Goal: Task Accomplishment & Management: Use online tool/utility

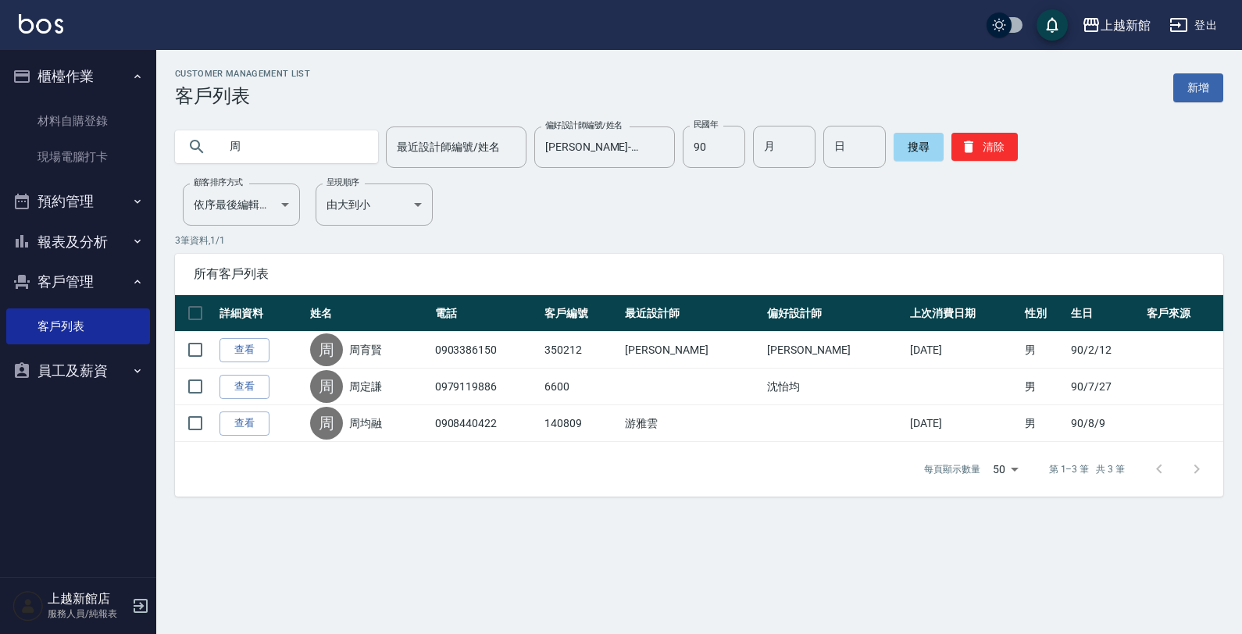
click at [265, 157] on input "周" at bounding box center [292, 147] width 147 height 42
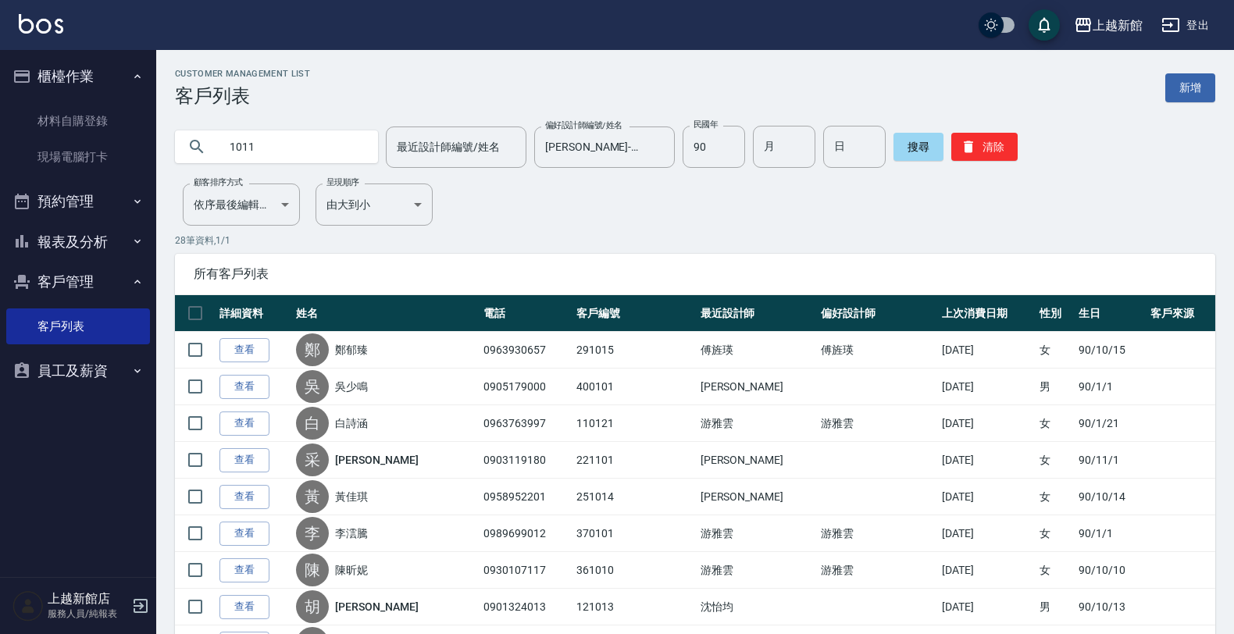
type input "1011"
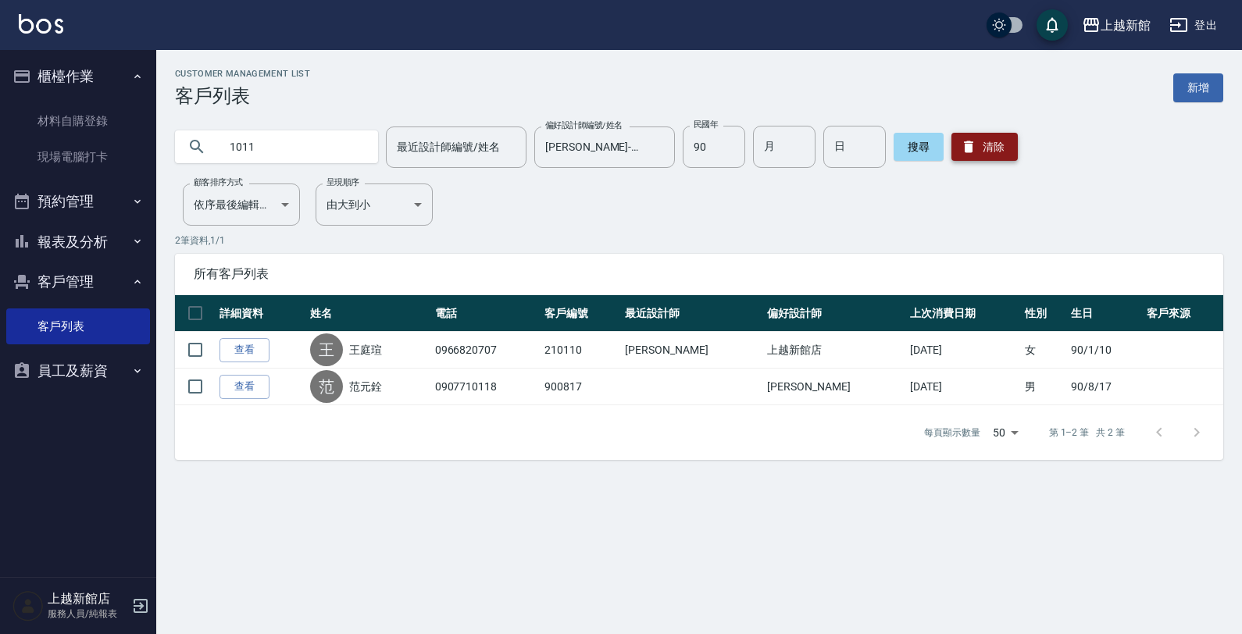
click at [986, 141] on button "清除" at bounding box center [984, 147] width 66 height 28
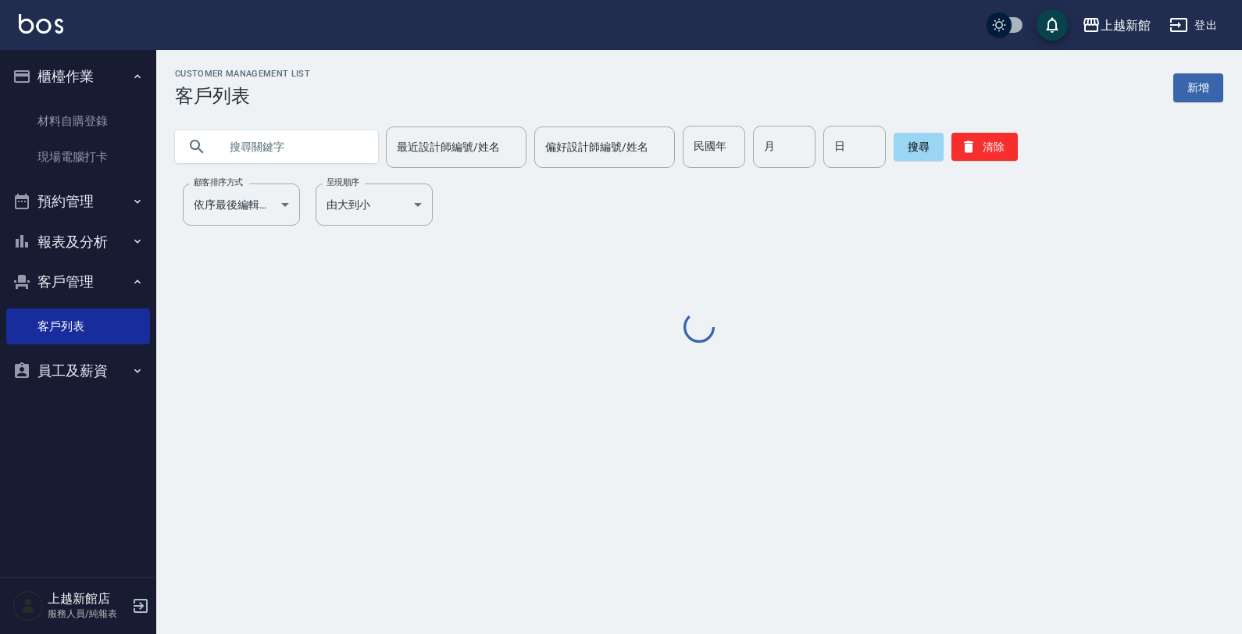
click at [313, 153] on input "text" at bounding box center [292, 147] width 147 height 42
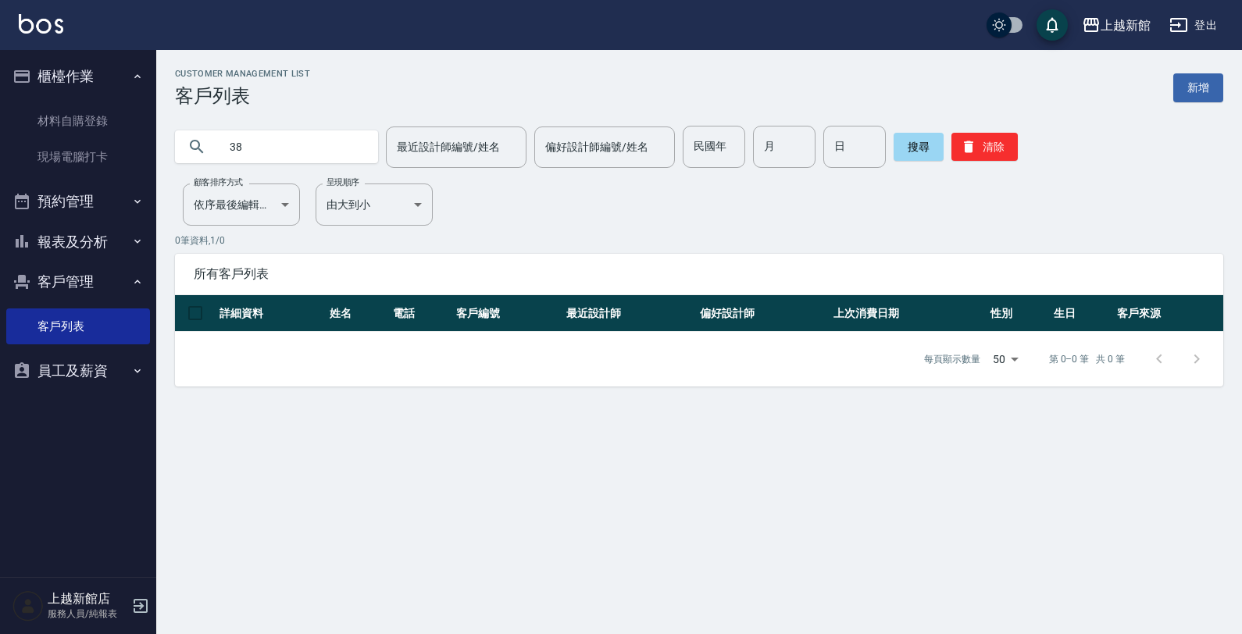
type input "3"
type input "2"
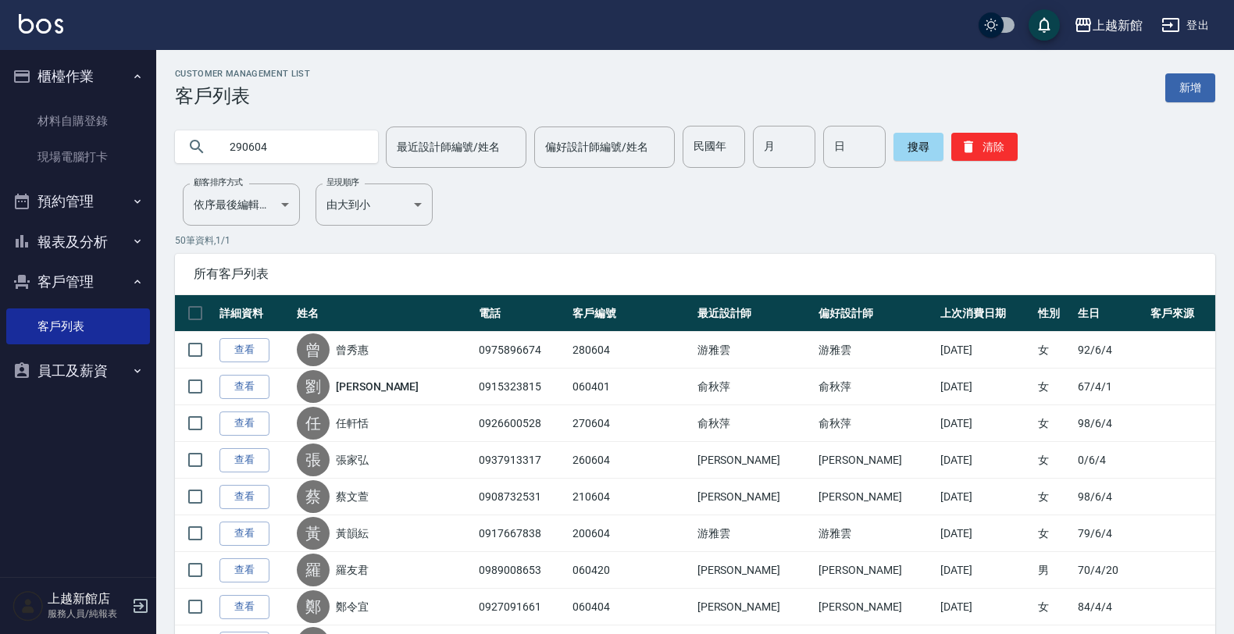
type input "290604"
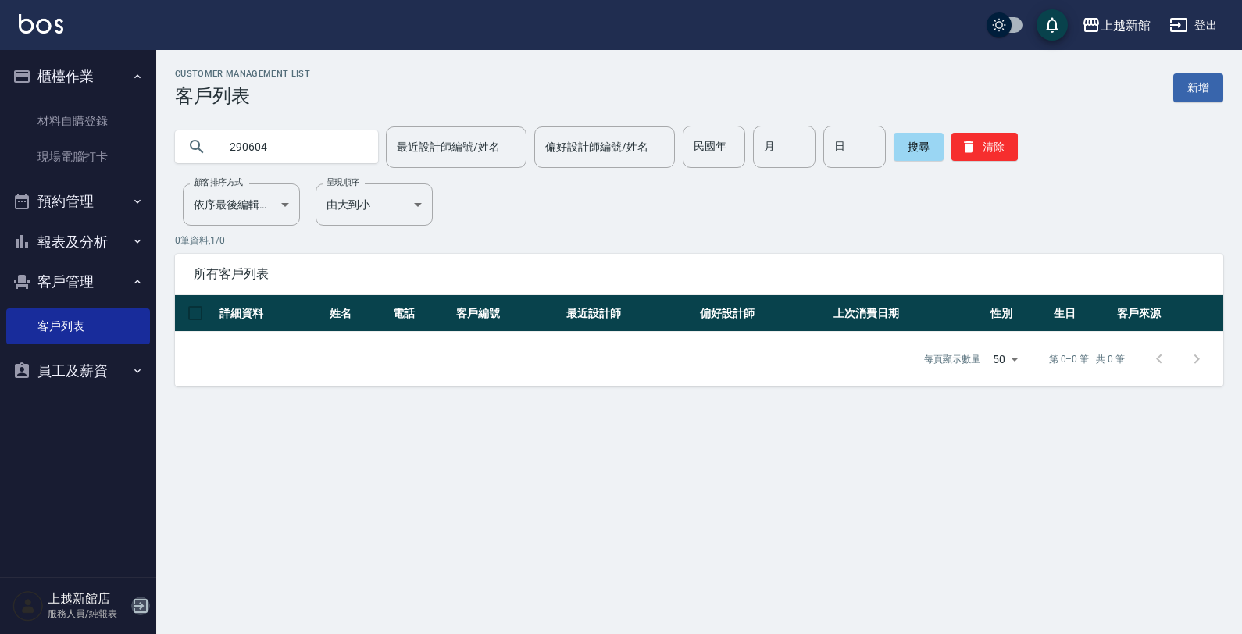
click at [137, 611] on icon "button" at bounding box center [140, 606] width 19 height 19
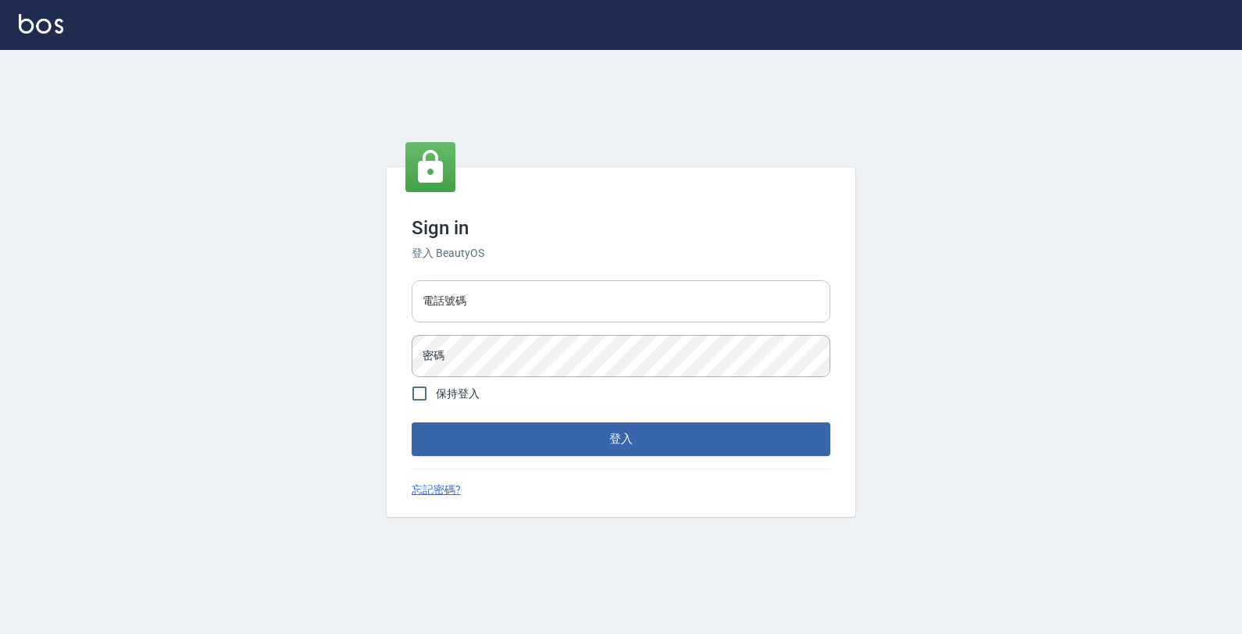
drag, startPoint x: 498, startPoint y: 305, endPoint x: 492, endPoint y: 297, distance: 10.0
click at [494, 305] on input "電話號碼" at bounding box center [620, 301] width 419 height 42
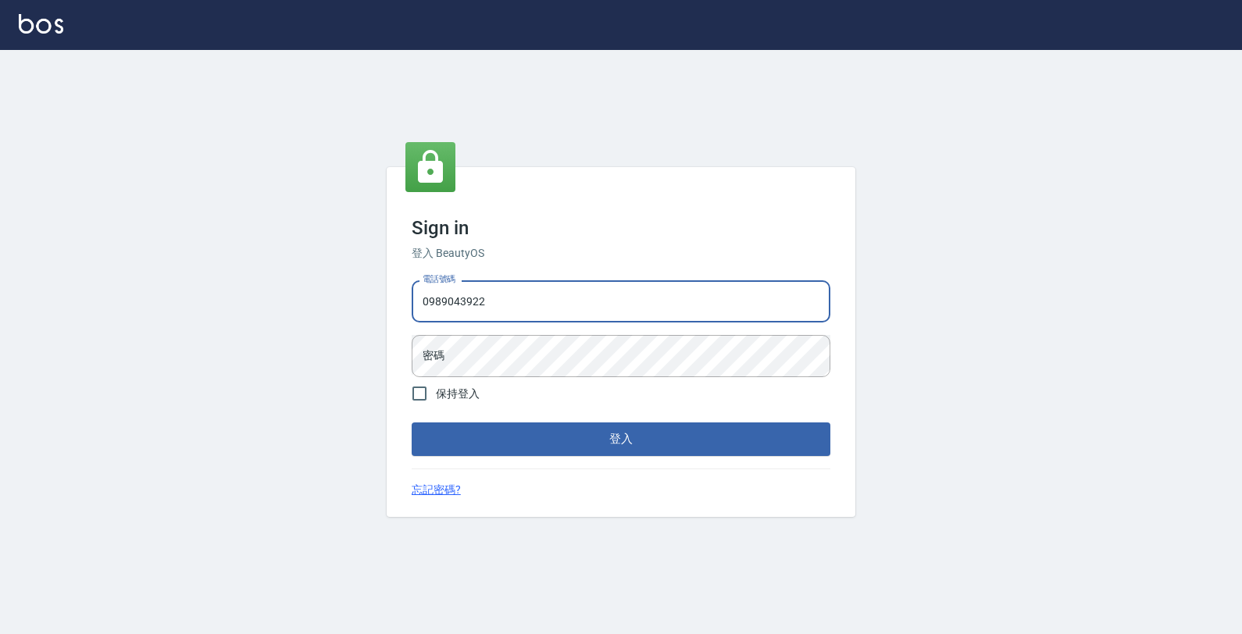
type input "0989043922"
click at [411, 422] on button "登入" at bounding box center [620, 438] width 419 height 33
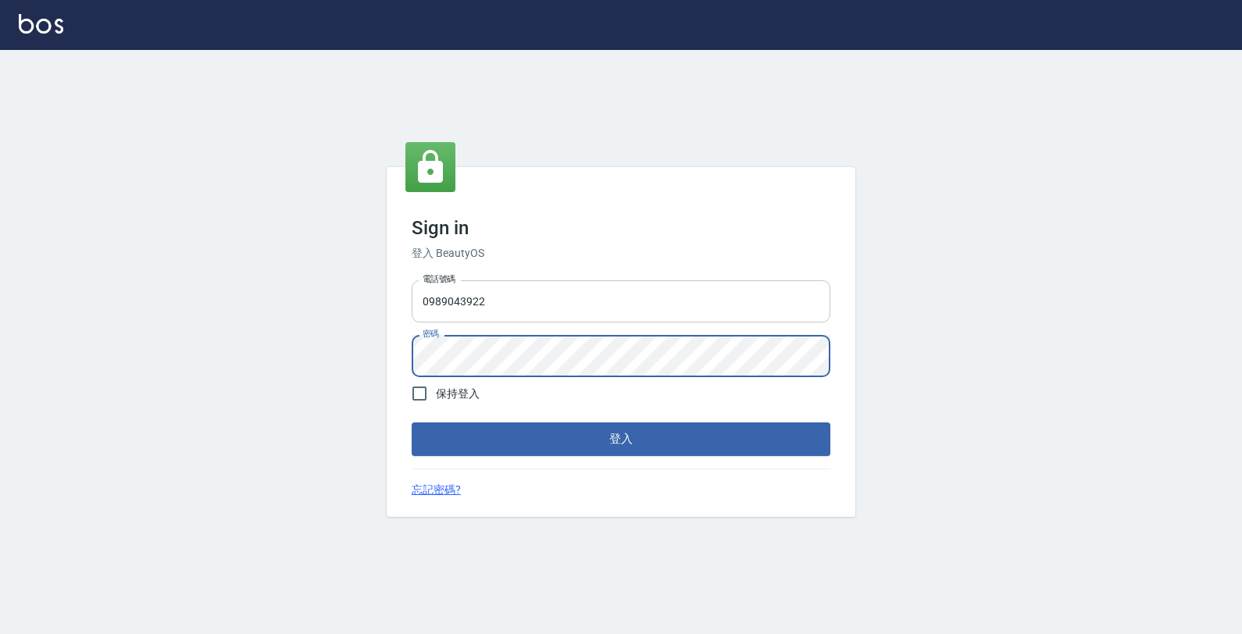
click at [411, 422] on button "登入" at bounding box center [620, 438] width 419 height 33
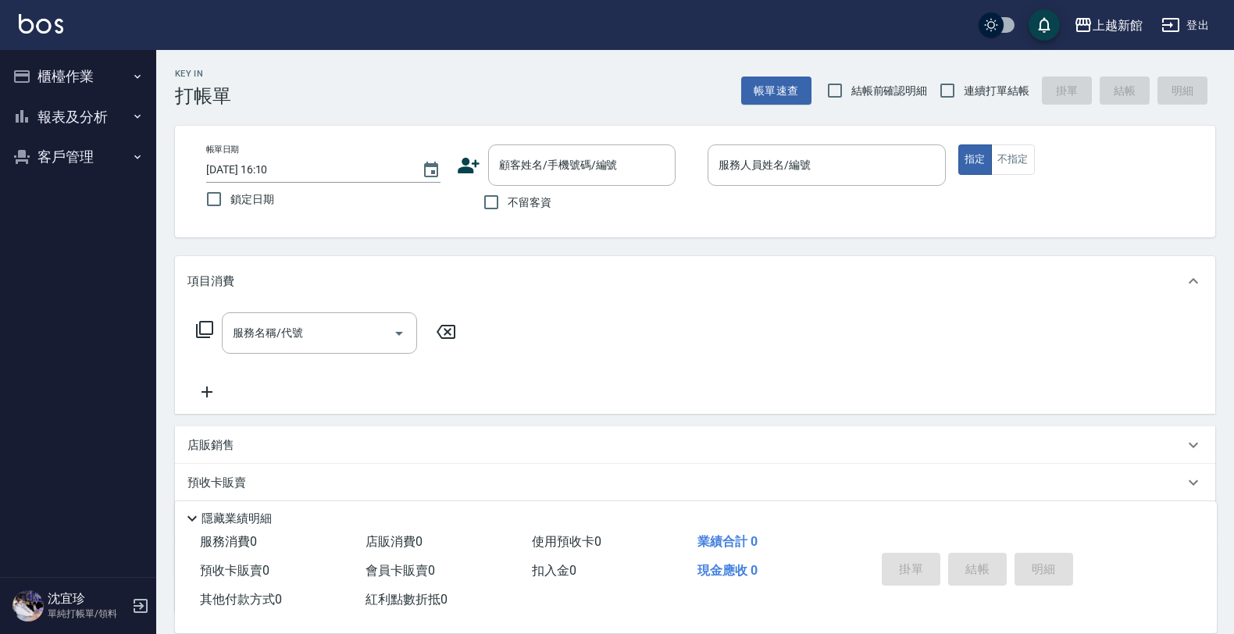
click at [967, 84] on span "連續打單結帳" at bounding box center [997, 91] width 66 height 16
click at [964, 84] on input "連續打單結帳" at bounding box center [947, 90] width 33 height 33
checkbox input "true"
click at [473, 162] on icon at bounding box center [468, 165] width 23 height 23
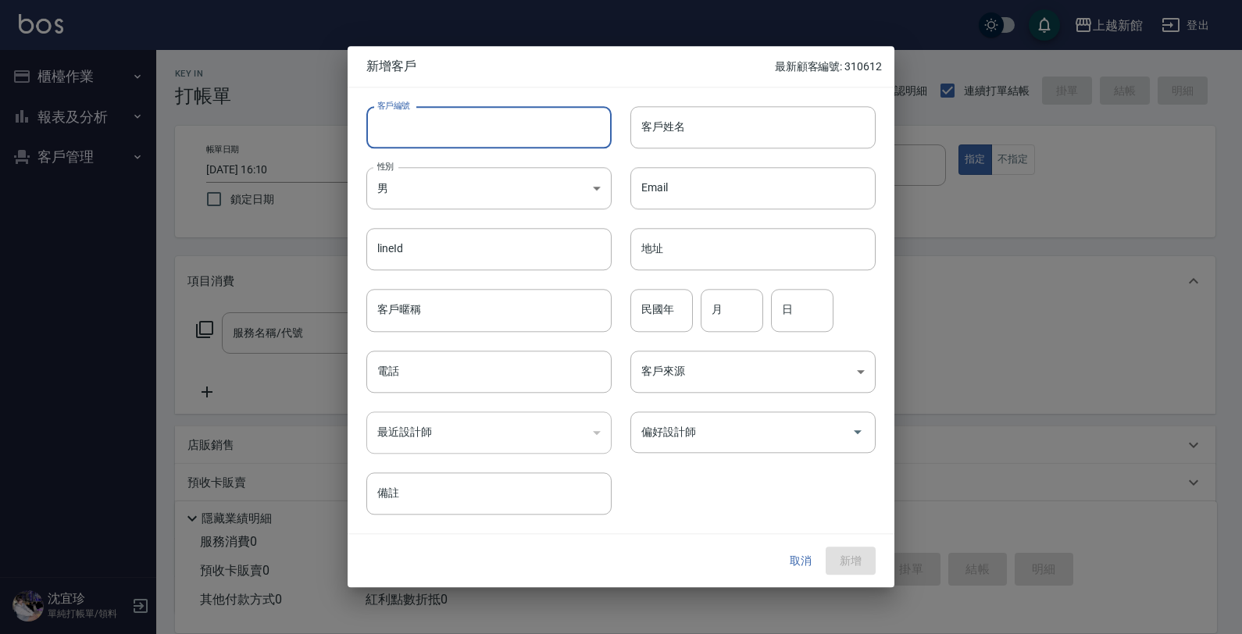
click at [458, 130] on input "客戶編號" at bounding box center [488, 127] width 245 height 42
type input "0"
type input "290604"
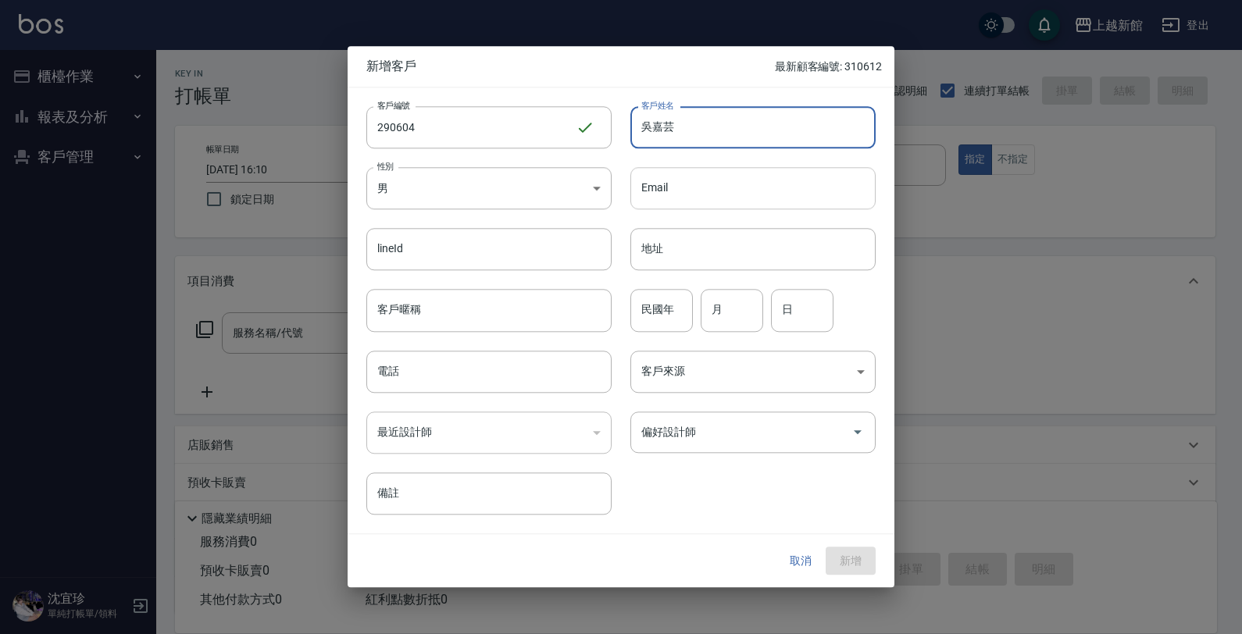
type input "吳嘉芸"
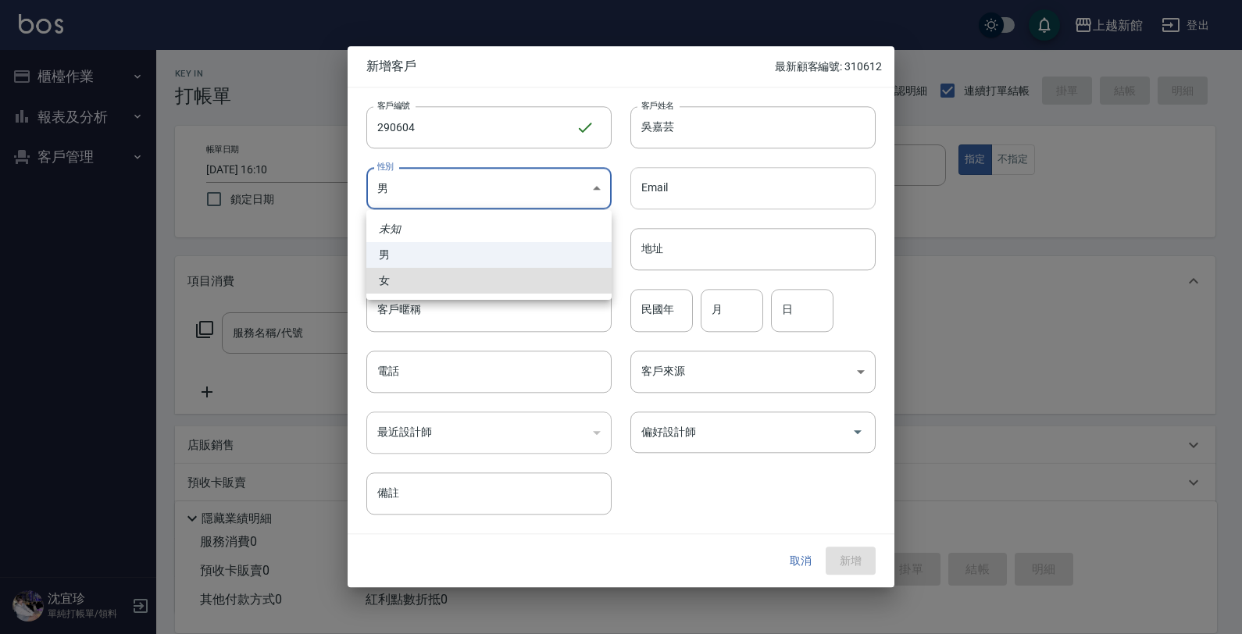
type input "[DEMOGRAPHIC_DATA]"
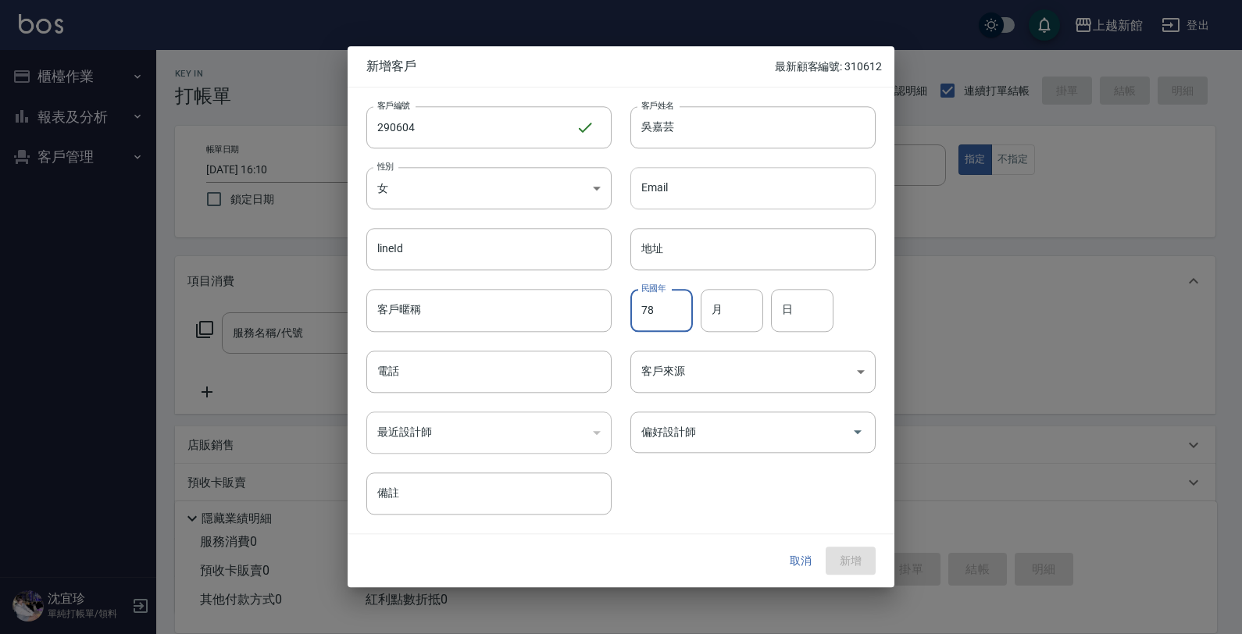
type input "78"
type input "06"
type input "04"
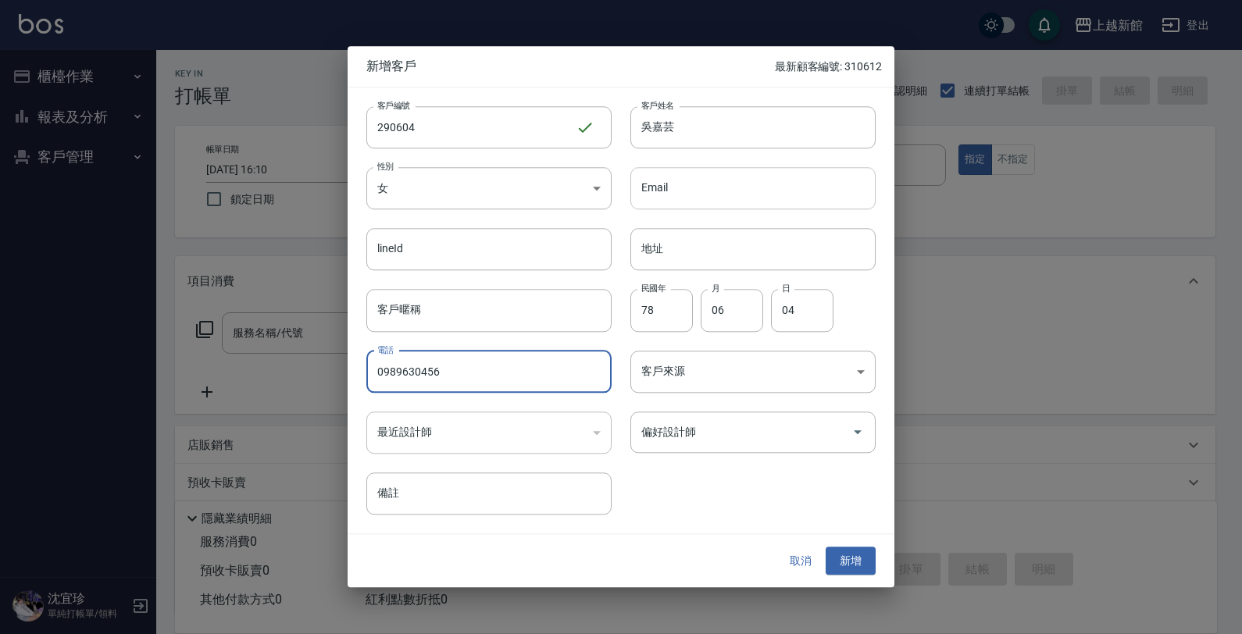
type input "0989630456"
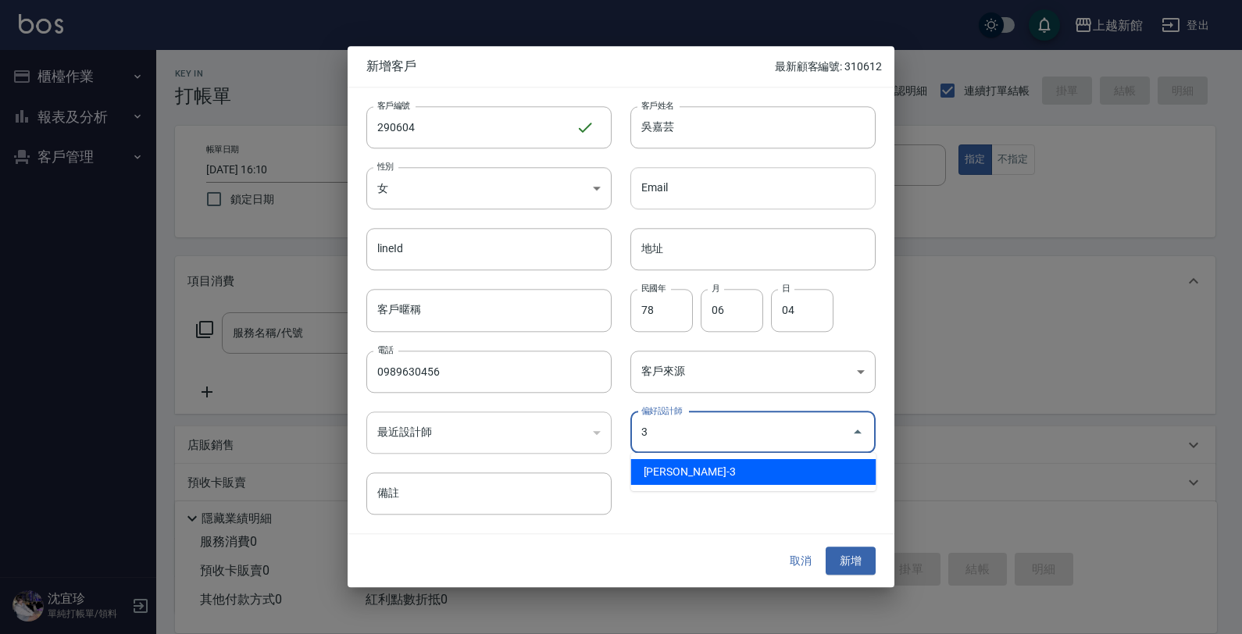
type input "俞秋萍"
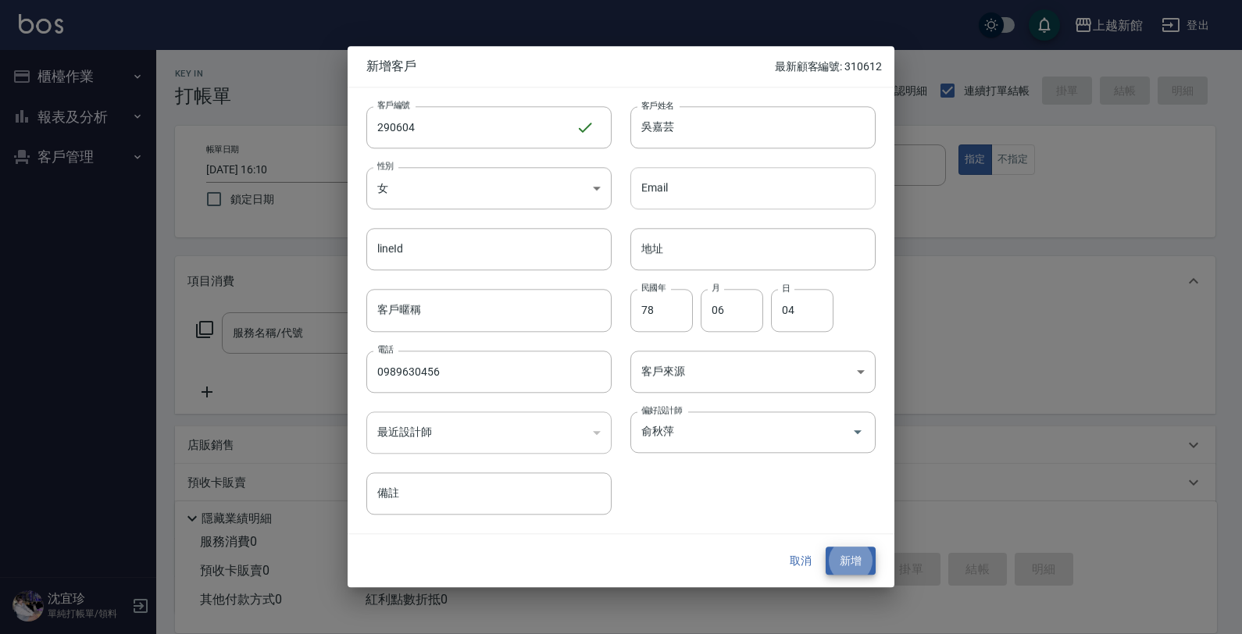
click at [825, 547] on button "新增" at bounding box center [850, 561] width 50 height 29
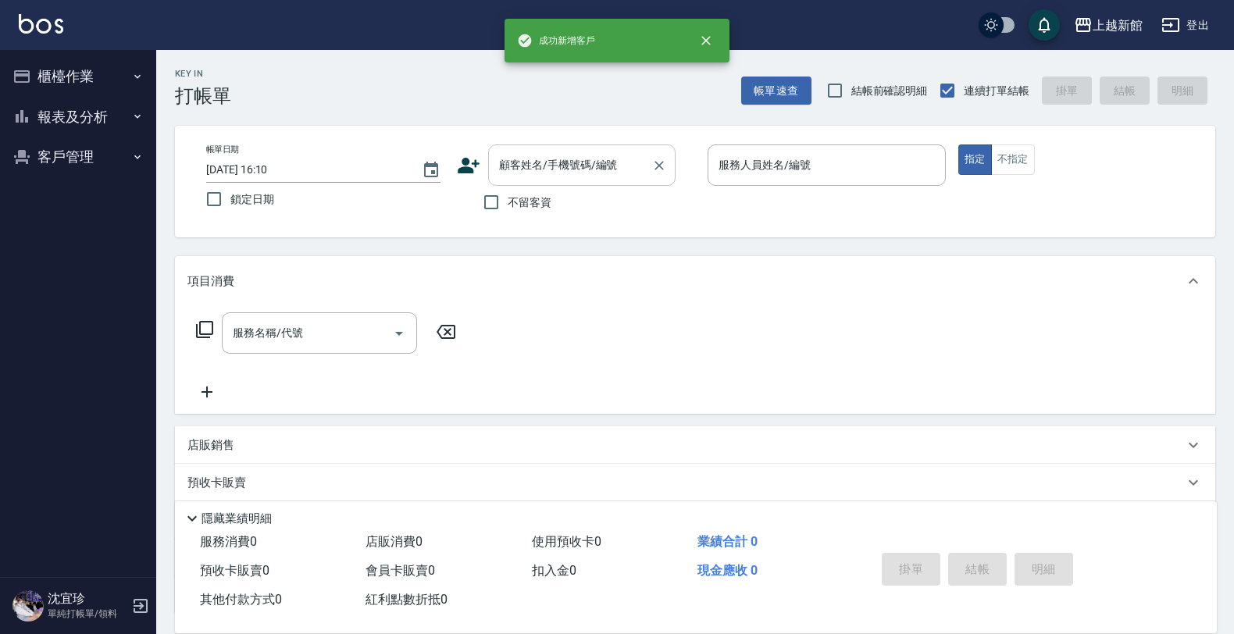
click at [579, 166] on input "顧客姓名/手機號碼/編號" at bounding box center [570, 164] width 150 height 27
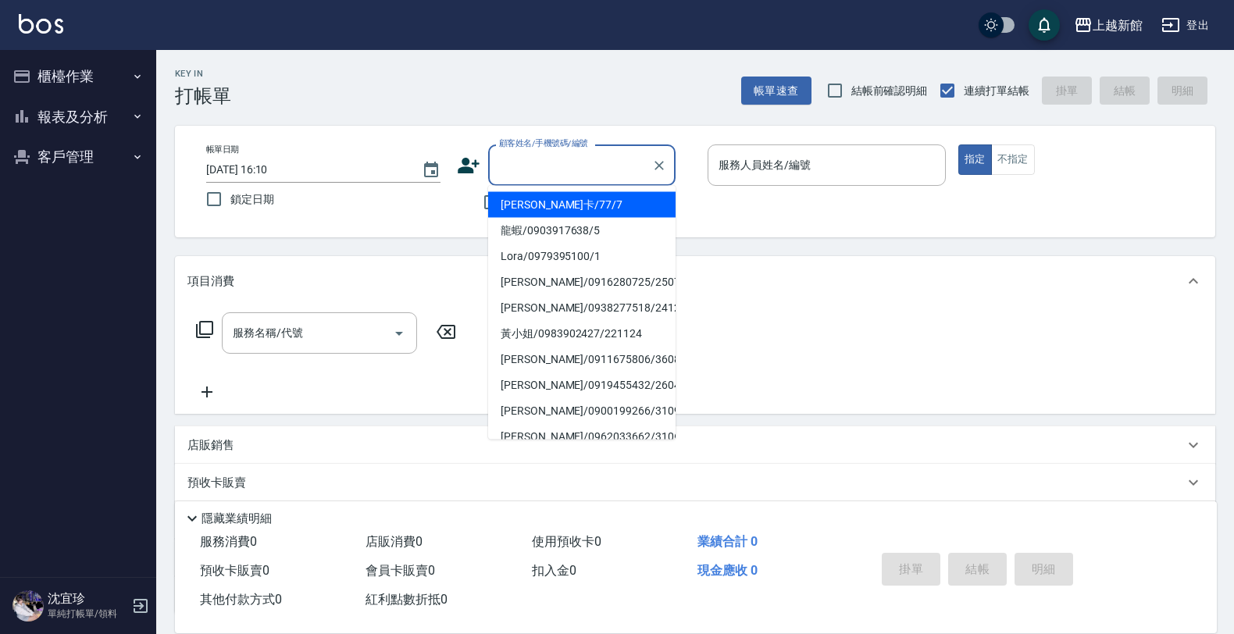
type input "3"
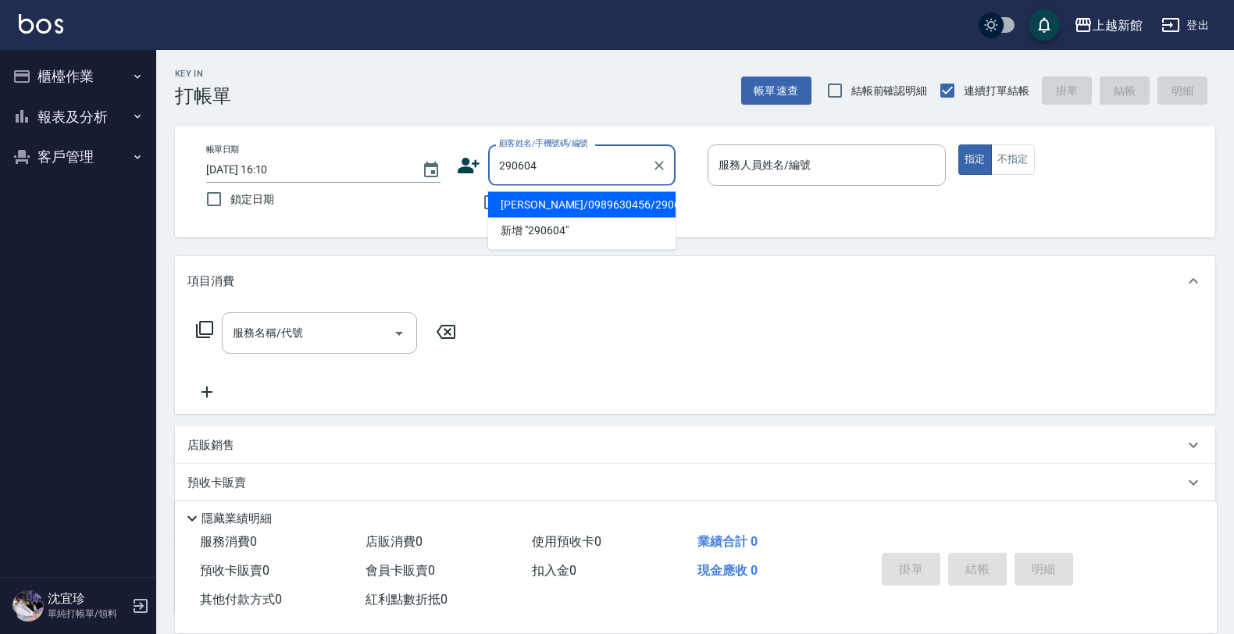
type input "[PERSON_NAME]/0989630456/290604"
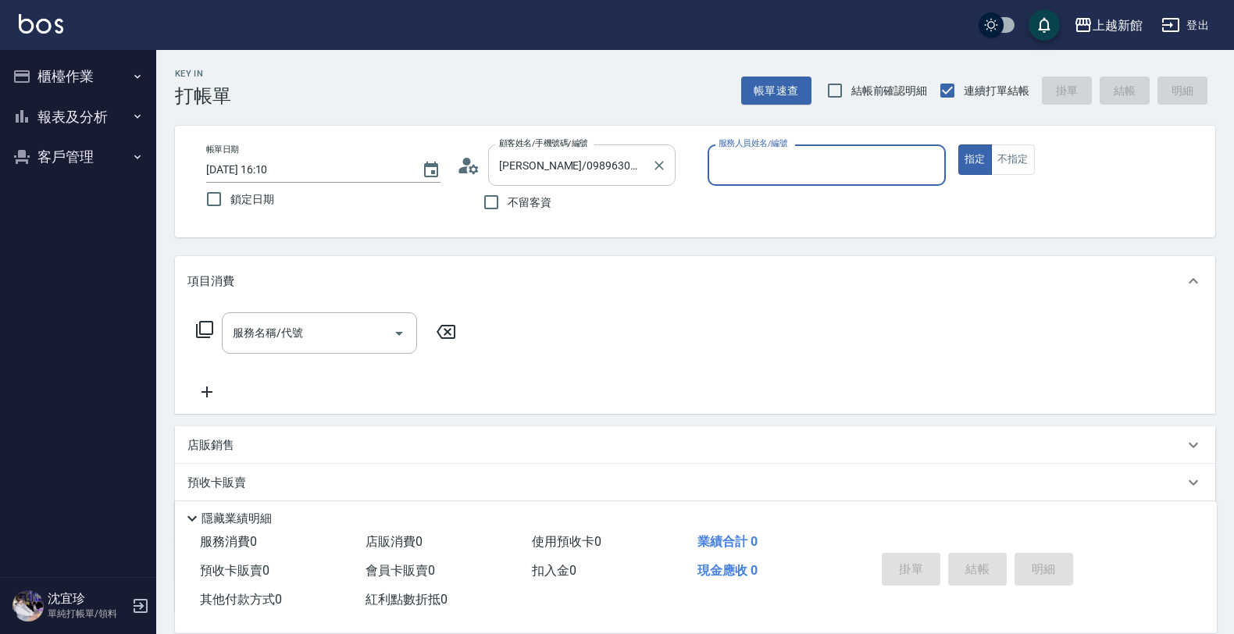
type input "A-Mia -3"
click at [958, 144] on button "指定" at bounding box center [975, 159] width 34 height 30
type button "true"
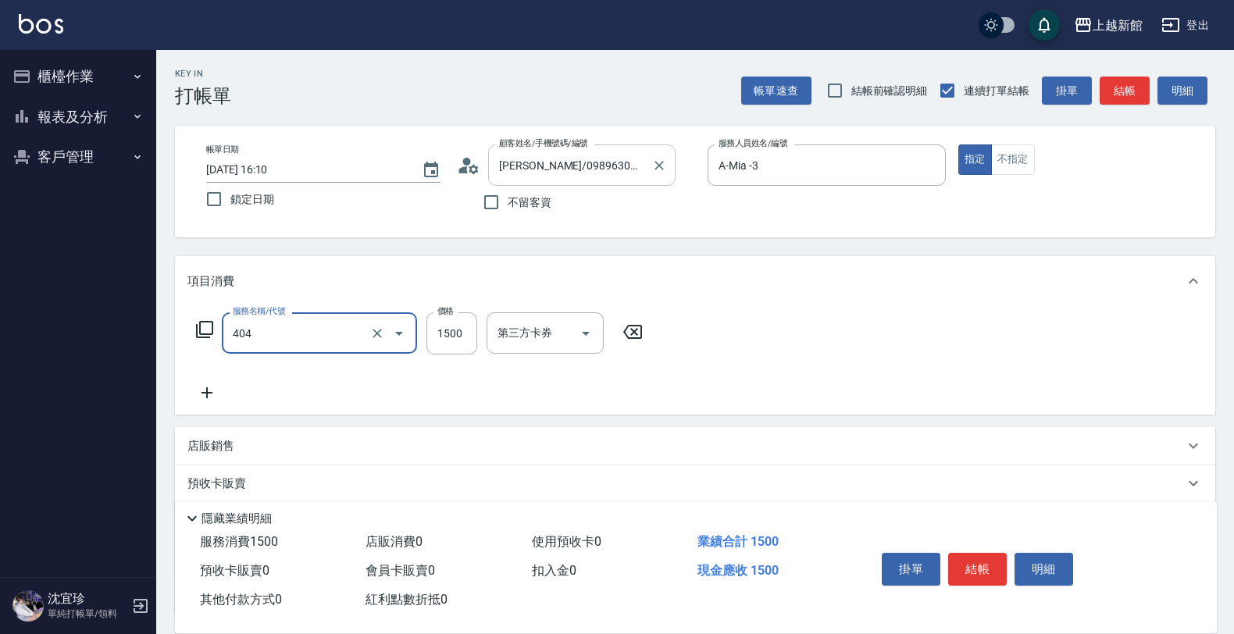
type input "設計染髮(404)"
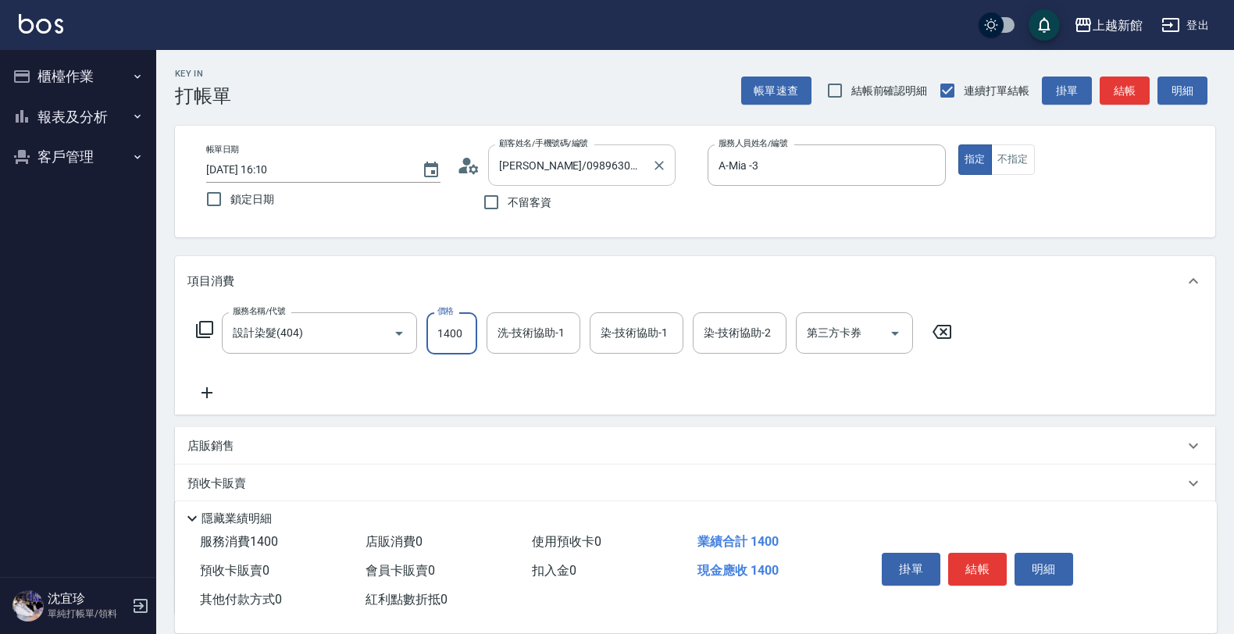
type input "1400"
type input "[PERSON_NAME]-24"
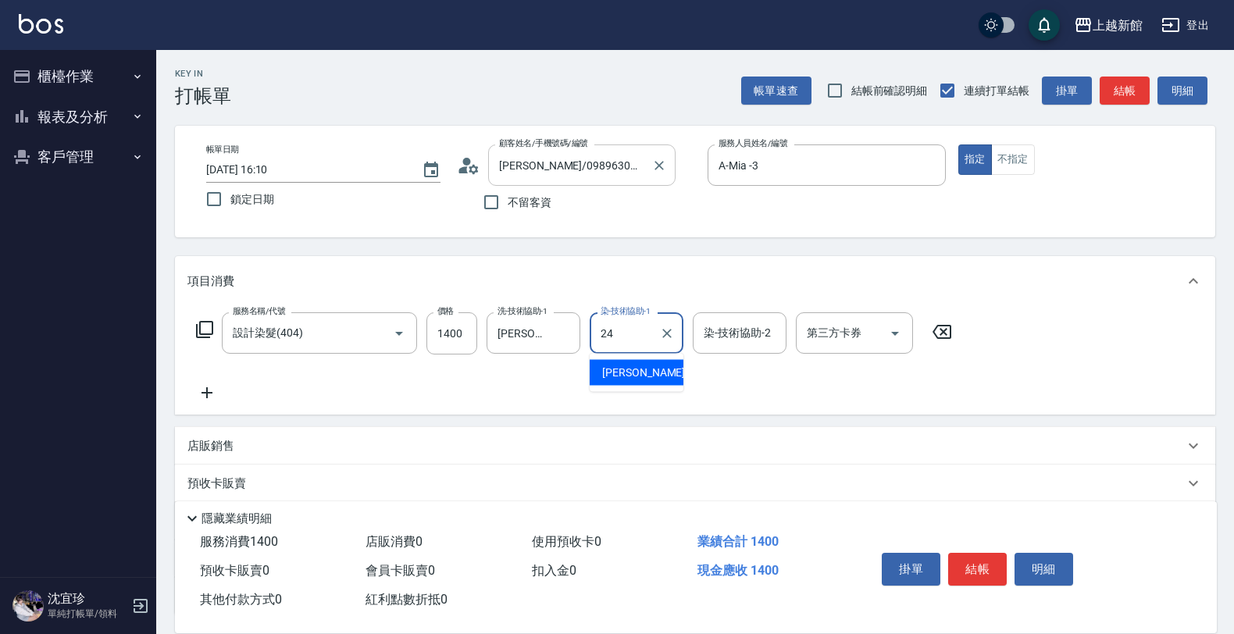
type input "[PERSON_NAME]-24"
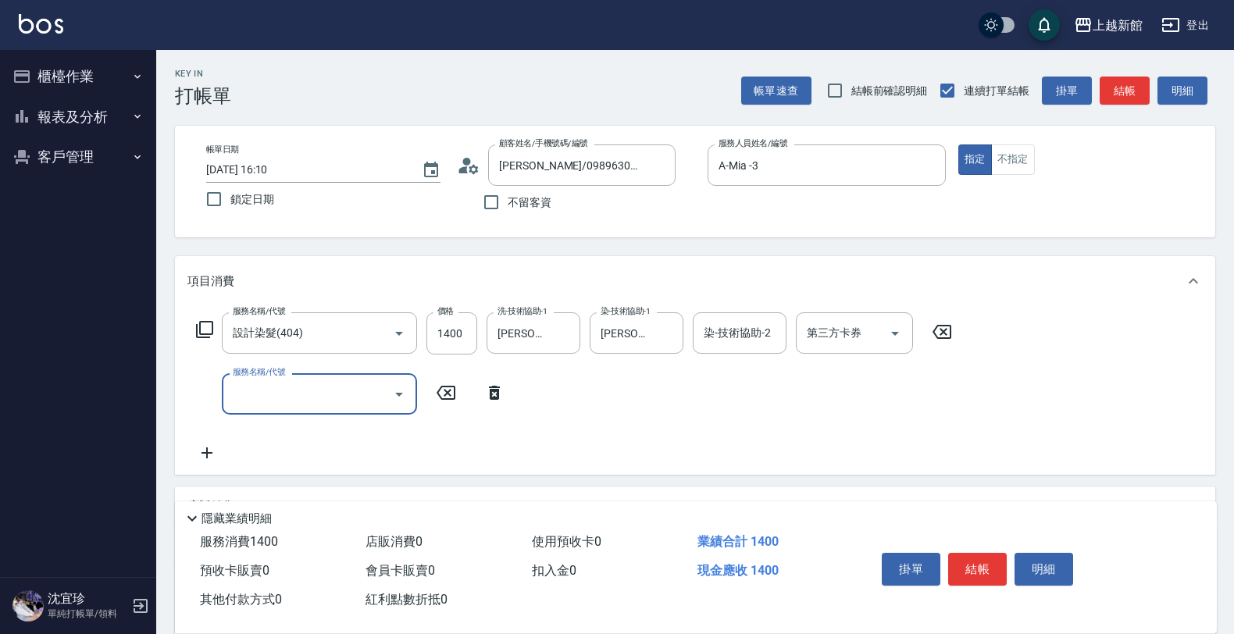
click at [322, 395] on input "服務名稱/代號" at bounding box center [308, 393] width 158 height 27
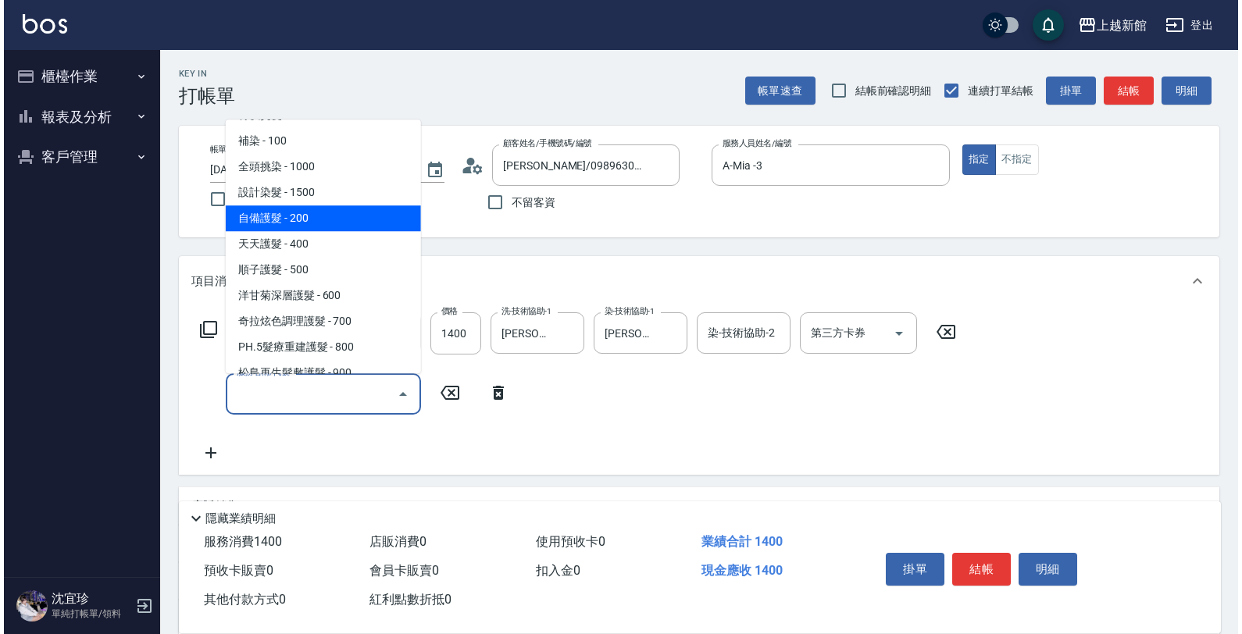
scroll to position [293, 0]
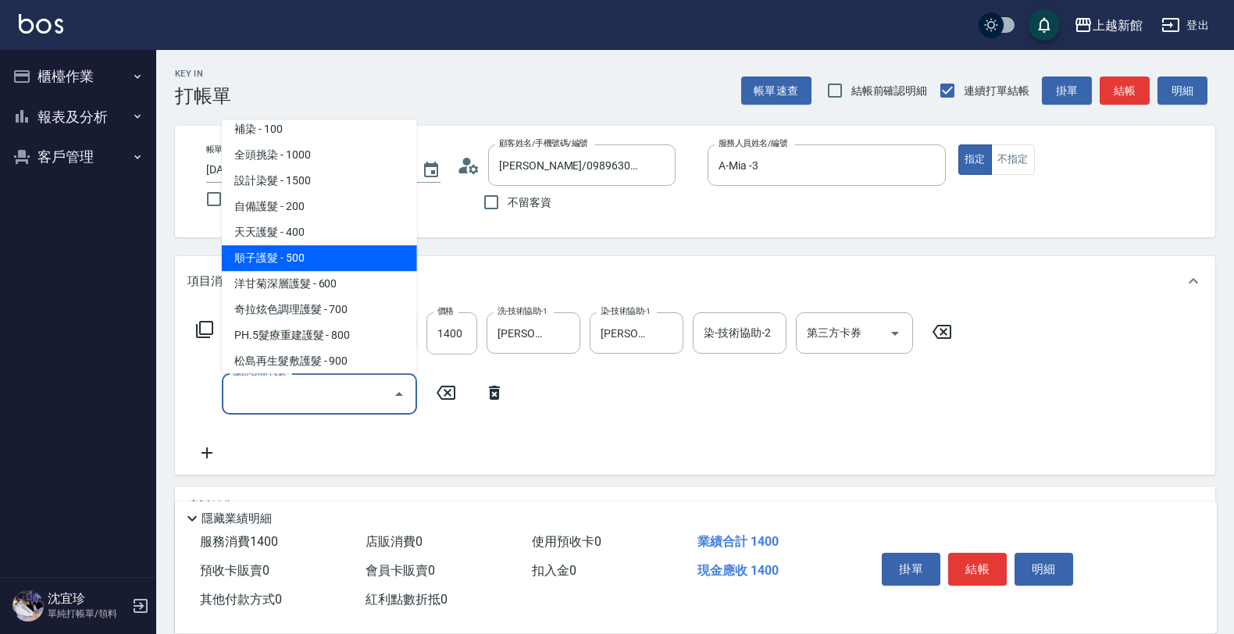
click at [358, 270] on ul "洗髮250 - 180 洗髮200 - 200 增彩補色洗 - 350 洗髮券抵用/可改金額 - 170 髮原素洗髮抵用 - 150 剪瀏海 - 50 不指定…" at bounding box center [319, 246] width 195 height 254
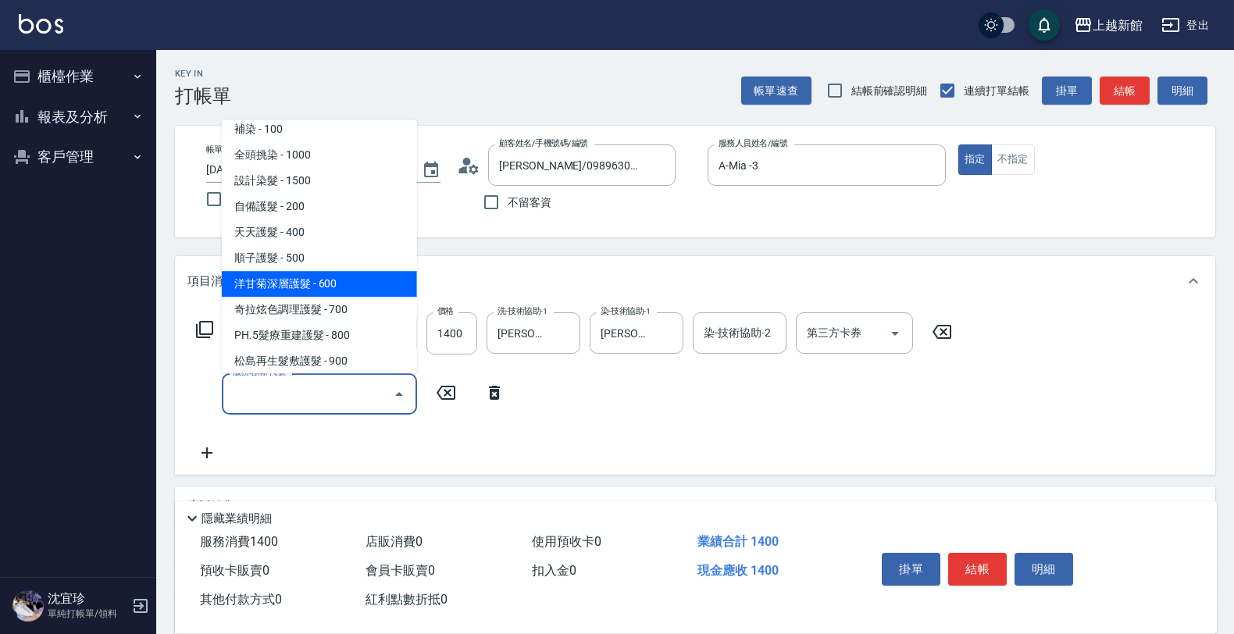
click at [358, 274] on span "洋甘菊深層護髮 - 600" at bounding box center [319, 284] width 195 height 26
type input "洋甘菊深層護髮(505)"
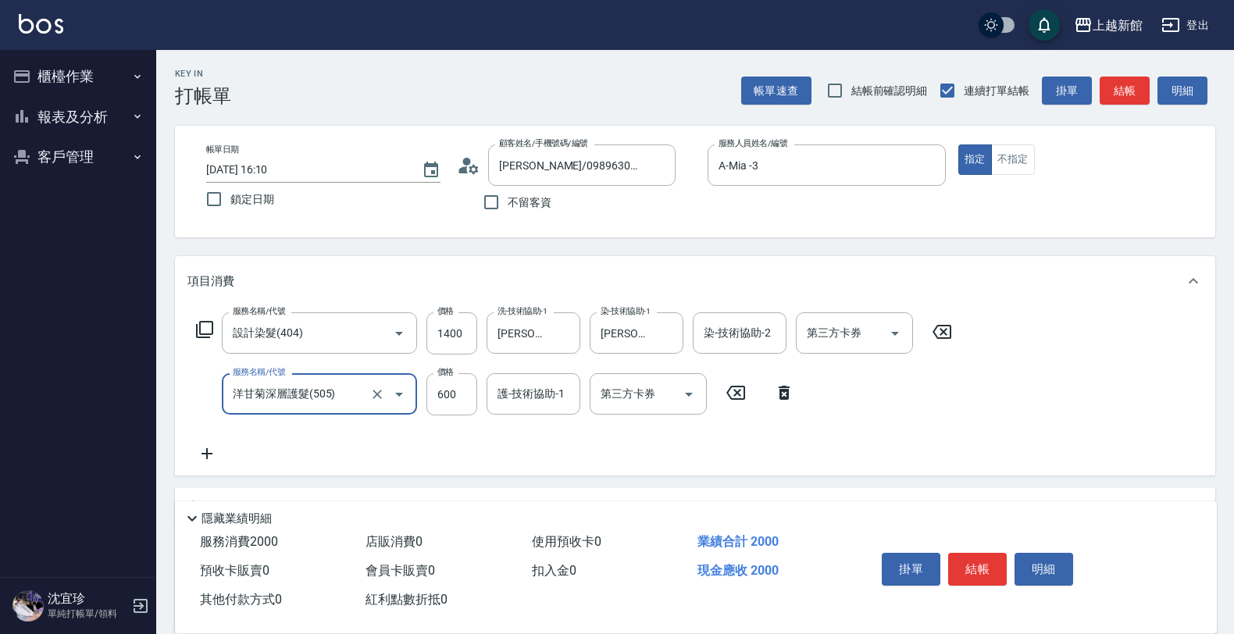
click at [524, 389] on div "護-技術協助-1 護-技術協助-1" at bounding box center [533, 393] width 94 height 41
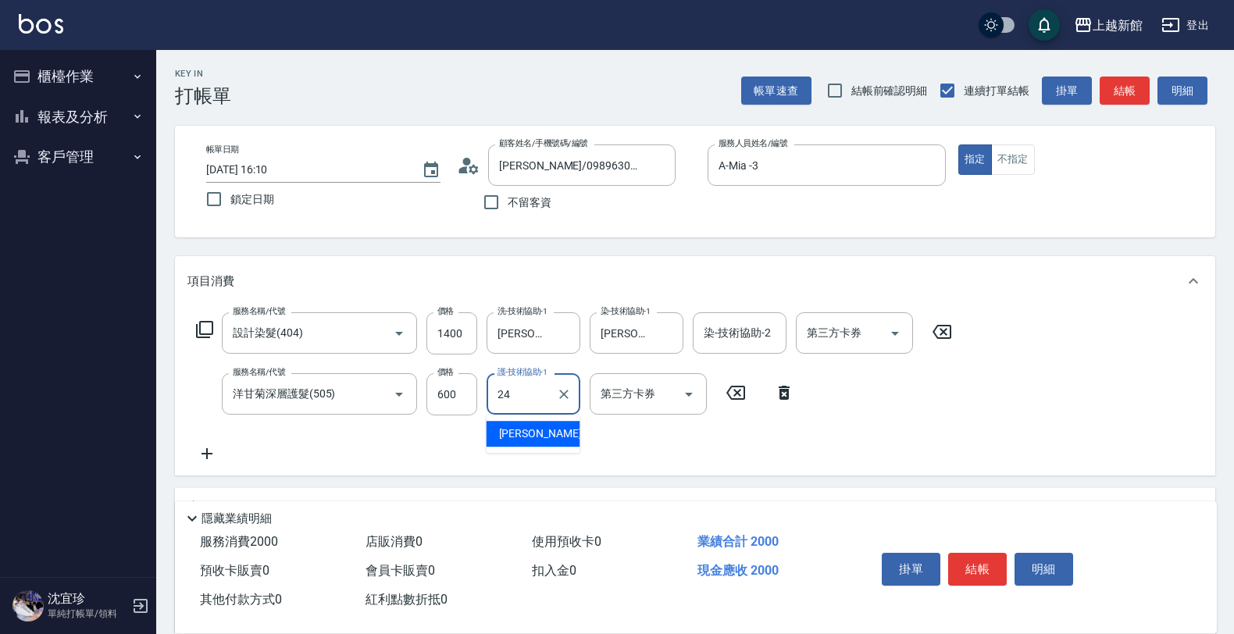
type input "[PERSON_NAME]-24"
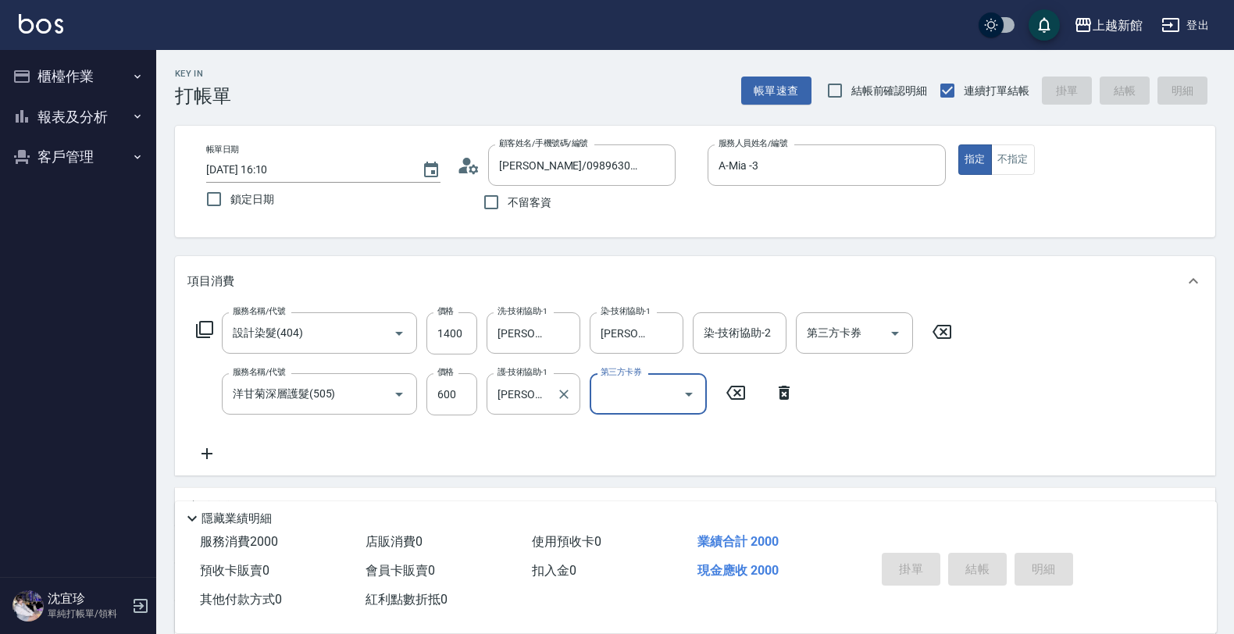
type input "[DATE] 16:11"
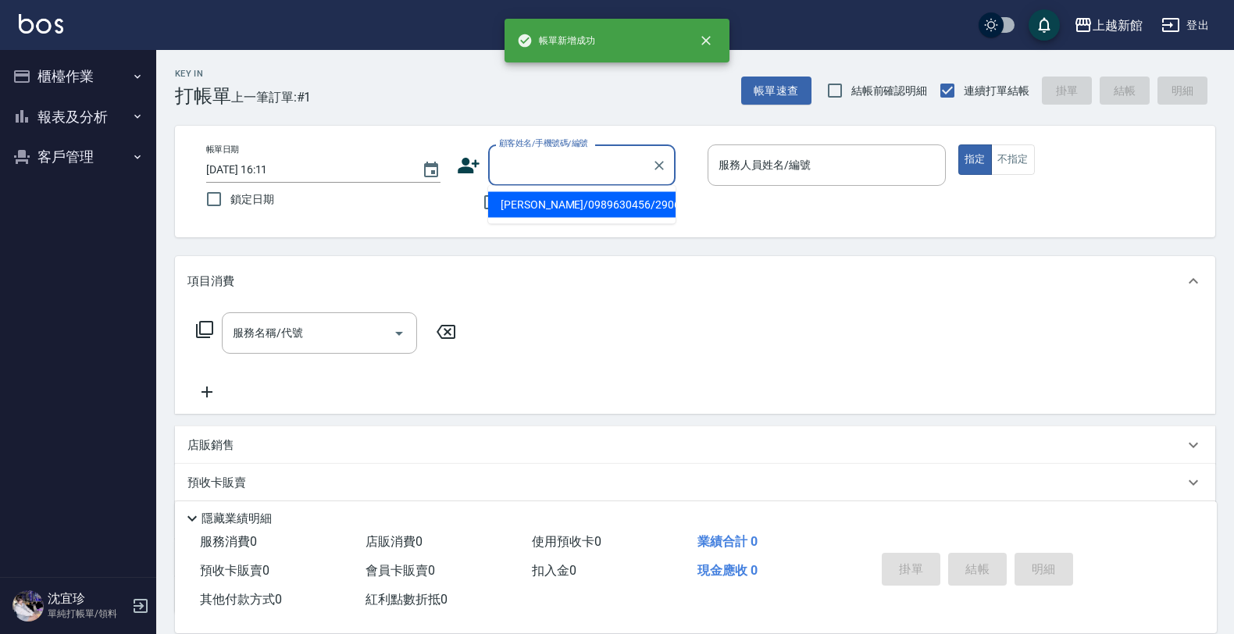
click at [498, 164] on input "顧客姓名/手機號碼/編號" at bounding box center [570, 164] width 150 height 27
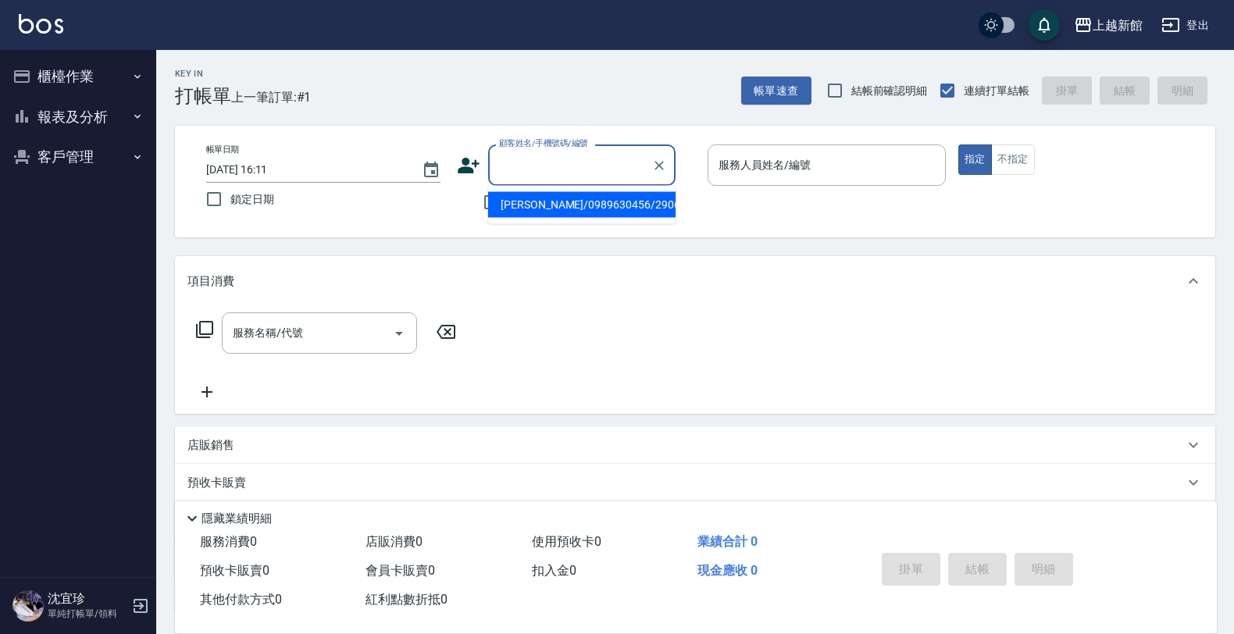
click at [529, 208] on li "[PERSON_NAME]/0989630456/290604" at bounding box center [581, 205] width 187 height 26
type input "[PERSON_NAME]/0989630456/290604"
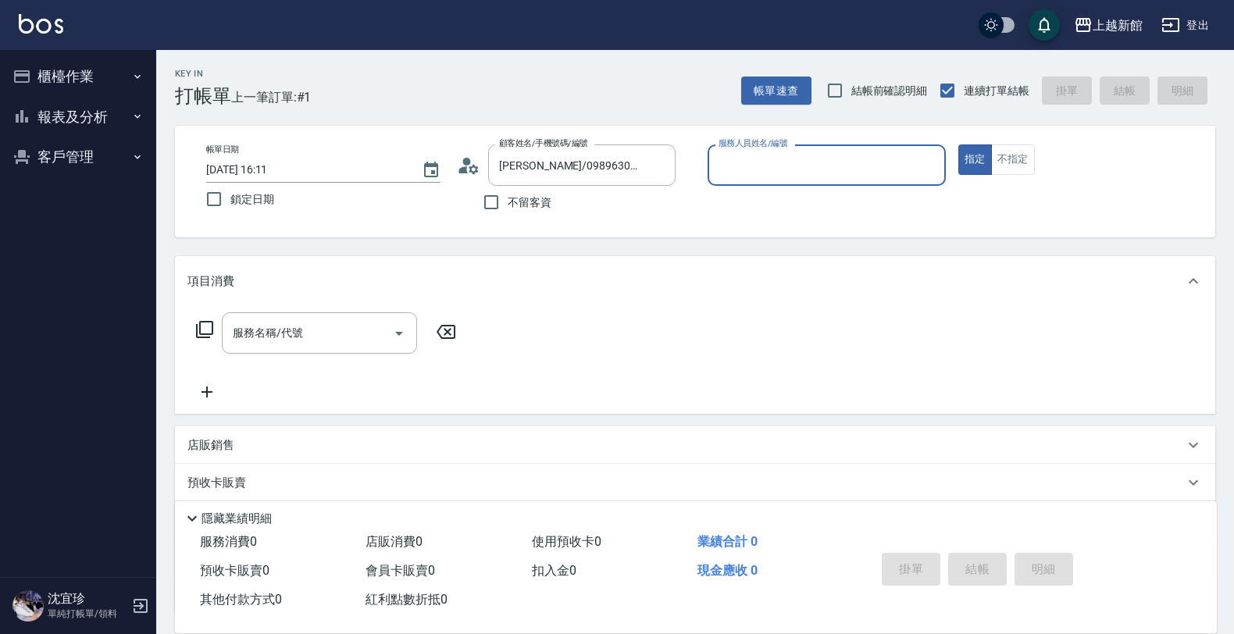
type input "A-Mia -3"
click at [958, 144] on button "指定" at bounding box center [975, 159] width 34 height 30
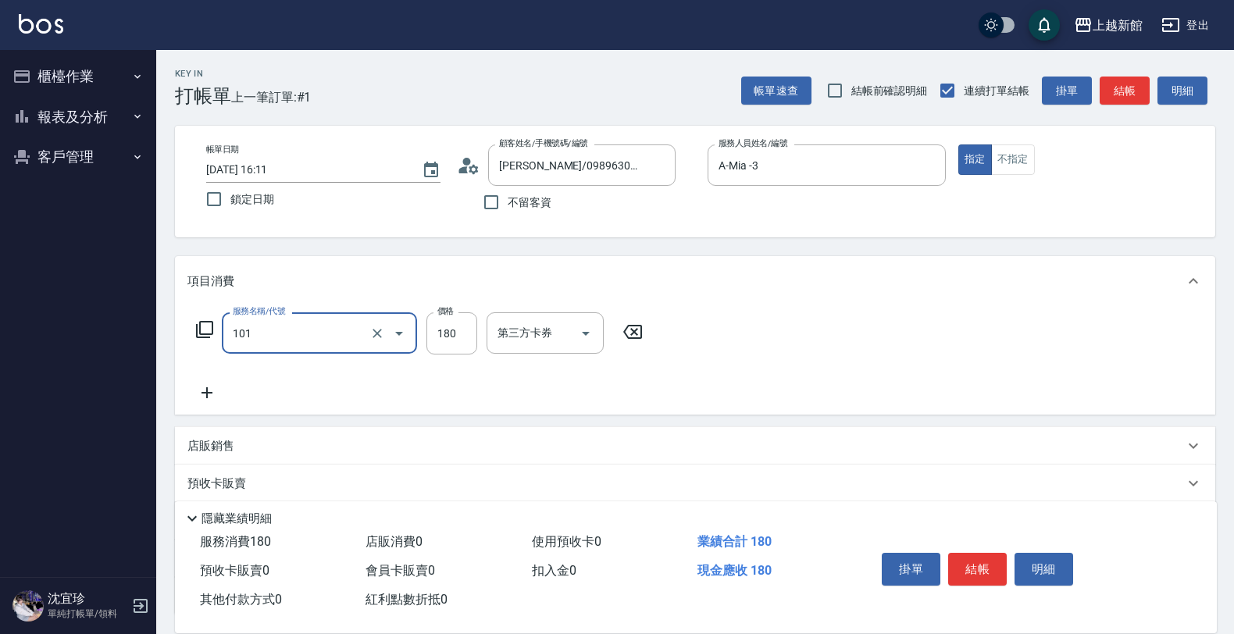
type input "洗髮250(101)"
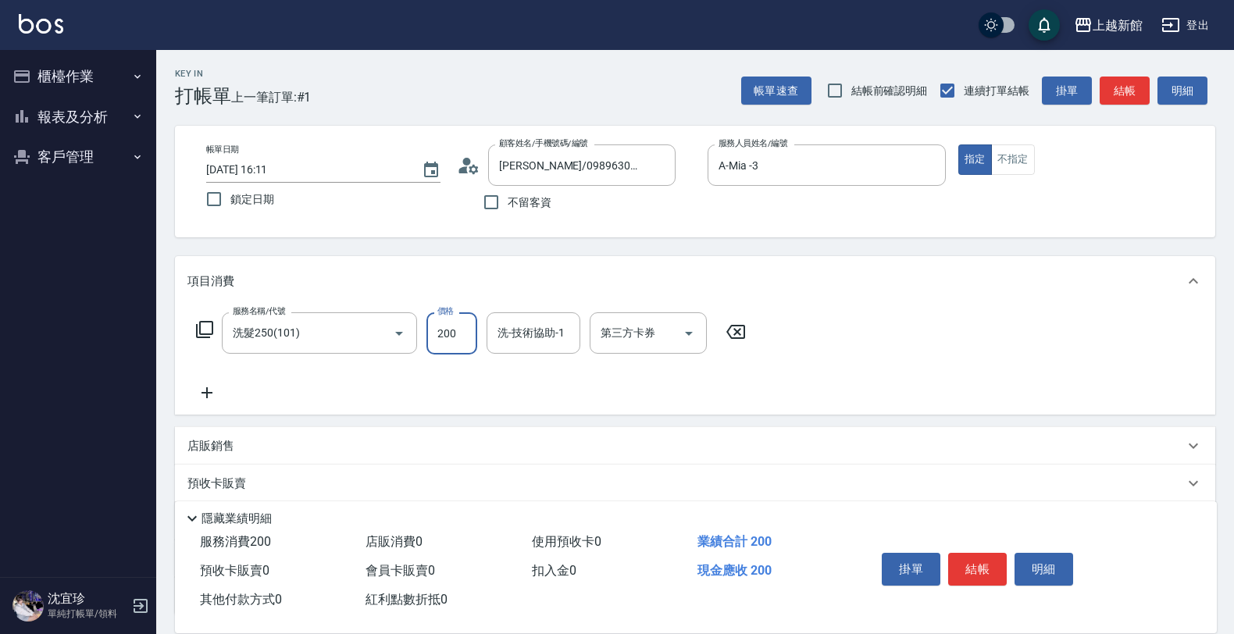
type input "200"
type input "[PERSON_NAME]-24"
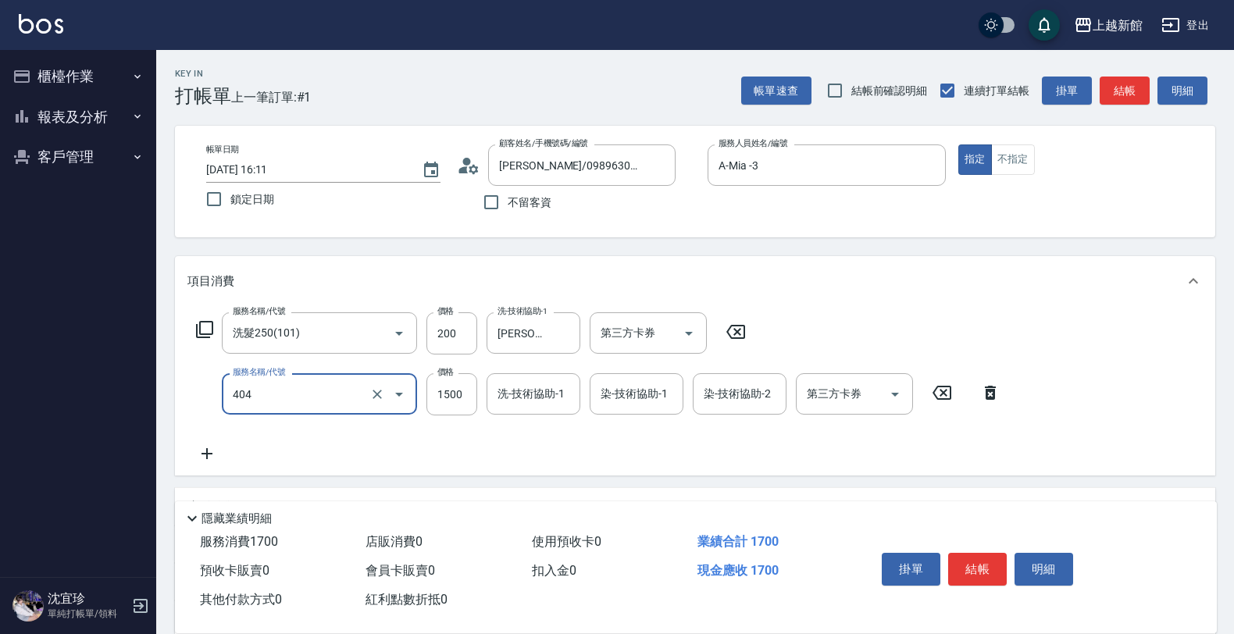
type input "設計染髮(404)"
type input "2600"
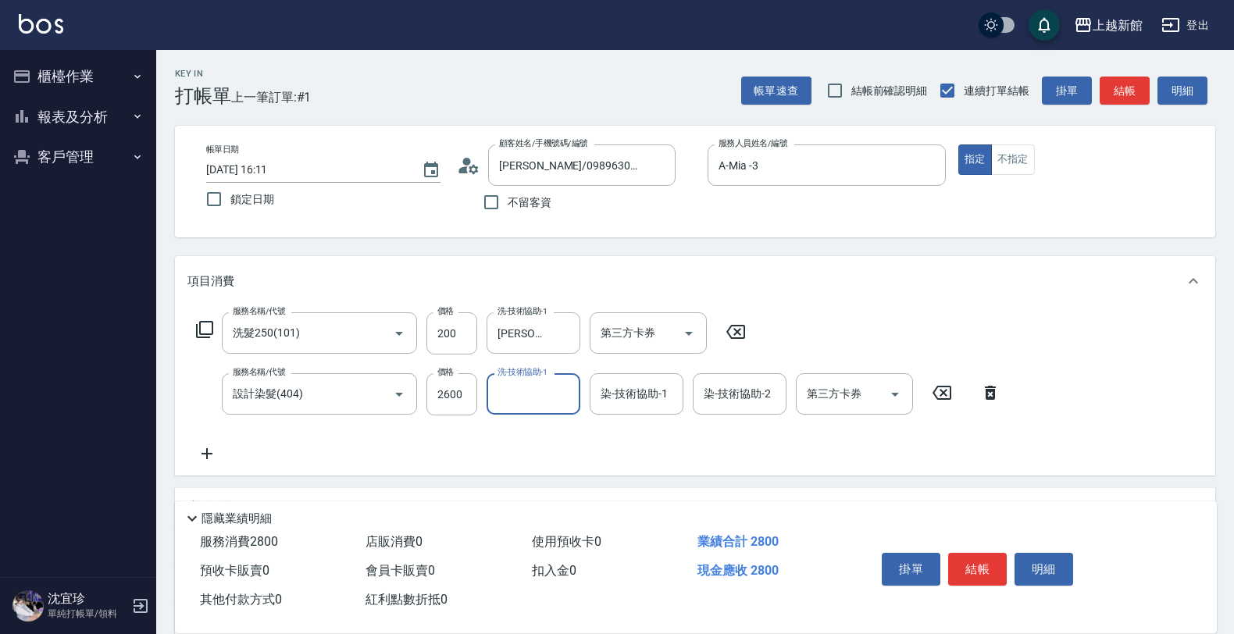
type input "2"
type input "A-Mia -3"
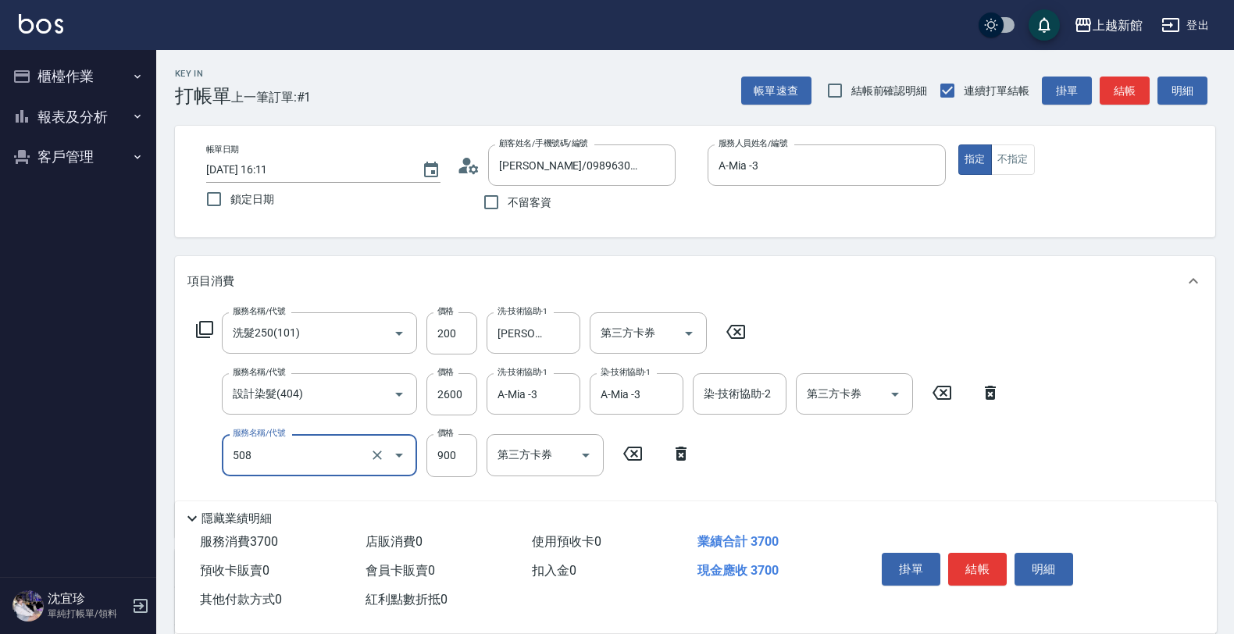
type input "松島再生髮敷護髮(508)"
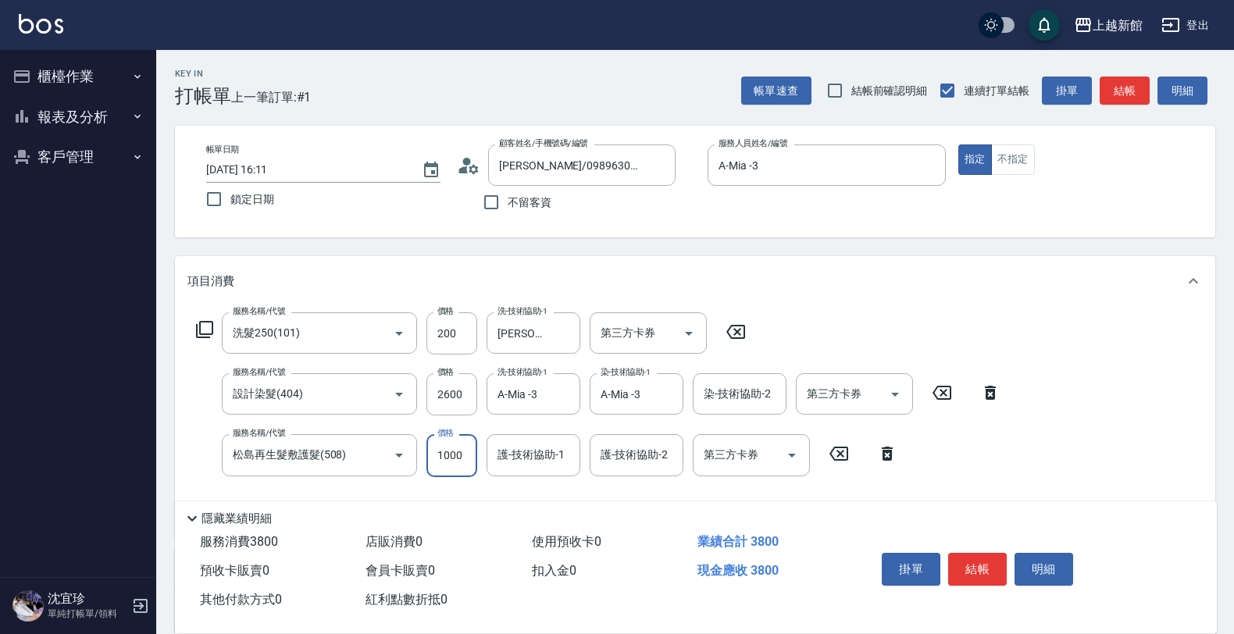
type input "1000"
type input "A-Mia -3"
click at [734, 329] on icon at bounding box center [735, 331] width 39 height 19
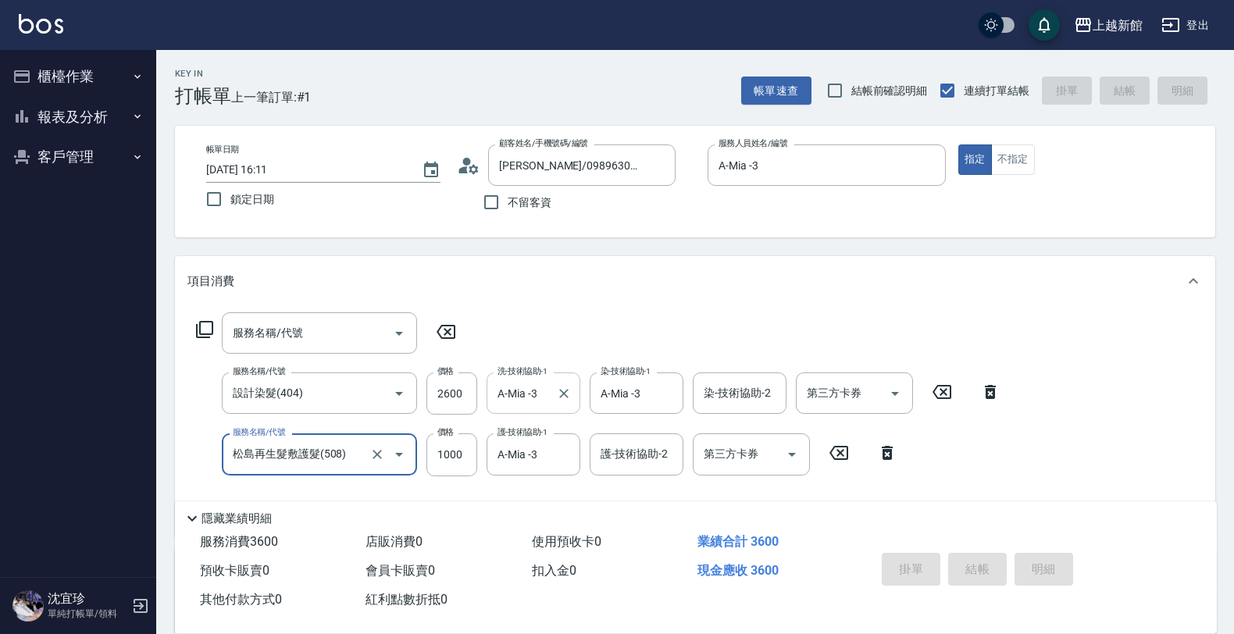
type input "[DATE] 16:13"
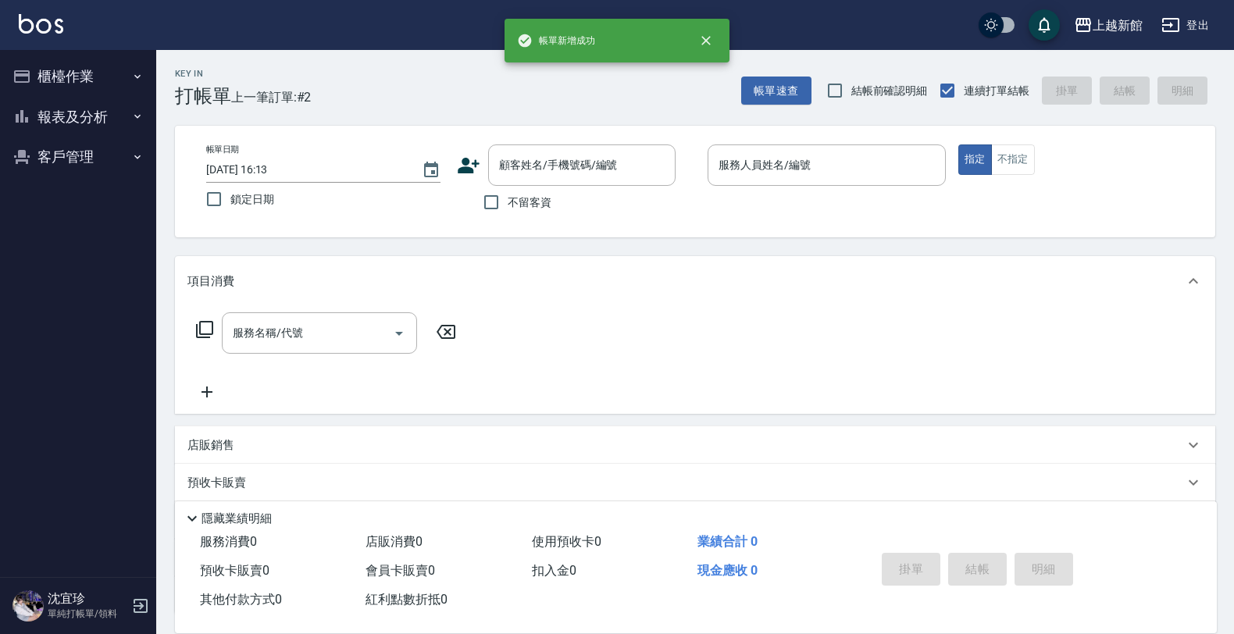
drag, startPoint x: 463, startPoint y: 159, endPoint x: 457, endPoint y: 165, distance: 8.8
click at [457, 165] on icon at bounding box center [468, 165] width 23 height 23
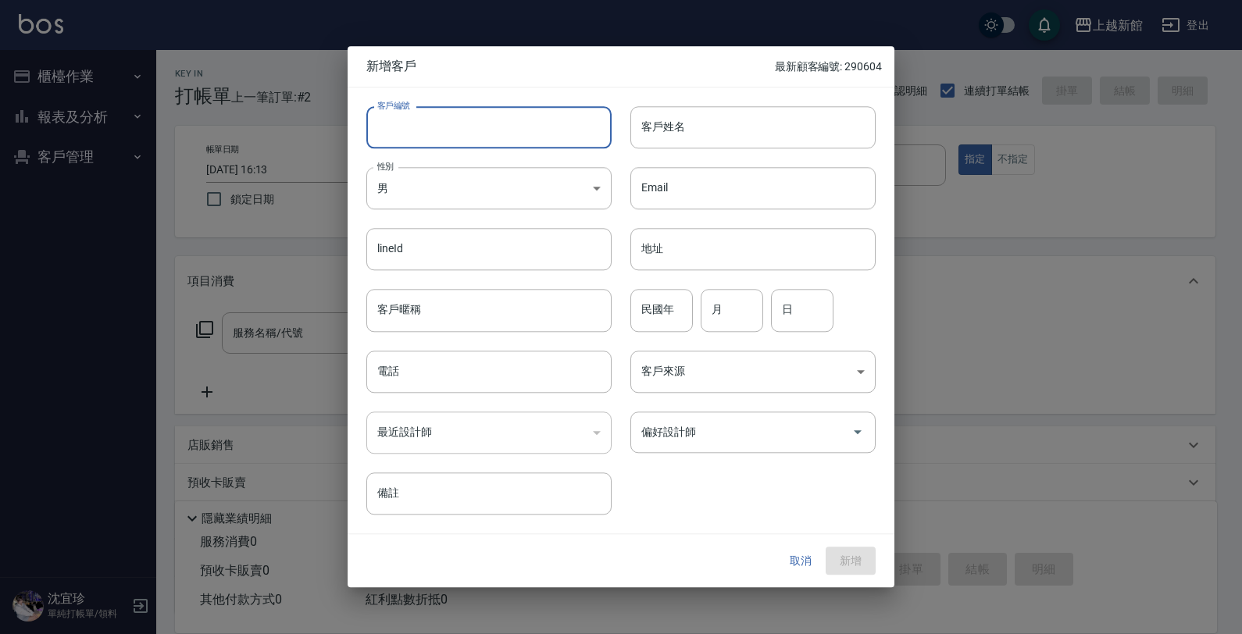
drag, startPoint x: 490, startPoint y: 126, endPoint x: 540, endPoint y: 84, distance: 65.3
click at [522, 100] on div "客戶編號 客戶編號" at bounding box center [479, 117] width 264 height 61
type input "290814"
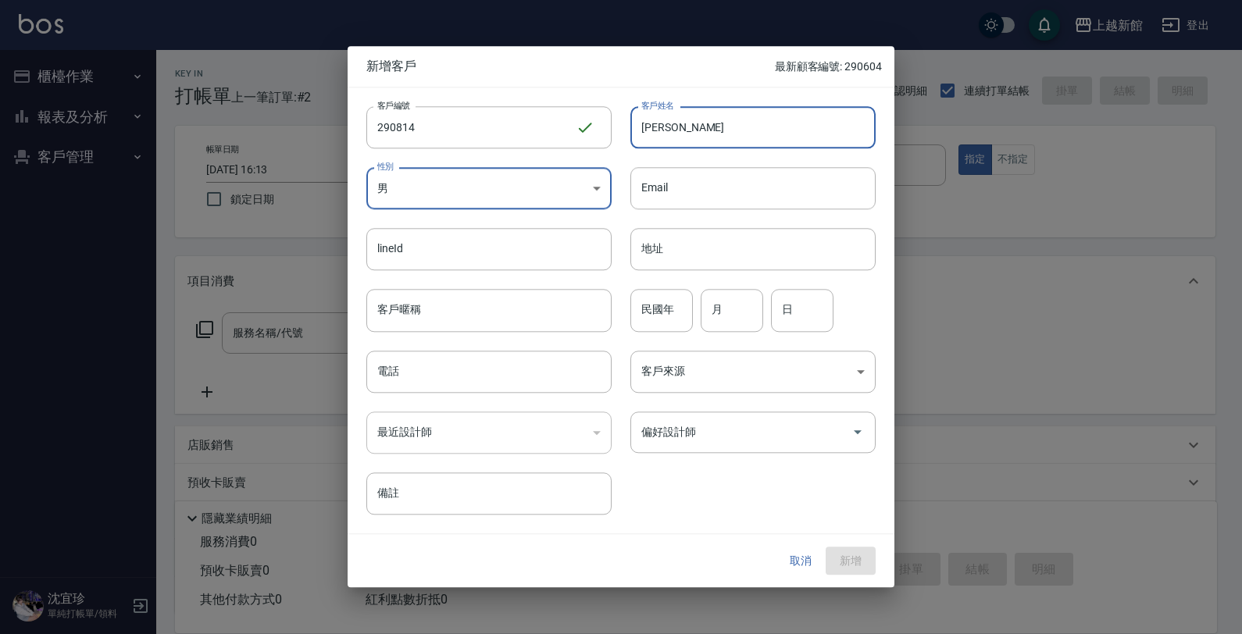
click at [661, 126] on input "[PERSON_NAME]" at bounding box center [752, 127] width 245 height 42
type input "黃慧真"
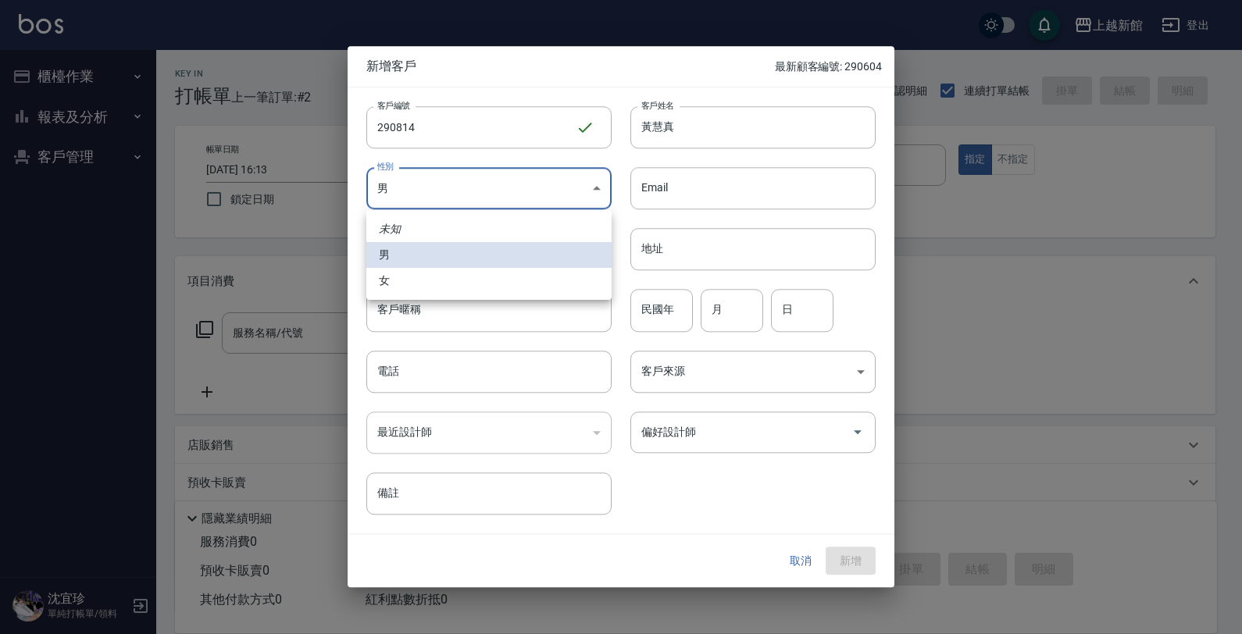
drag, startPoint x: 441, startPoint y: 177, endPoint x: 454, endPoint y: 221, distance: 45.7
click at [441, 178] on body "上越新館 登出 櫃檯作業 打帳單 帳單列表 掛單列表 現金收支登錄 高階收支登錄 材料自購登錄 每日結帳 排班表 現場電腦打卡 報表及分析 報表目錄 店家日報…" at bounding box center [621, 381] width 1242 height 763
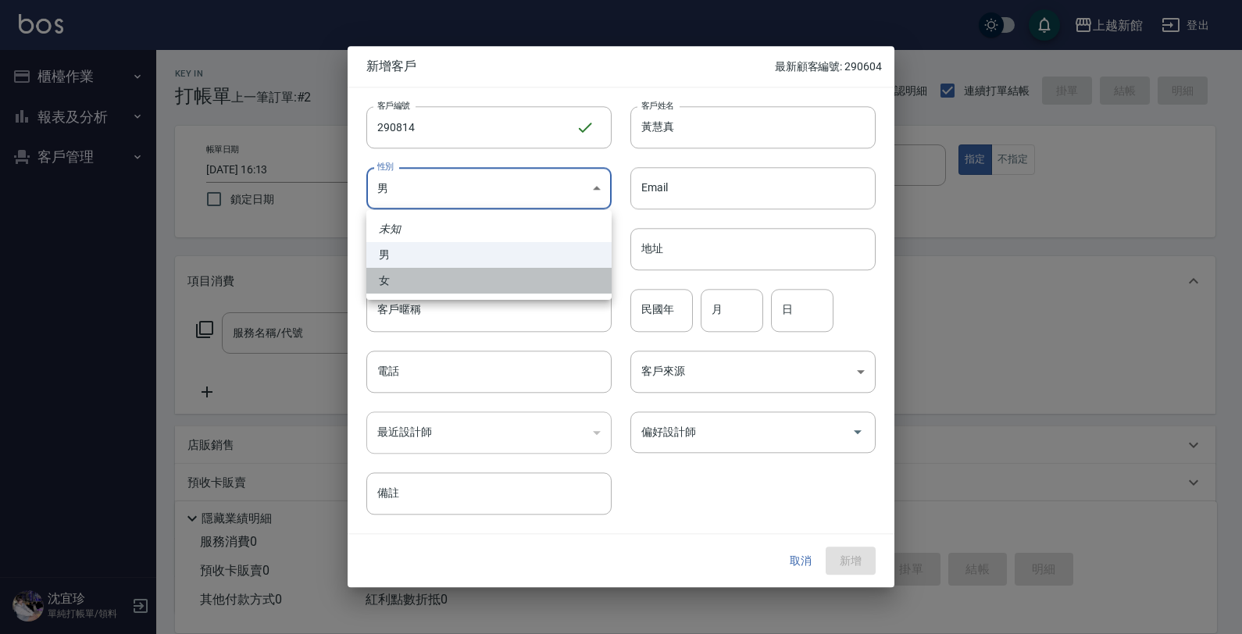
drag, startPoint x: 461, startPoint y: 283, endPoint x: 561, endPoint y: 338, distance: 113.6
click at [462, 286] on li "女" at bounding box center [488, 281] width 245 height 26
type input "[DEMOGRAPHIC_DATA]"
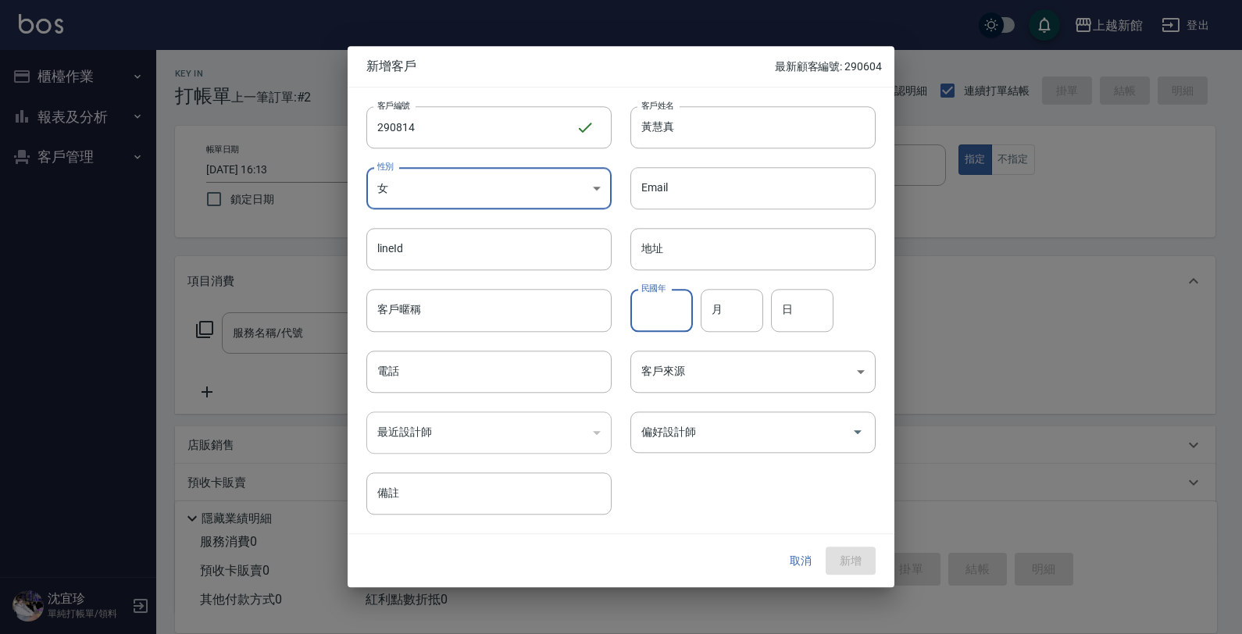
click at [654, 313] on input "民國年" at bounding box center [661, 311] width 62 height 42
type input "65"
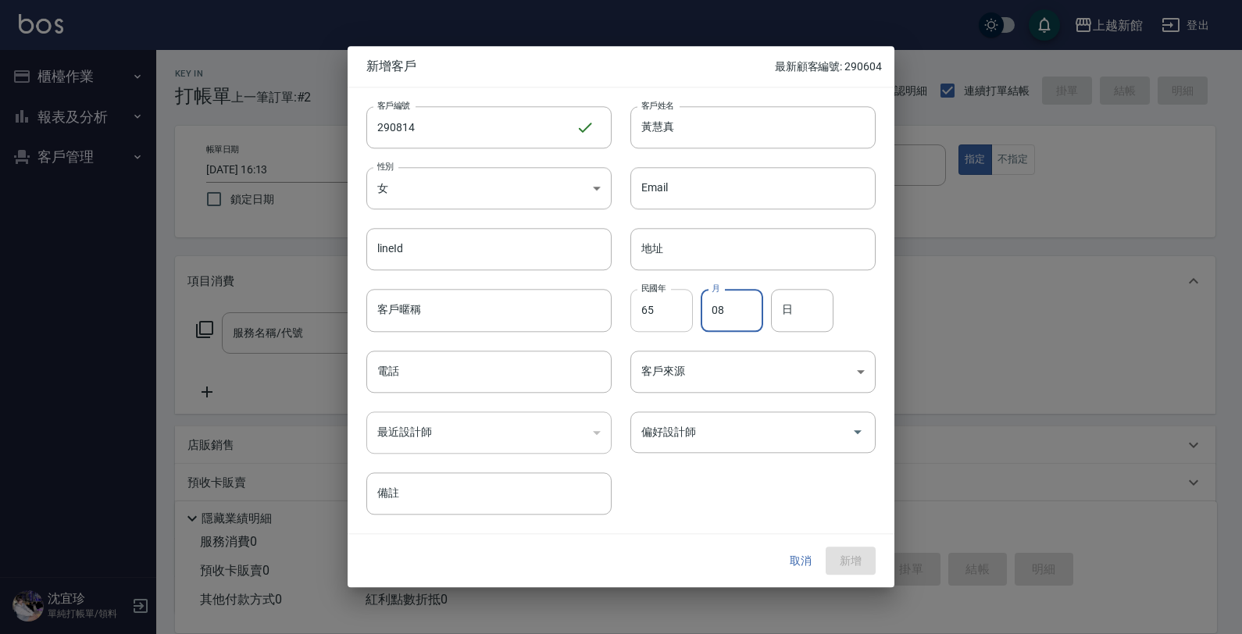
type input "08"
type input "14"
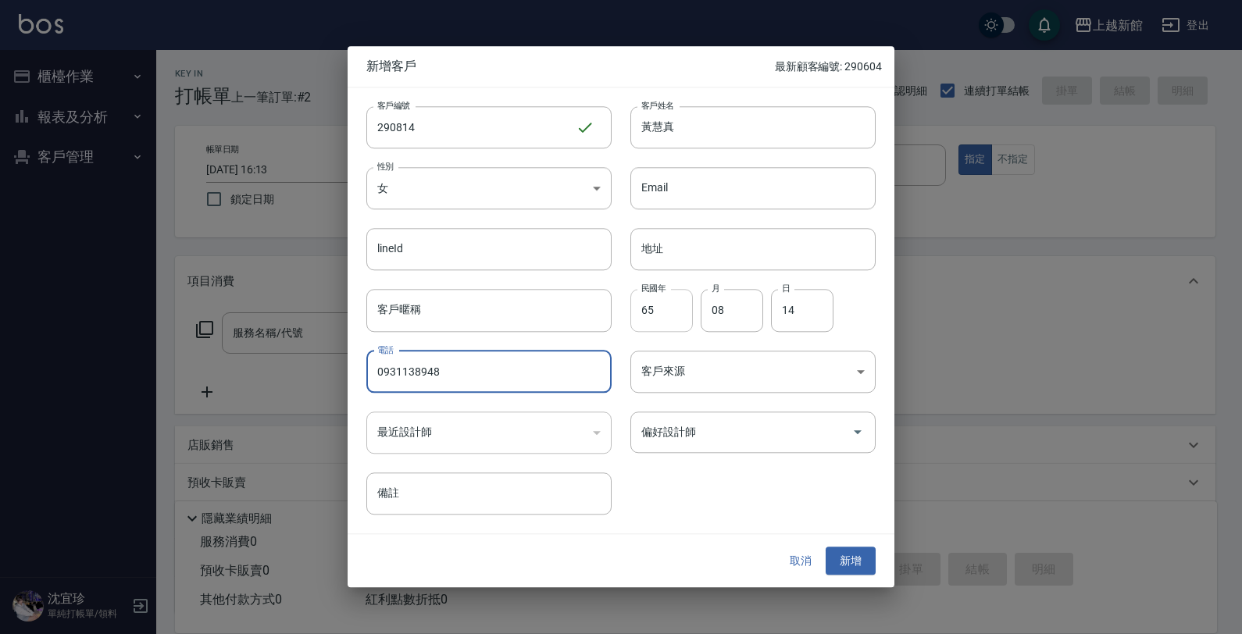
type input "0931138948"
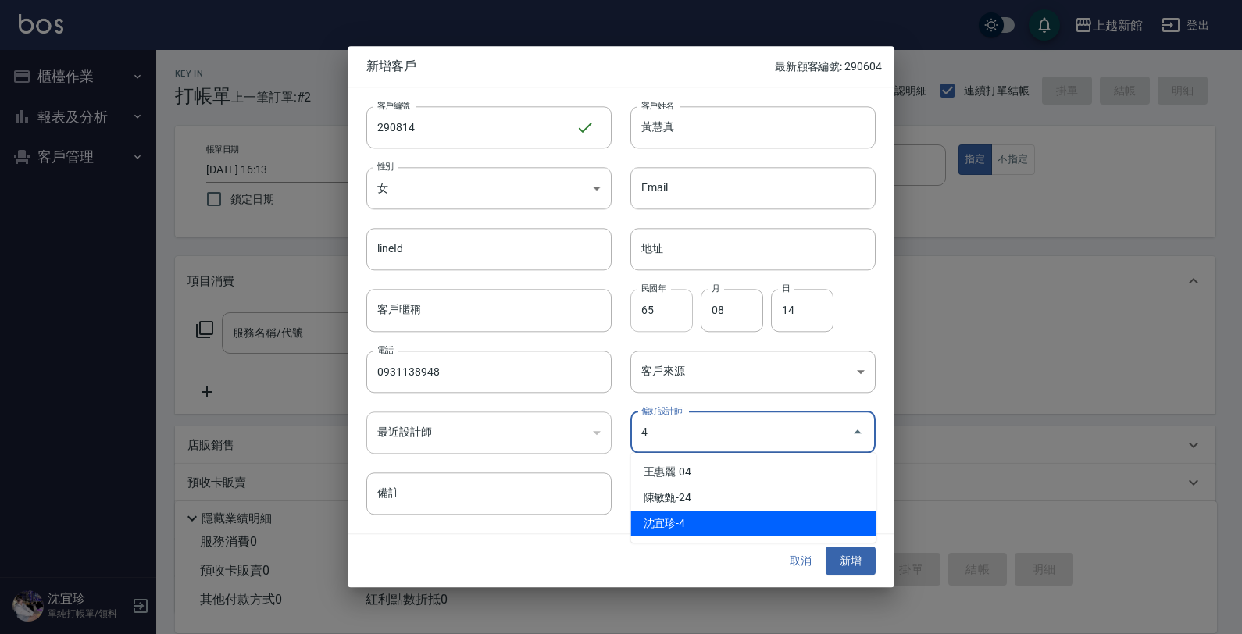
type input "沈宜珍"
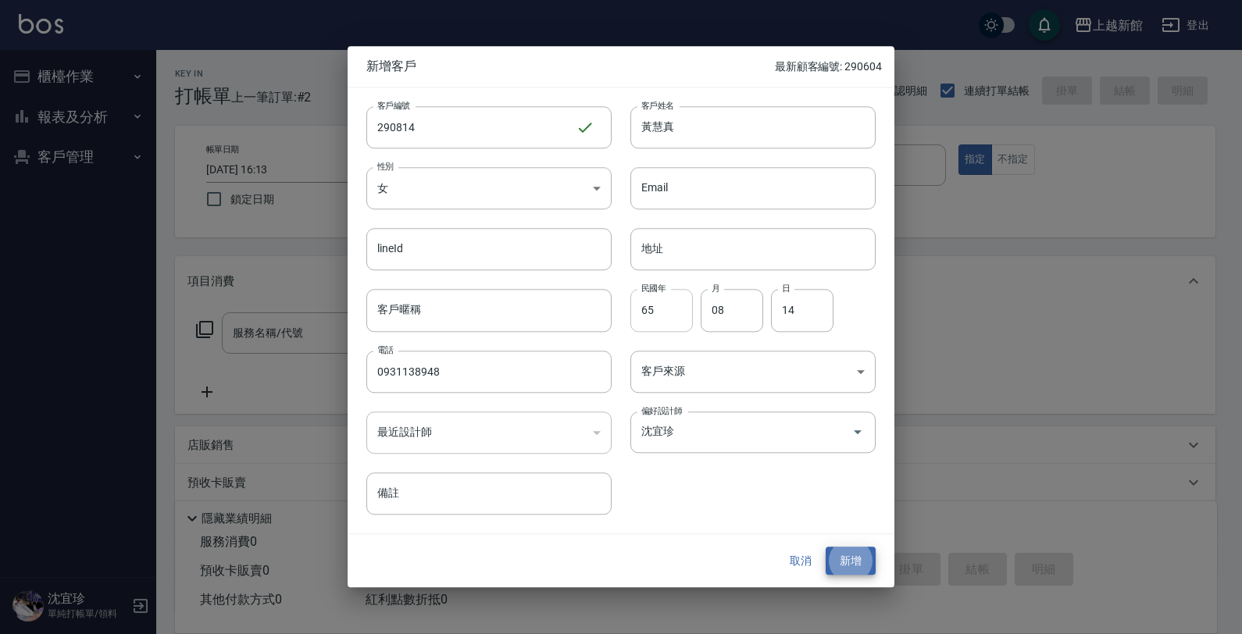
click at [825, 547] on button "新增" at bounding box center [850, 561] width 50 height 29
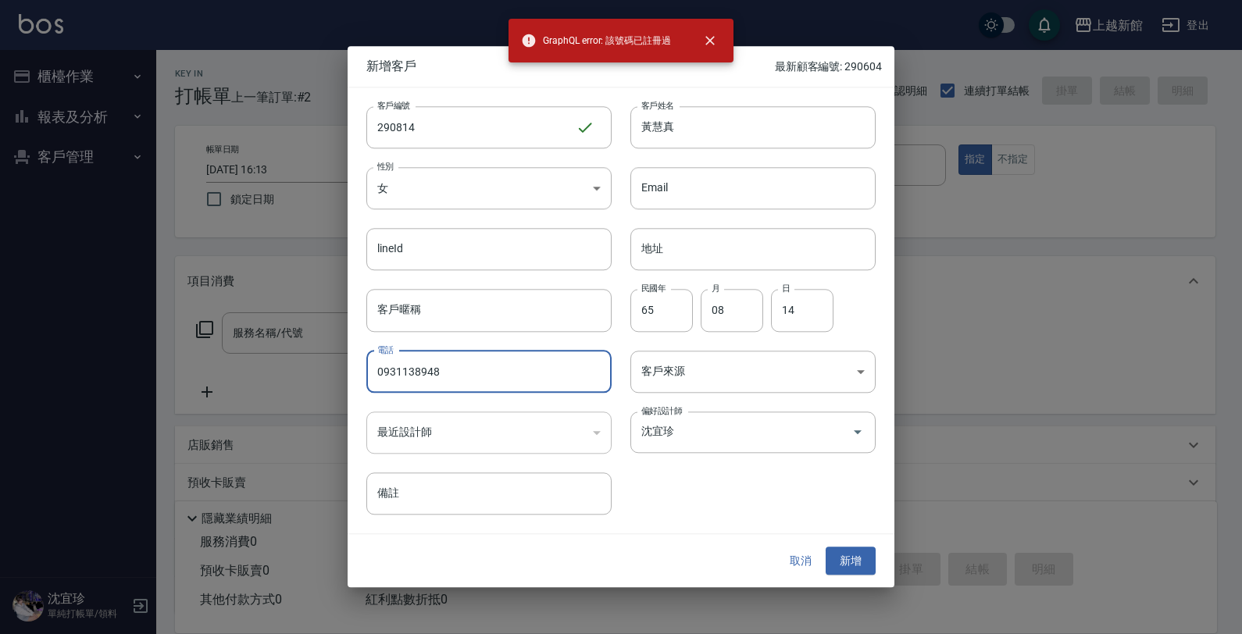
drag, startPoint x: 446, startPoint y: 372, endPoint x: 337, endPoint y: 377, distance: 108.6
click at [336, 379] on div "新增客戶 最新顧客編號: 290604 客戶編號 290814 ​ 客戶編號 客戶姓名 [PERSON_NAME] 客戶姓名 性別 女 [DEMOGRAPHI…" at bounding box center [621, 317] width 1242 height 634
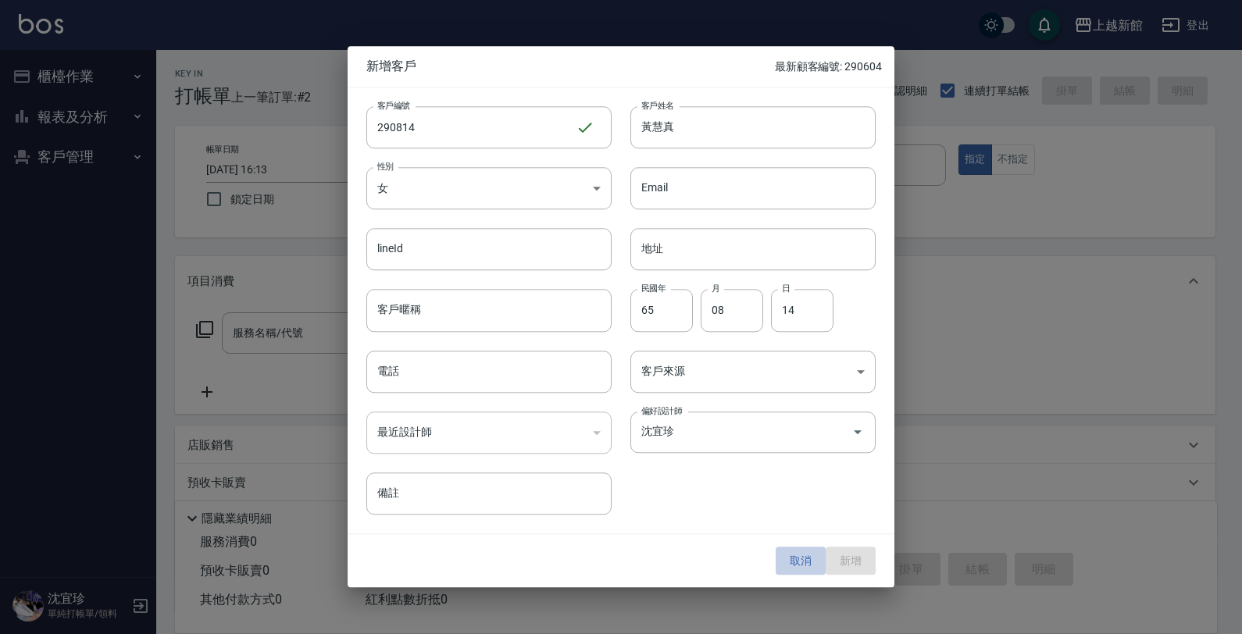
click at [811, 556] on button "取消" at bounding box center [800, 561] width 50 height 29
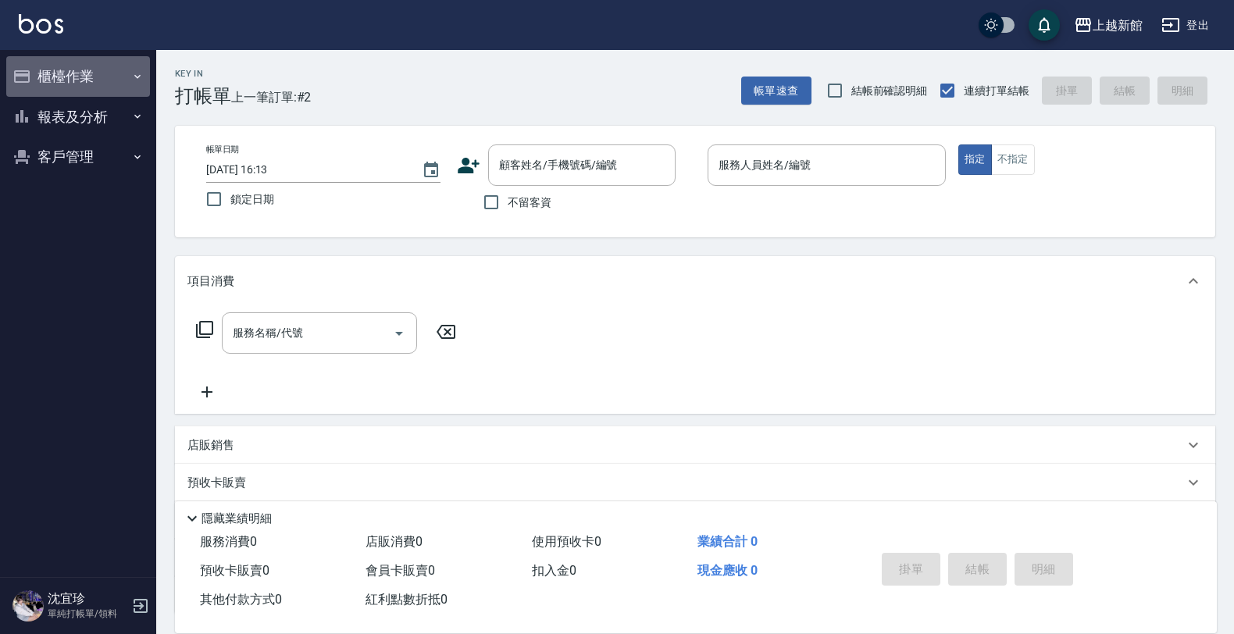
click at [59, 59] on button "櫃檯作業" at bounding box center [78, 76] width 144 height 41
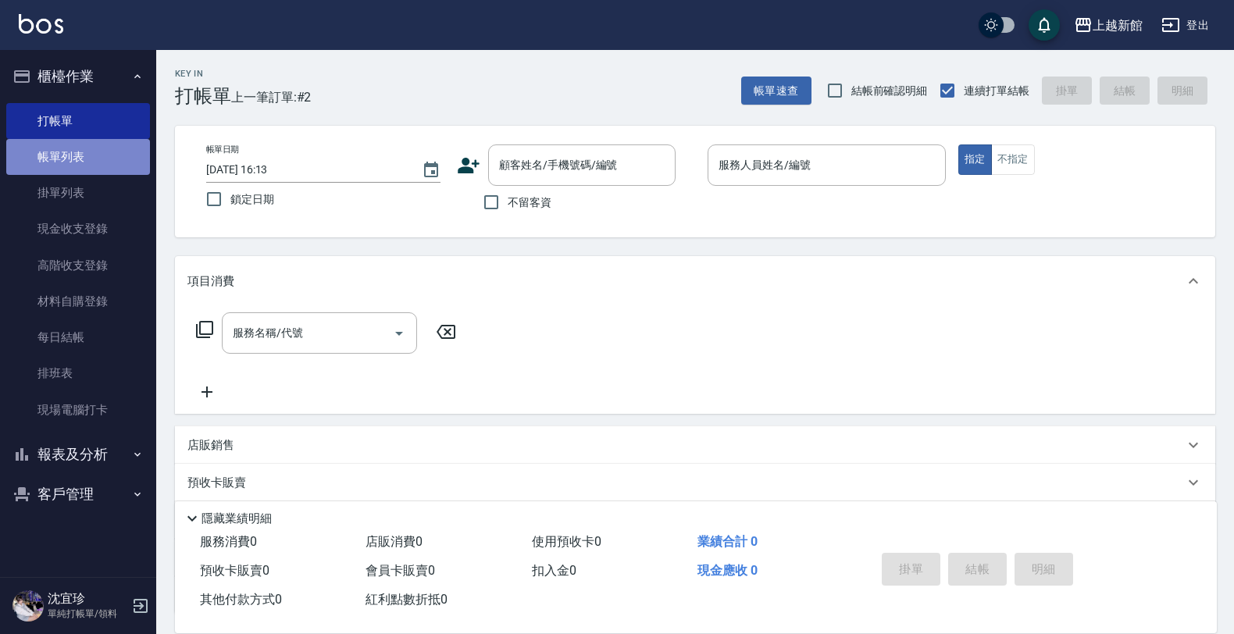
click at [103, 160] on link "帳單列表" at bounding box center [78, 157] width 144 height 36
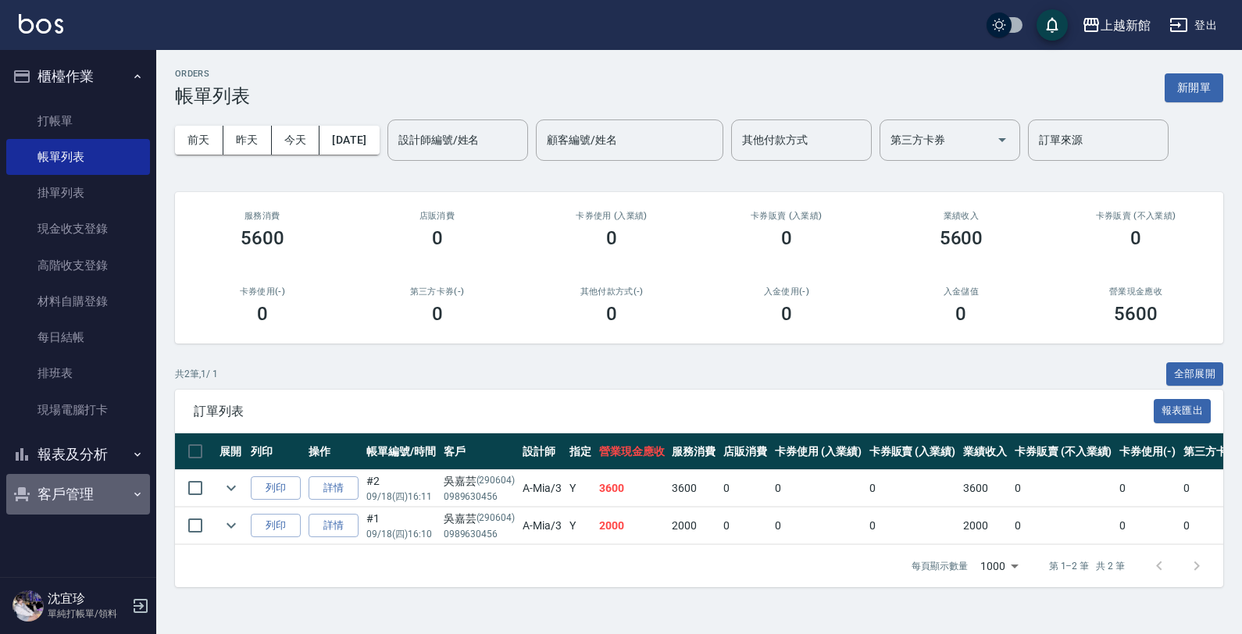
click at [99, 493] on button "客戶管理" at bounding box center [78, 494] width 144 height 41
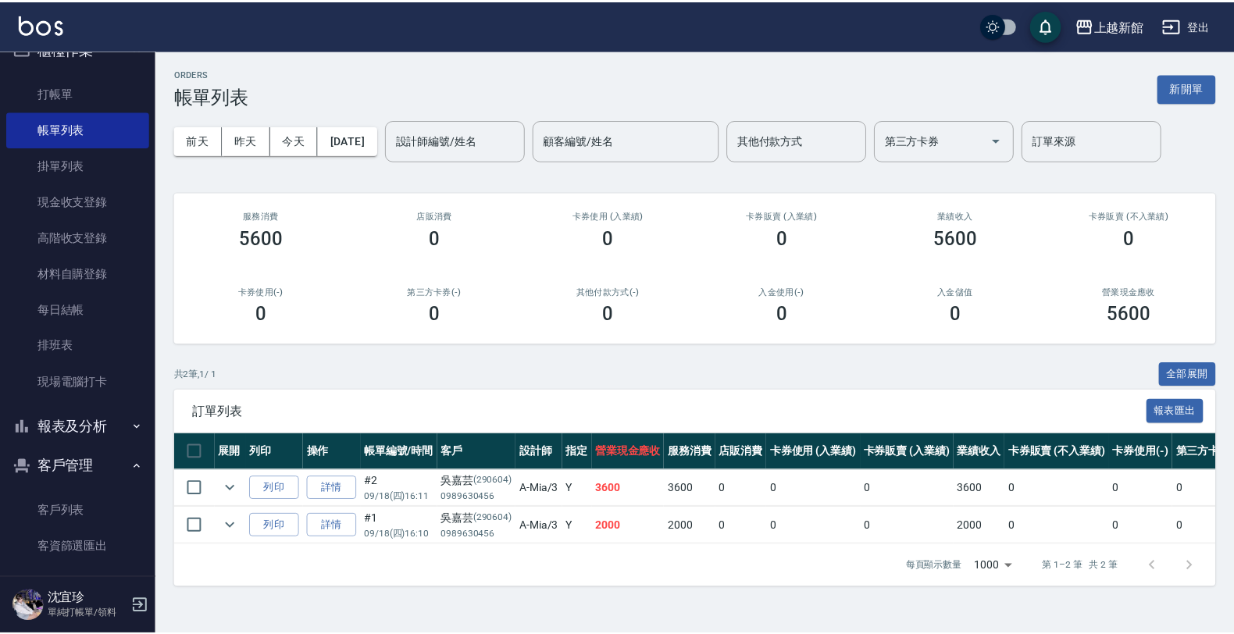
scroll to position [41, 0]
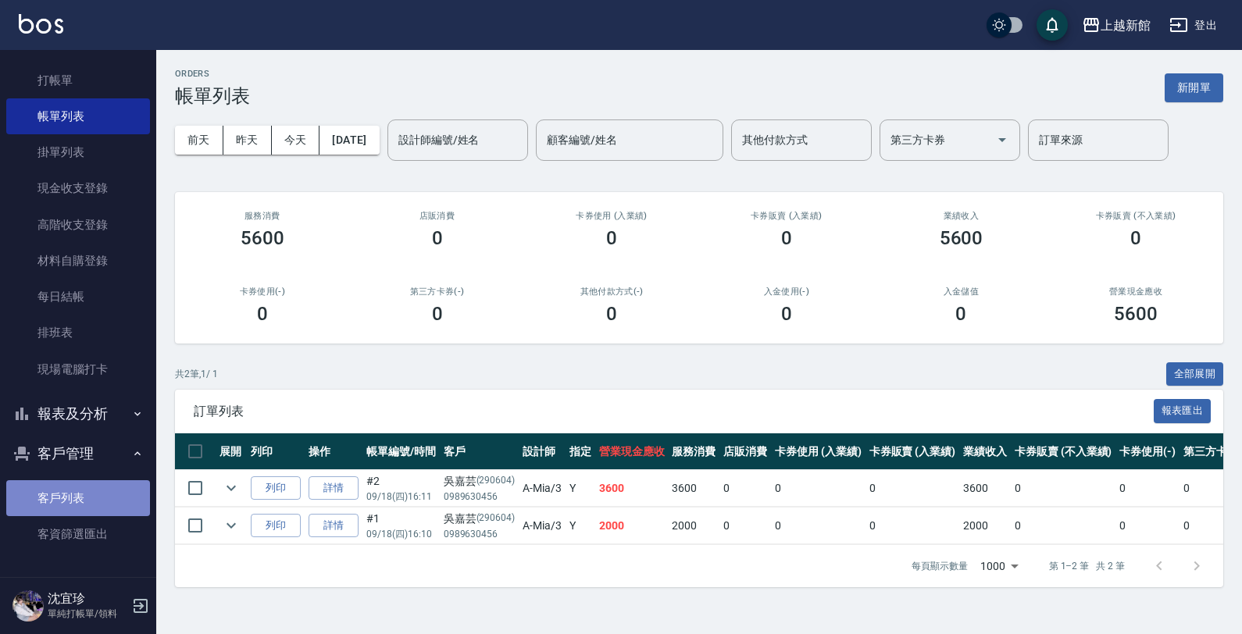
click at [104, 493] on link "客戶列表" at bounding box center [78, 498] width 144 height 36
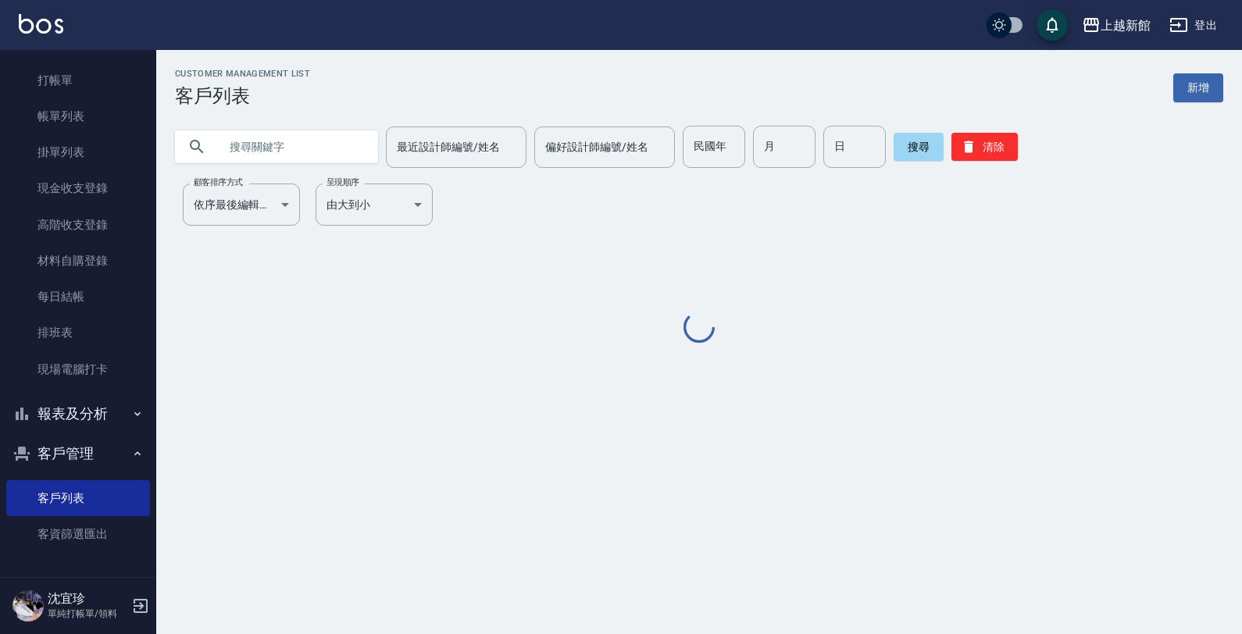
paste input "0931138948"
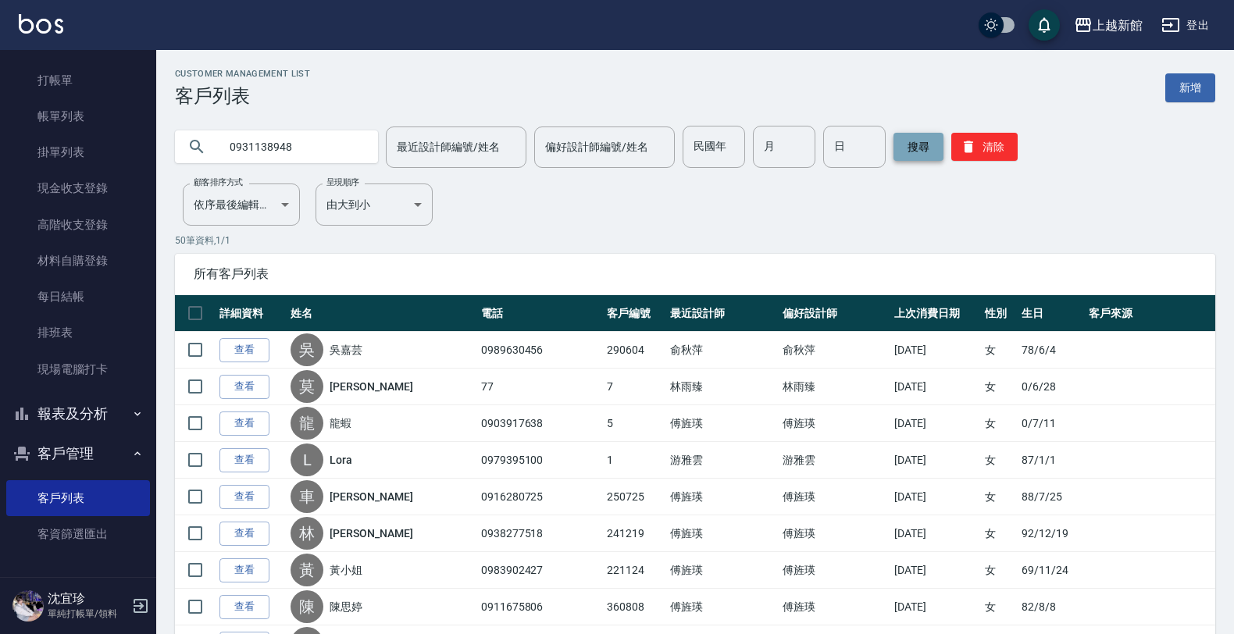
type input "0931138948"
click at [918, 147] on button "搜尋" at bounding box center [918, 147] width 50 height 28
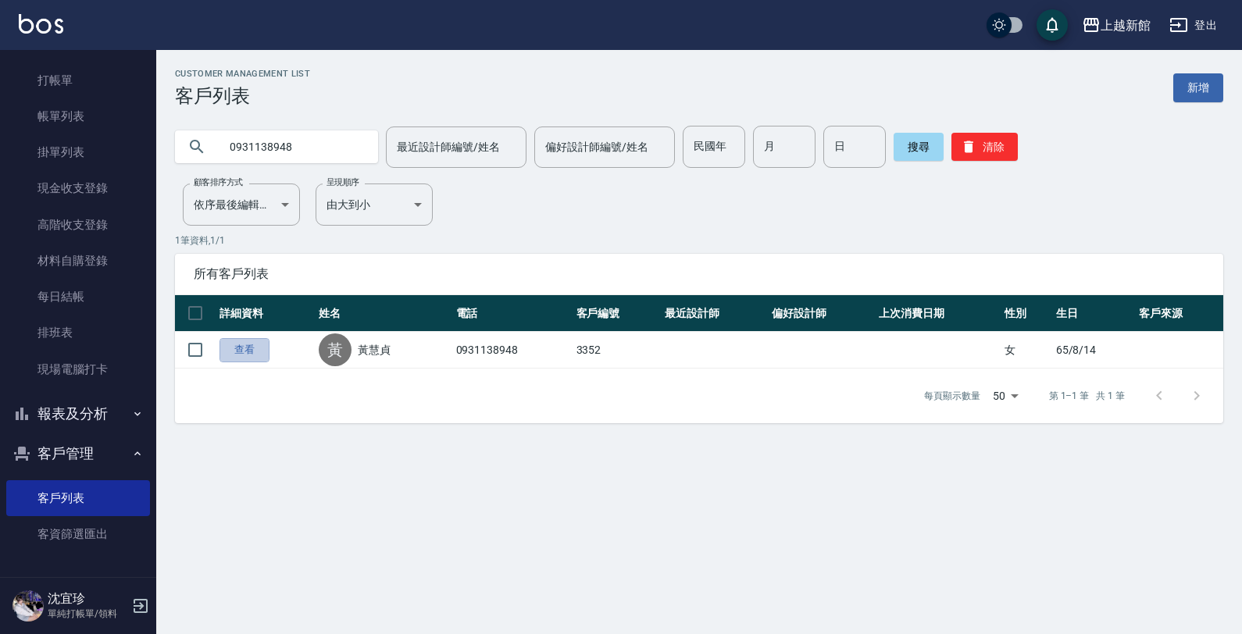
click at [230, 351] on link "查看" at bounding box center [244, 350] width 50 height 24
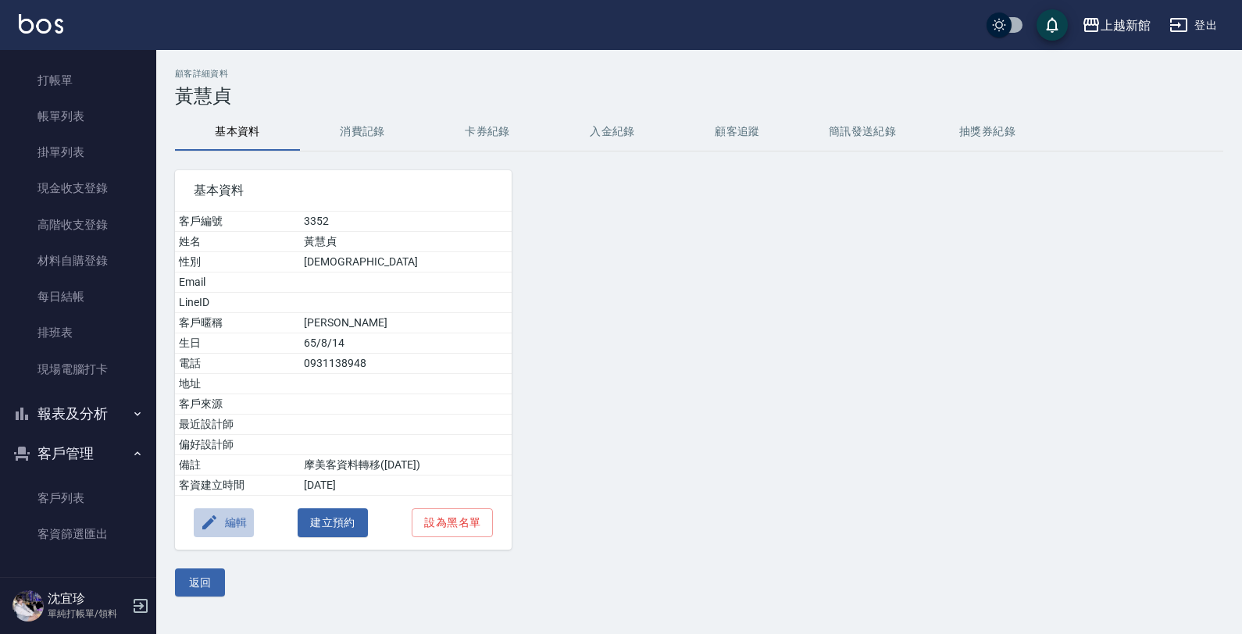
click at [232, 525] on button "編輯" at bounding box center [224, 522] width 60 height 29
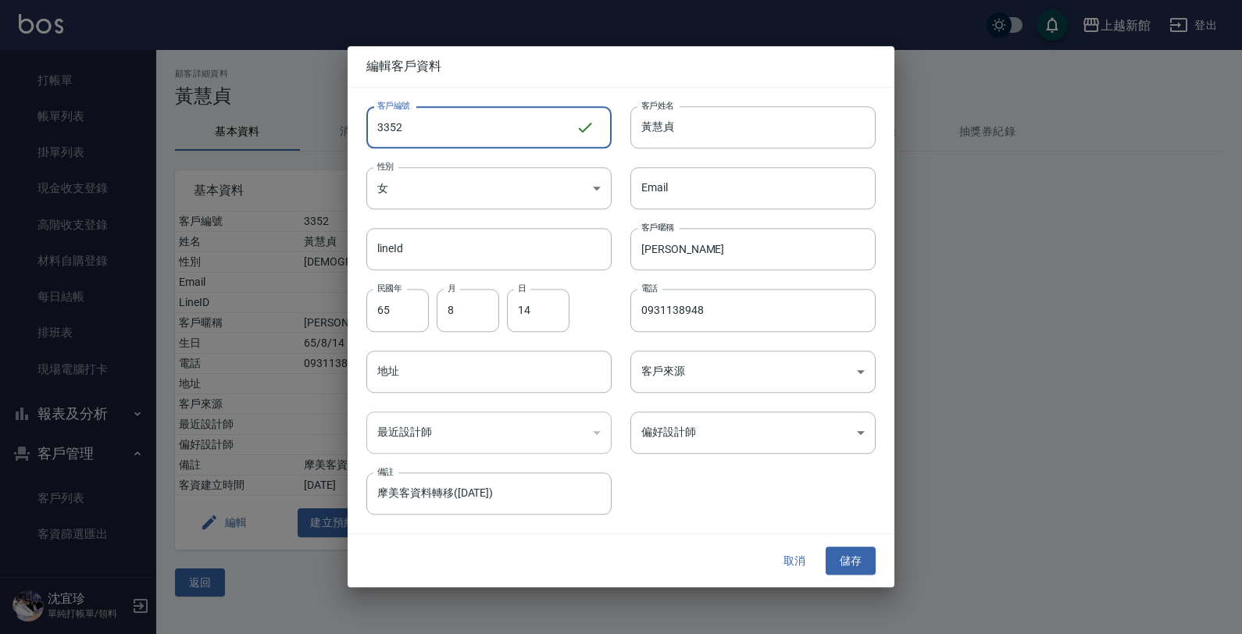
click at [442, 117] on input "3352" at bounding box center [470, 127] width 209 height 42
type input "3"
type input "290814"
click at [693, 439] on body "上越新館 登出 櫃檯作業 打帳單 帳單列表 掛單列表 現金收支登錄 高階收支登錄 材料自購登錄 每日結帳 排班表 現場電腦打卡 報表及分析 報表目錄 店家日報…" at bounding box center [621, 317] width 1242 height 634
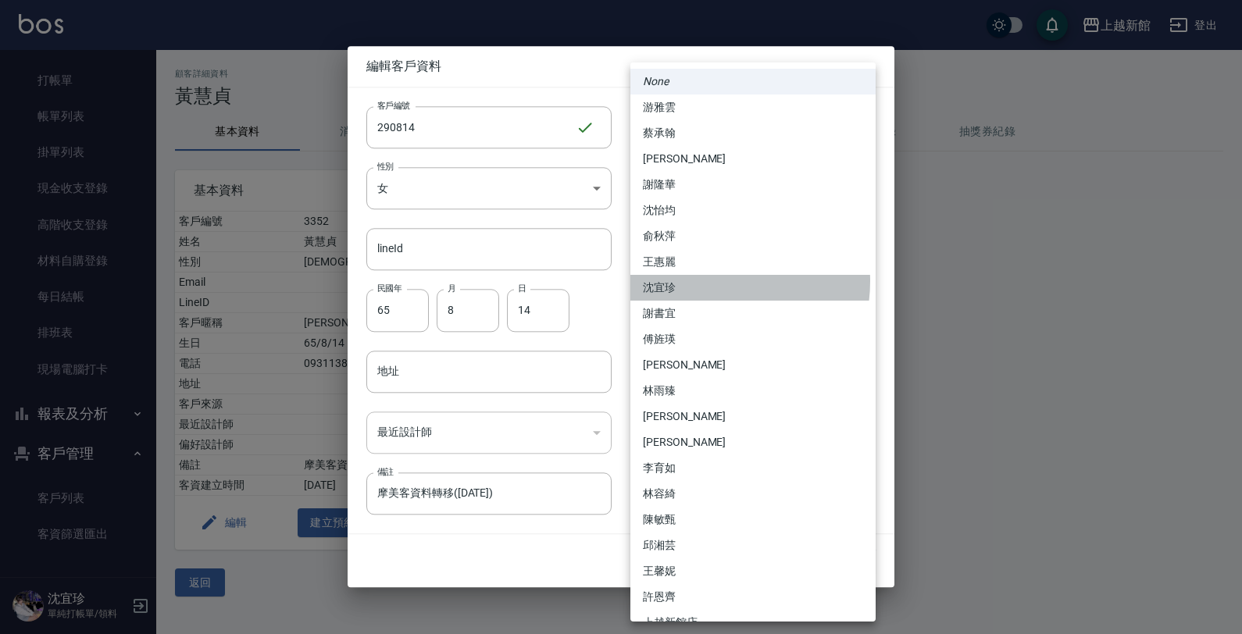
click at [709, 281] on li "沈宜珍" at bounding box center [752, 288] width 245 height 26
type input "d1a7700f-ed7d-493f-ab9c-4628fc9935fc"
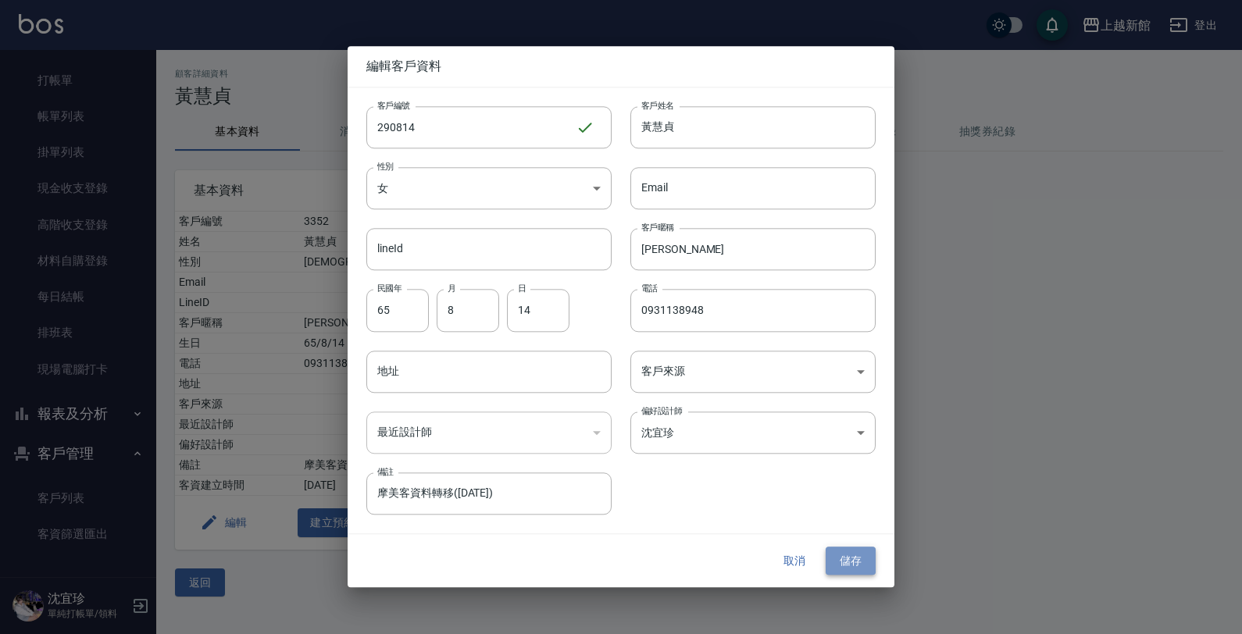
click at [860, 564] on button "儲存" at bounding box center [850, 561] width 50 height 29
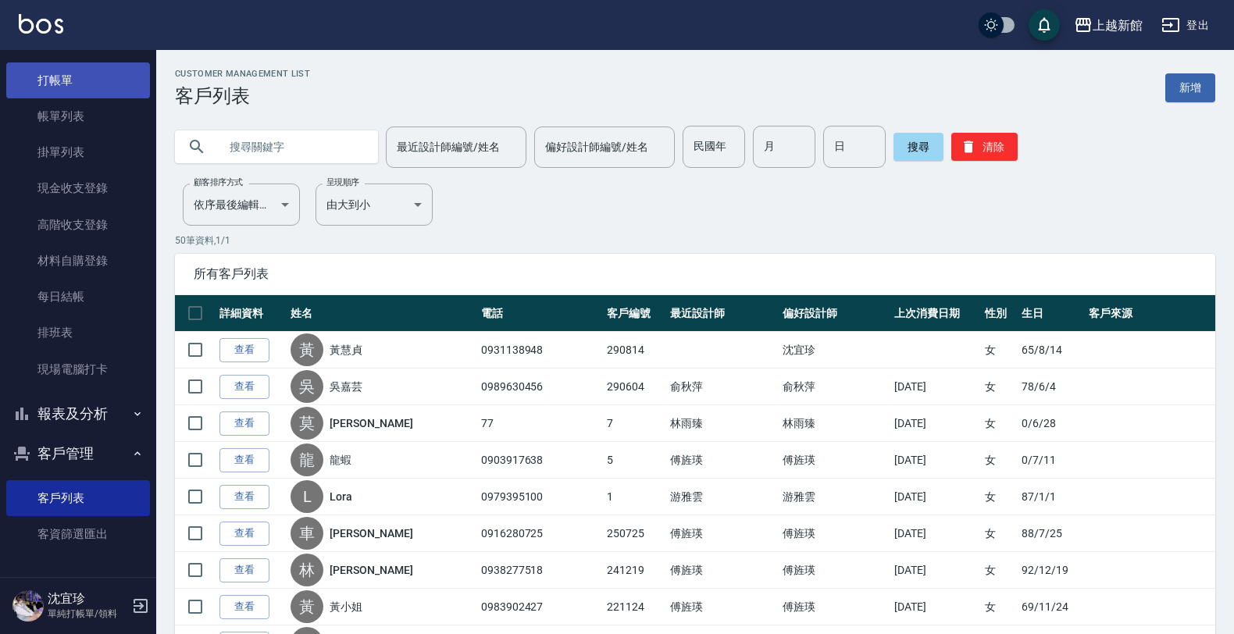
click at [108, 94] on link "打帳單" at bounding box center [78, 80] width 144 height 36
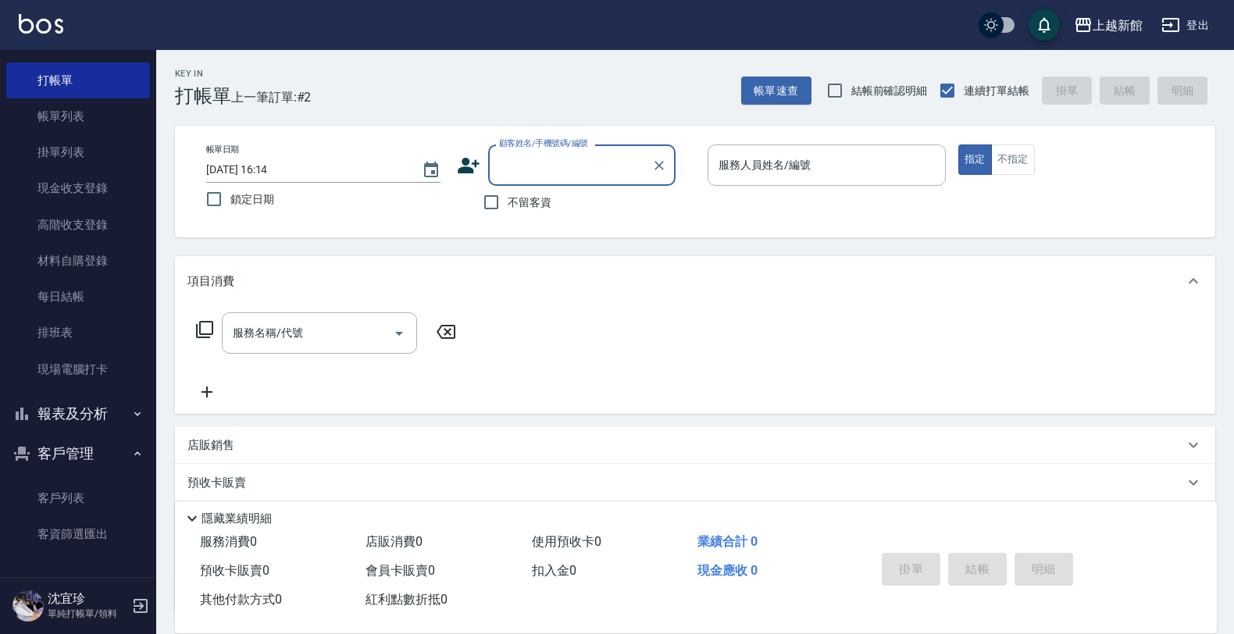
click at [536, 164] on input "顧客姓名/手機號碼/編號" at bounding box center [570, 164] width 150 height 27
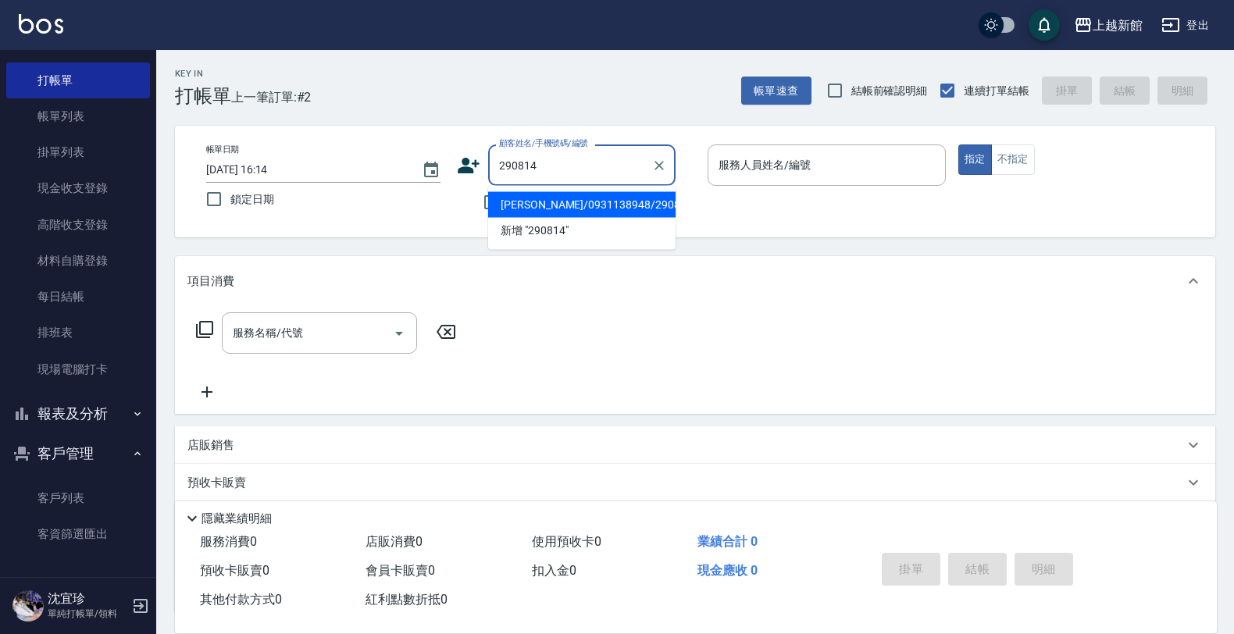
type input "[PERSON_NAME]/0931138948/290814"
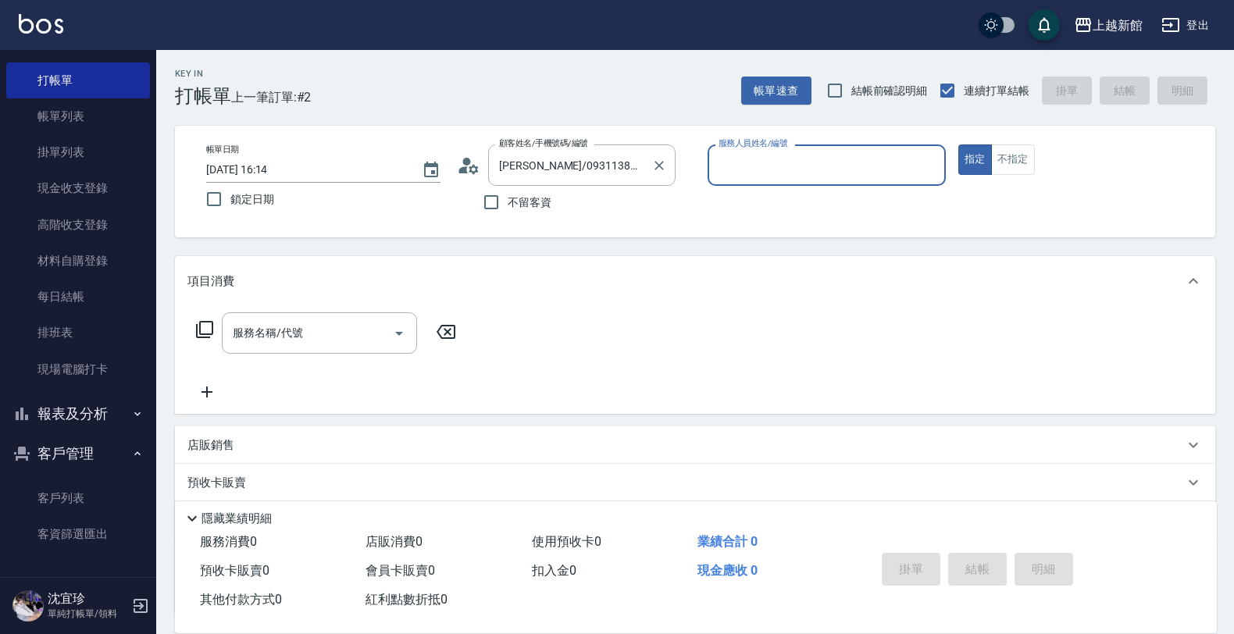
type input "宜珍-4"
click at [958, 144] on button "指定" at bounding box center [975, 159] width 34 height 30
type button "true"
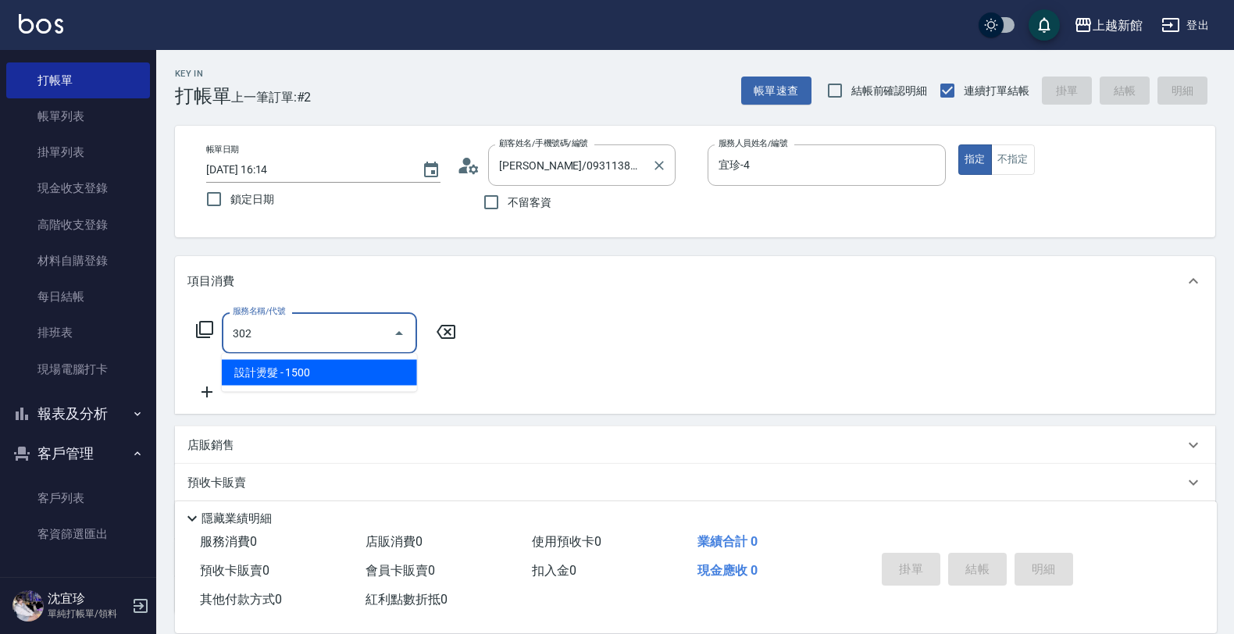
type input "設計燙髮(302)"
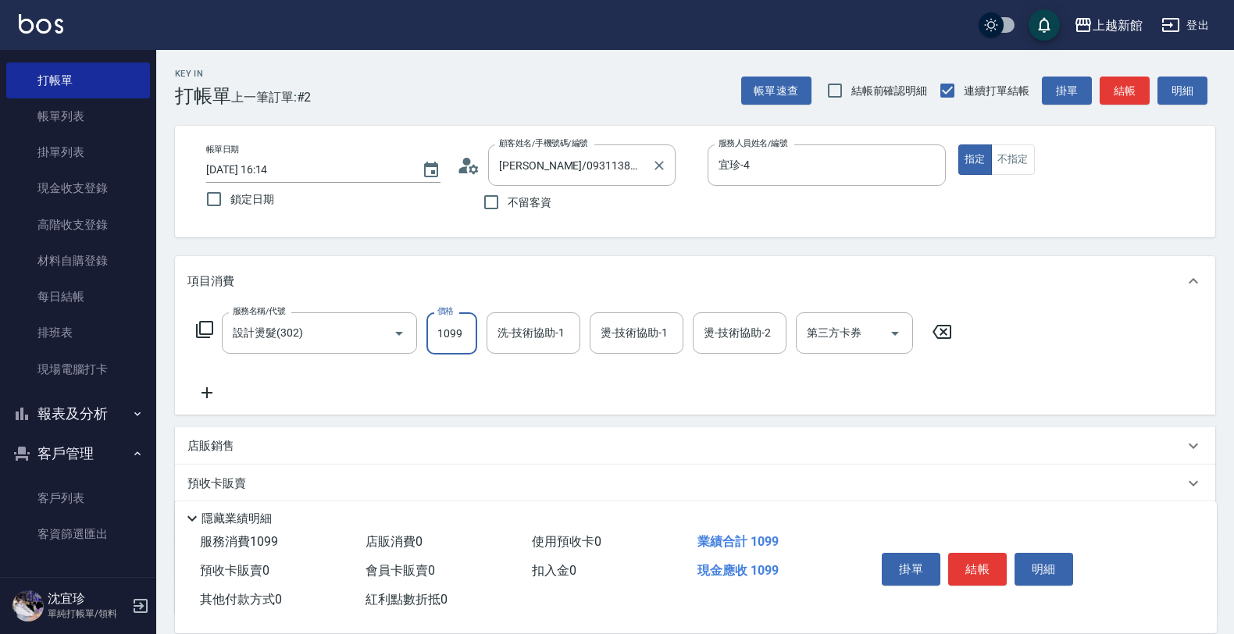
type input "1099"
type input "容綺-21"
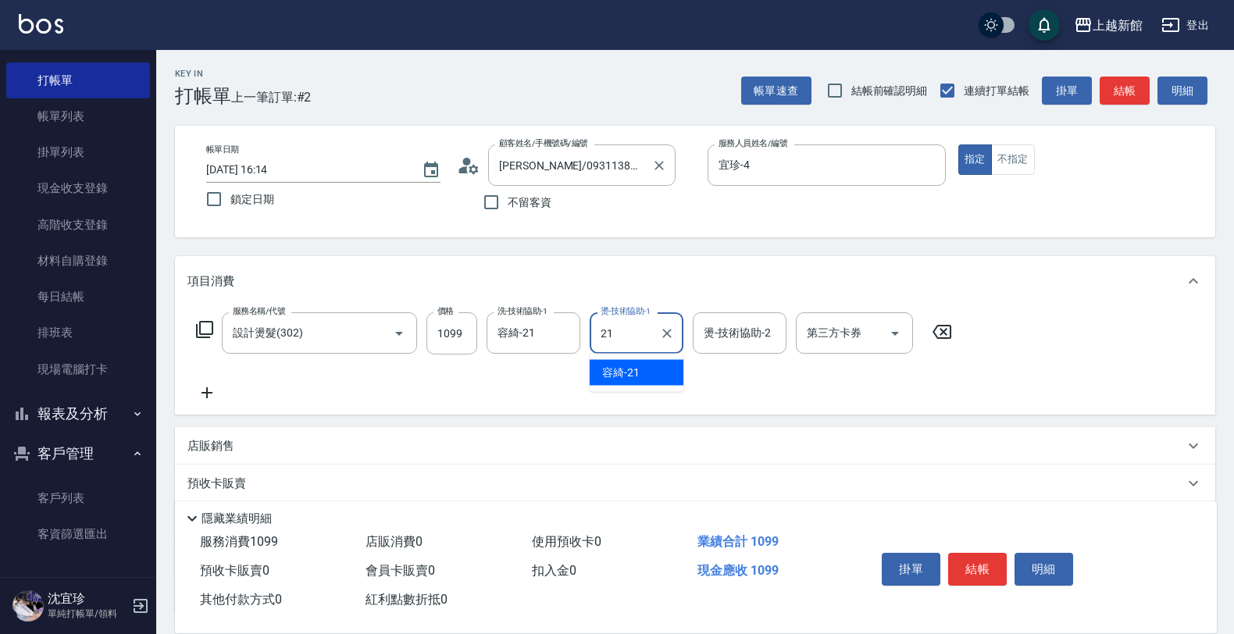
type input "容綺-21"
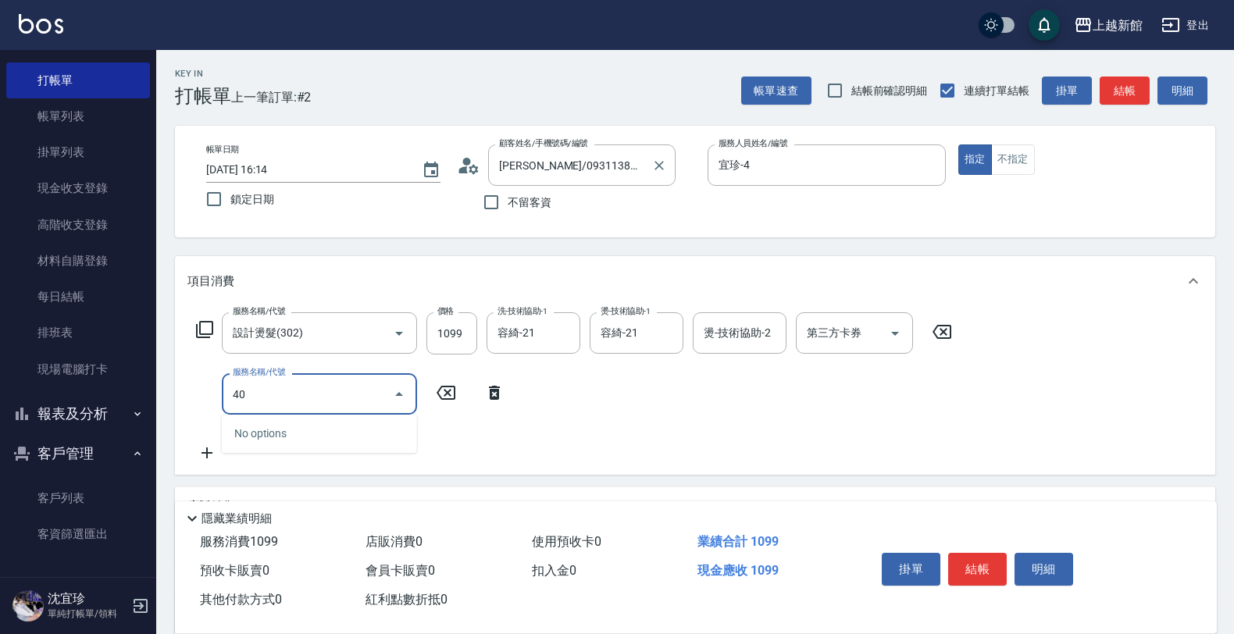
type input "404"
click at [379, 388] on icon "Clear" at bounding box center [377, 395] width 16 height 16
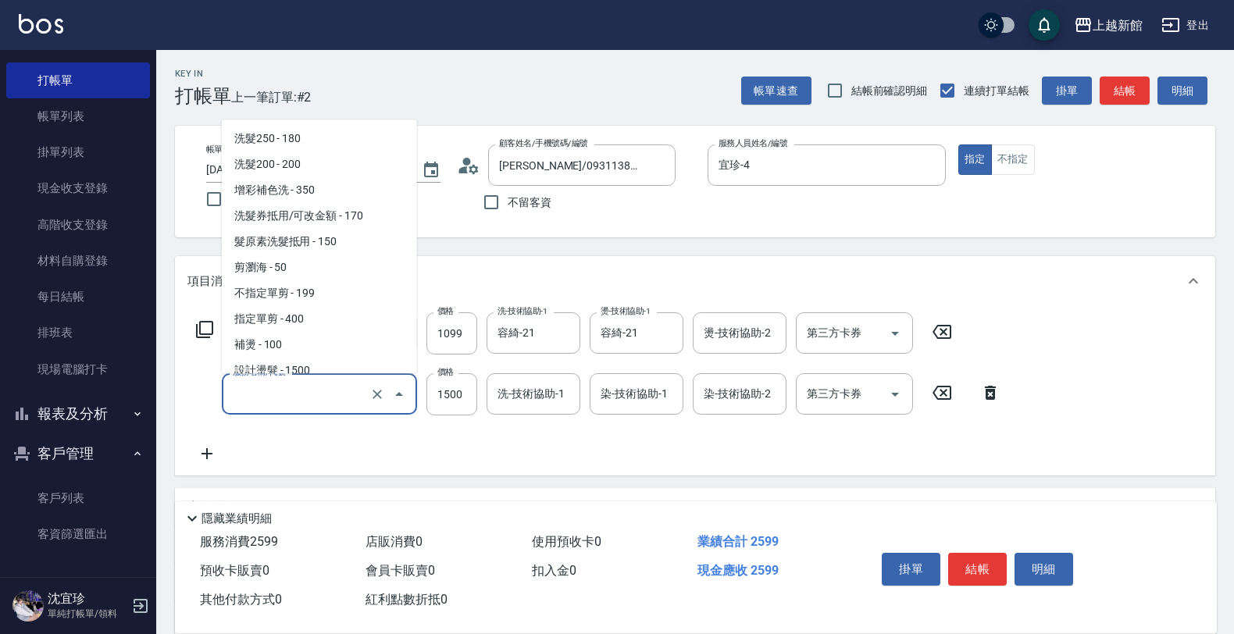
click at [289, 404] on input "服務名稱/代號" at bounding box center [297, 393] width 137 height 27
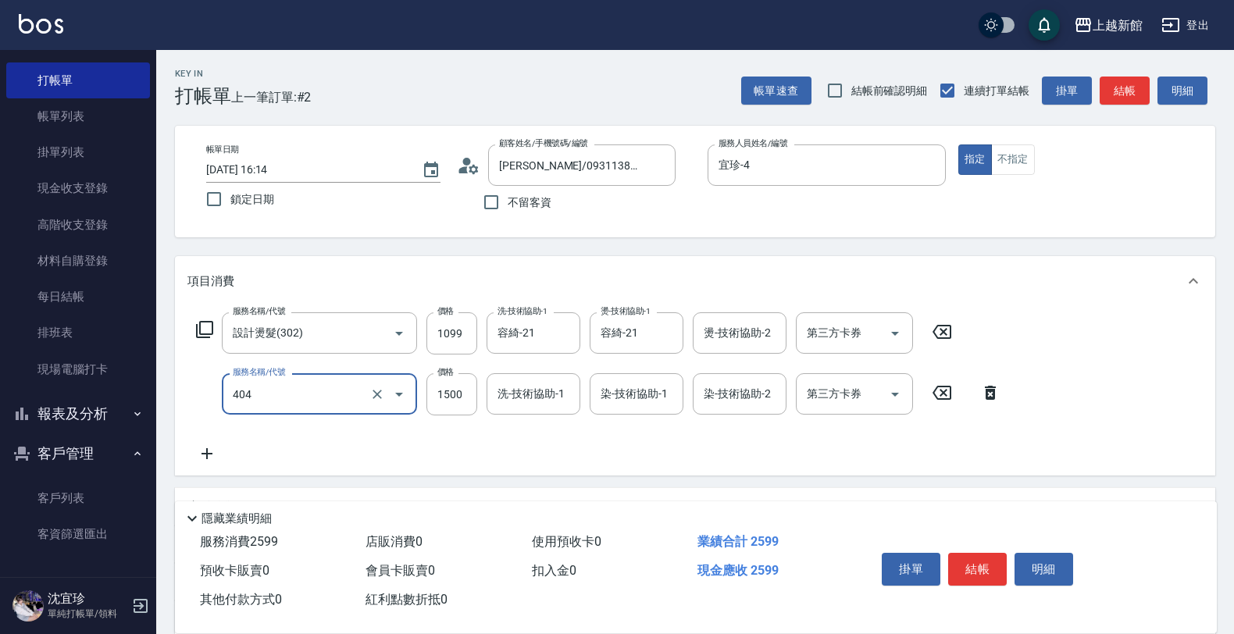
type input "設計染髮(404)"
type input "1299"
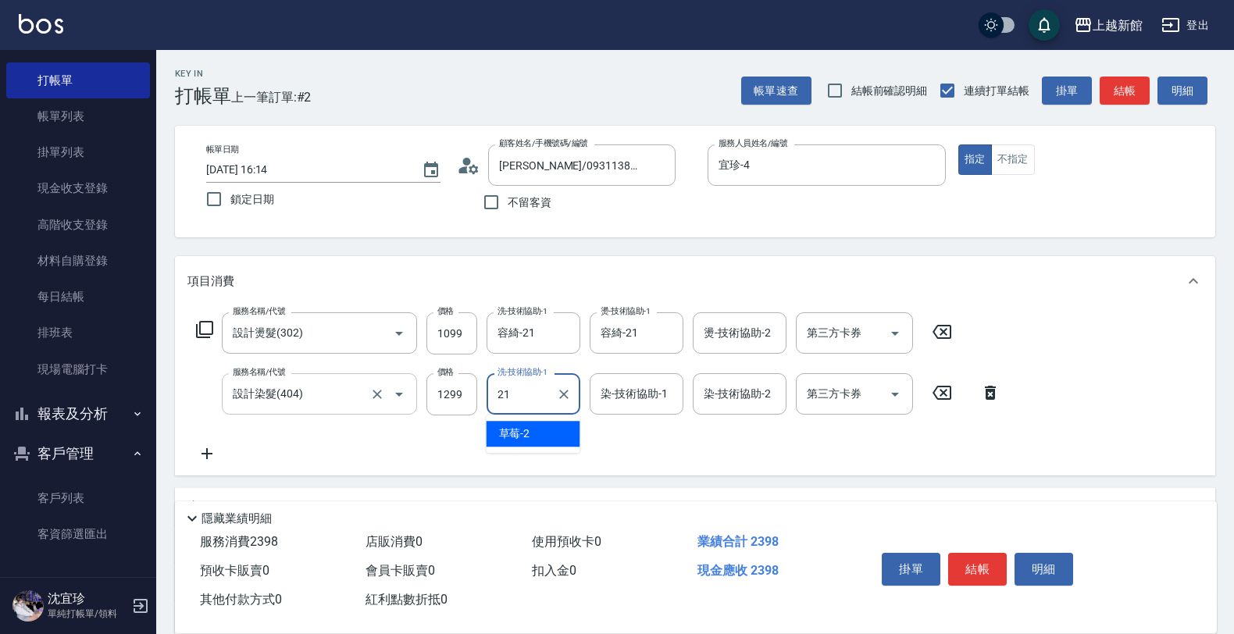
type input "容綺-21"
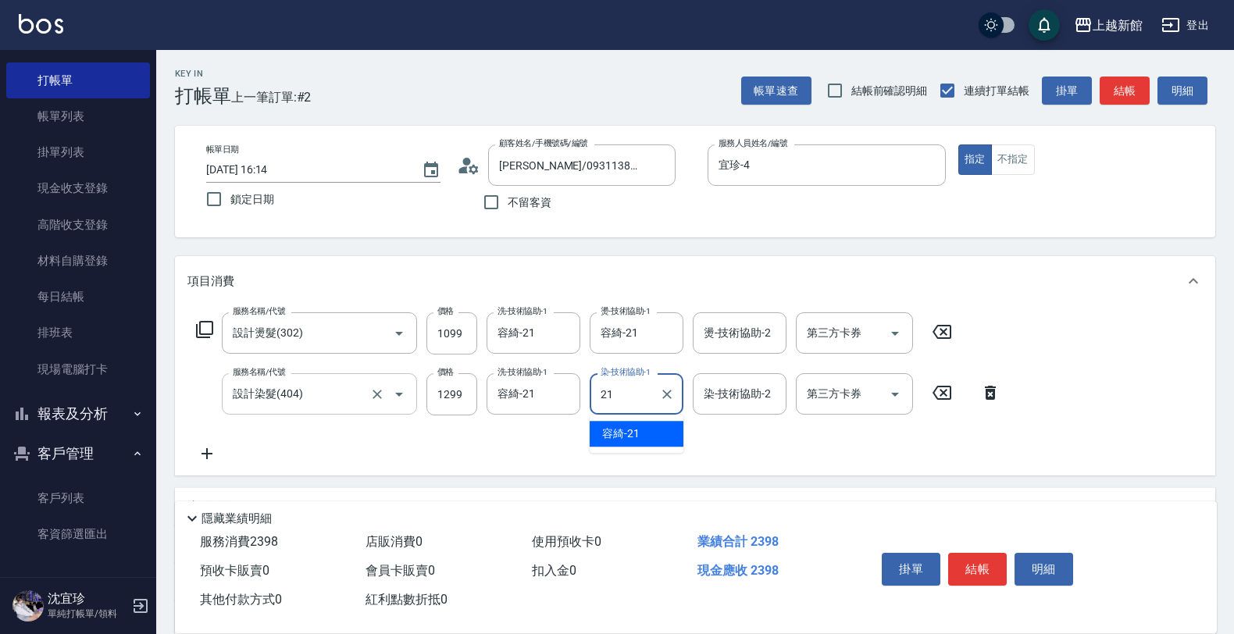
type input "容綺-21"
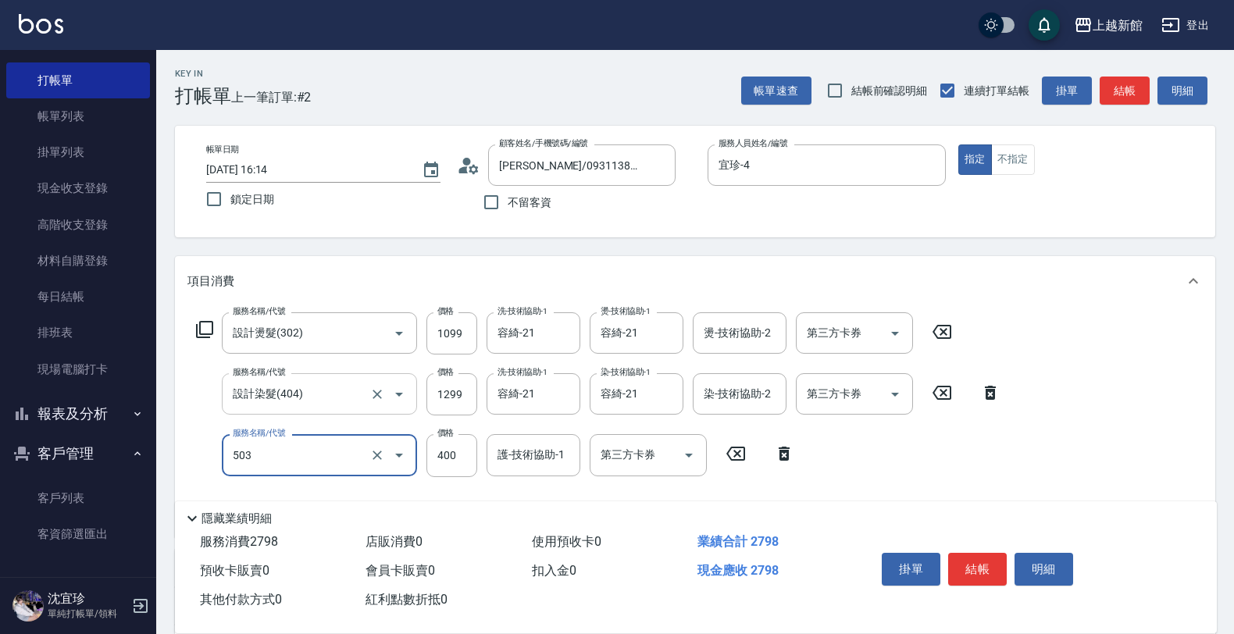
type input "天天護髮(503)"
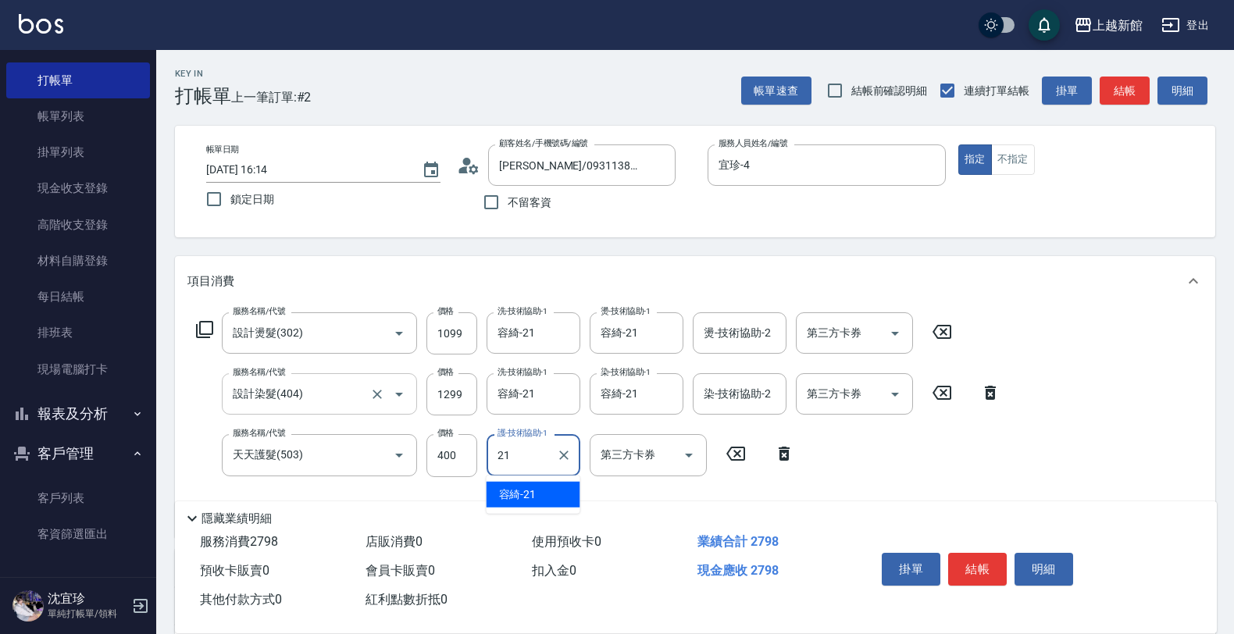
type input "容綺-21"
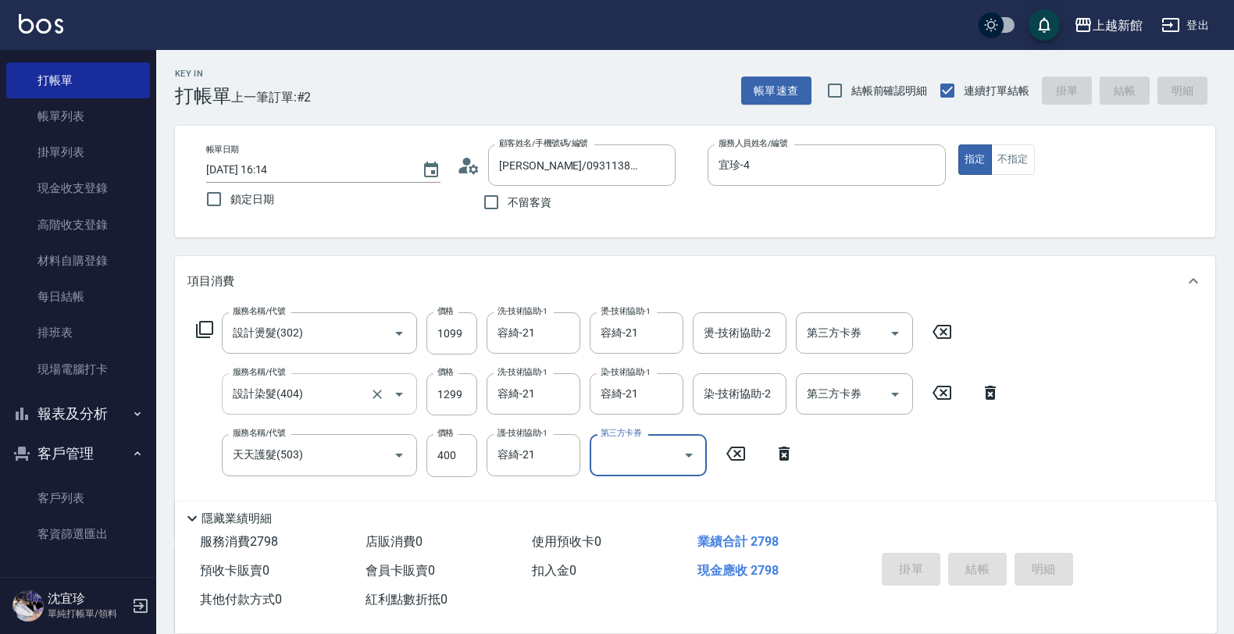
type input "[DATE] 16:15"
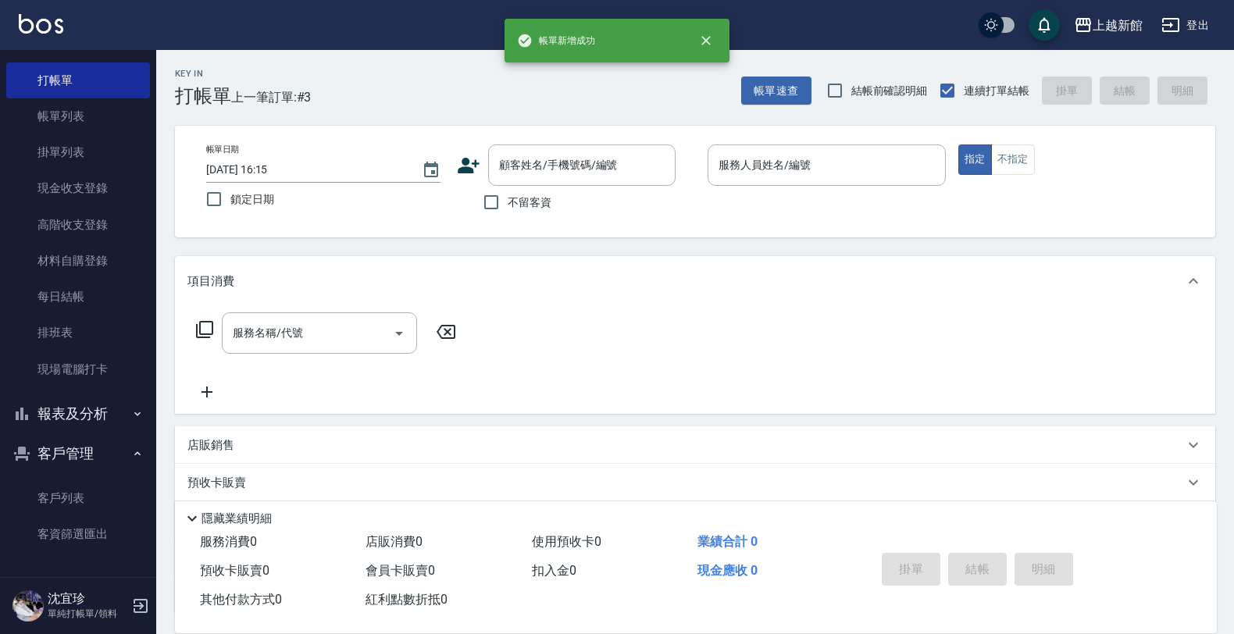
click at [467, 169] on icon at bounding box center [469, 166] width 22 height 16
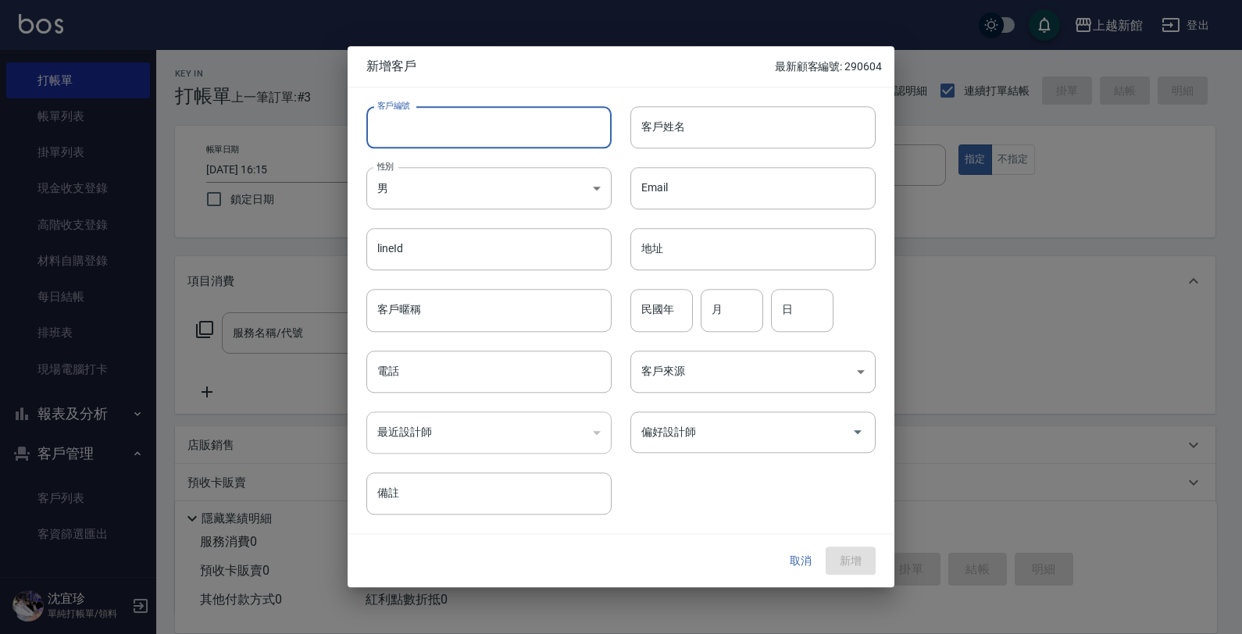
drag, startPoint x: 485, startPoint y: 134, endPoint x: 493, endPoint y: 119, distance: 16.5
click at [490, 126] on input "客戶編號" at bounding box center [488, 127] width 245 height 42
type input "381011"
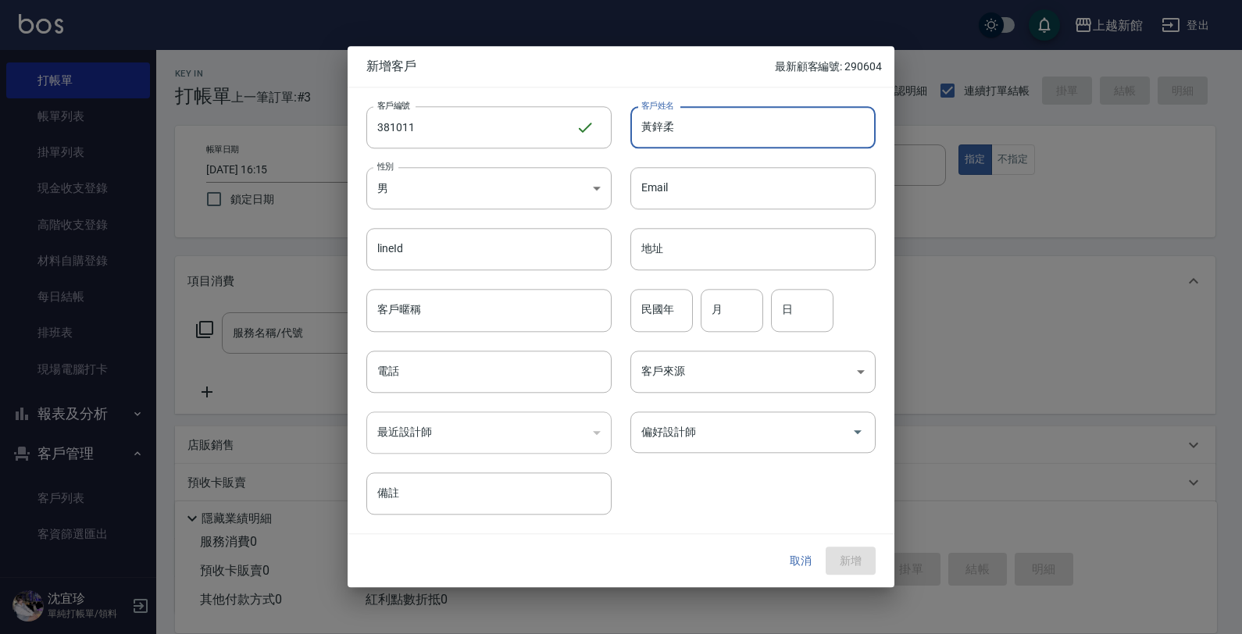
type input "黃鋅柔"
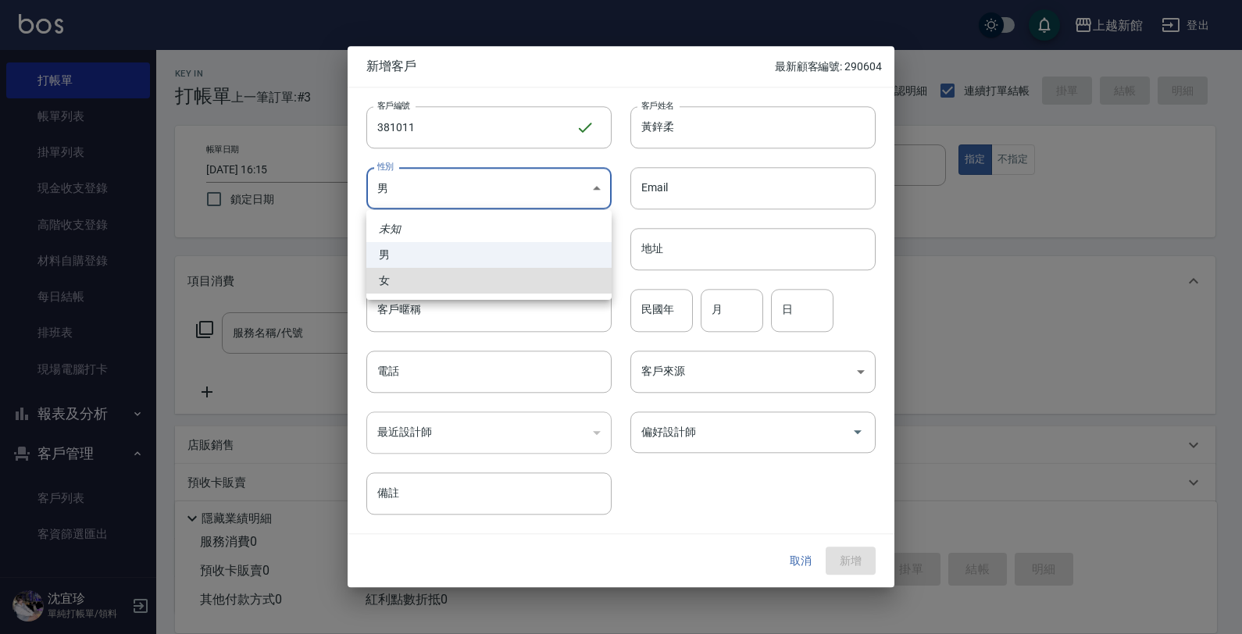
type input "[DEMOGRAPHIC_DATA]"
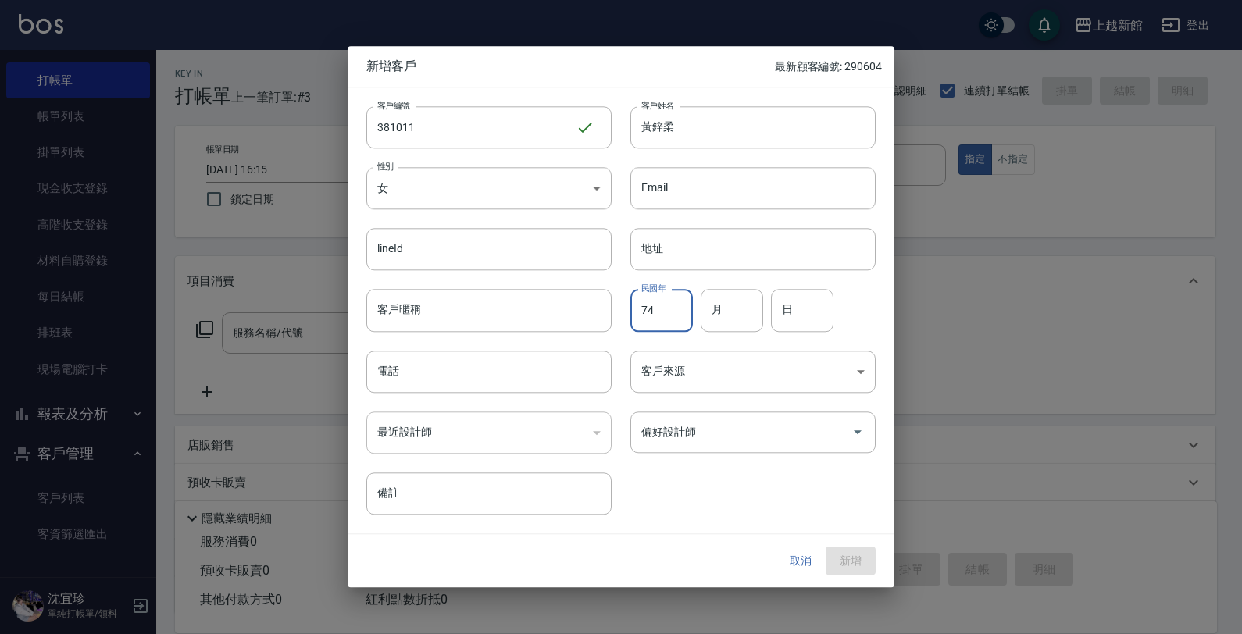
type input "74"
type input "10"
type input "11"
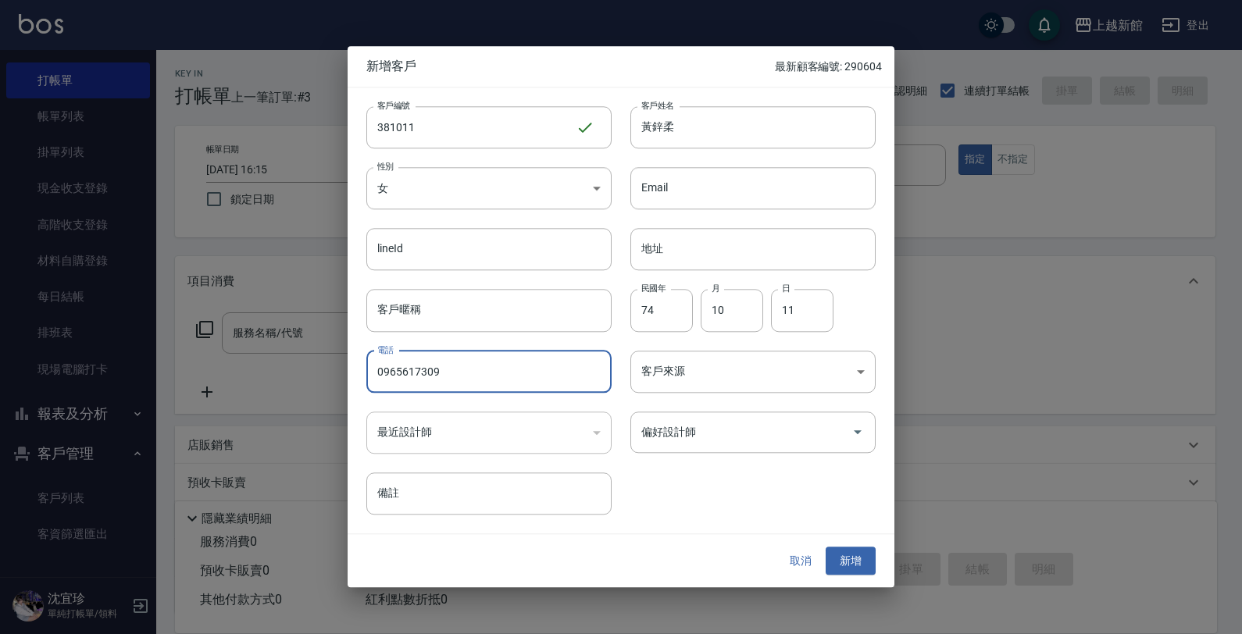
type input "0965617309"
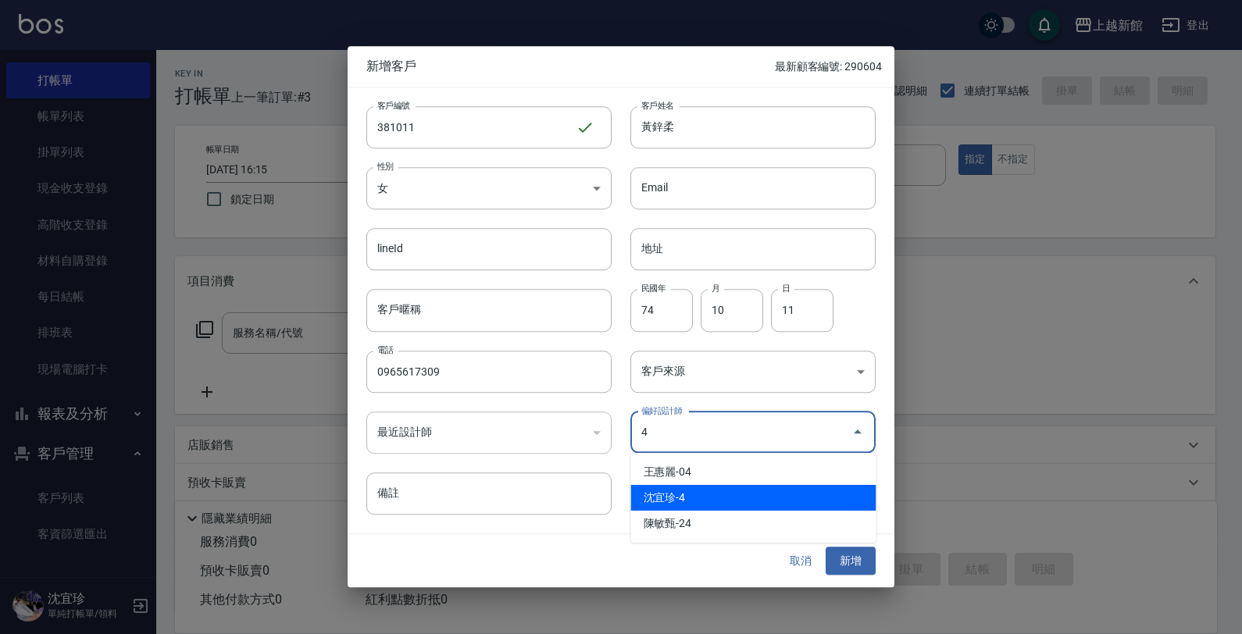
type input "沈宜珍"
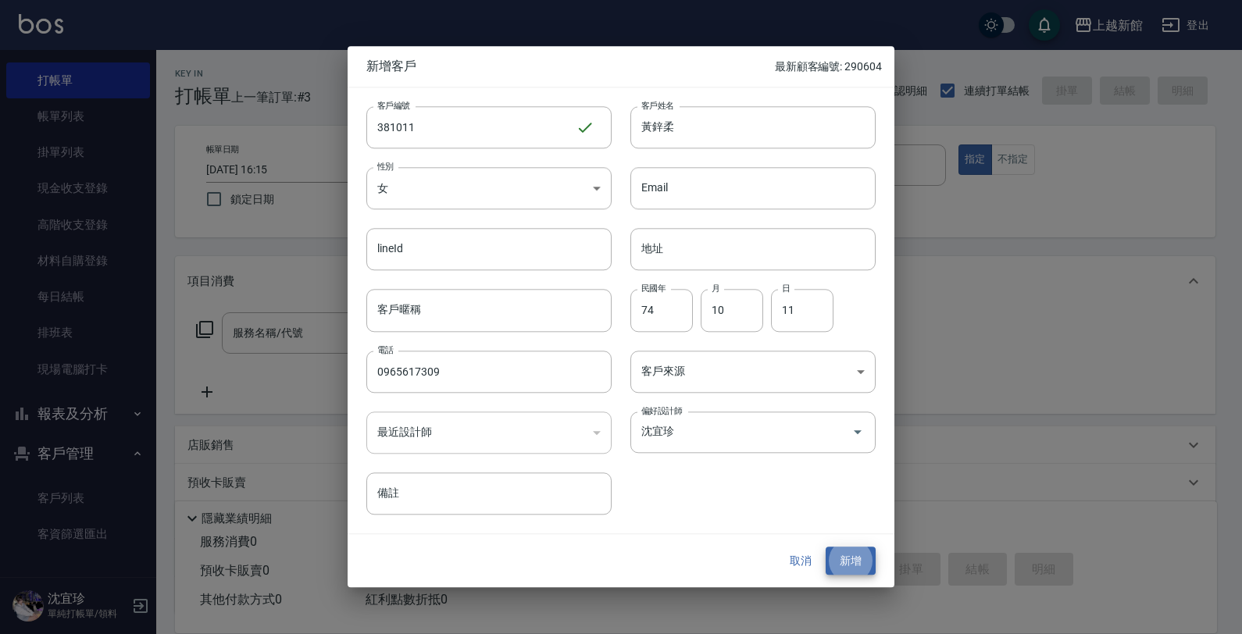
click at [825, 547] on button "新增" at bounding box center [850, 561] width 50 height 29
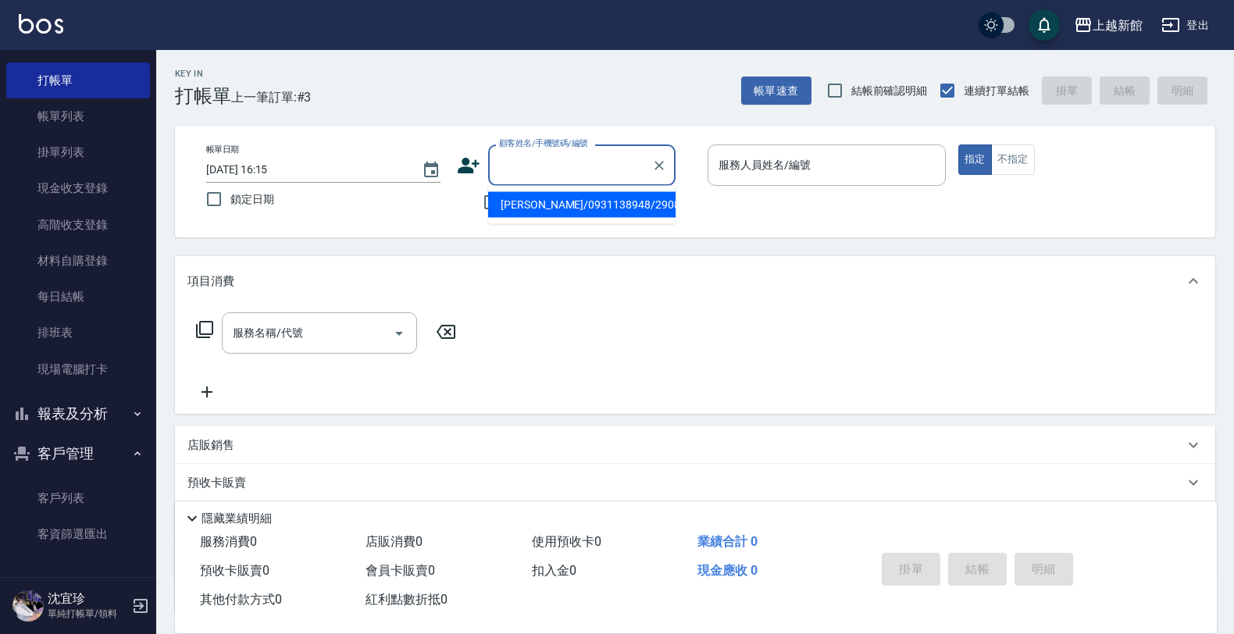
click at [591, 161] on input "顧客姓名/手機號碼/編號" at bounding box center [570, 164] width 150 height 27
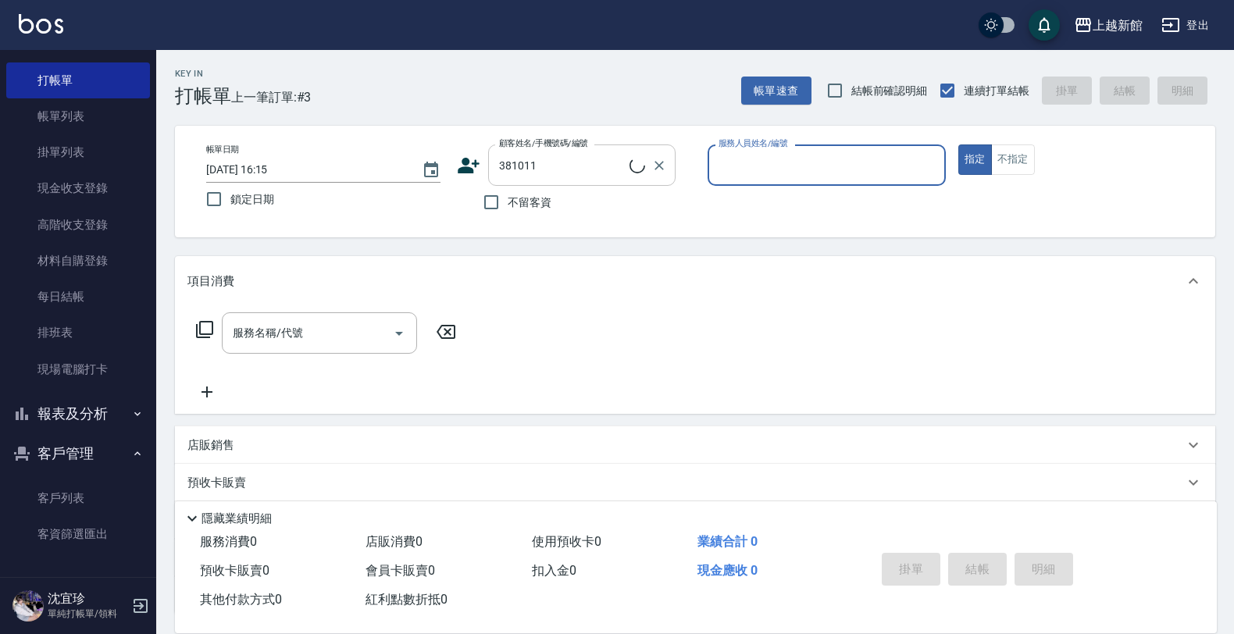
type input "黃鋅柔/0965617309/381011"
click at [958, 144] on button "指定" at bounding box center [975, 159] width 34 height 30
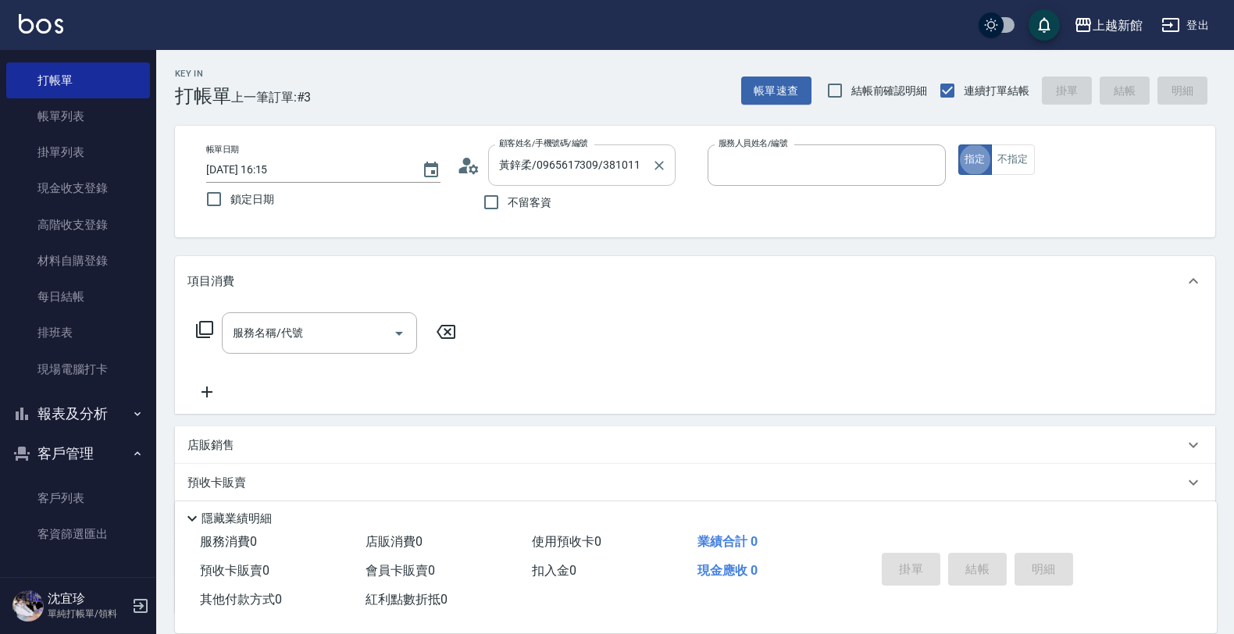
type input "宜珍-4"
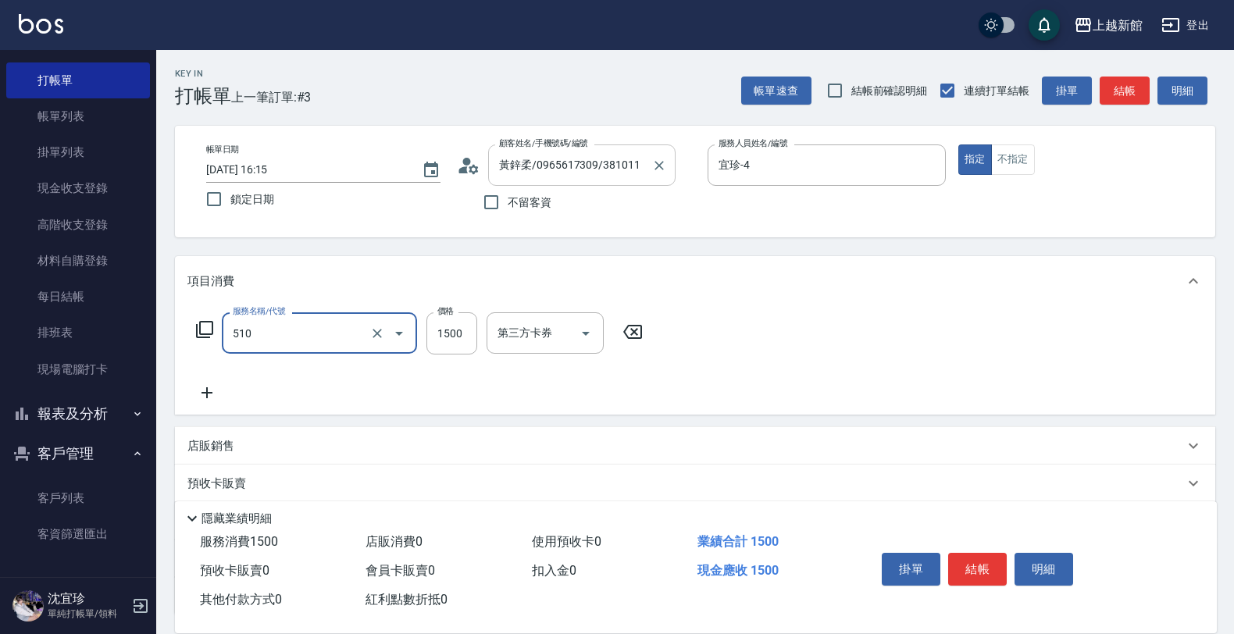
type input "5G護髮/含洗髮(510)"
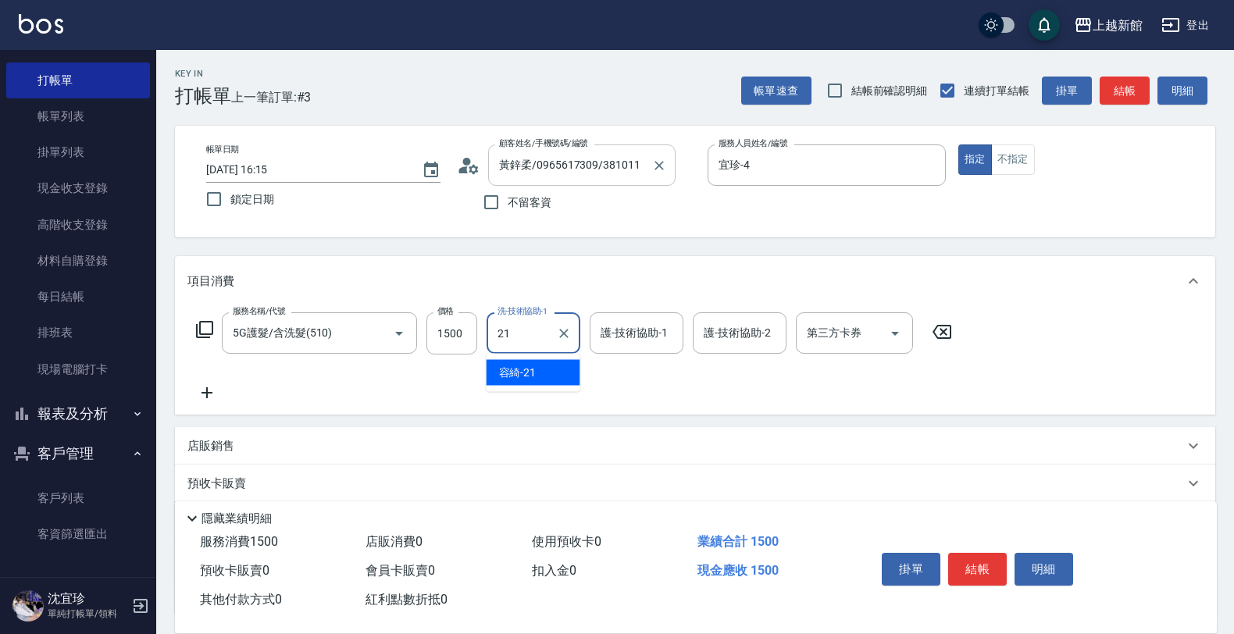
type input "容綺-21"
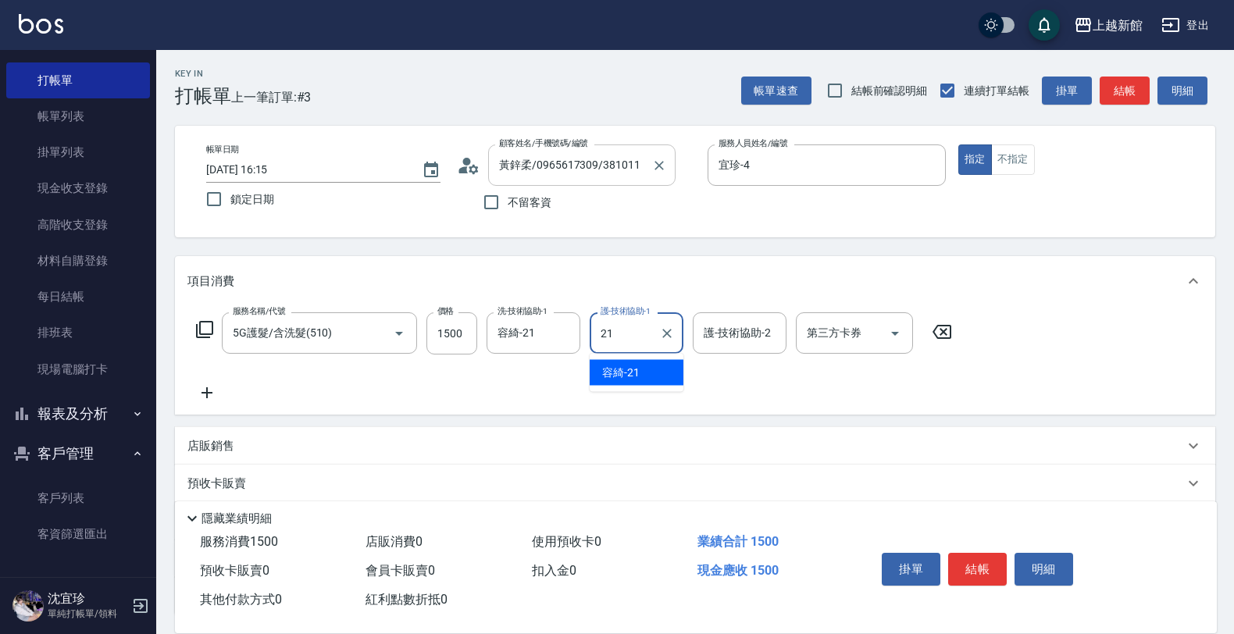
type input "容綺-21"
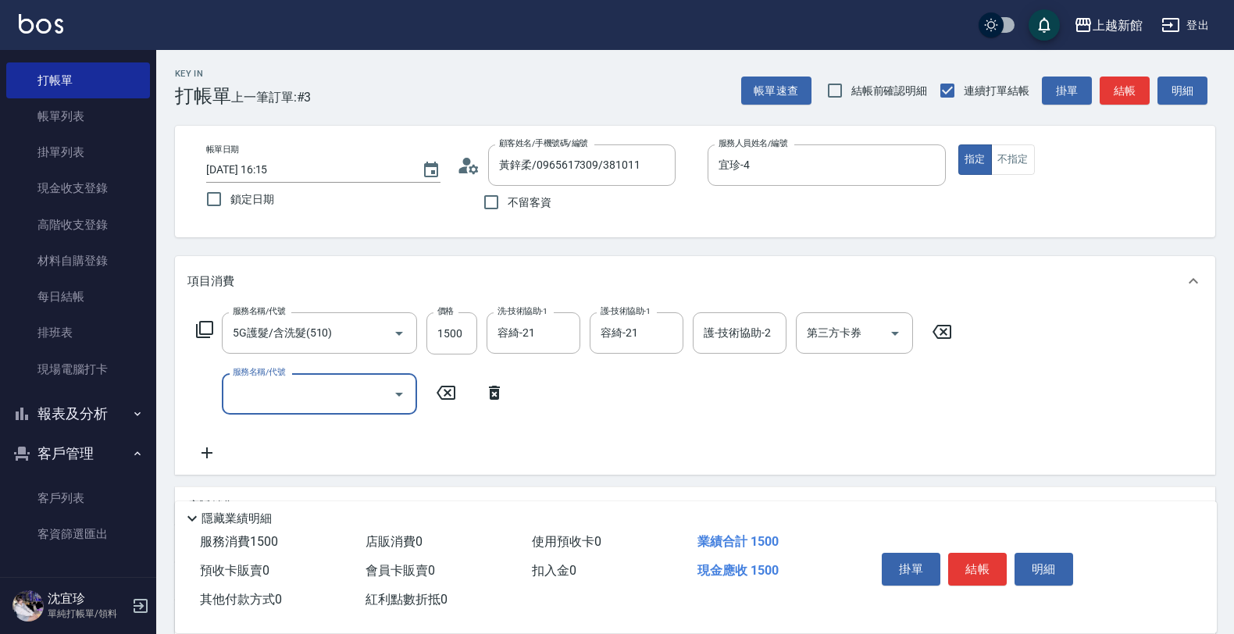
drag, startPoint x: 591, startPoint y: 158, endPoint x: 501, endPoint y: 9, distance: 173.4
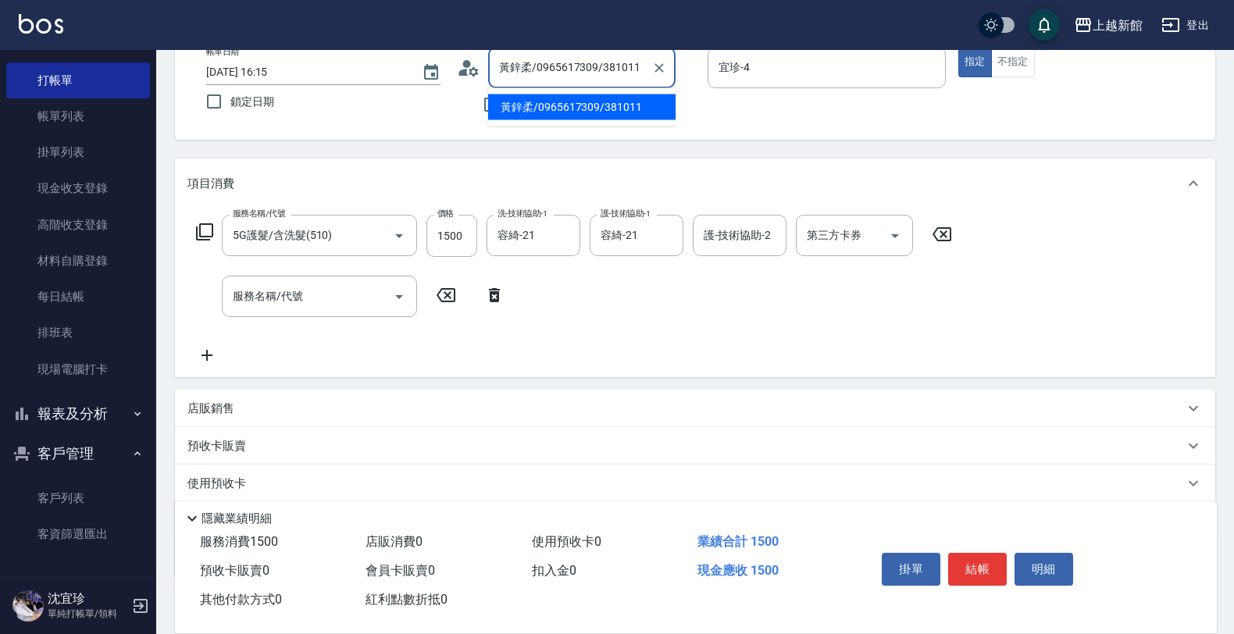
scroll to position [189, 0]
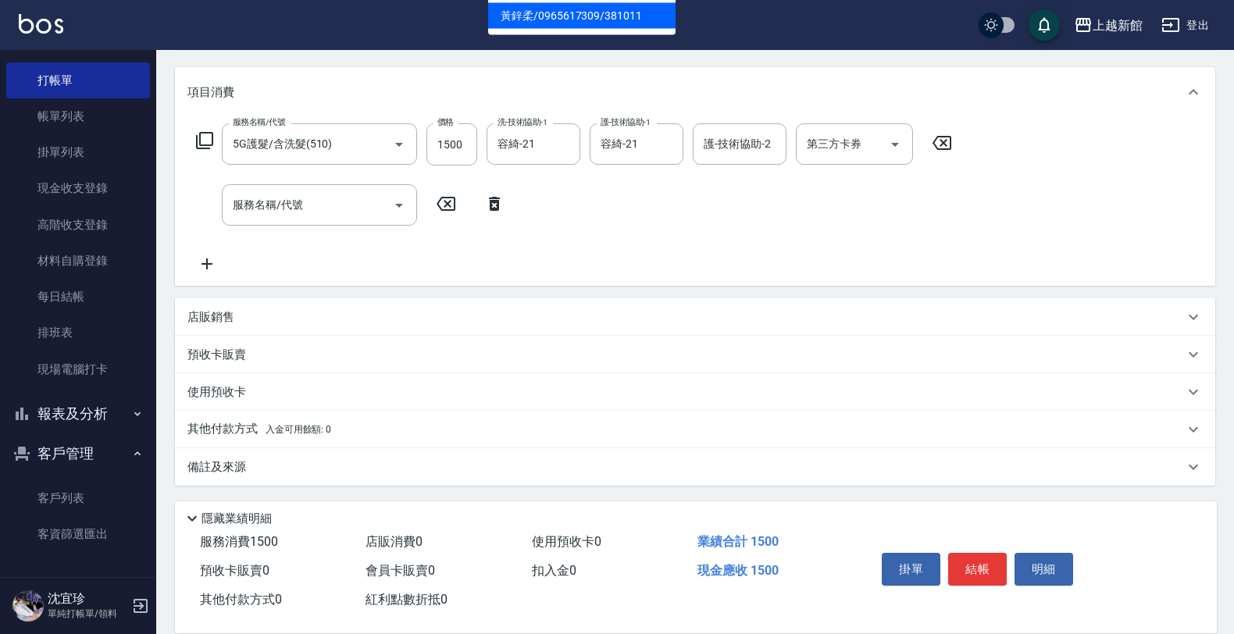
click at [267, 313] on div "店販銷售" at bounding box center [685, 317] width 996 height 16
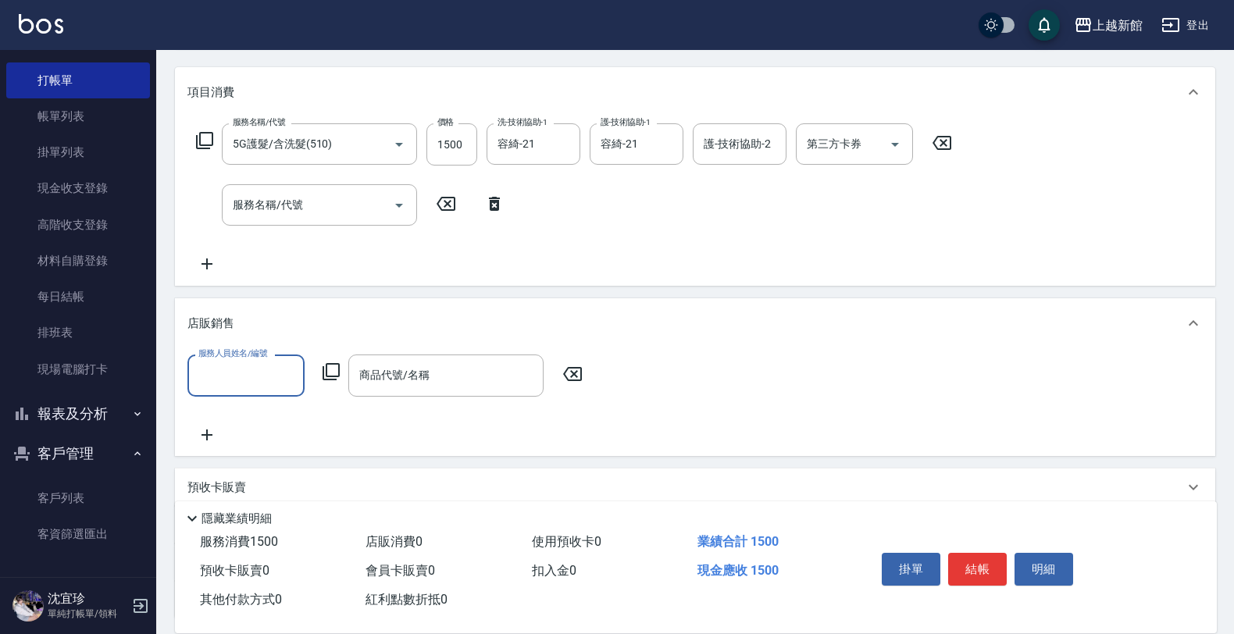
scroll to position [0, 0]
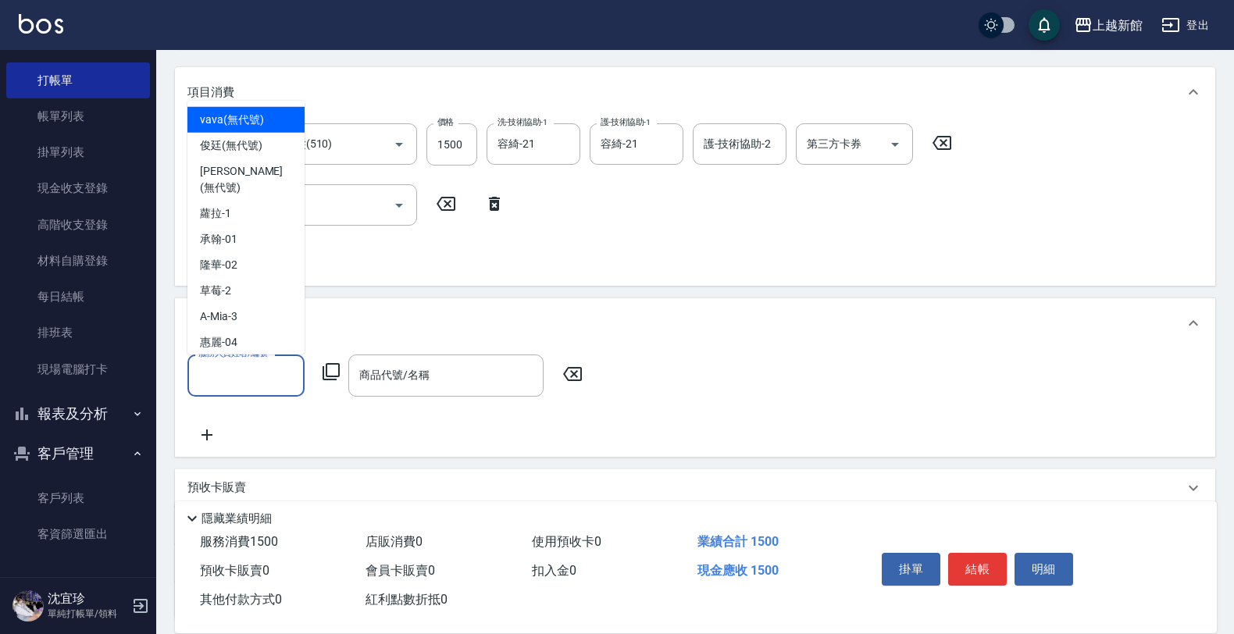
click at [268, 379] on input "服務人員姓名/編號" at bounding box center [245, 375] width 103 height 27
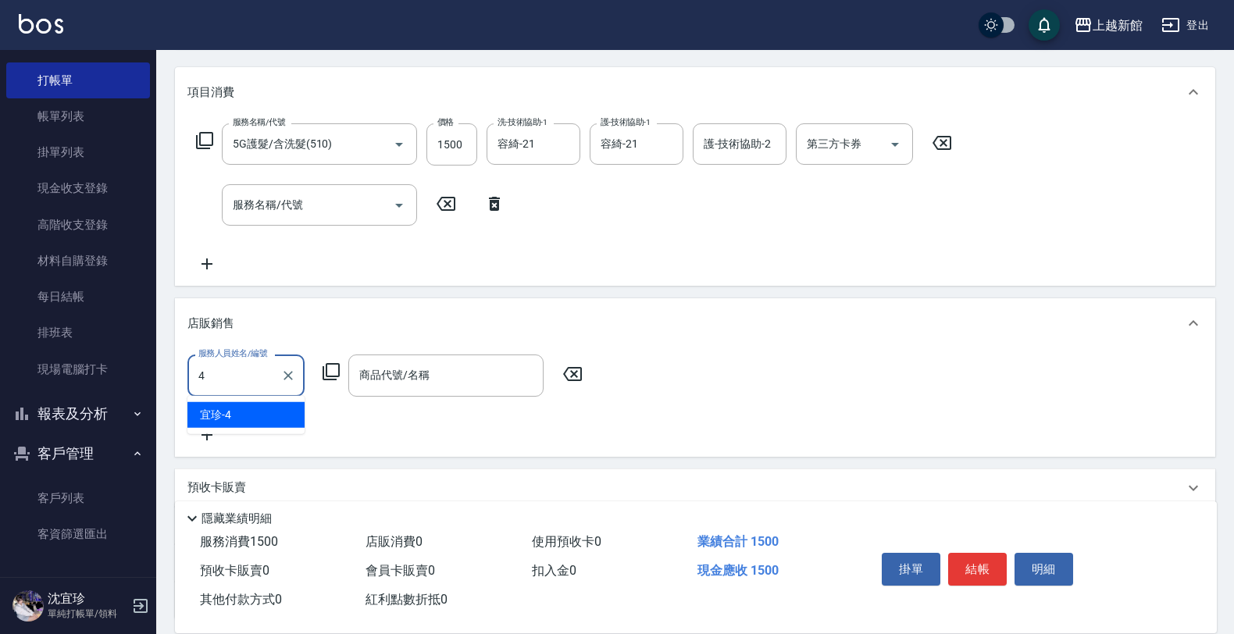
type input "宜珍-4"
click at [329, 369] on icon at bounding box center [331, 371] width 19 height 19
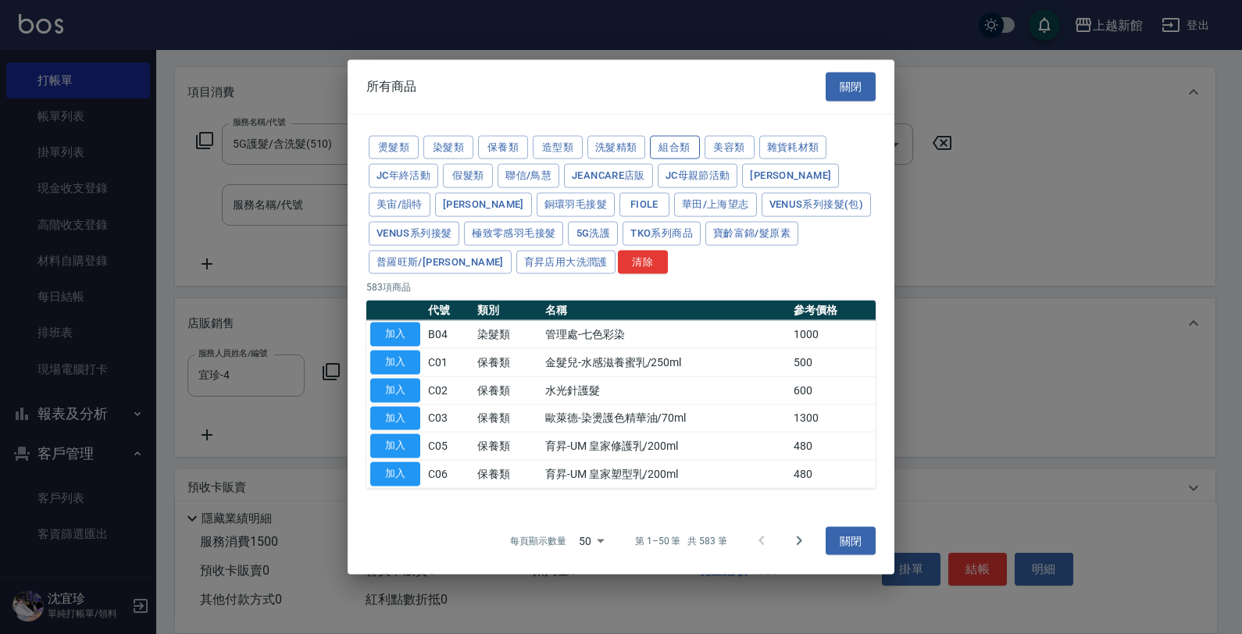
click at [684, 145] on button "組合類" at bounding box center [675, 147] width 50 height 24
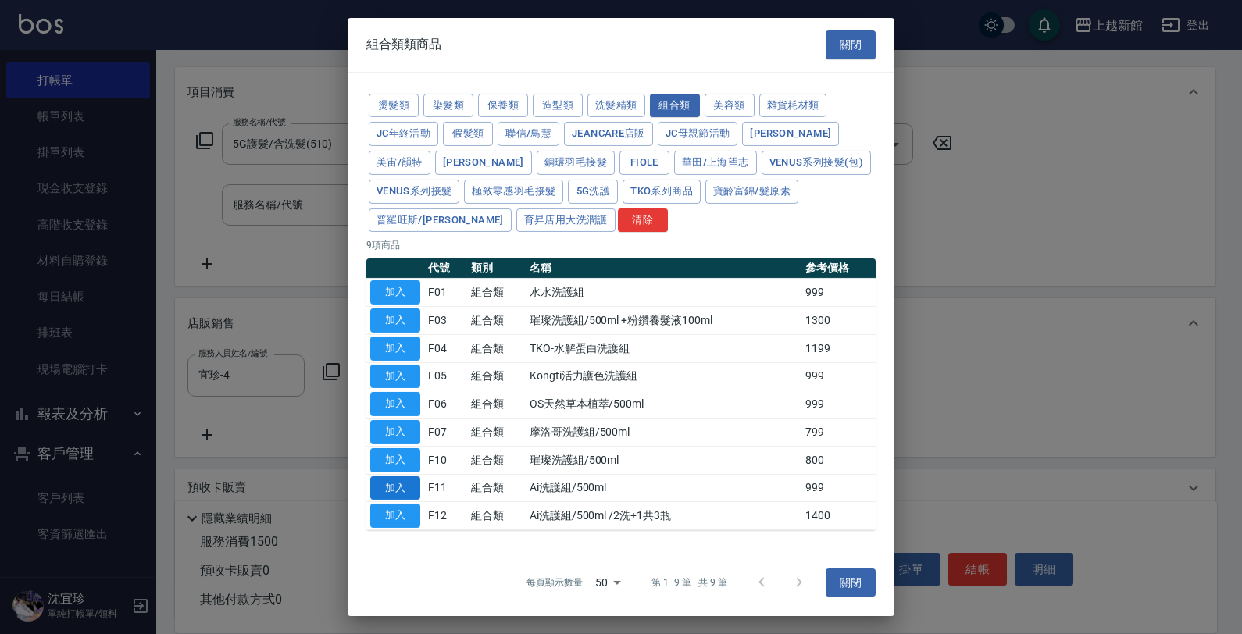
click at [406, 493] on button "加入" at bounding box center [395, 488] width 50 height 24
type input "Ai洗護組/500ml"
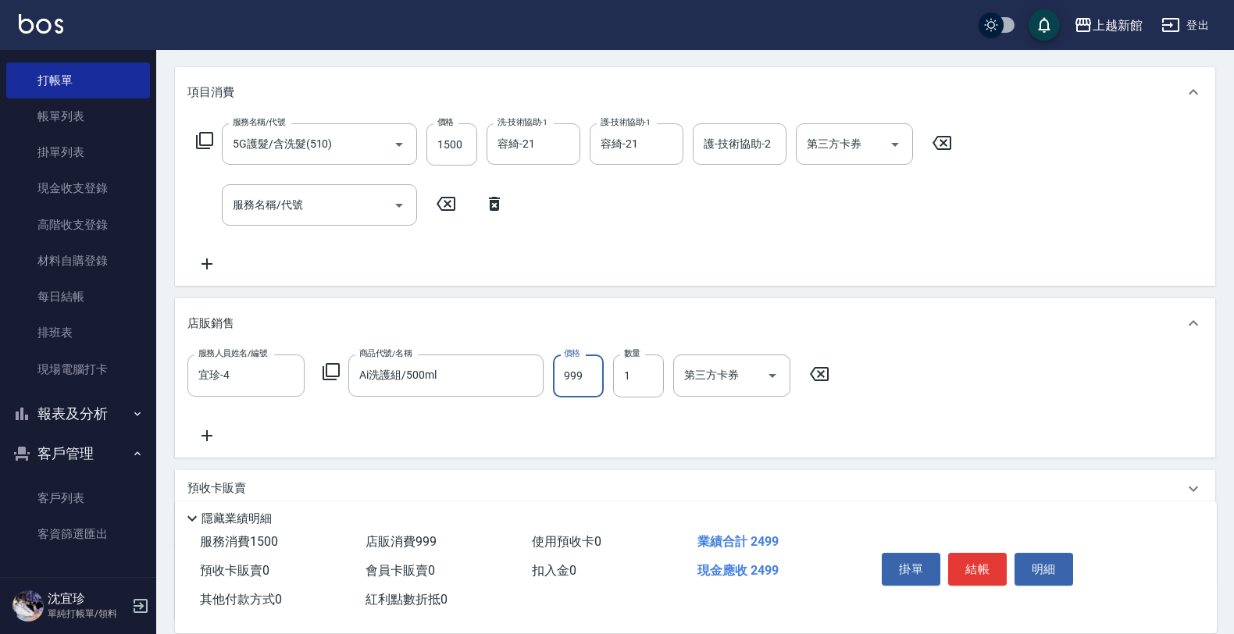
click at [580, 385] on input "999" at bounding box center [578, 375] width 51 height 42
type input "1000"
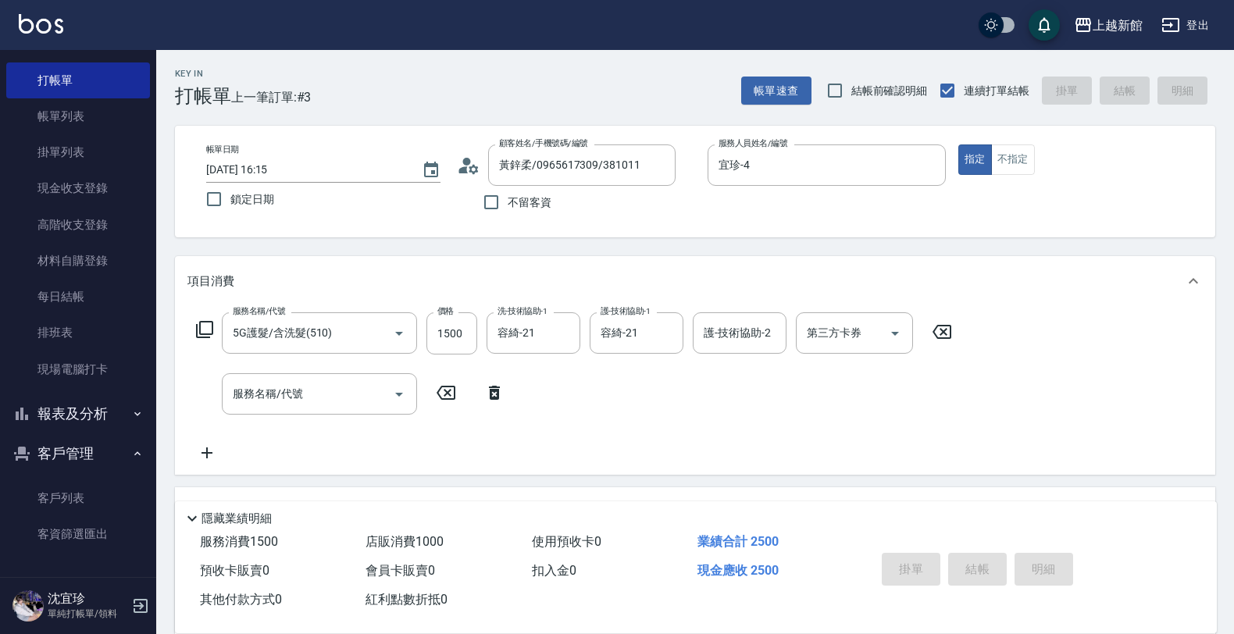
type input "[DATE] 16:16"
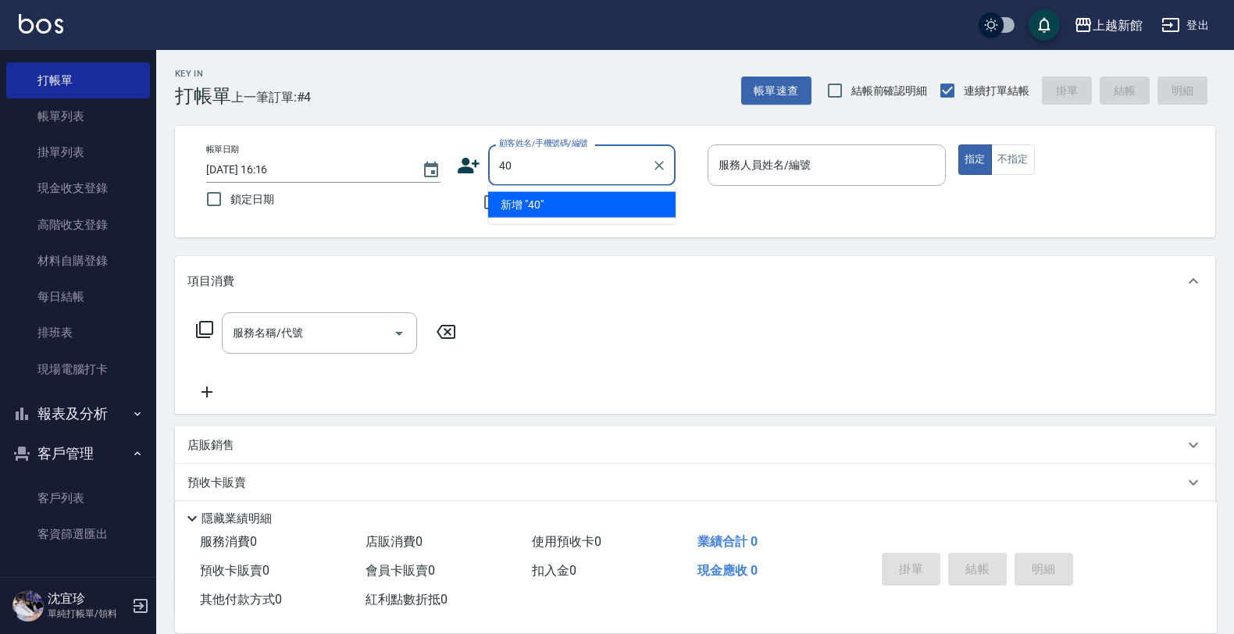
type input "4"
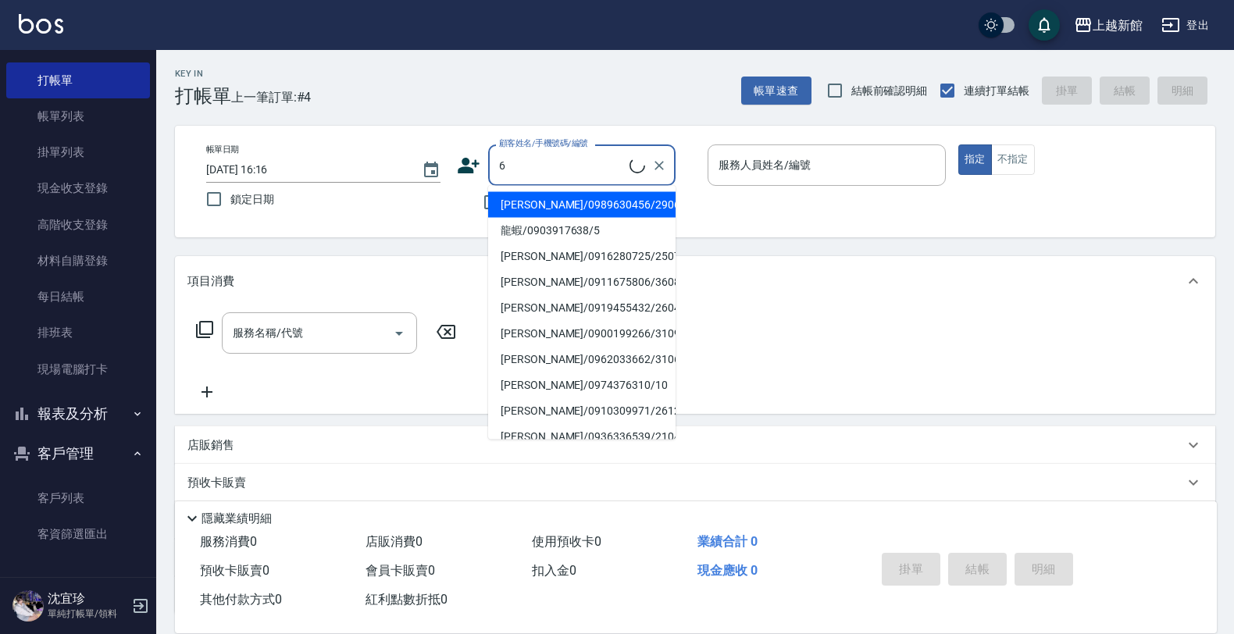
type input "[PERSON_NAME]/0974376310/10"
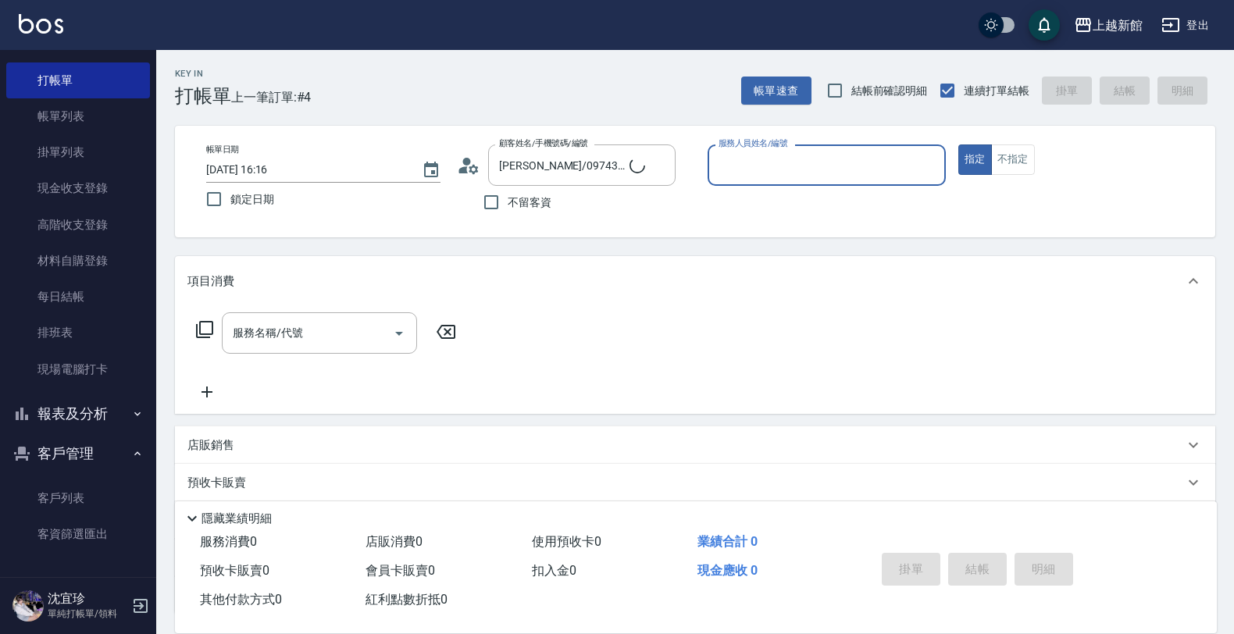
type input "瑪沙-10"
type input "[PERSON_NAME]/6_[PERSON_NAME]/6"
type input "[PERSON_NAME]-6"
click at [958, 144] on button "指定" at bounding box center [975, 159] width 34 height 30
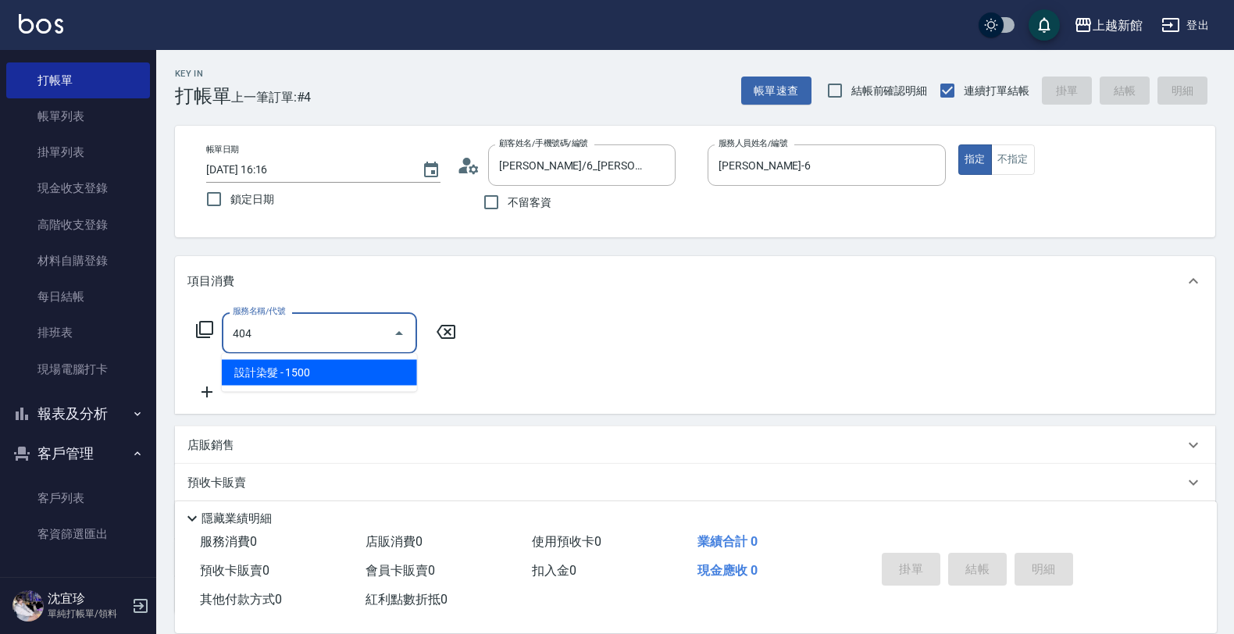
type input "設計染髮(404)"
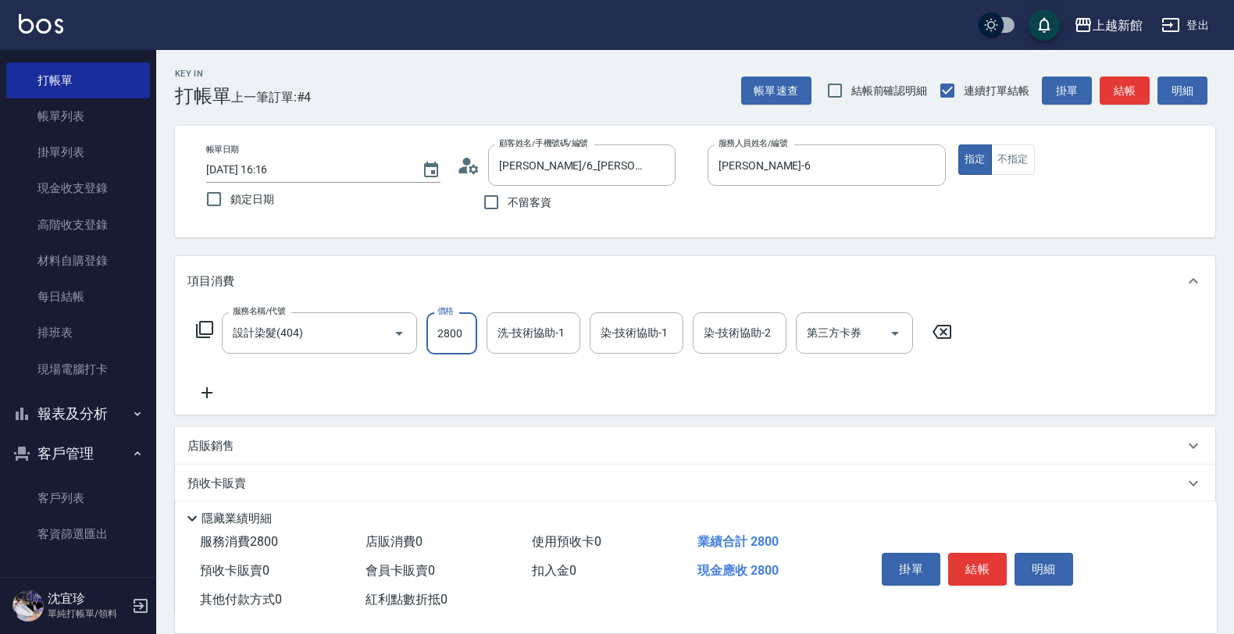
type input "2800"
type input "容綺-21"
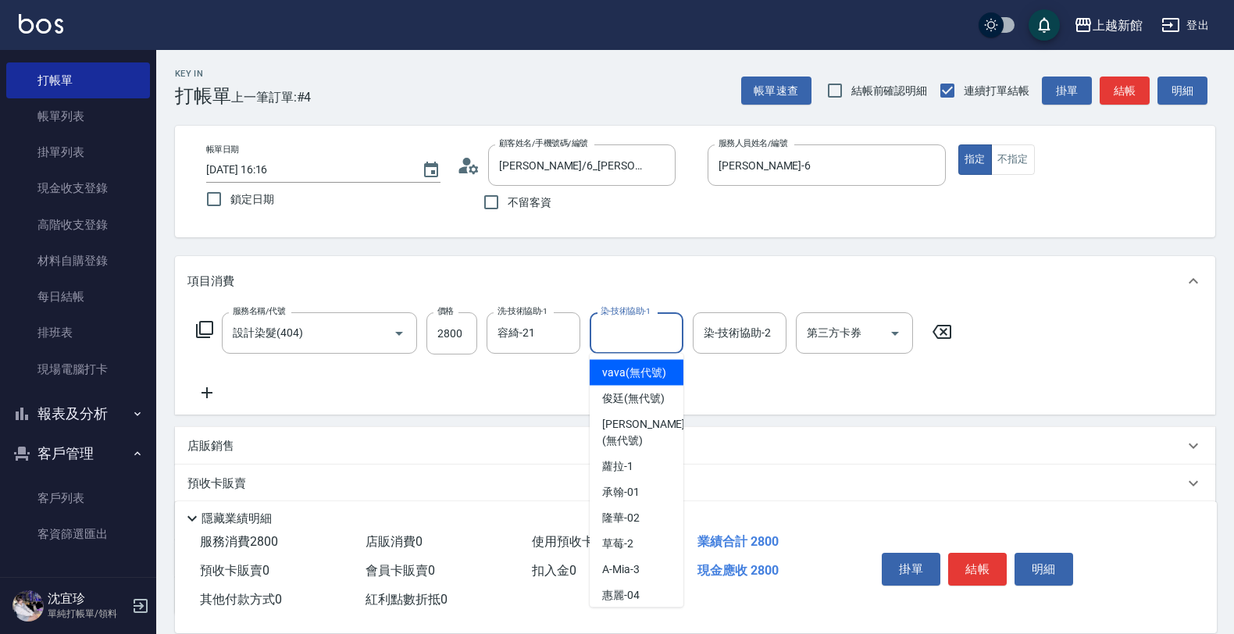
click at [638, 330] on input "染-技術協助-1" at bounding box center [637, 332] width 80 height 27
type input "容綺-21"
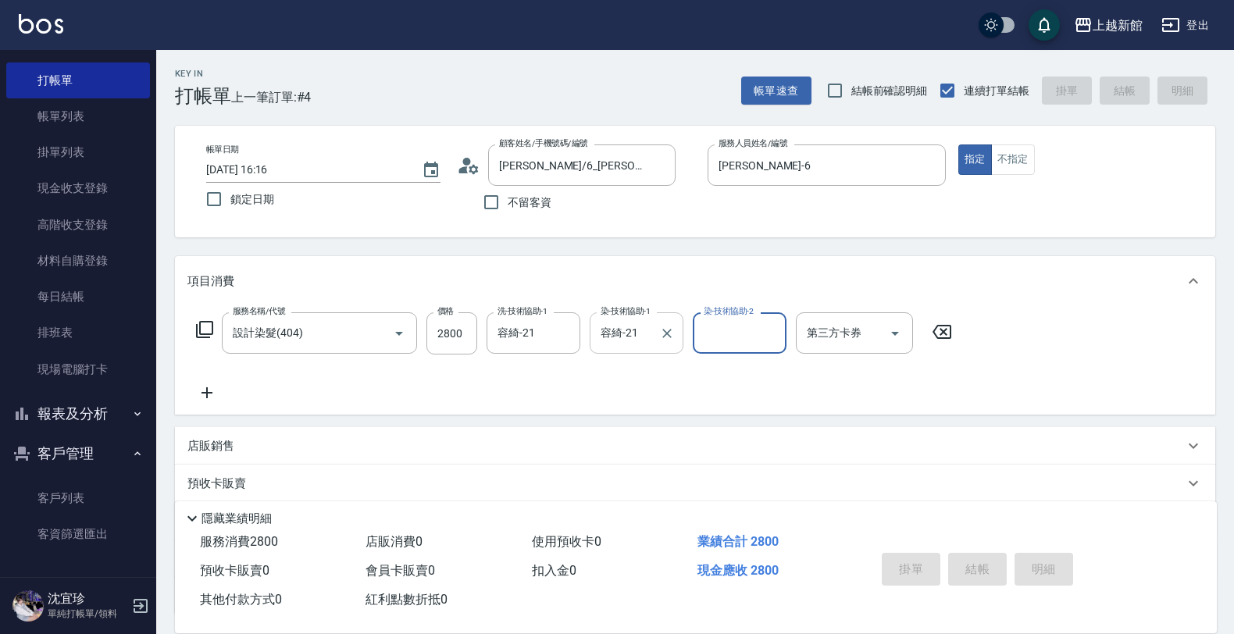
type input "[DATE] 16:17"
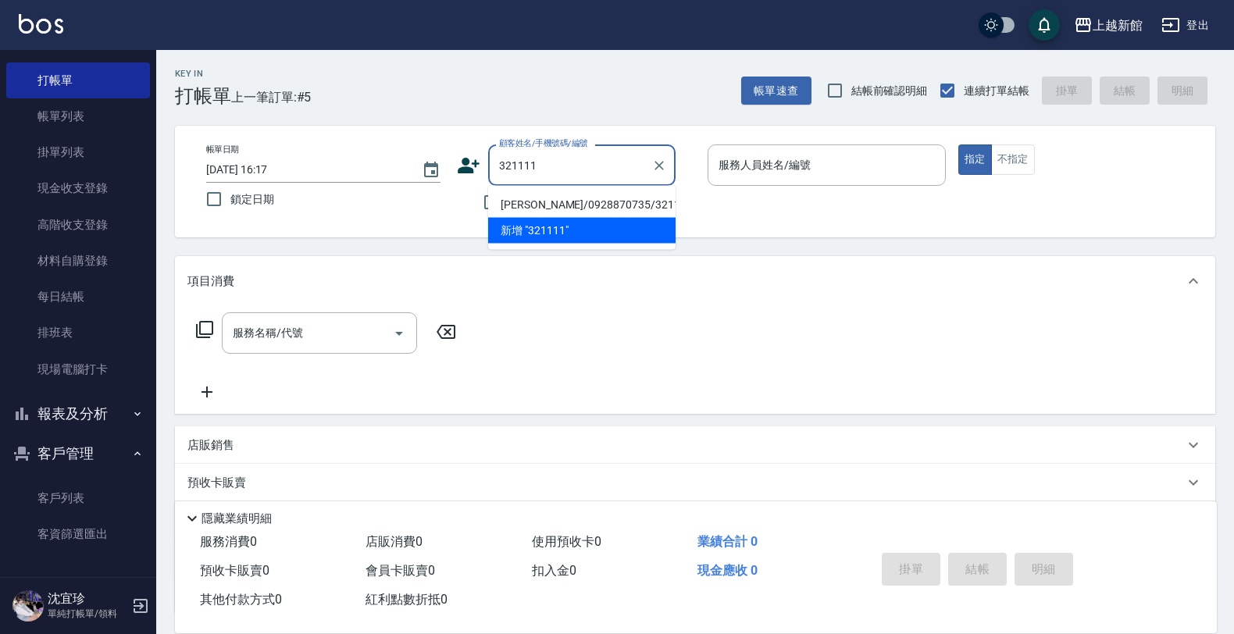
type input "[PERSON_NAME]/0928870735/321111"
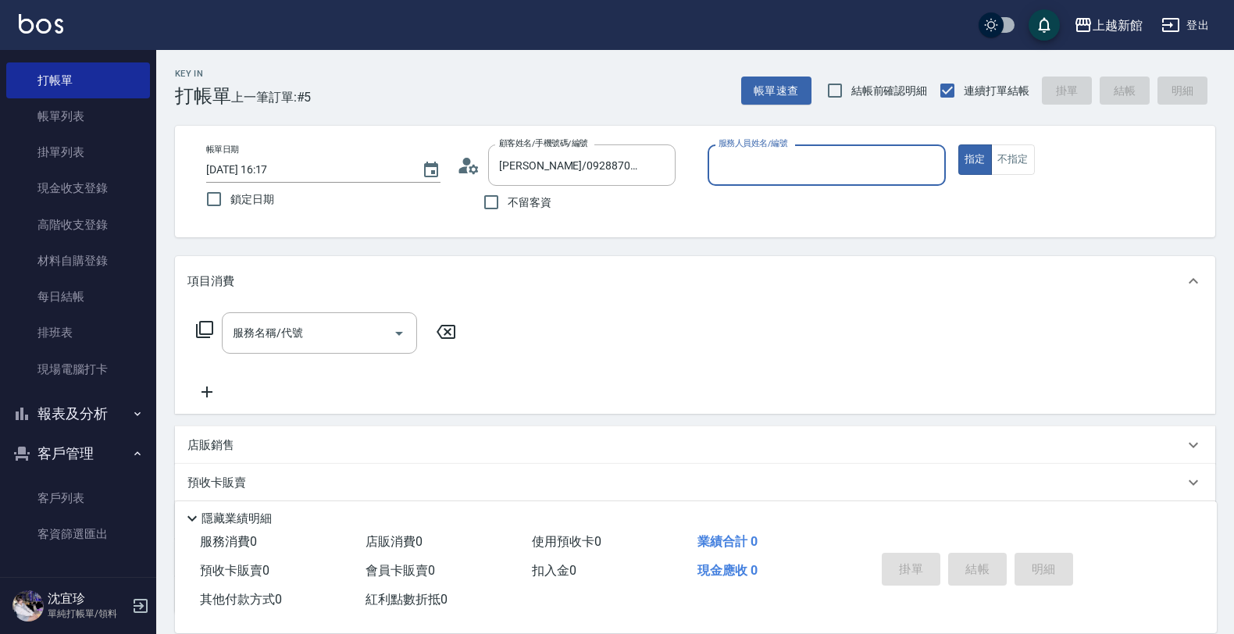
type input "蘿拉-1"
click at [958, 144] on button "指定" at bounding box center [975, 159] width 34 height 30
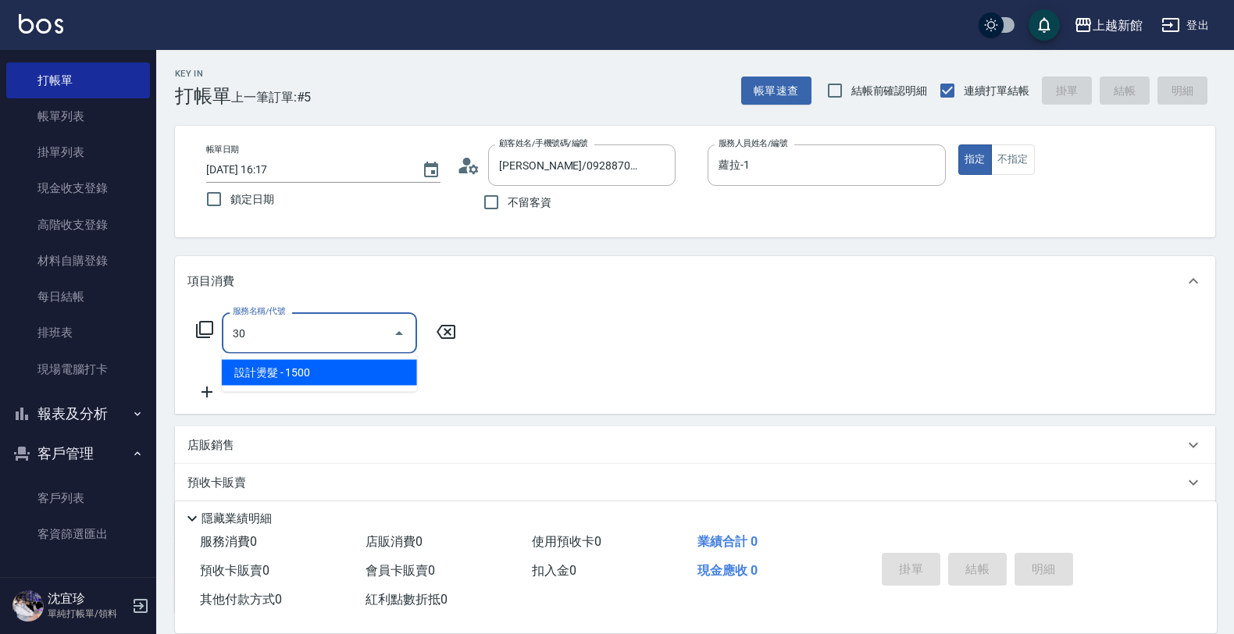
type input "3"
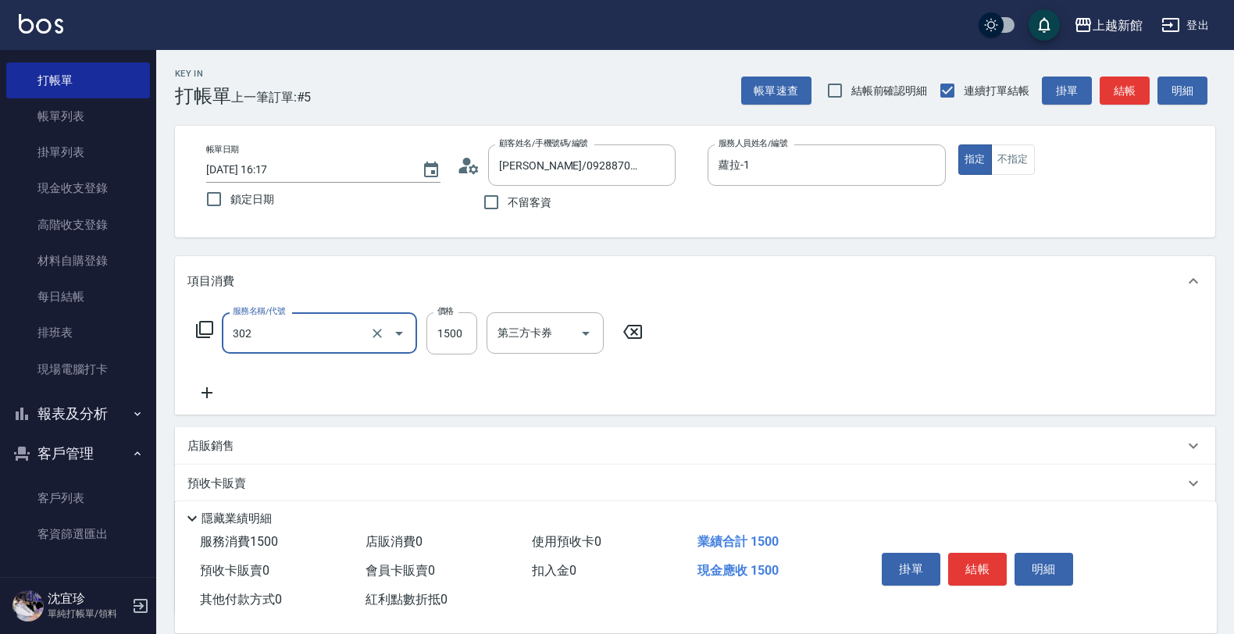
type input "設計燙髮(302)"
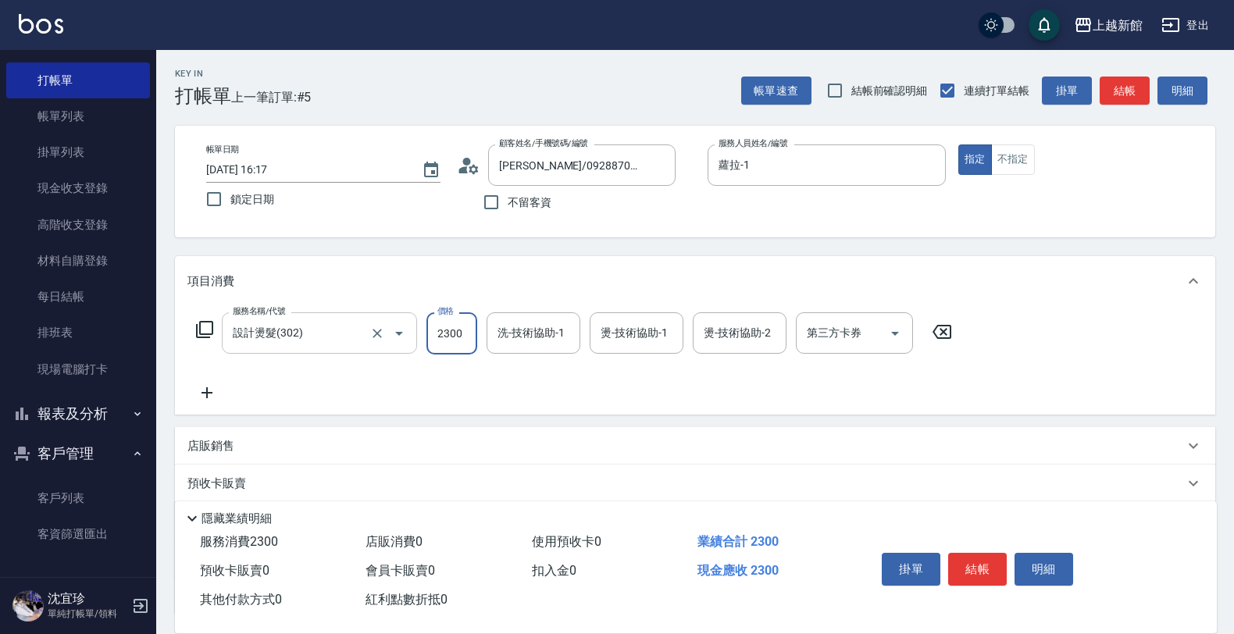
type input "2300"
type input "小邱-25"
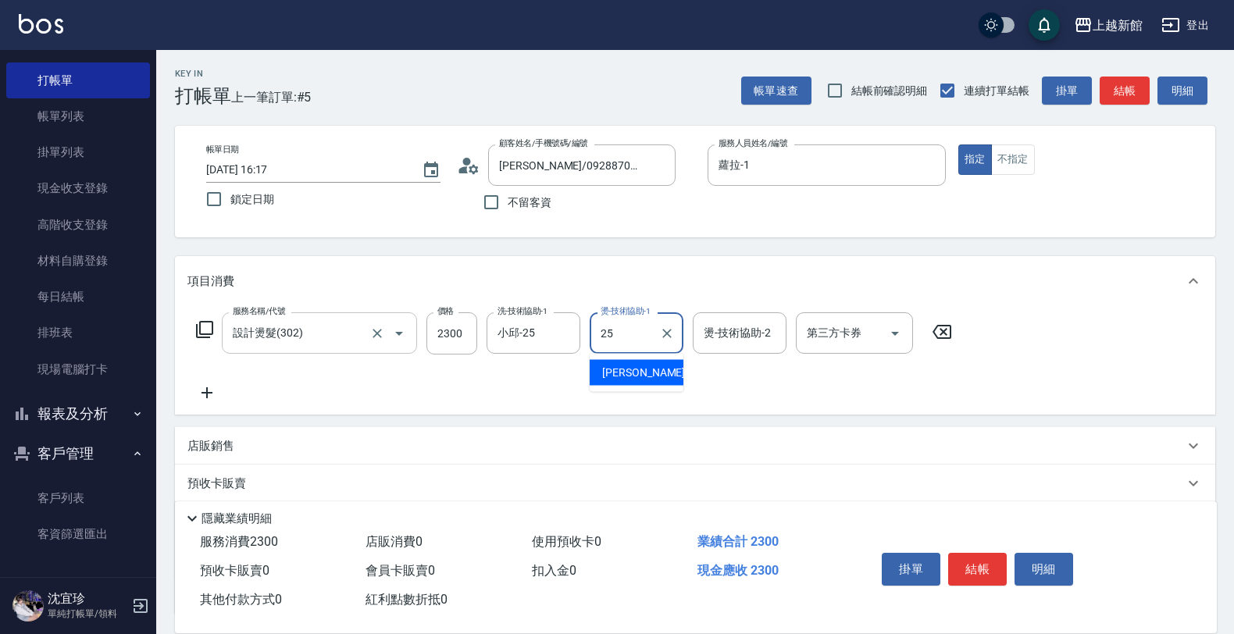
type input "小邱-25"
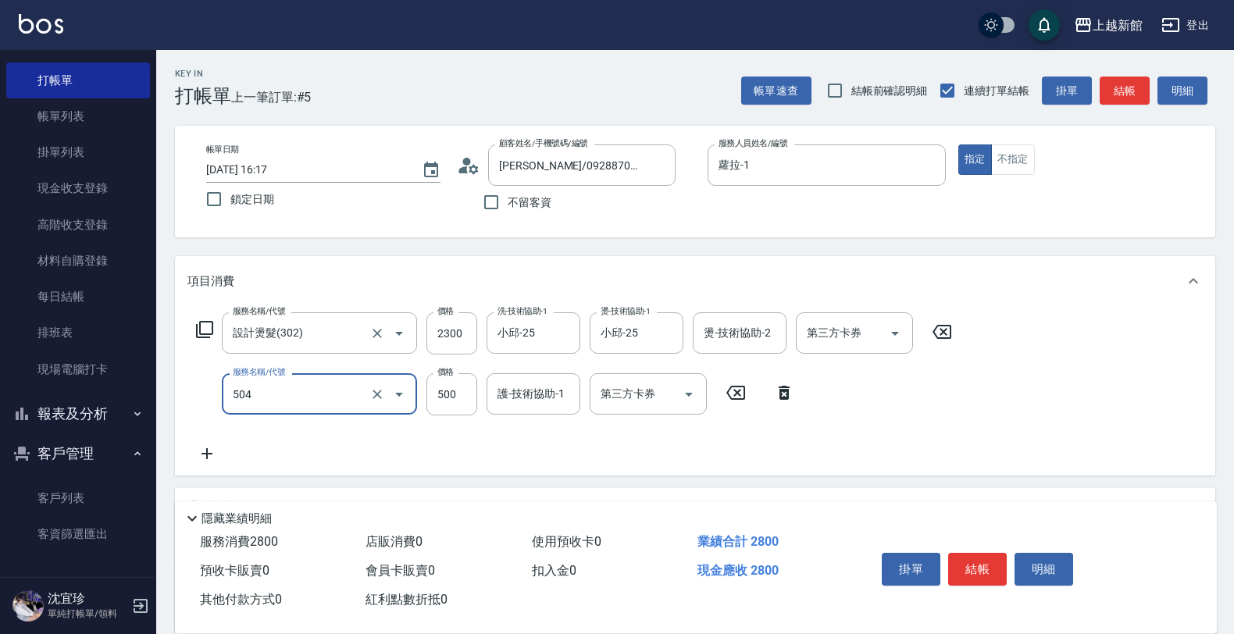
type input "順子護髮(504)"
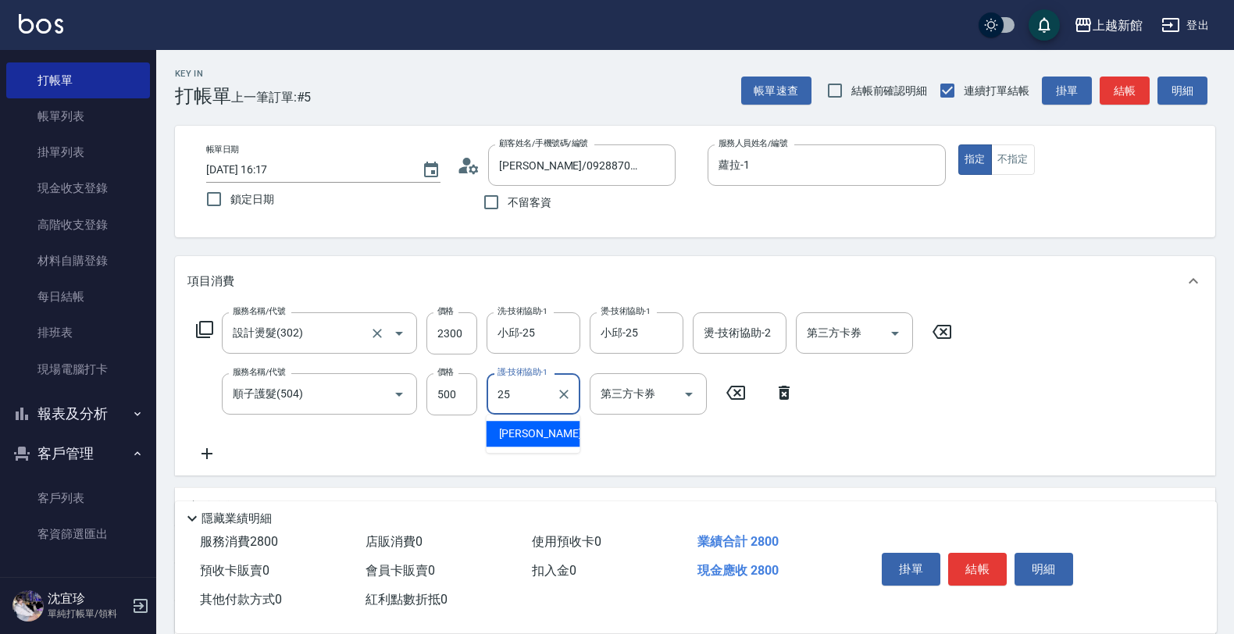
type input "小邱-25"
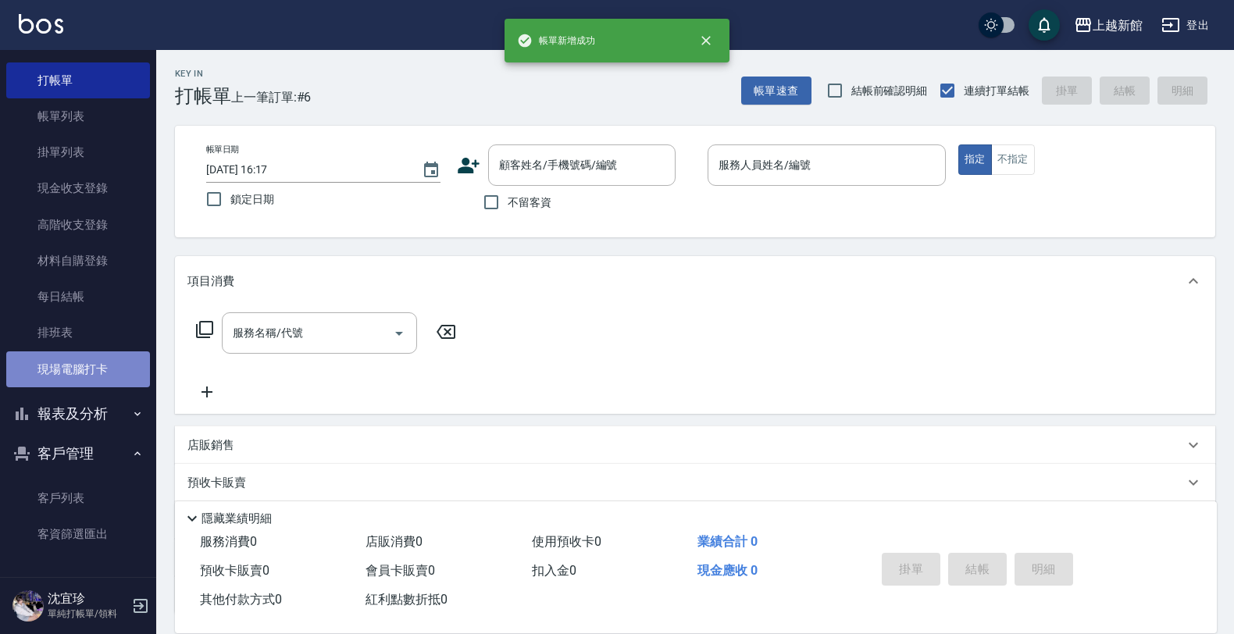
click at [108, 387] on link "現場電腦打卡" at bounding box center [78, 369] width 144 height 36
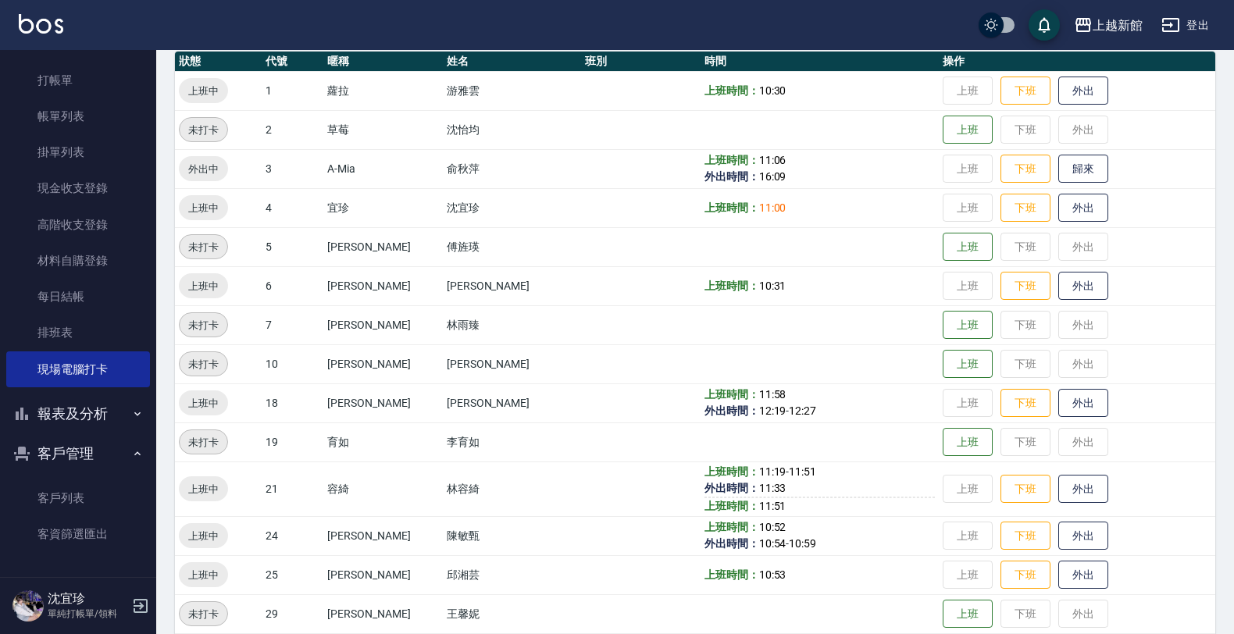
scroll to position [195, 0]
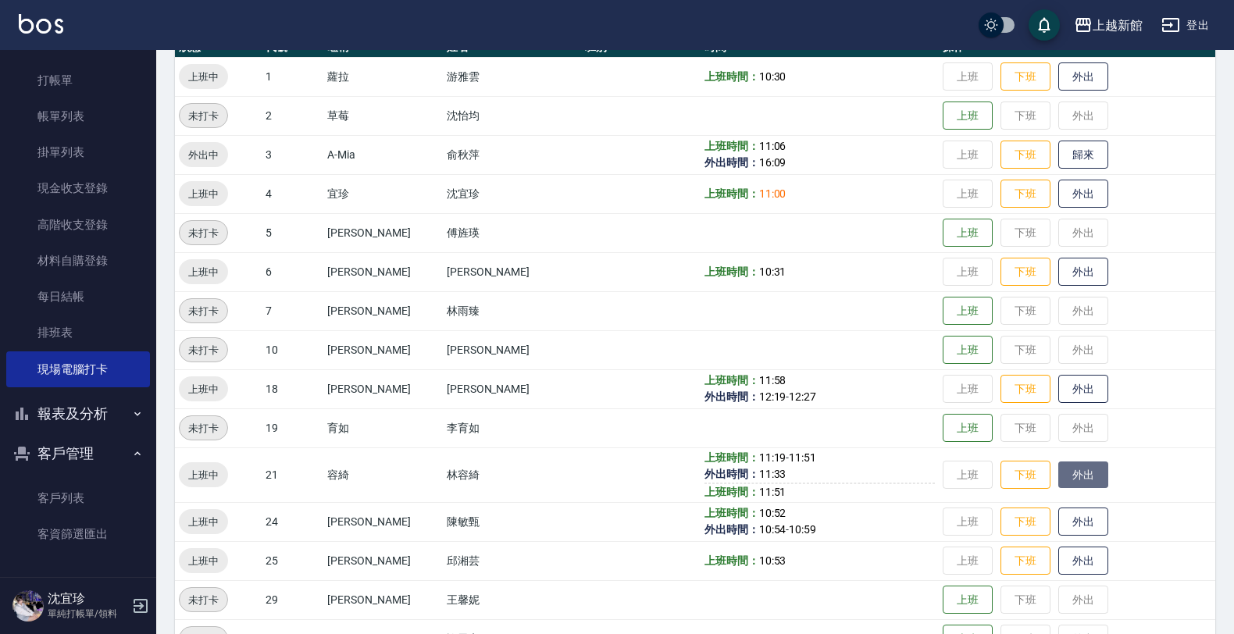
click at [1058, 474] on button "外出" at bounding box center [1083, 474] width 50 height 27
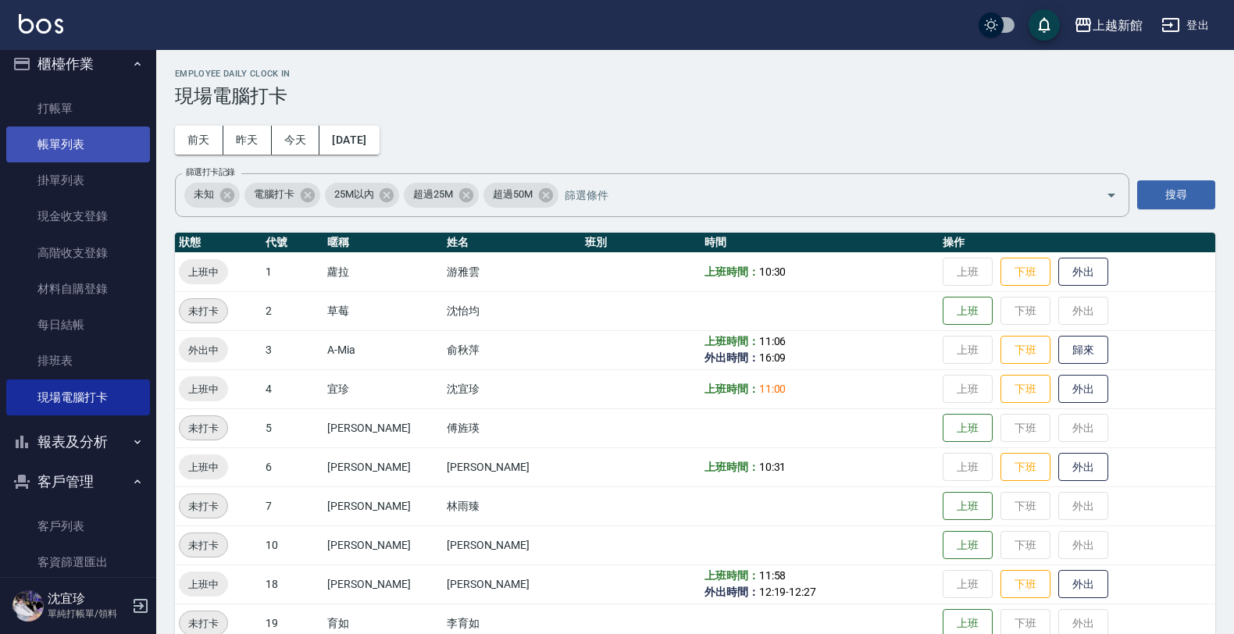
scroll to position [0, 0]
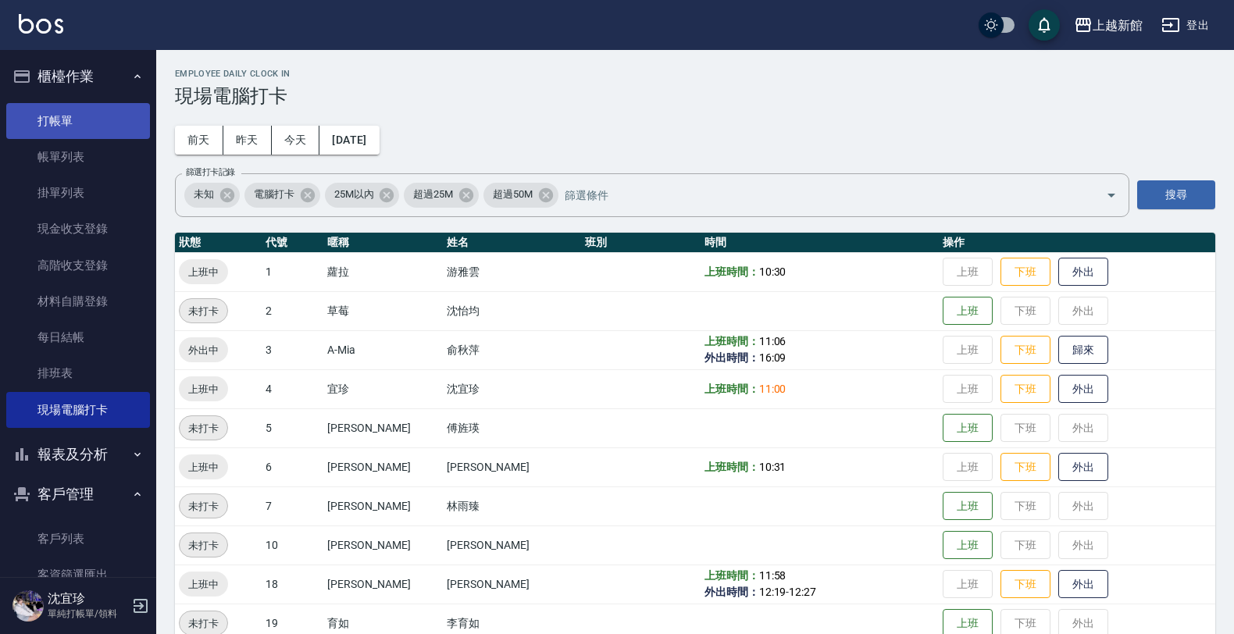
click at [67, 121] on link "打帳單" at bounding box center [78, 121] width 144 height 36
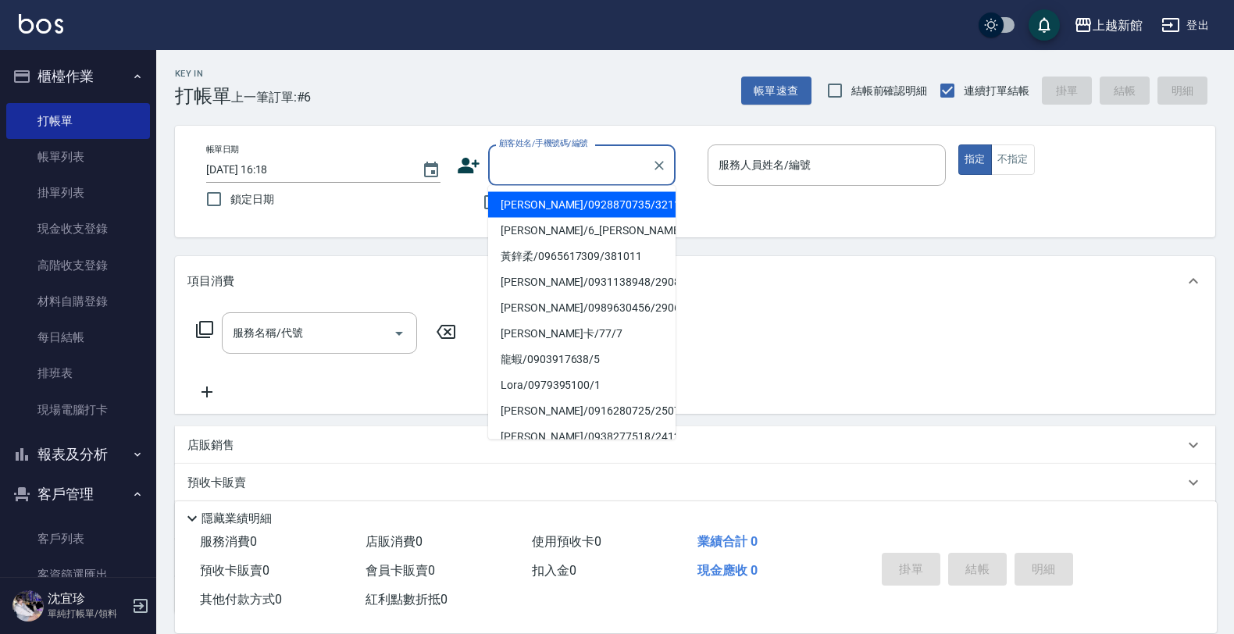
click at [508, 161] on input "顧客姓名/手機號碼/編號" at bounding box center [570, 164] width 150 height 27
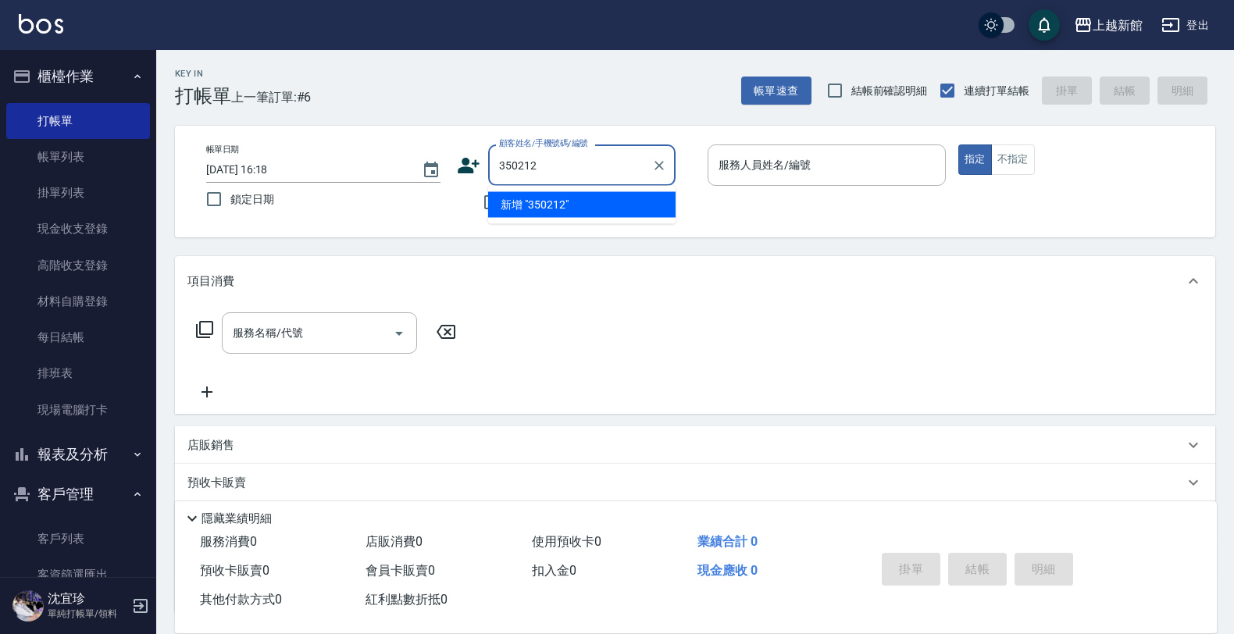
type input "350212"
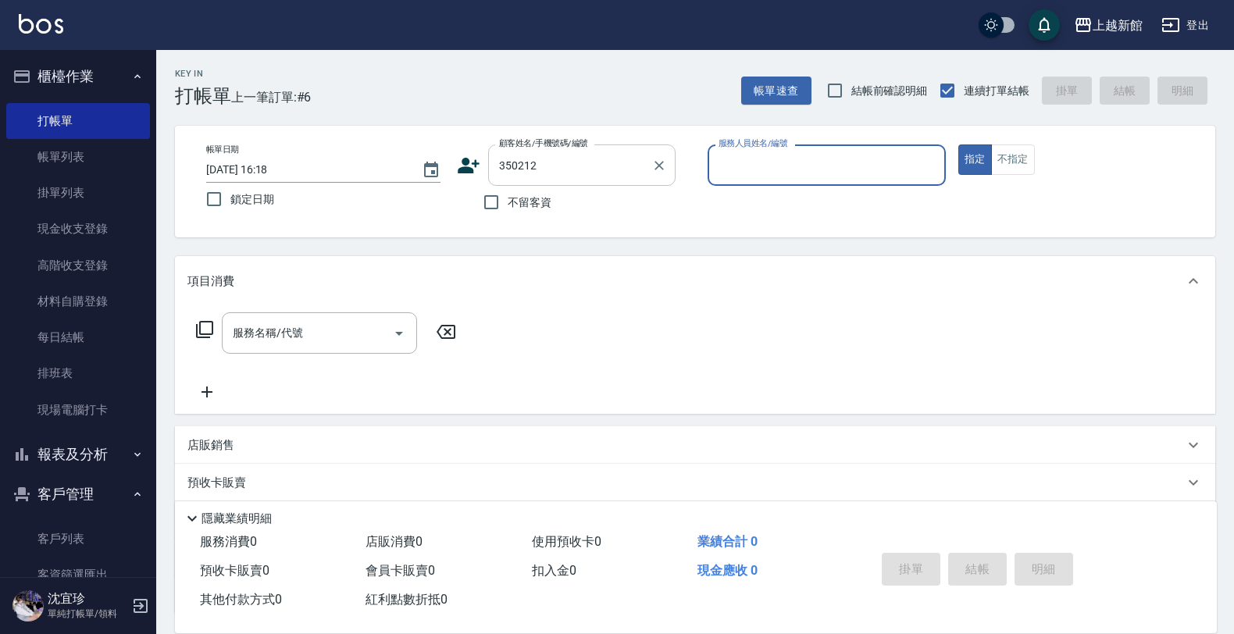
click at [958, 144] on button "指定" at bounding box center [975, 159] width 34 height 30
type button "true"
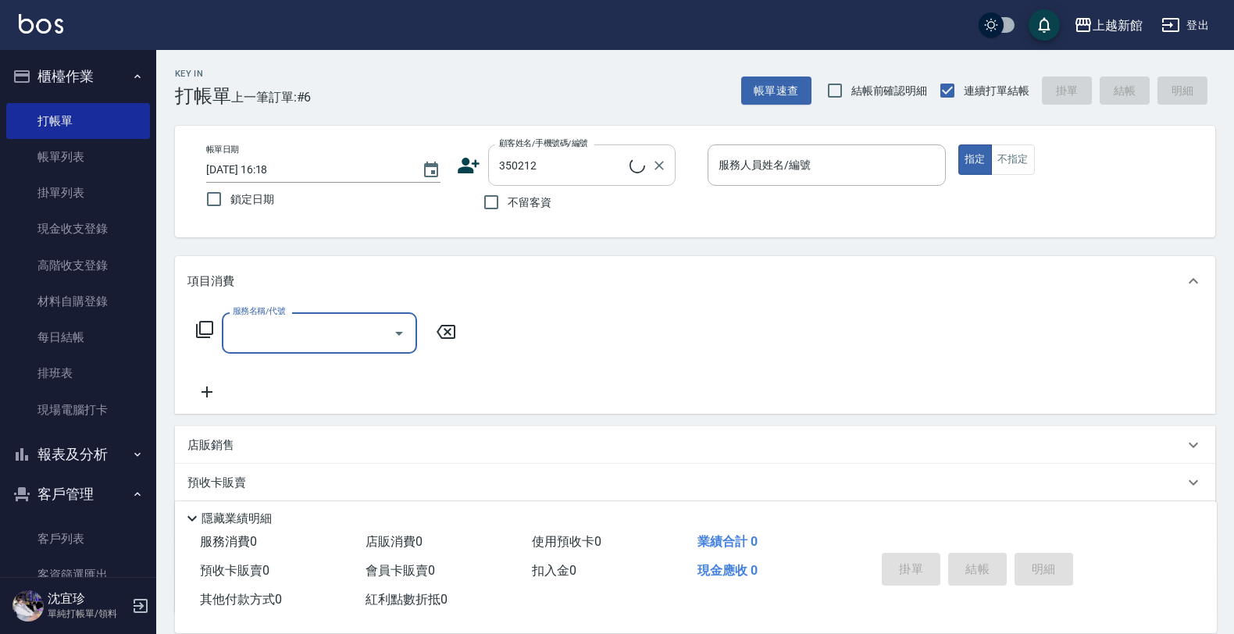
type input "[PERSON_NAME]/0903386150/350212"
type input "[PERSON_NAME]-18"
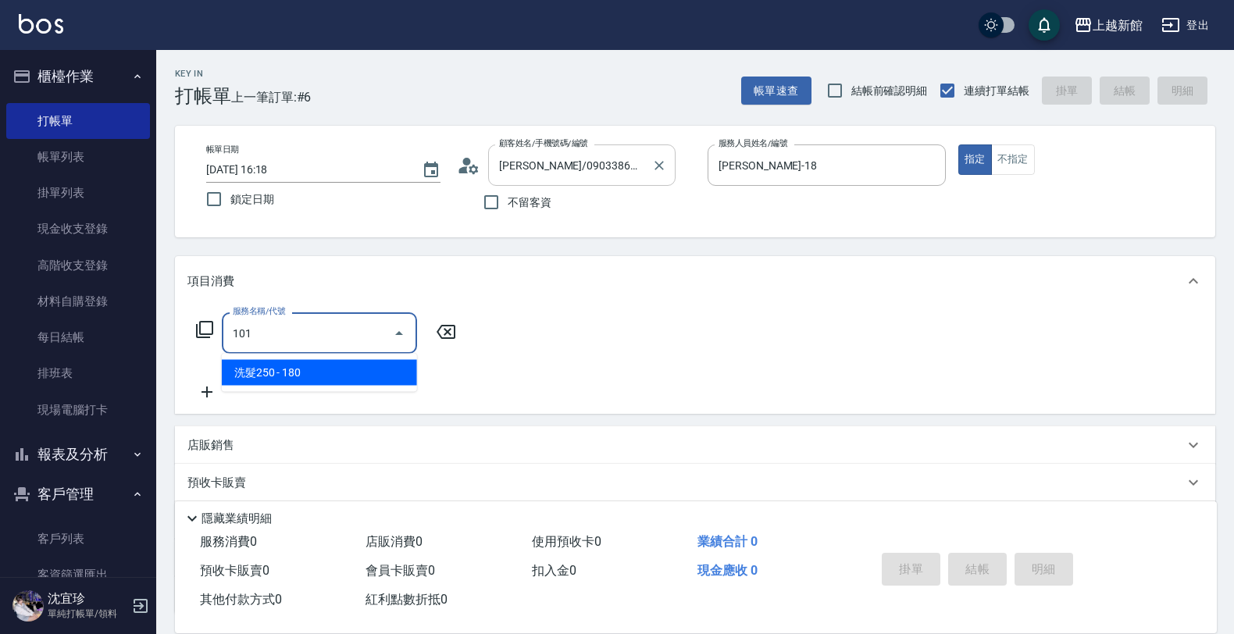
type input "洗髮250(101)"
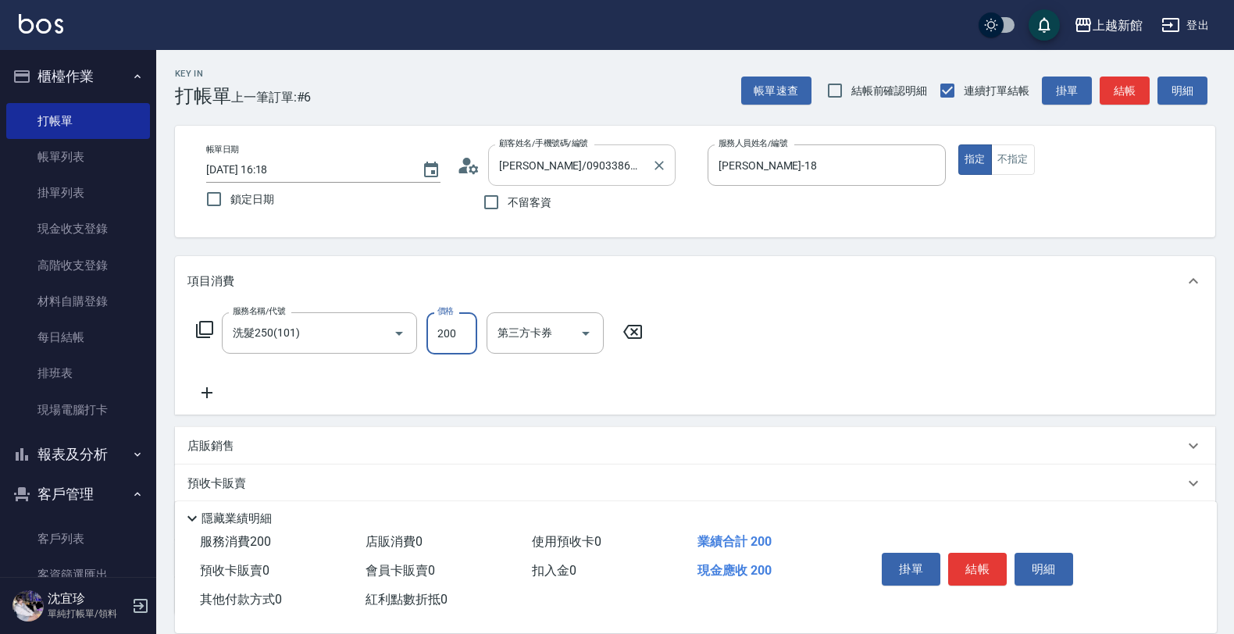
type input "200"
click at [522, 329] on input "洗-技術協助-1" at bounding box center [533, 332] width 80 height 27
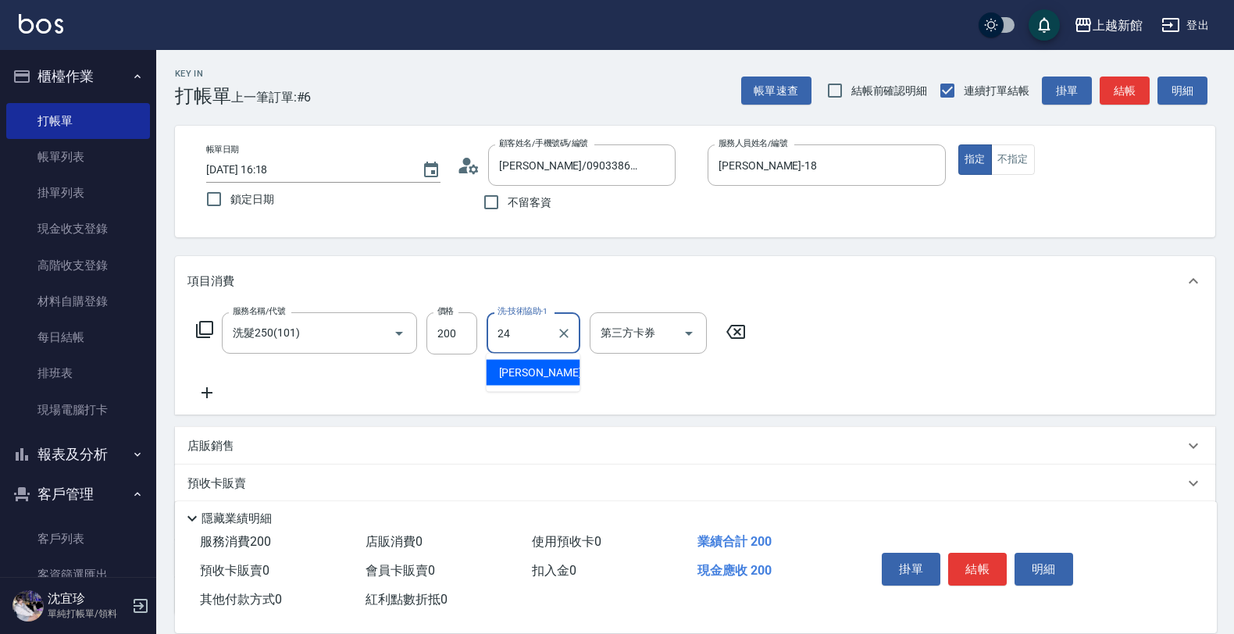
type input "[PERSON_NAME]-24"
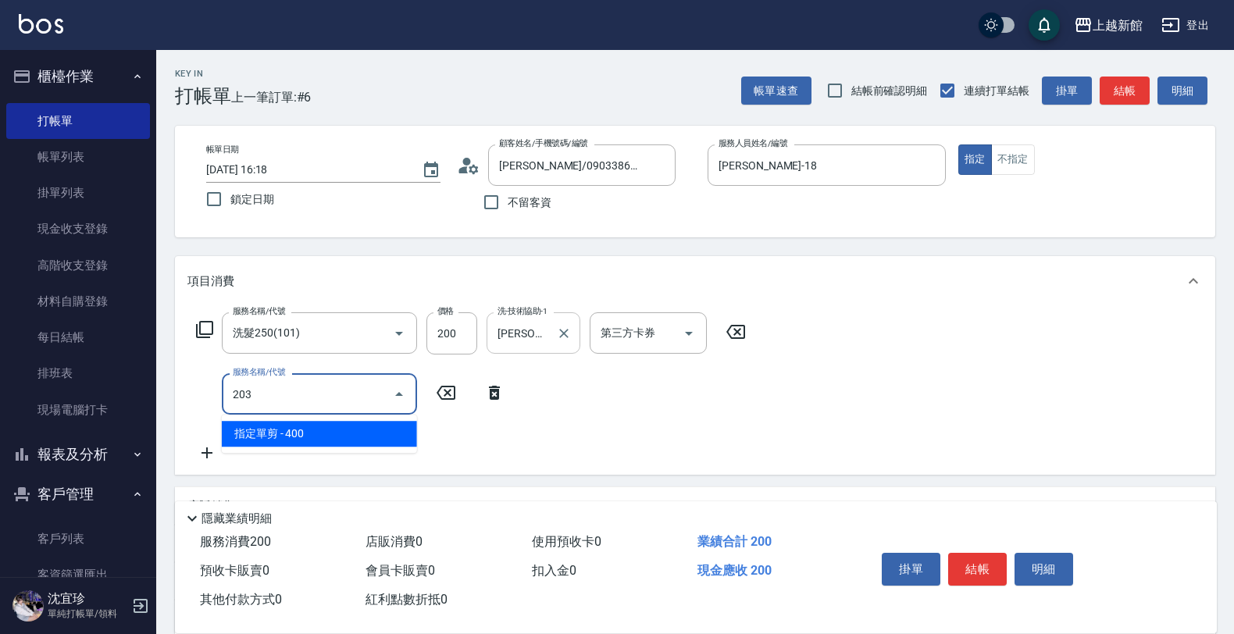
type input "指定單剪(203)"
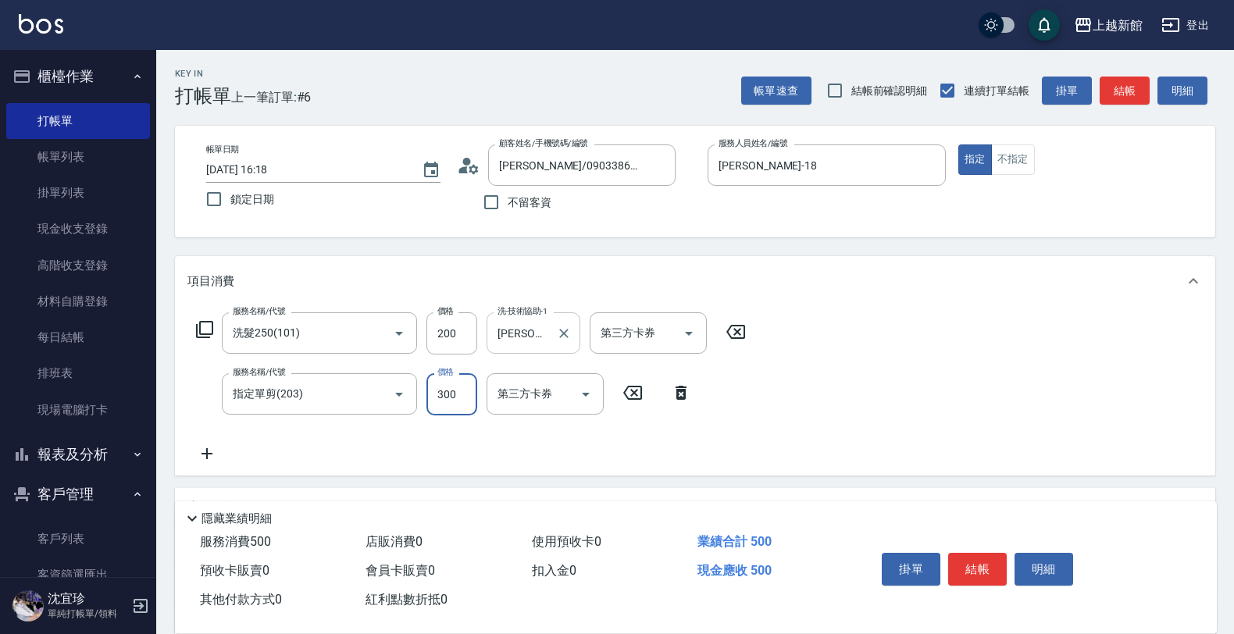
type input "300"
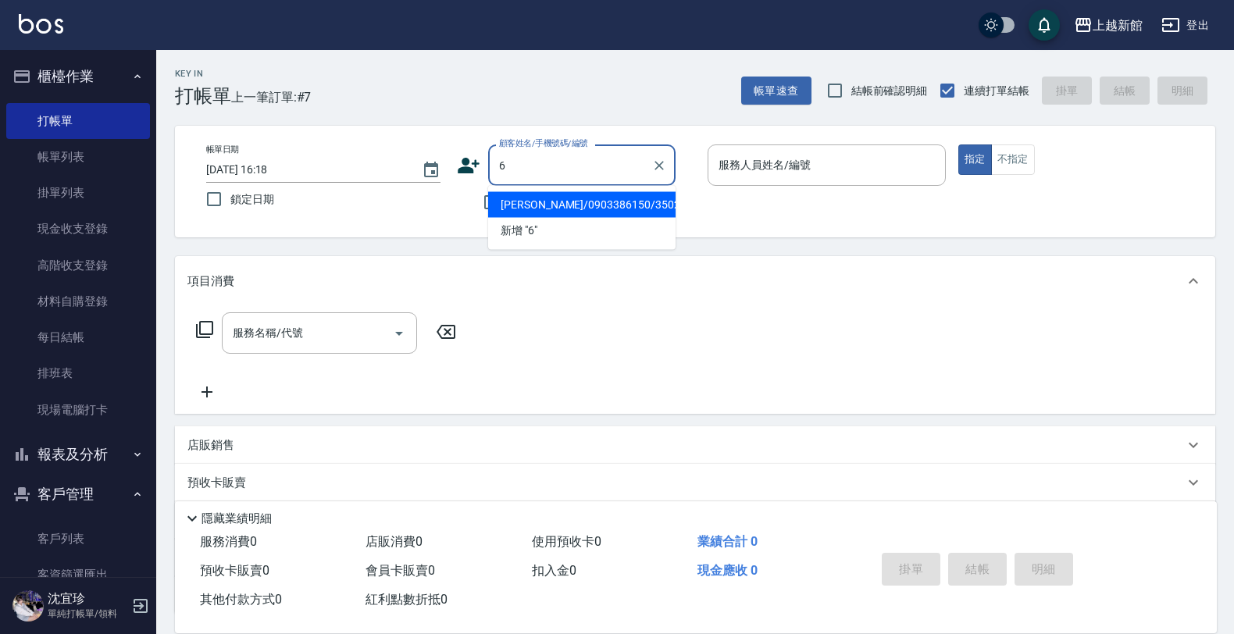
type input "[PERSON_NAME]/0903386150/350212"
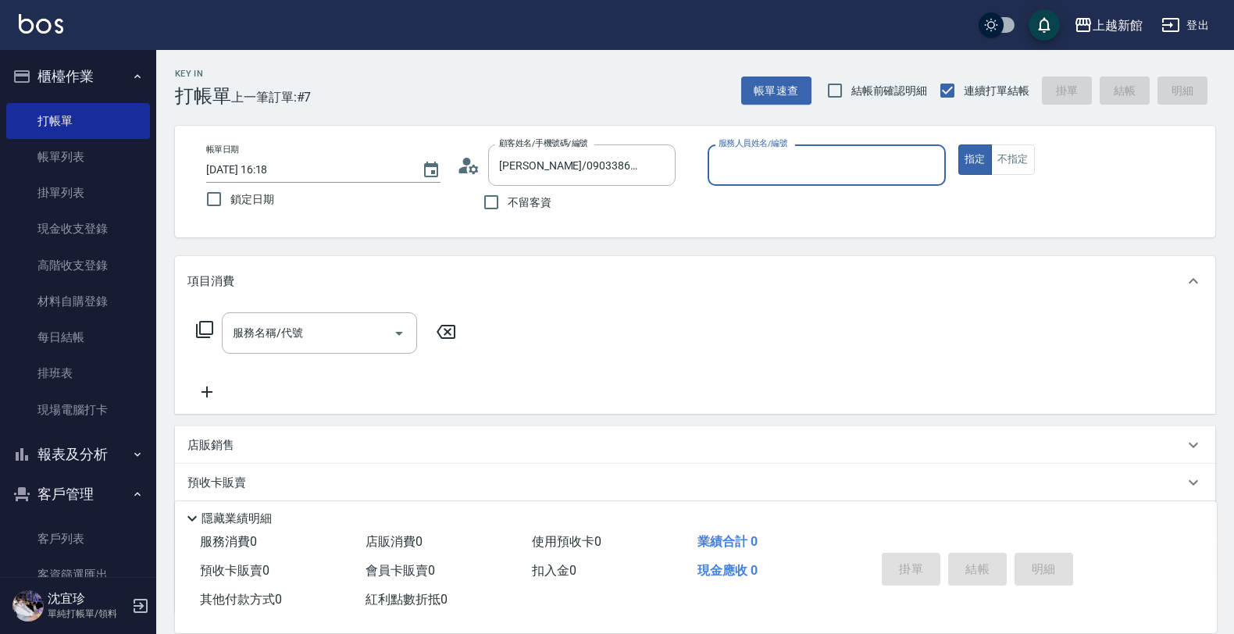
click at [958, 144] on button "指定" at bounding box center [975, 159] width 34 height 30
type input "[PERSON_NAME]-18"
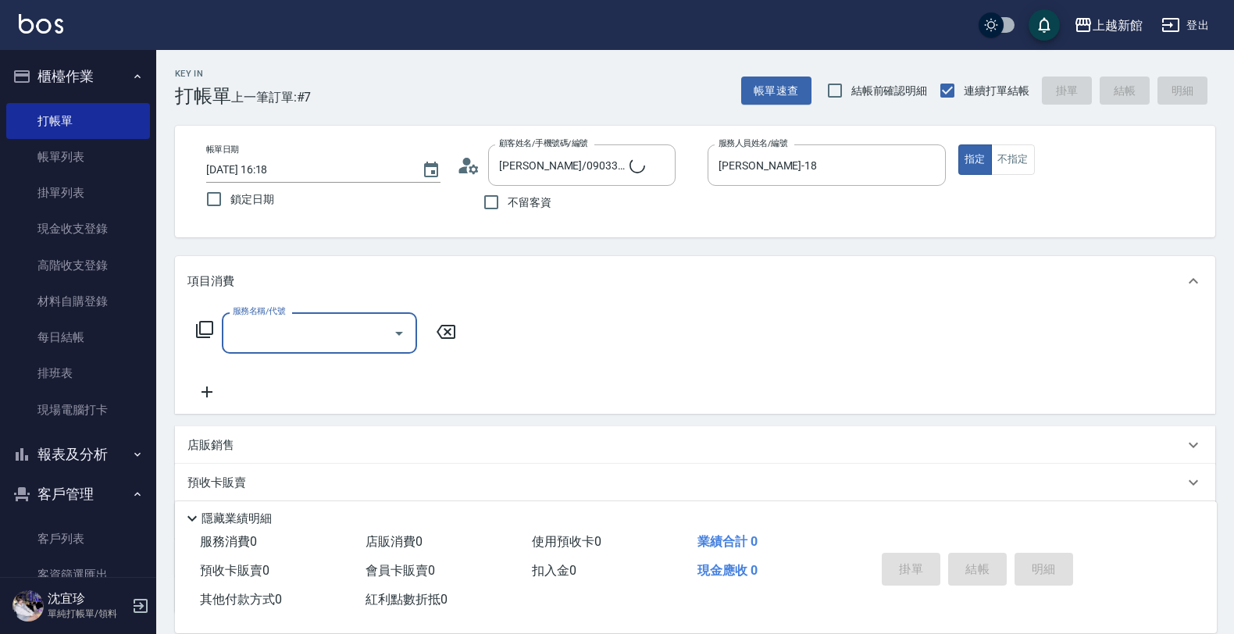
type input "[PERSON_NAME]/6_[PERSON_NAME]/6"
type input "[PERSON_NAME]-6"
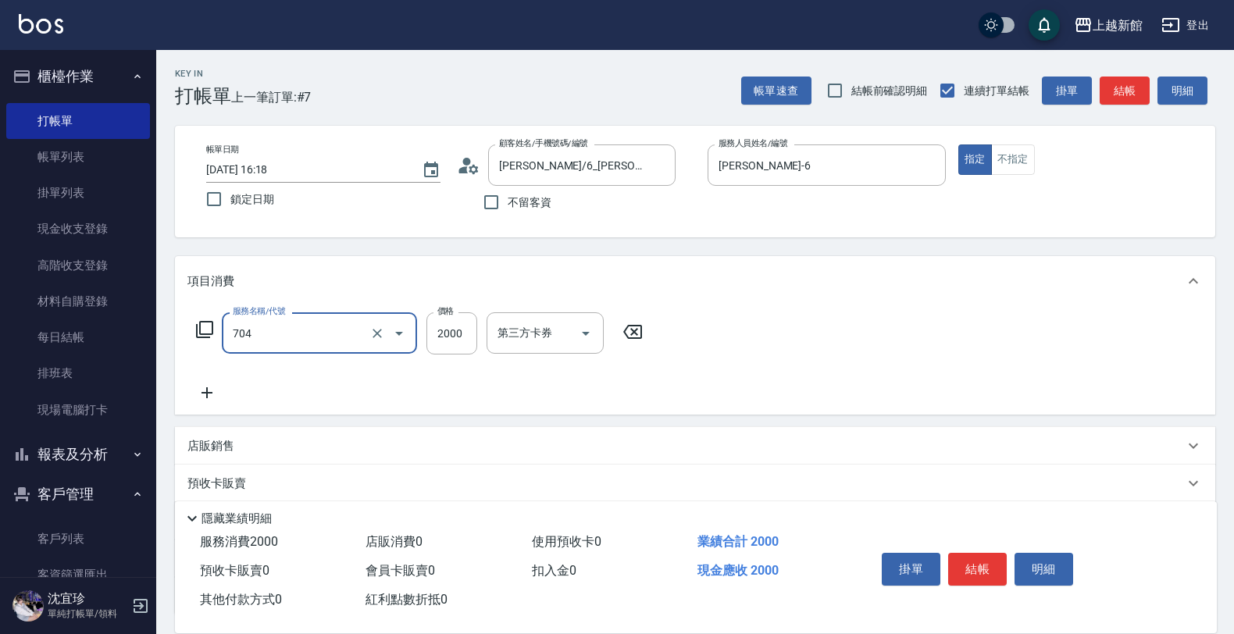
type input "髮片重整(704)"
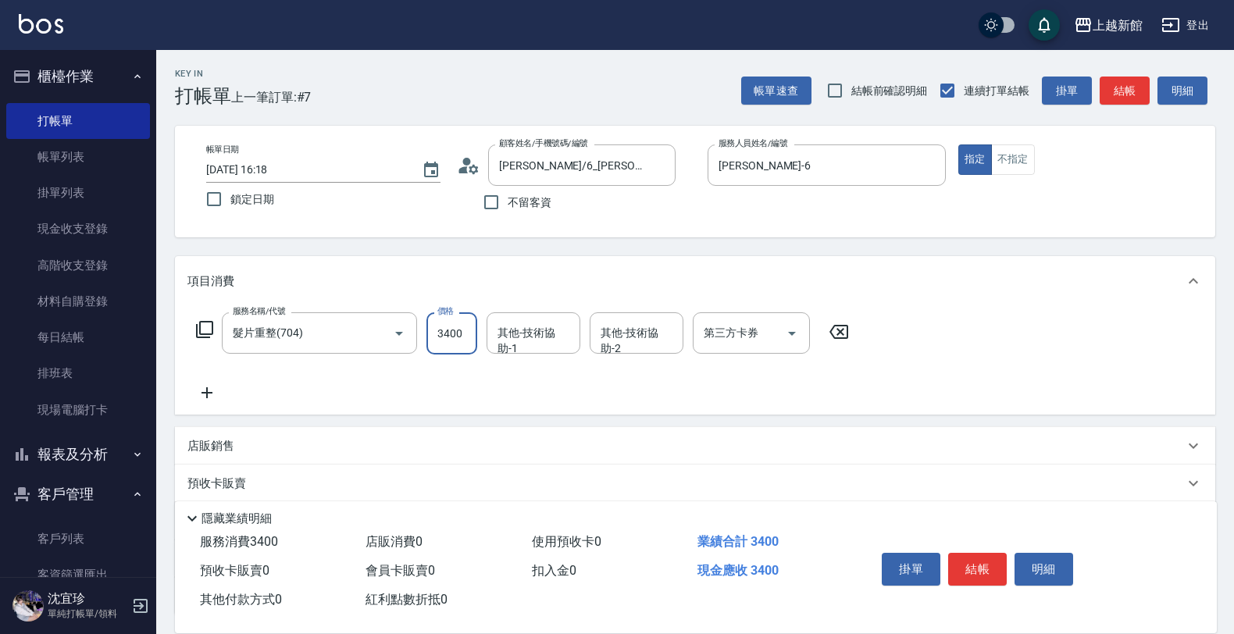
type input "3400"
type input "容綺-21"
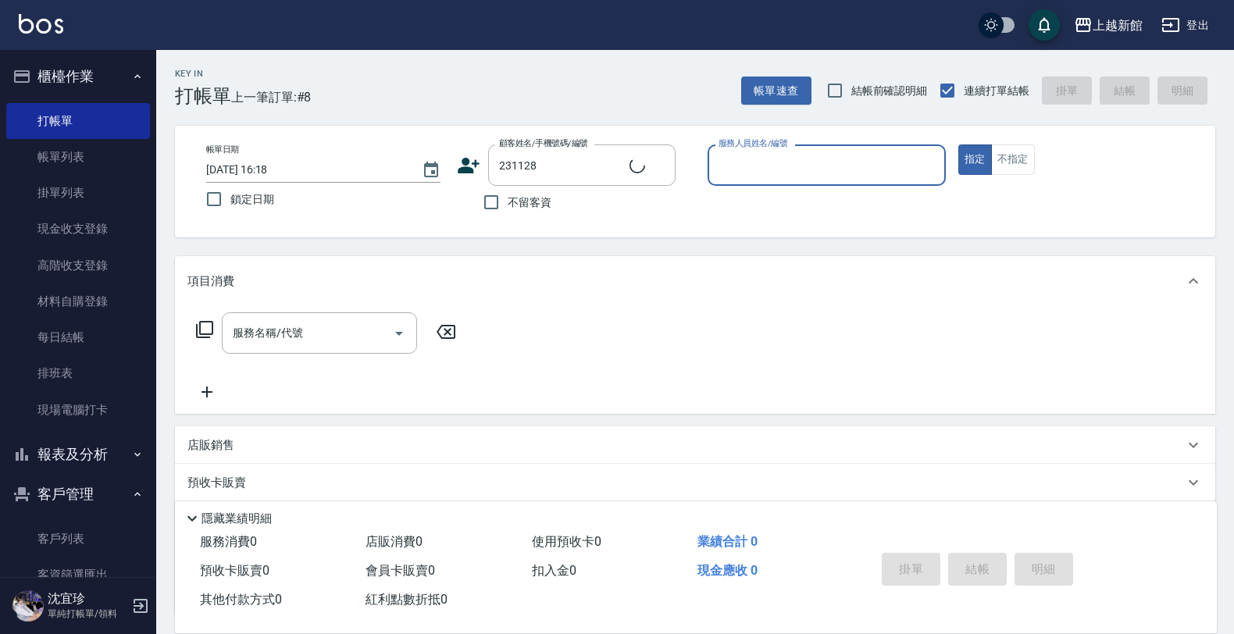
type input "[PERSON_NAME]/0927382029/231128"
type input "[PERSON_NAME]-18"
click at [958, 144] on button "指定" at bounding box center [975, 159] width 34 height 30
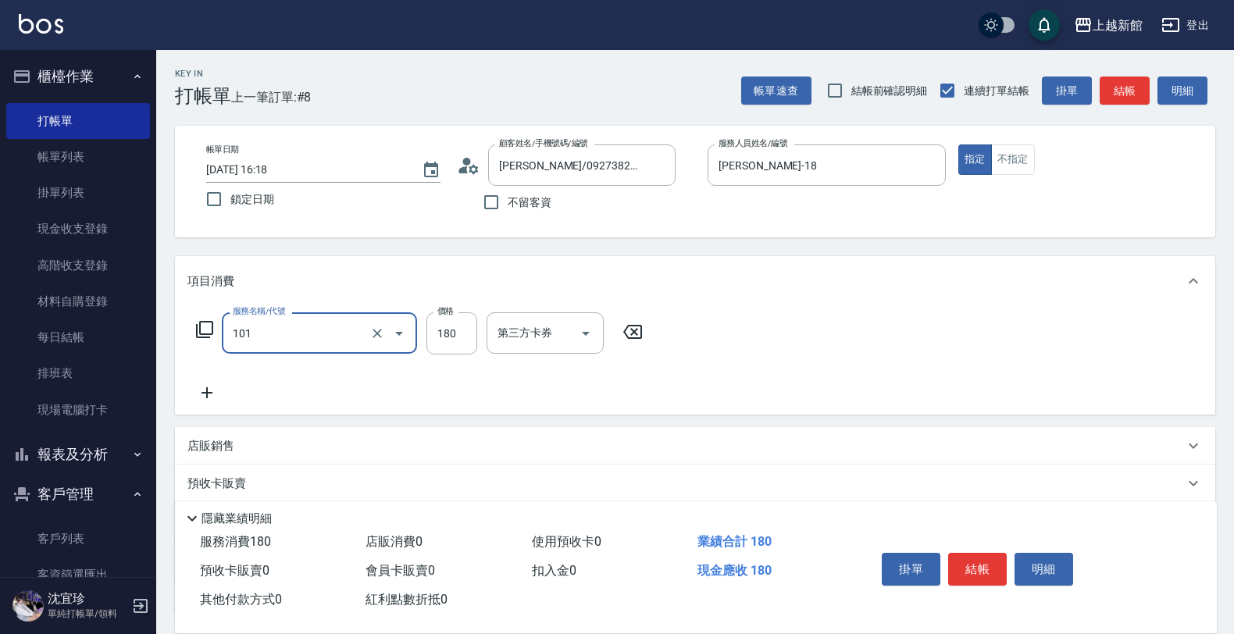
type input "洗髮250(101)"
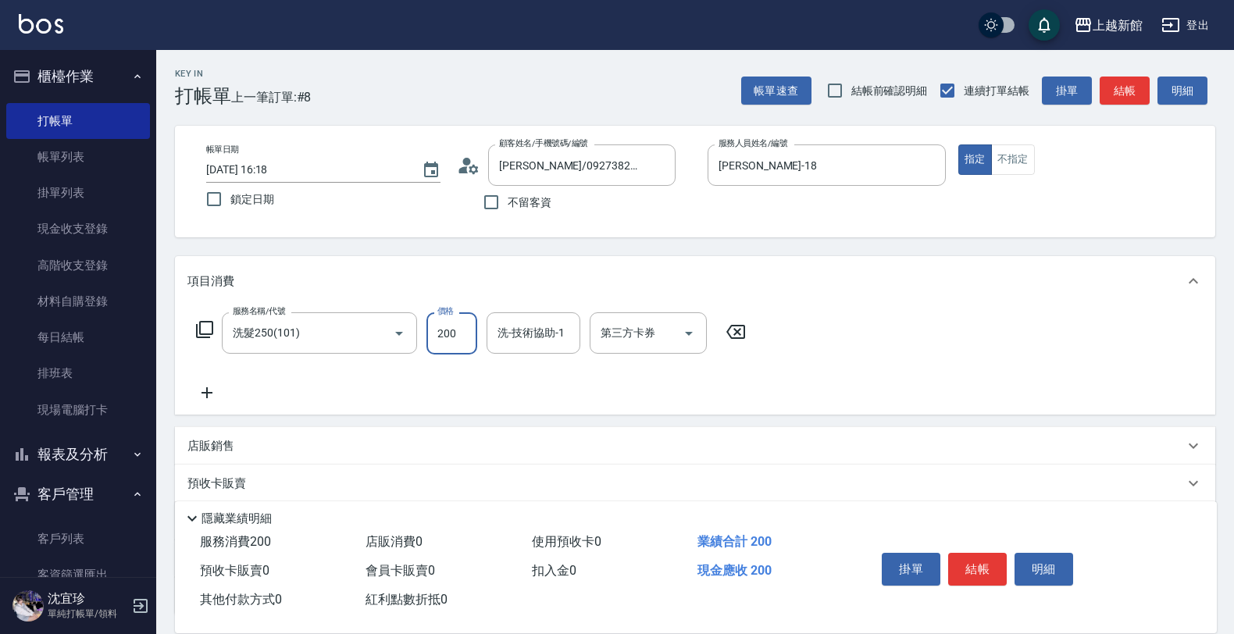
type input "200"
type input "[PERSON_NAME]-24"
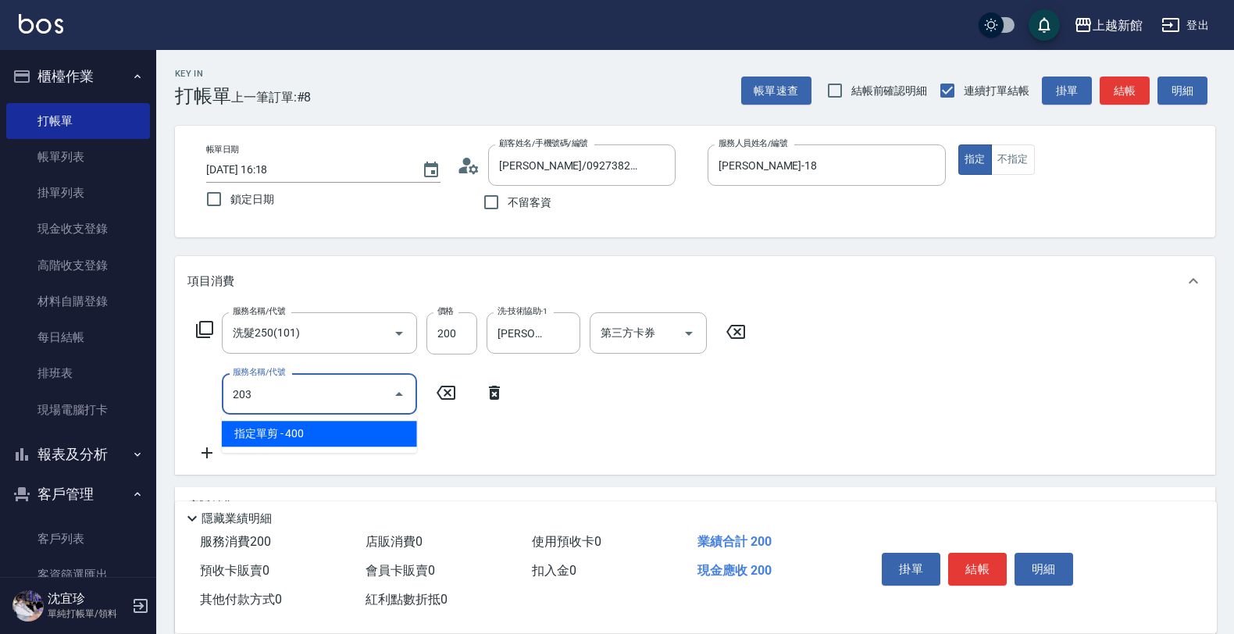
type input "指定單剪(203)"
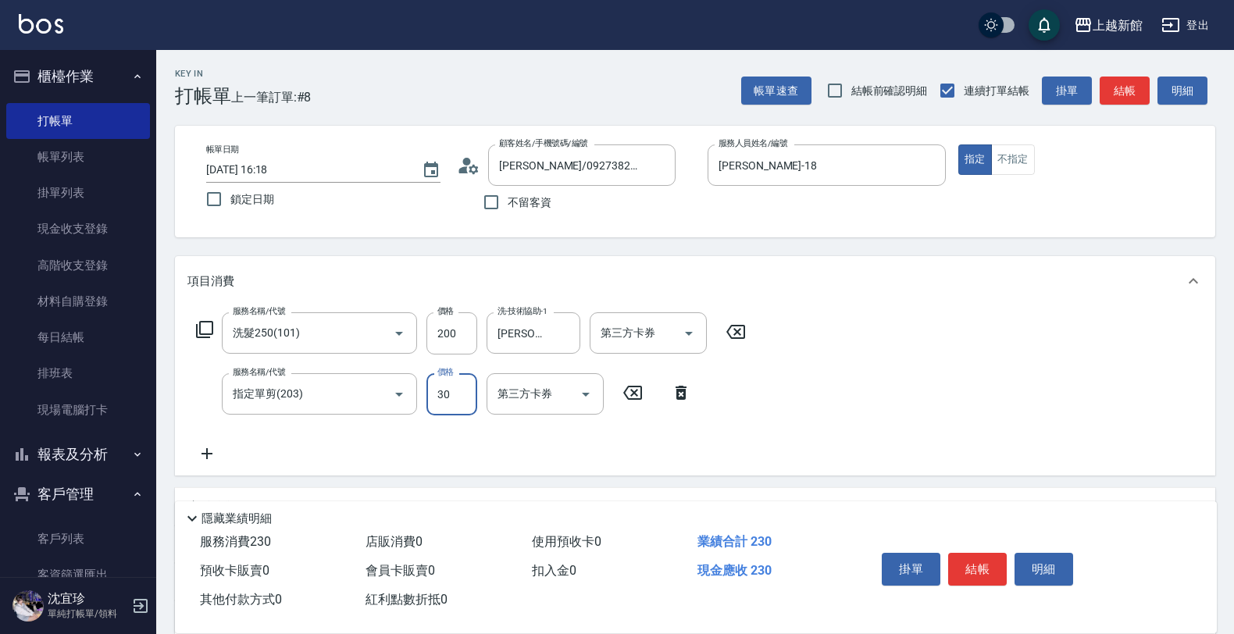
type input "300"
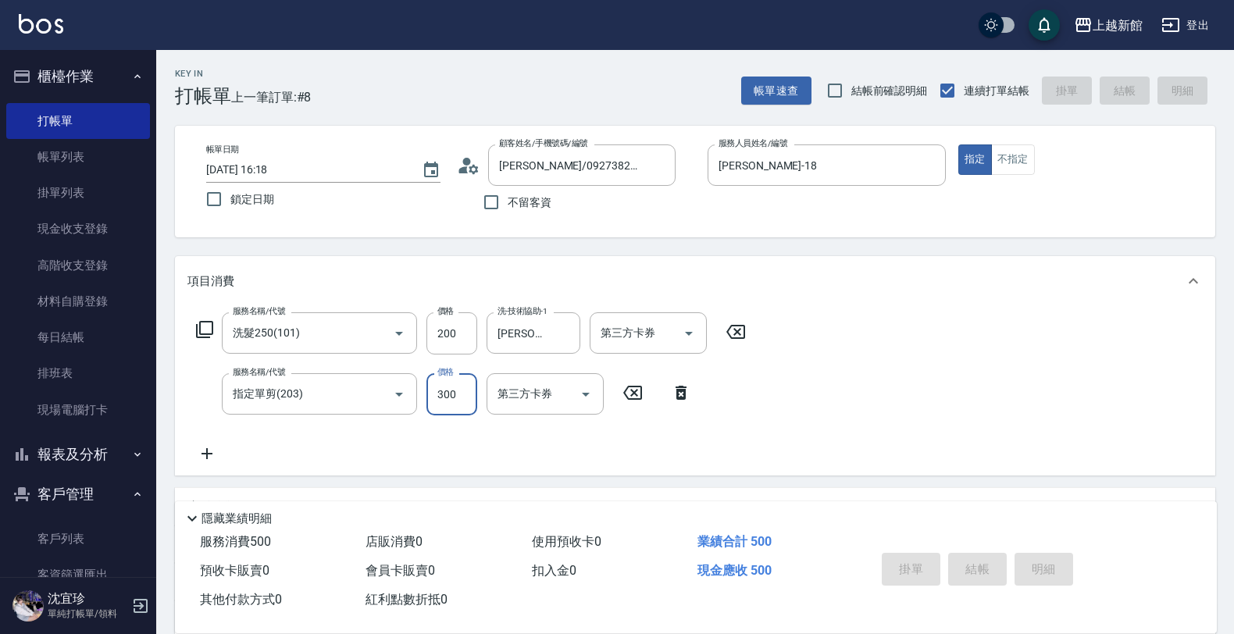
type input "[DATE] 16:19"
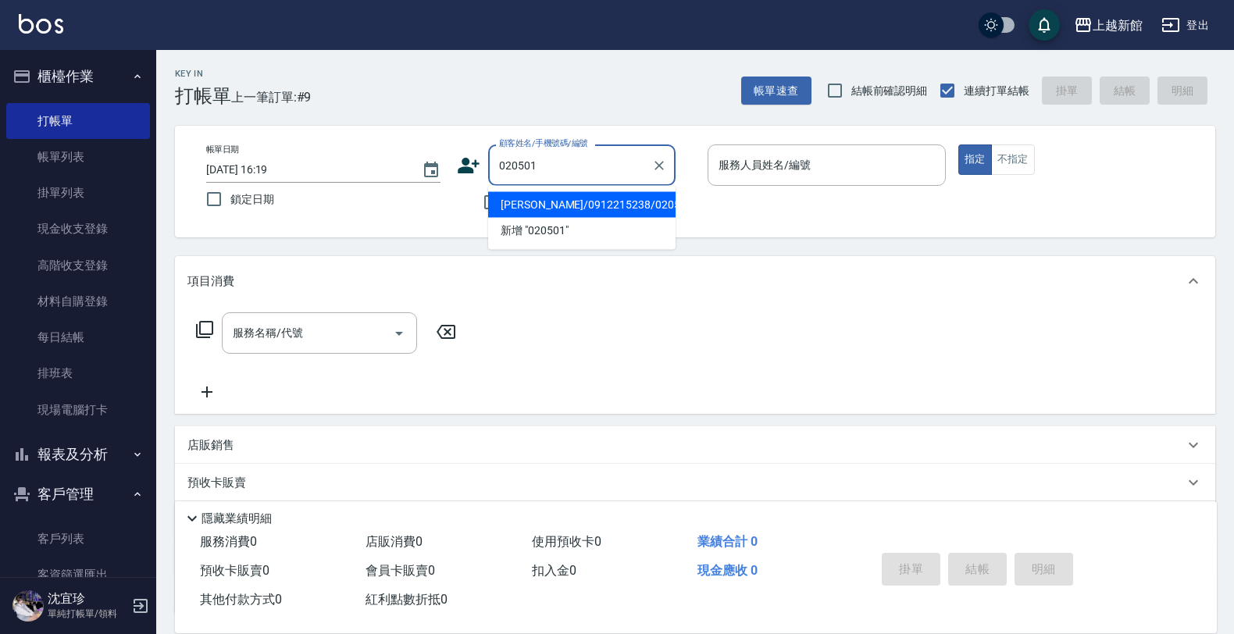
type input "[PERSON_NAME]/0912215238/020501"
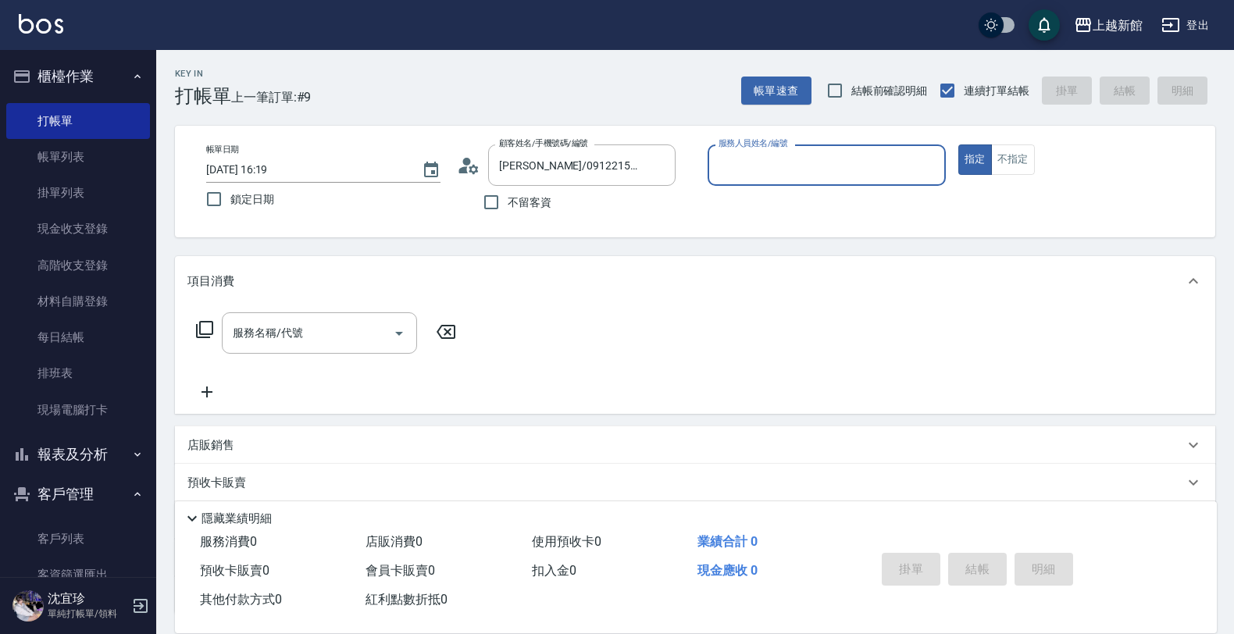
click at [958, 144] on button "指定" at bounding box center [975, 159] width 34 height 30
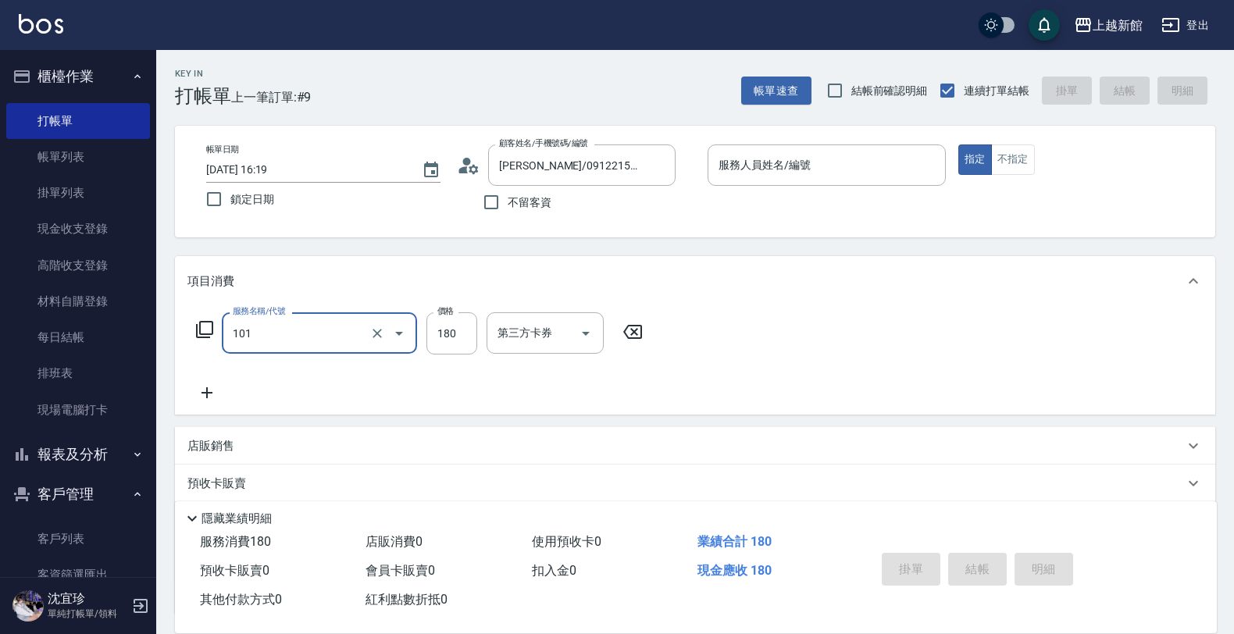
type input "洗髮250(101)"
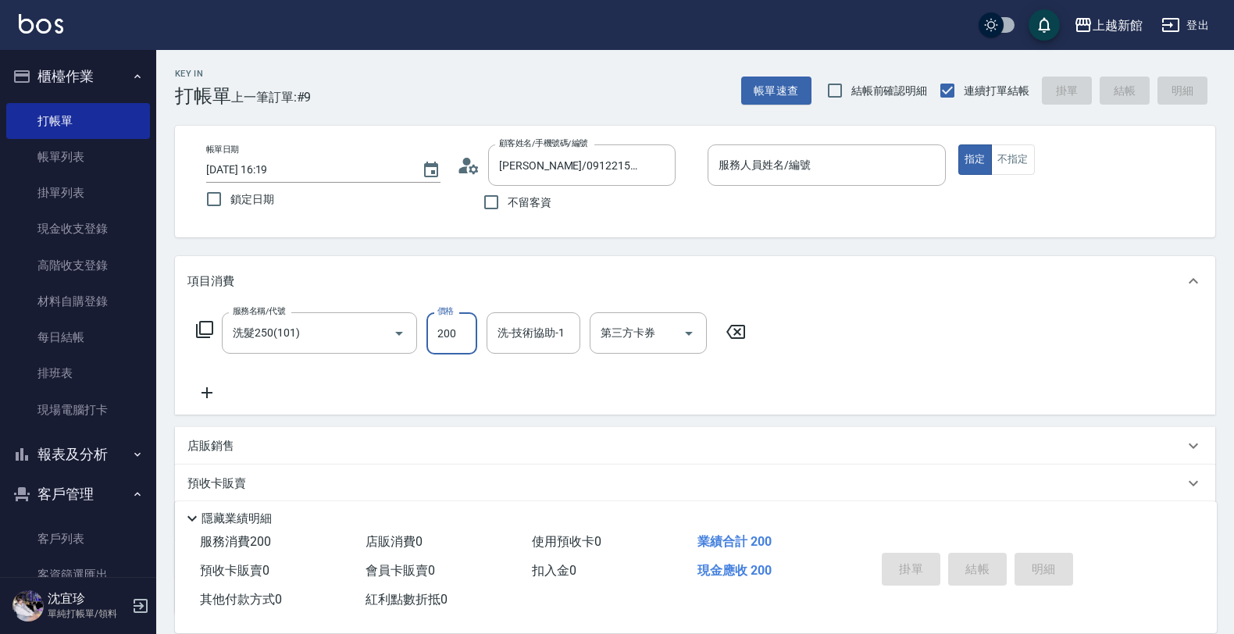
type input "200"
type input "[PERSON_NAME]-24"
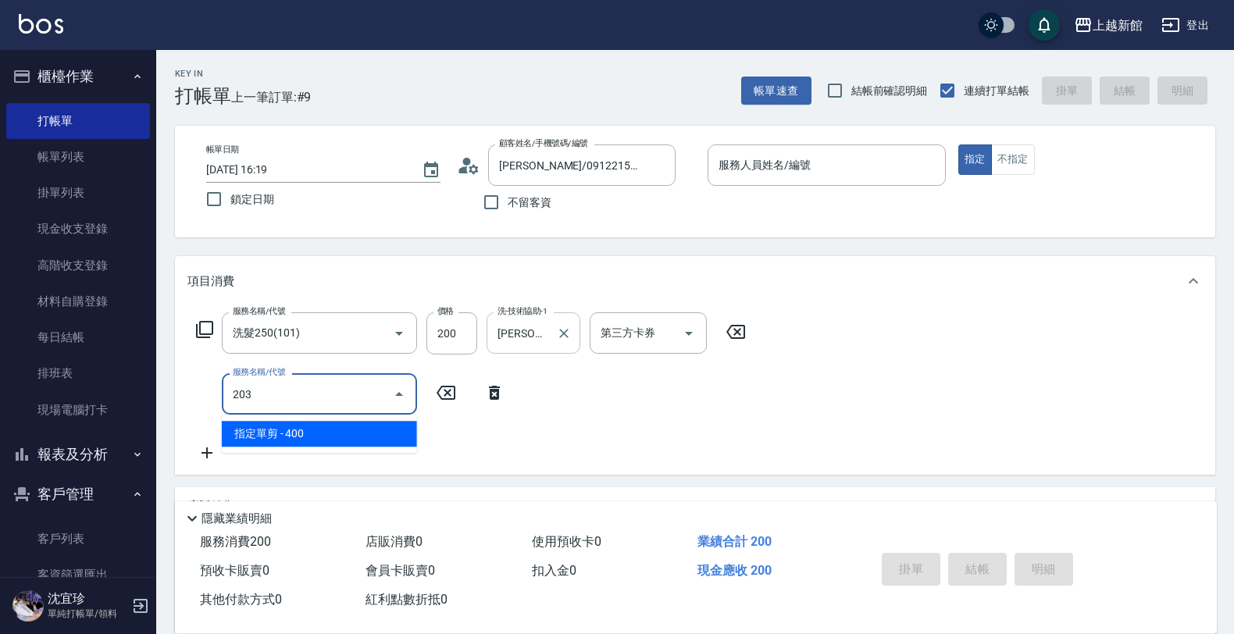
type input "指定單剪(203)"
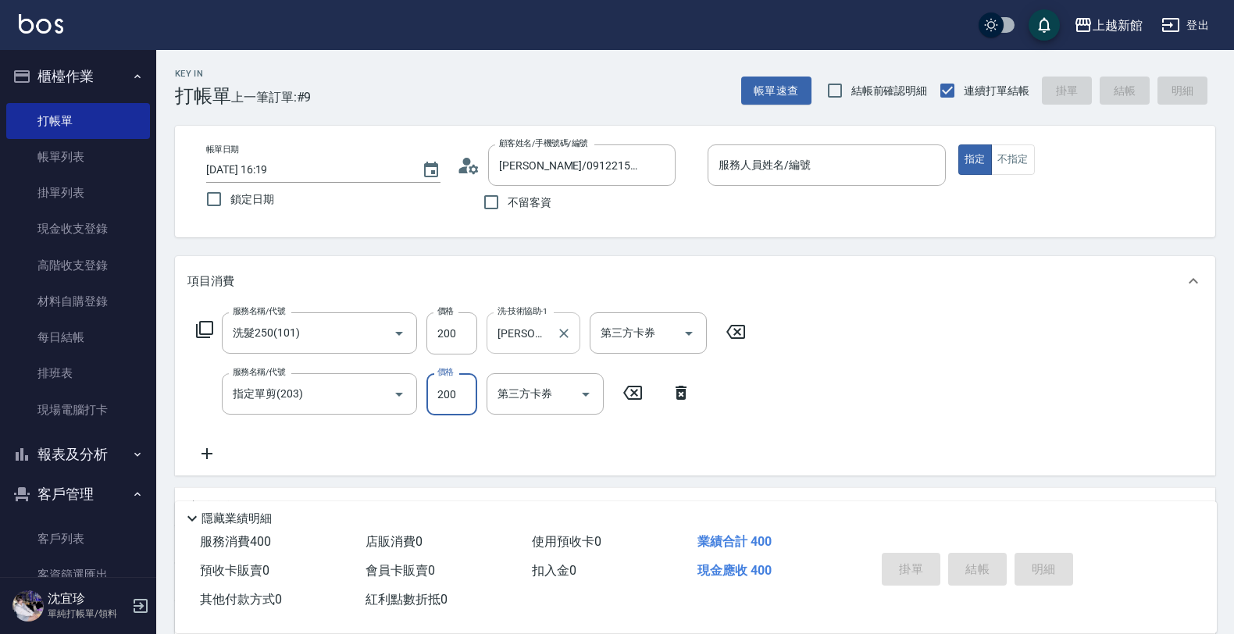
type input "200"
click at [766, 155] on input "服務人員姓名/編號" at bounding box center [826, 164] width 224 height 27
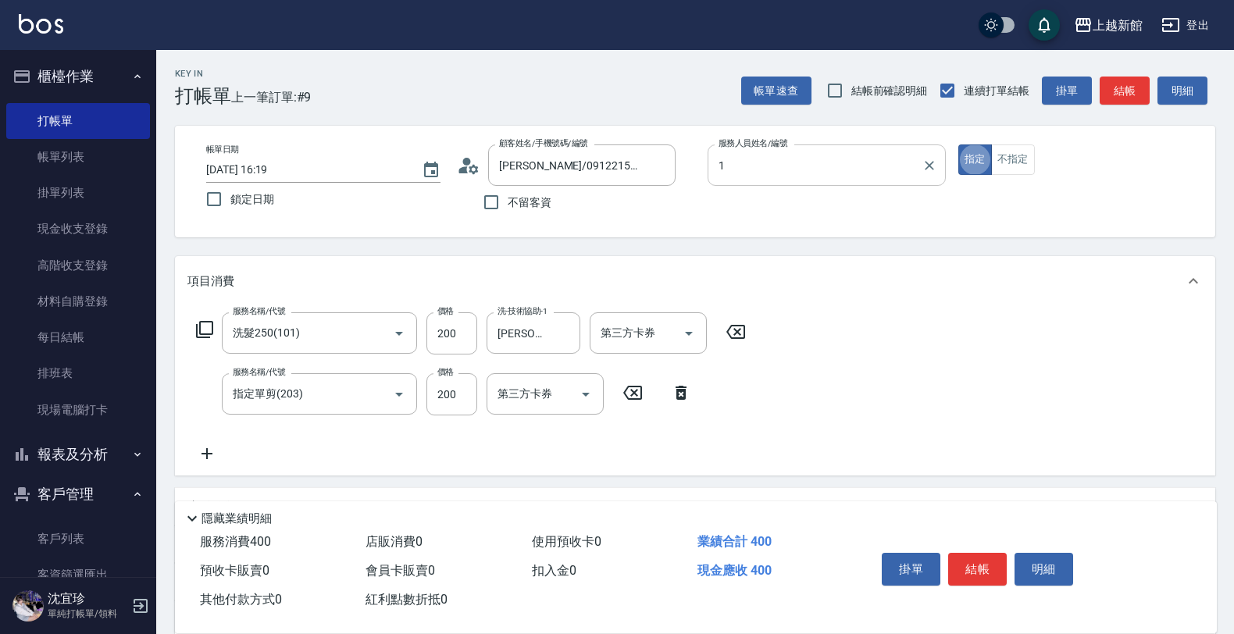
type input "蘿拉-1"
click at [461, 165] on icon at bounding box center [468, 165] width 23 height 23
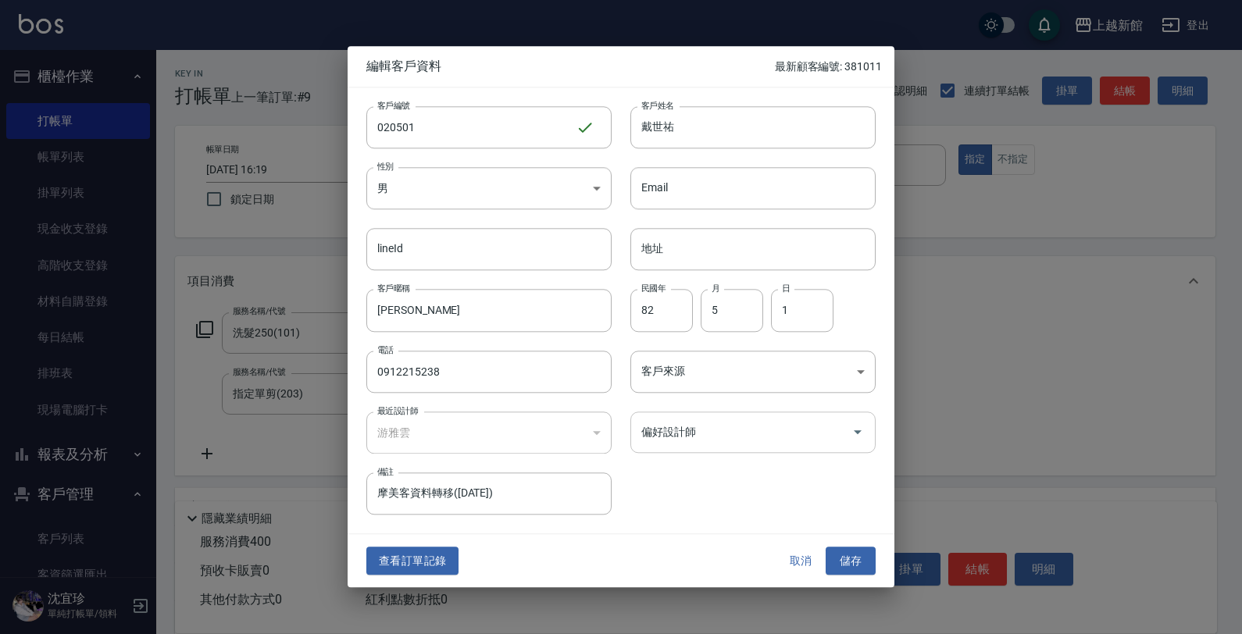
click at [700, 441] on input "偏好設計師" at bounding box center [741, 432] width 208 height 27
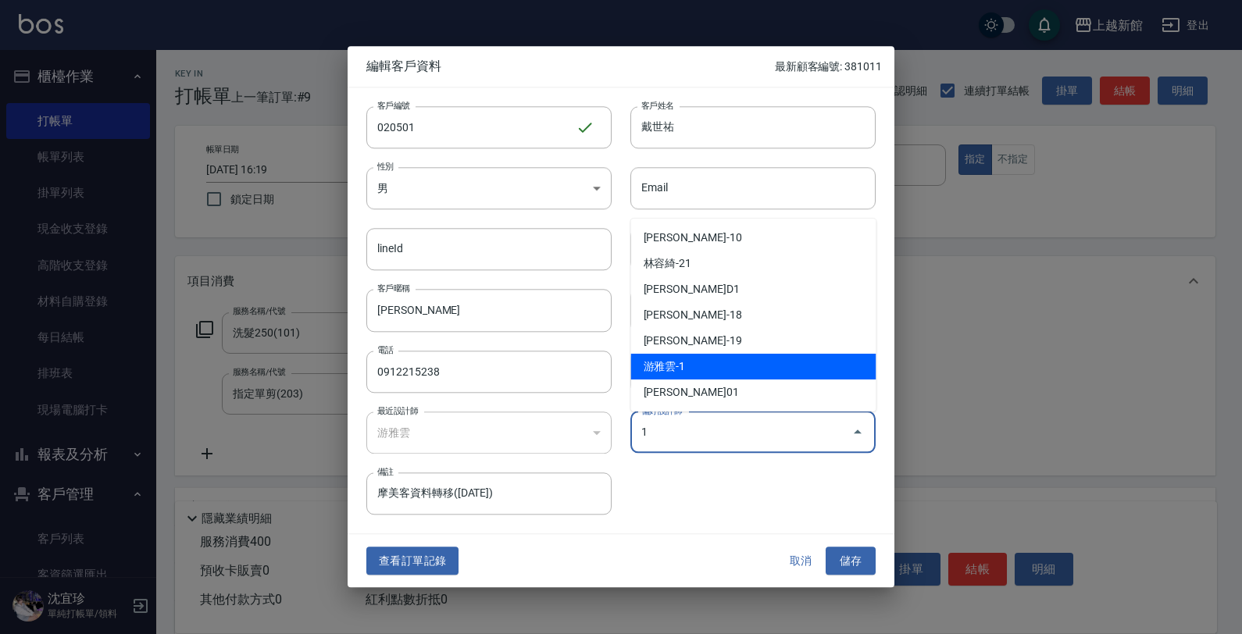
click at [711, 376] on li "游雅雲-1" at bounding box center [753, 367] width 245 height 26
type input "游雅雲"
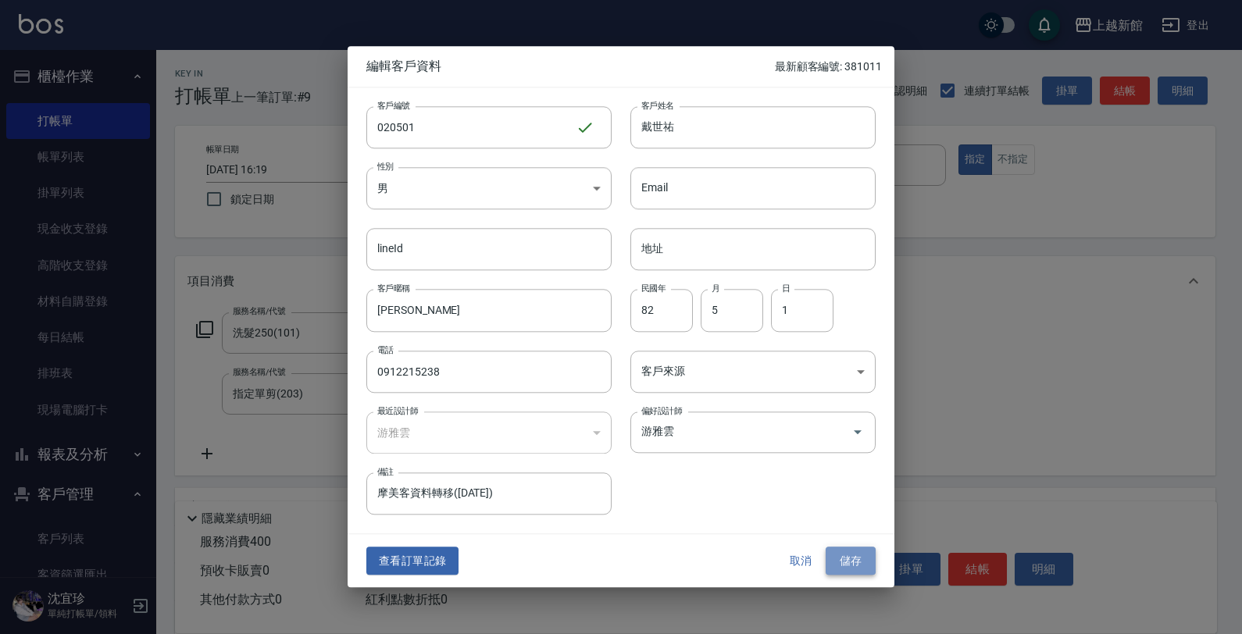
click at [850, 564] on button "儲存" at bounding box center [850, 561] width 50 height 29
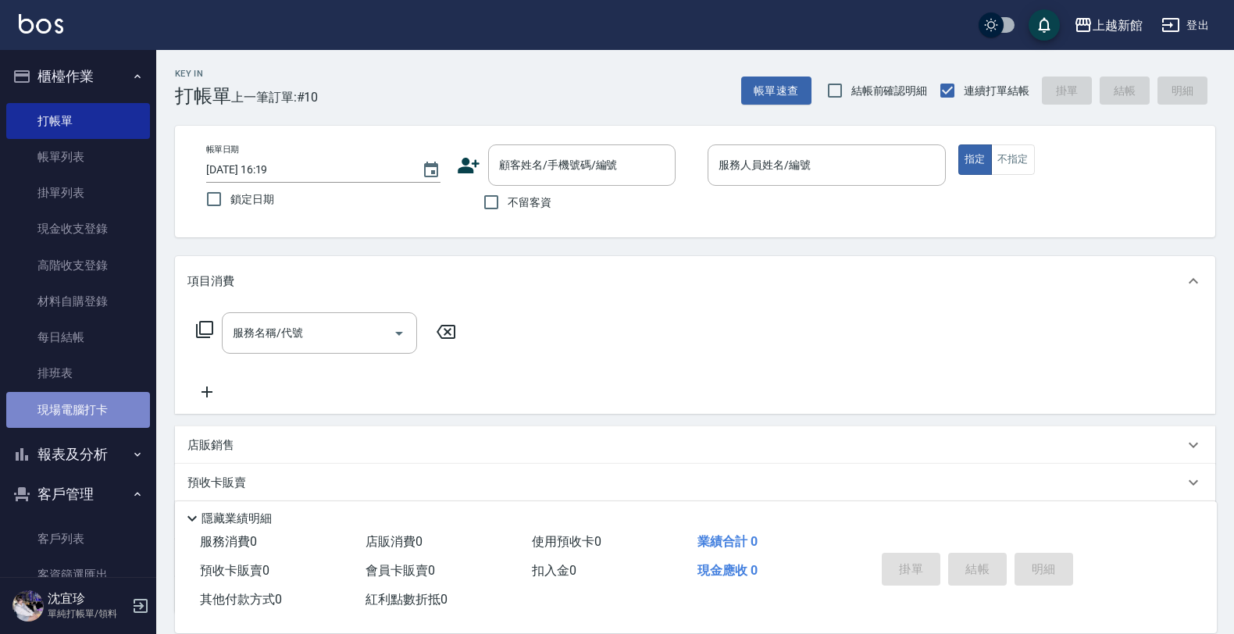
click at [130, 402] on link "現場電腦打卡" at bounding box center [78, 410] width 144 height 36
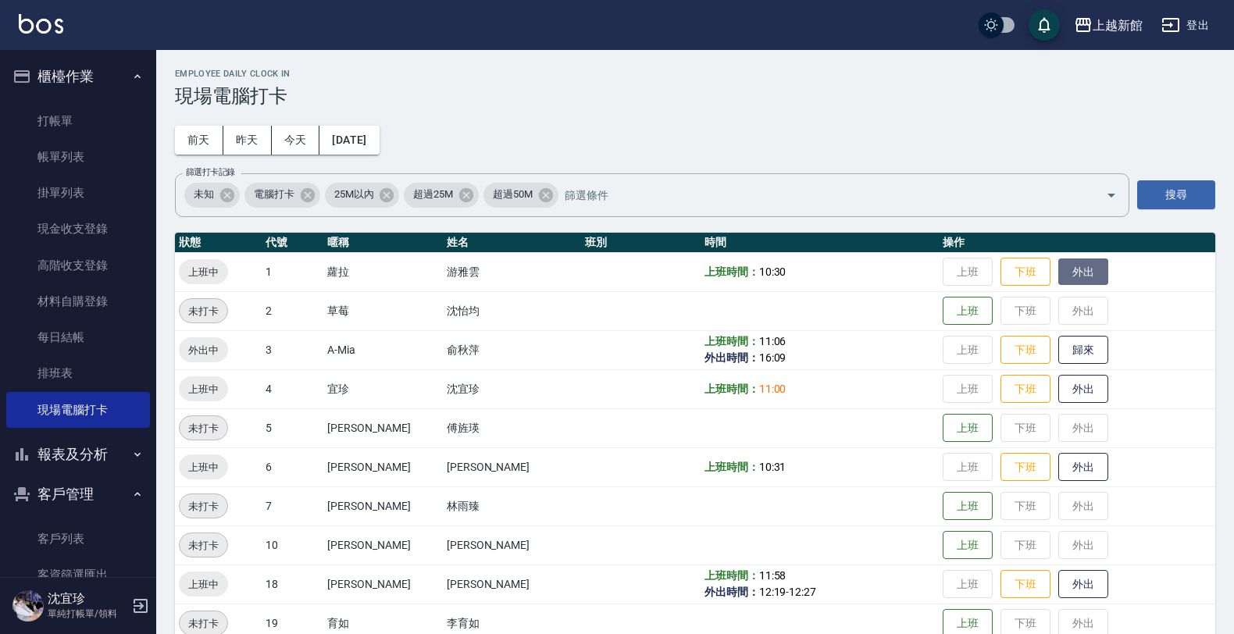
click at [1062, 271] on button "外出" at bounding box center [1083, 271] width 50 height 27
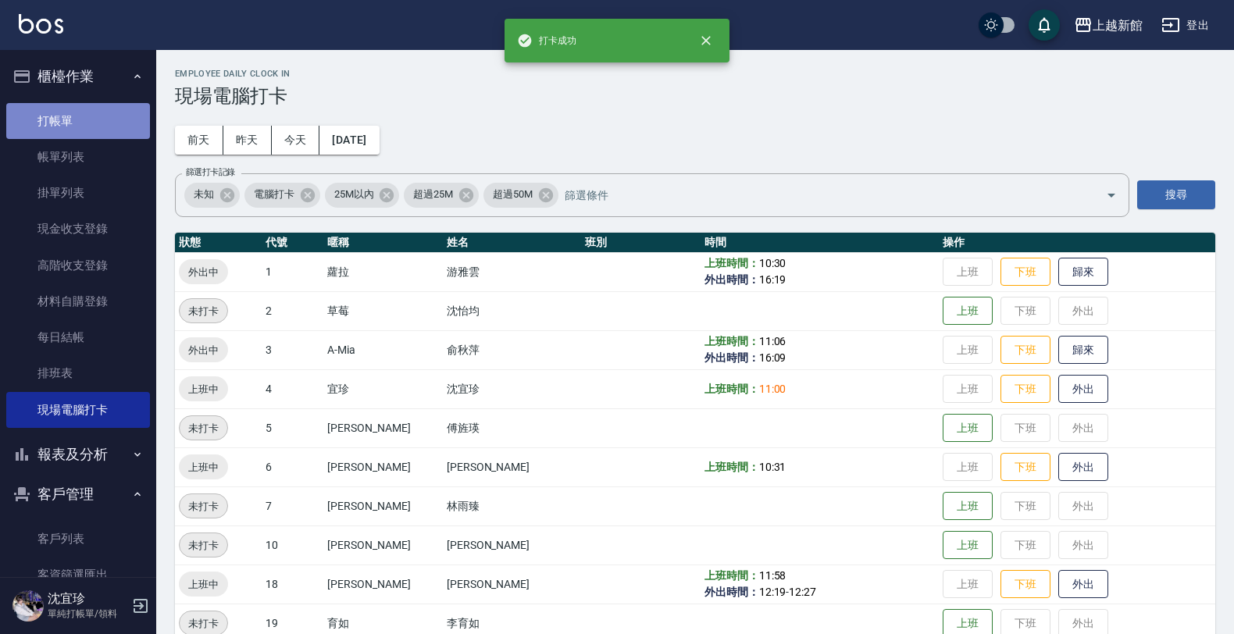
click at [84, 126] on link "打帳單" at bounding box center [78, 121] width 144 height 36
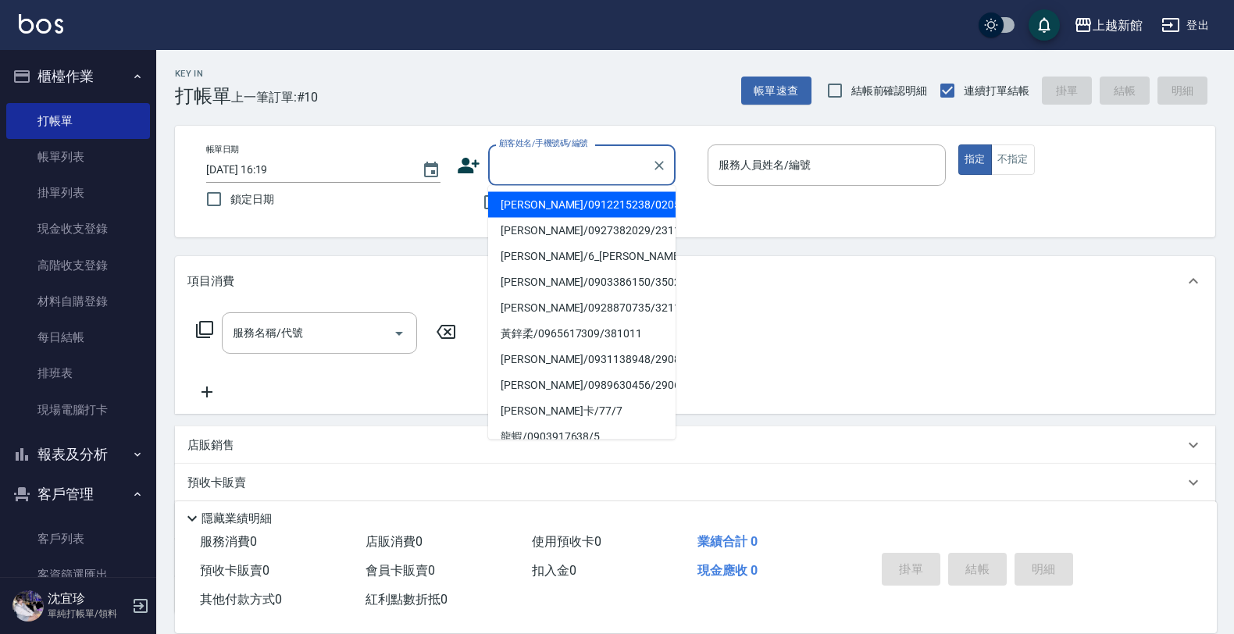
click at [519, 166] on input "顧客姓名/手機號碼/編號" at bounding box center [570, 164] width 150 height 27
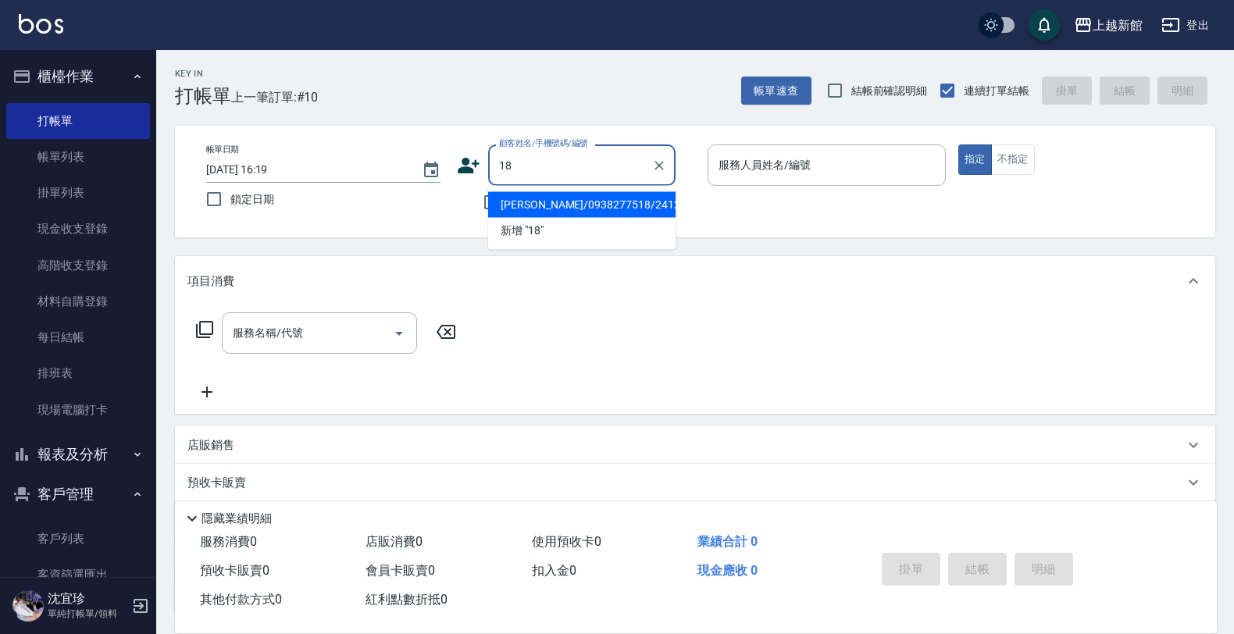
type input "[PERSON_NAME]/0938277518/241219"
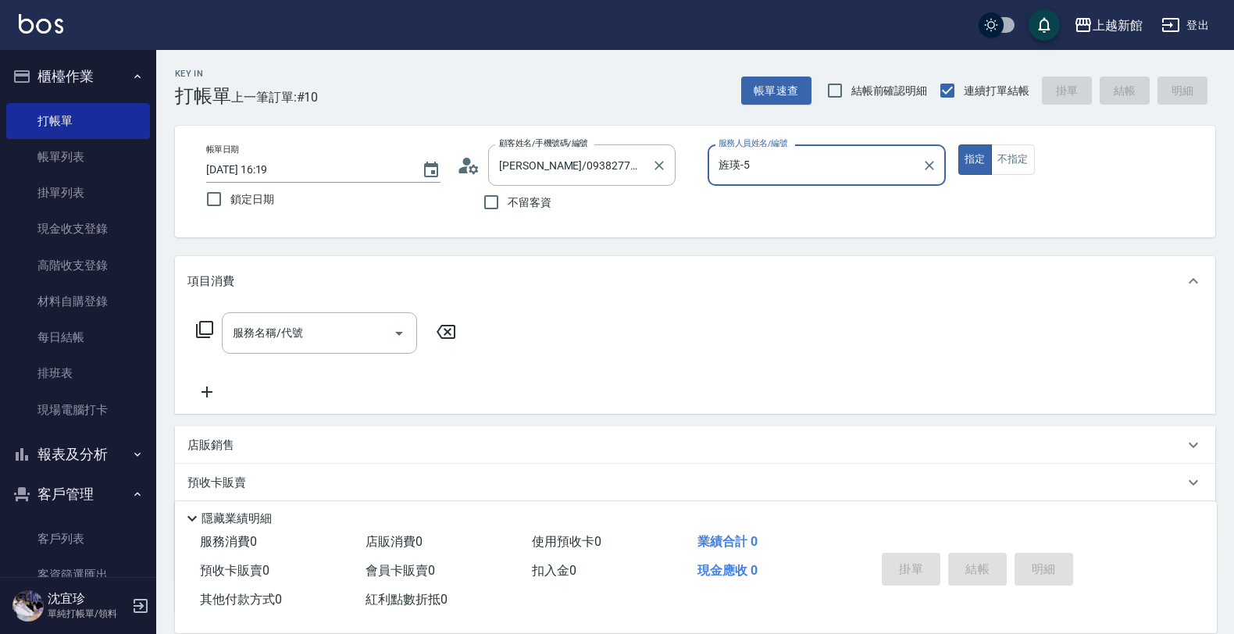
type input "旌瑛-5"
type input "ksen/095165468/18"
type input "[PERSON_NAME]-18"
click at [958, 144] on button "指定" at bounding box center [975, 159] width 34 height 30
type button "true"
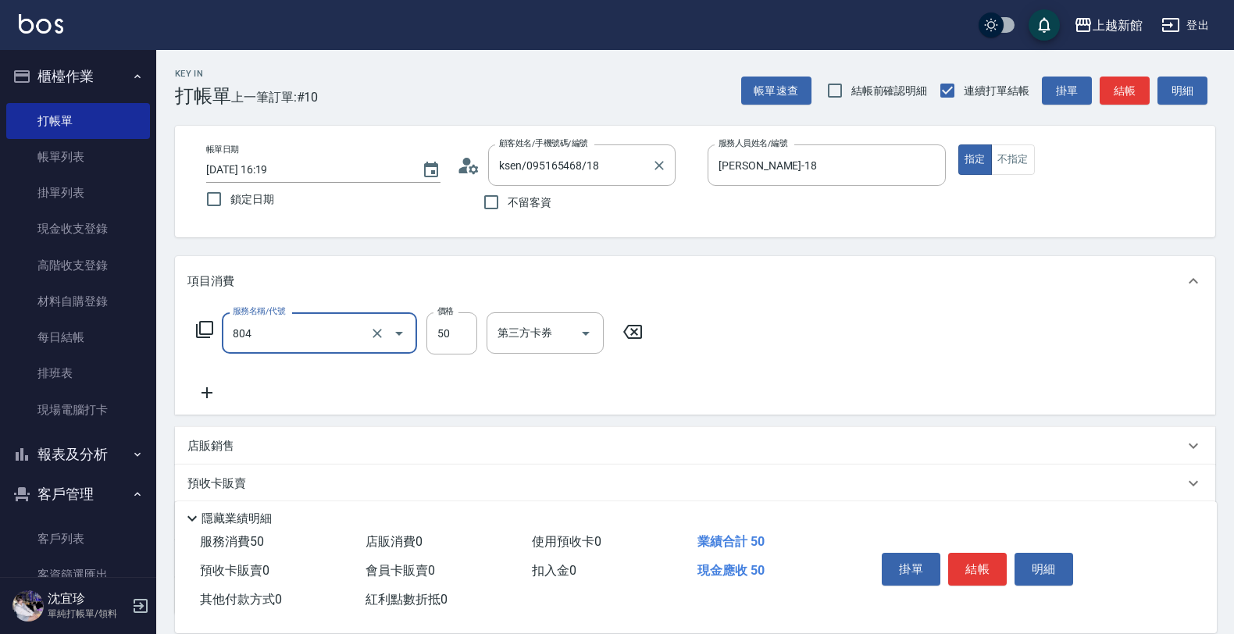
type input "吹捲/夾直/青捲/電棒/夾玉米鬚(804)"
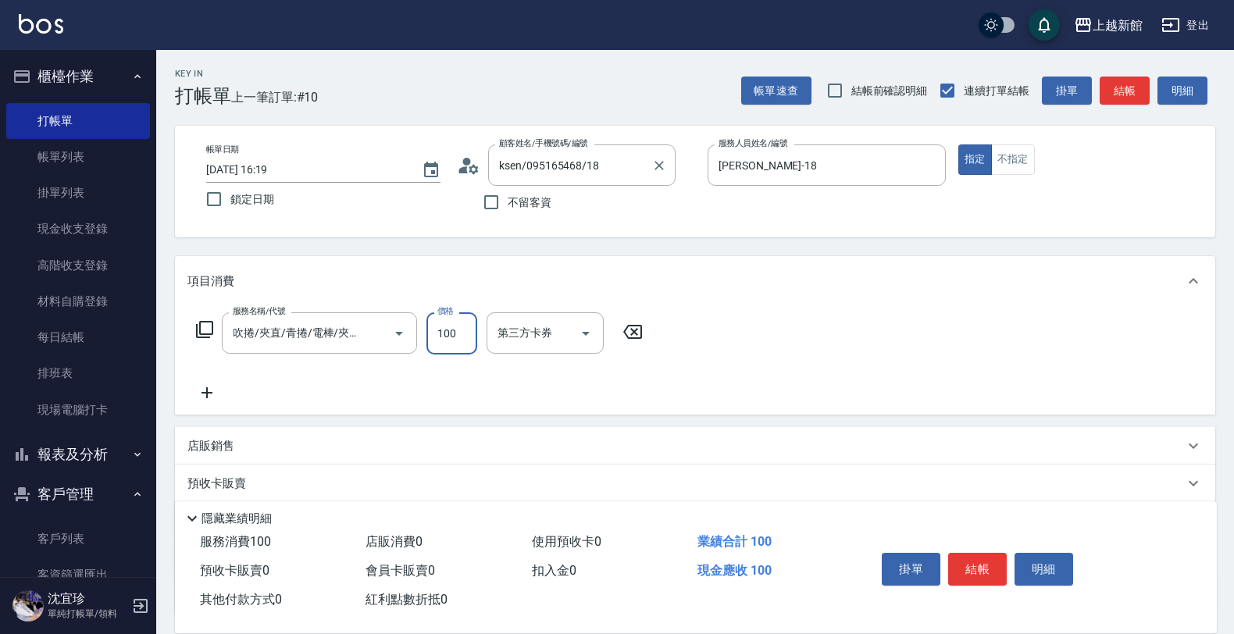
type input "1000"
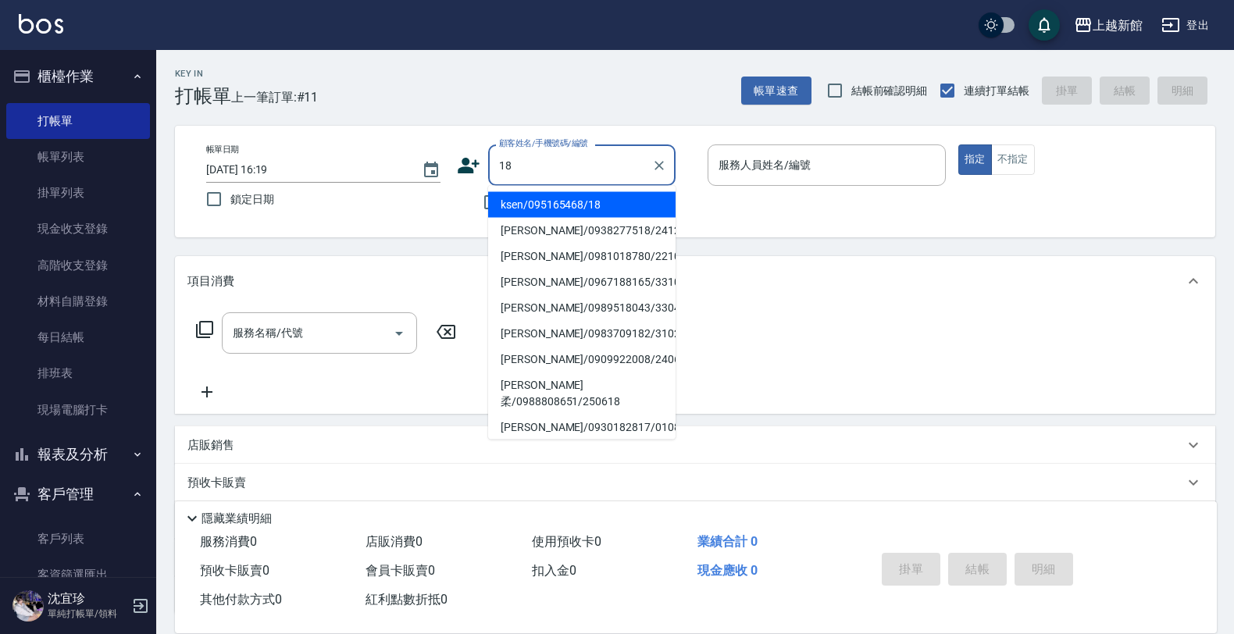
type input "ksen/095165468/18"
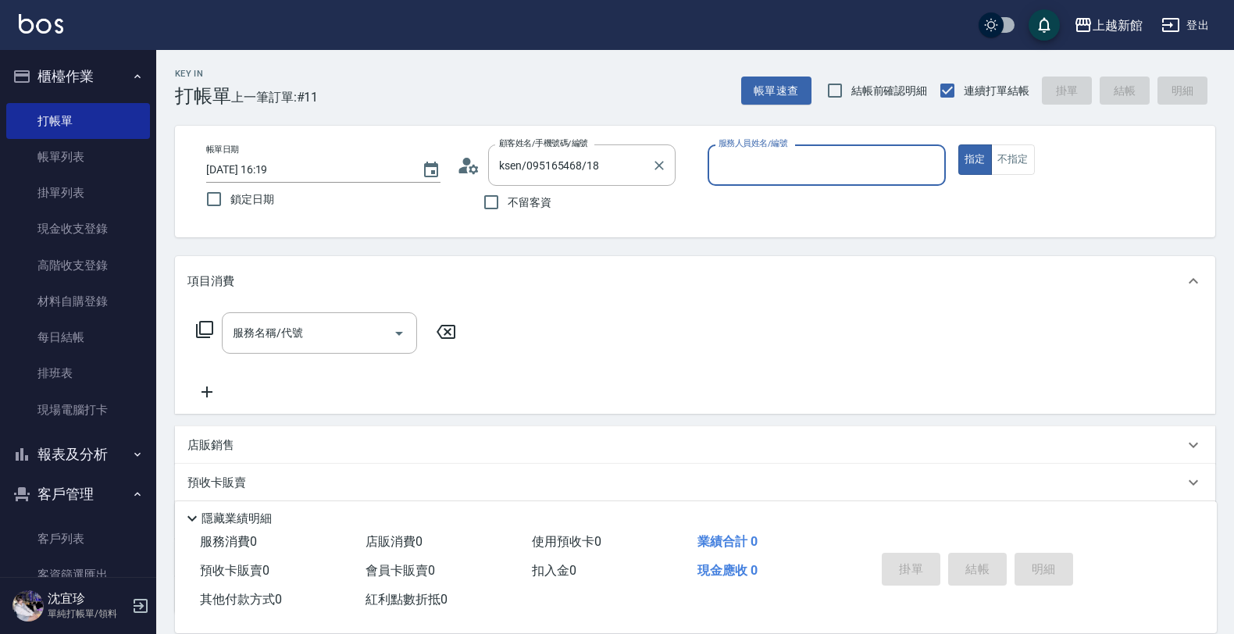
click at [958, 144] on button "指定" at bounding box center [975, 159] width 34 height 30
type input "[PERSON_NAME]-18"
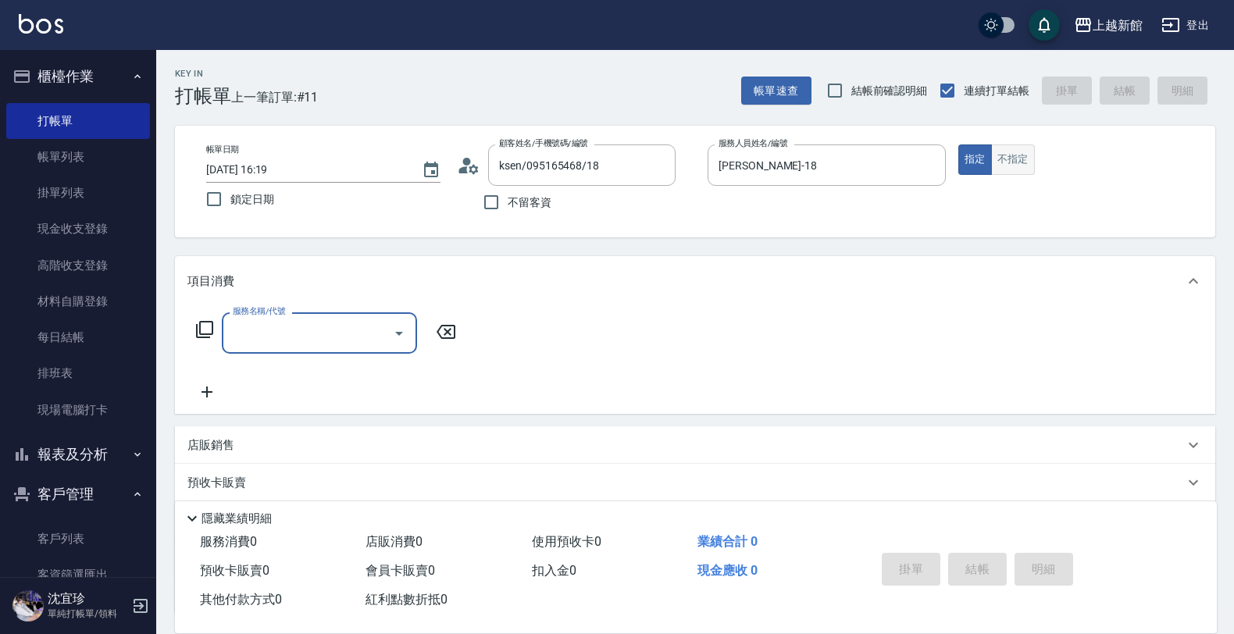
click at [1017, 144] on button "不指定" at bounding box center [1013, 159] width 44 height 30
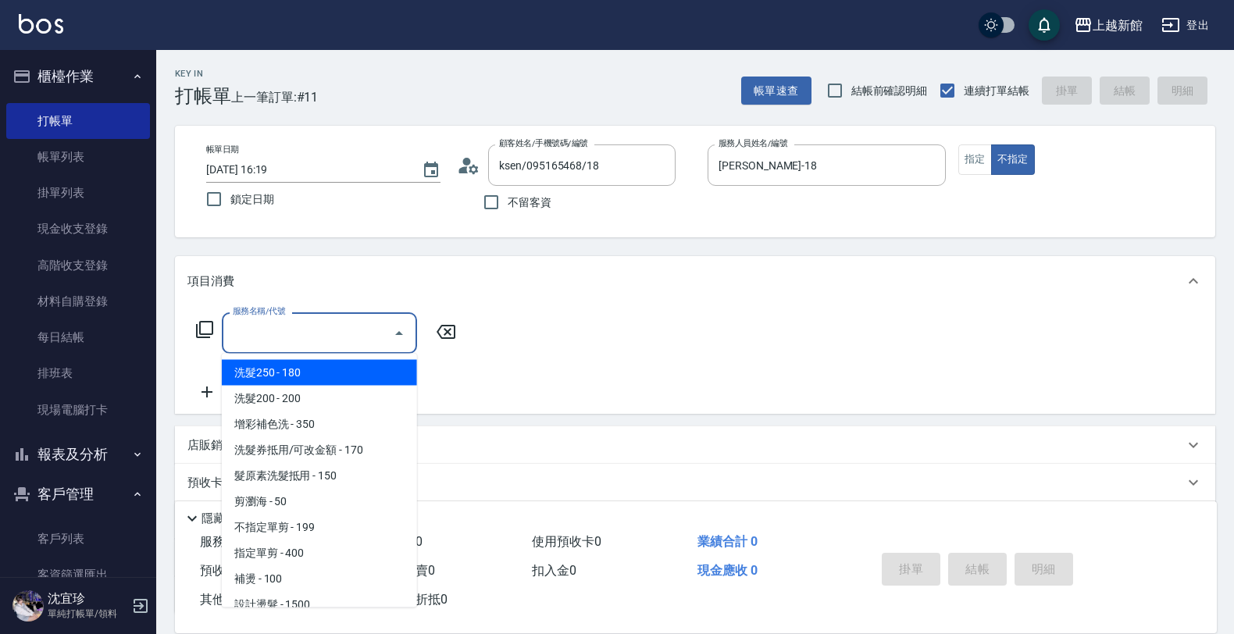
drag, startPoint x: 309, startPoint y: 329, endPoint x: 325, endPoint y: 330, distance: 15.6
click at [310, 329] on input "服務名稱/代號" at bounding box center [308, 332] width 158 height 27
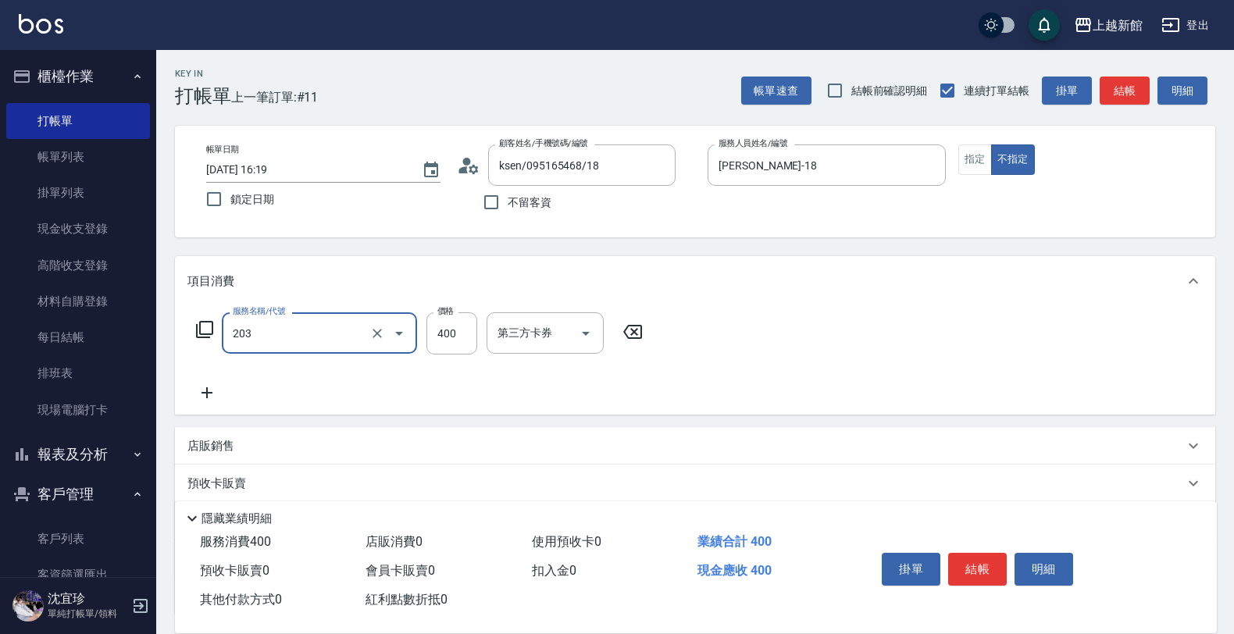
type input "指定單剪(203)"
type input "199"
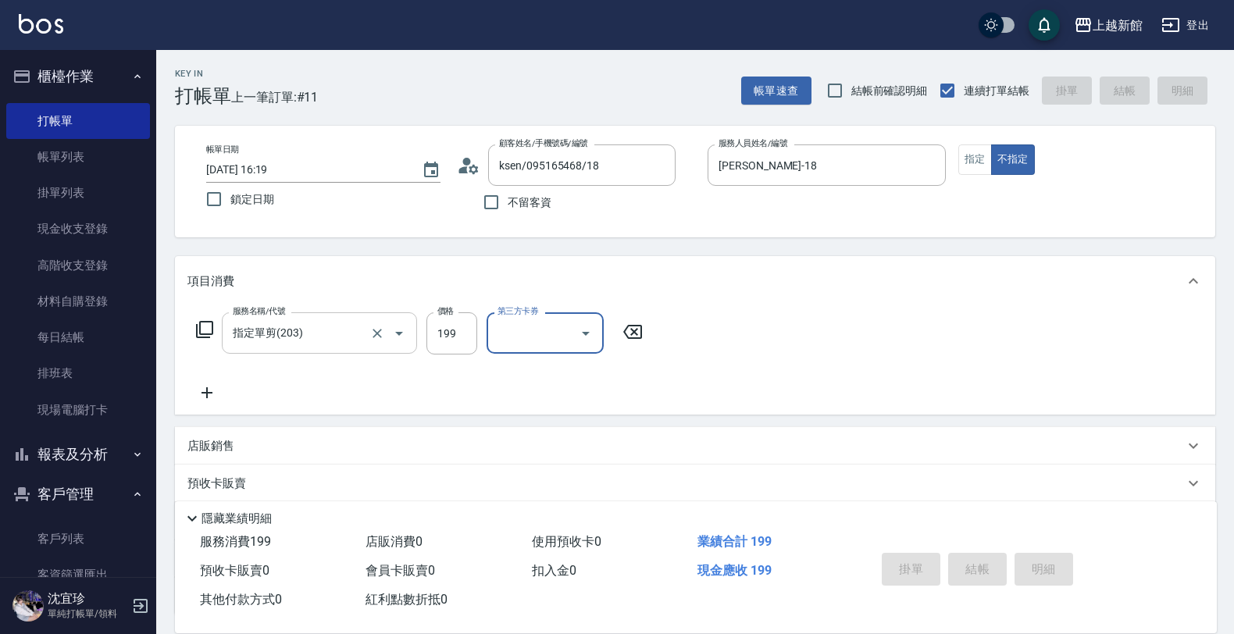
type input "[DATE] 16:20"
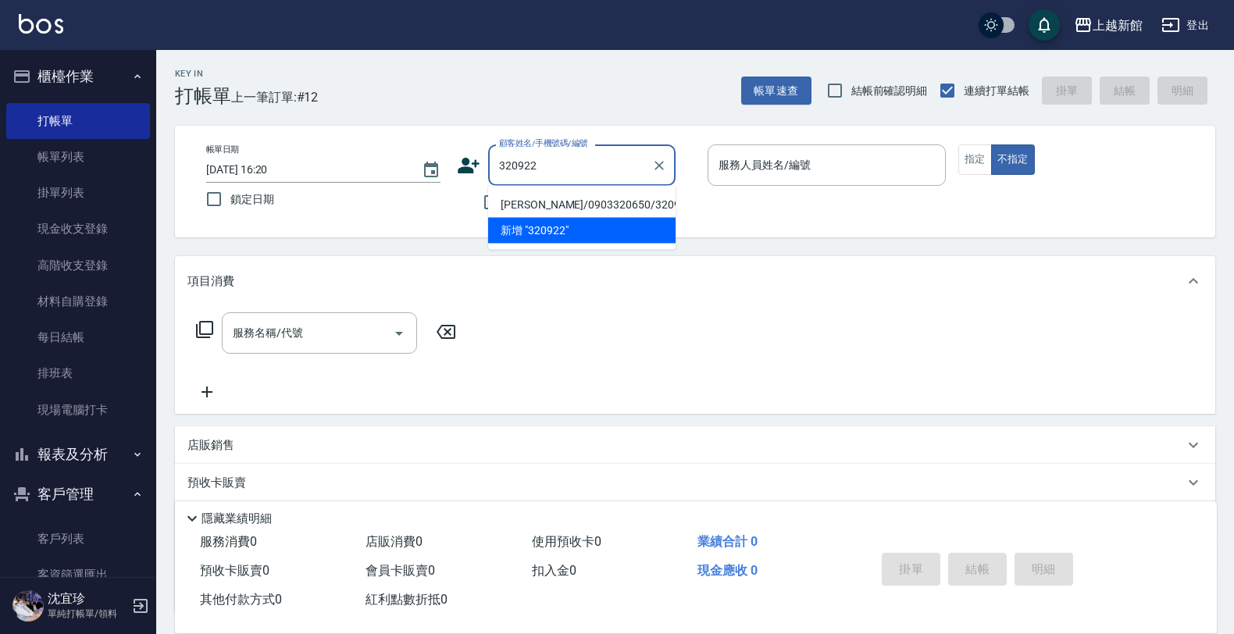
type input "[PERSON_NAME]/0903320650/320922"
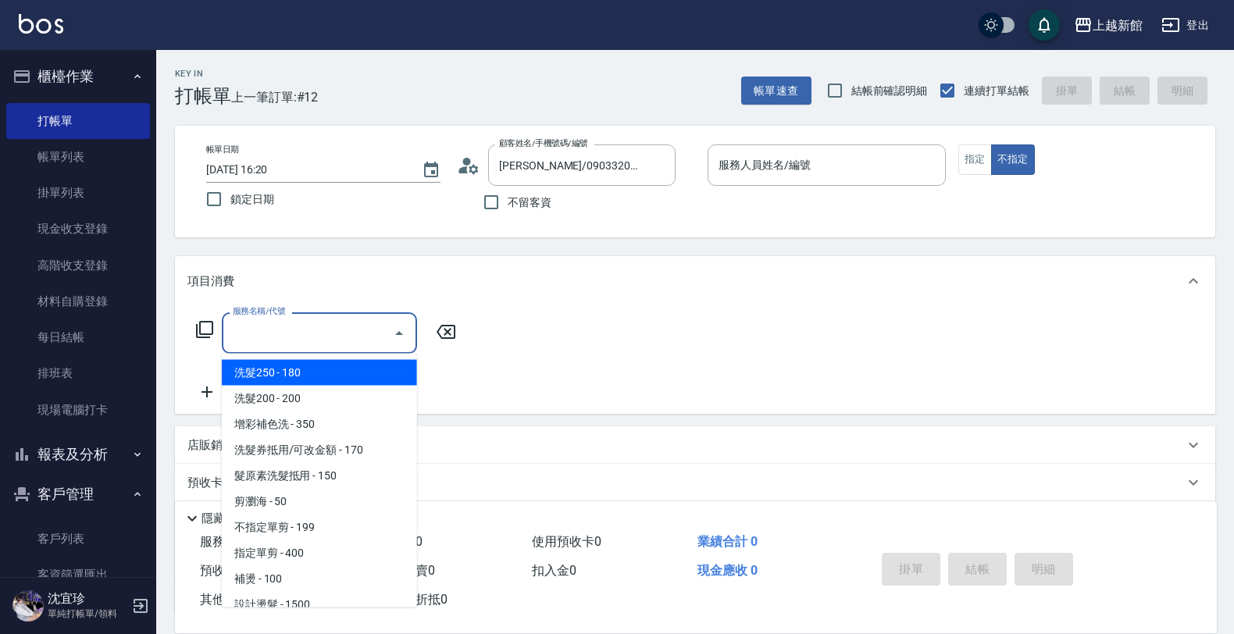
click at [250, 326] on input "服務名稱/代號" at bounding box center [308, 332] width 158 height 27
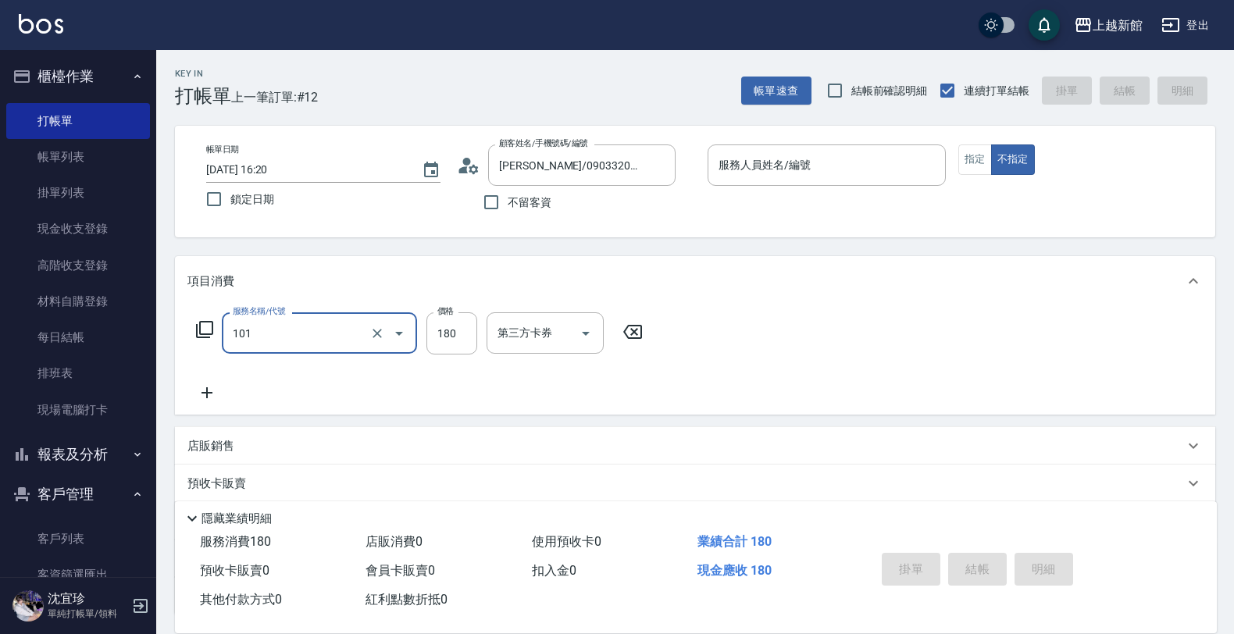
type input "洗髮250(101)"
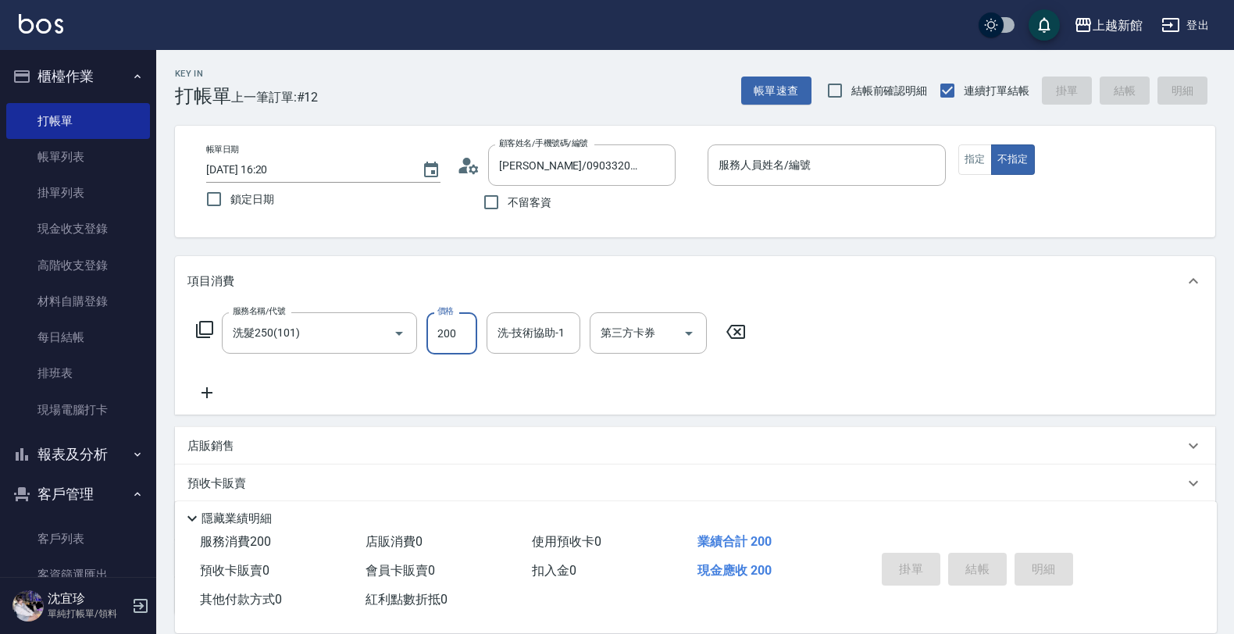
type input "200"
type input "[PERSON_NAME]-24"
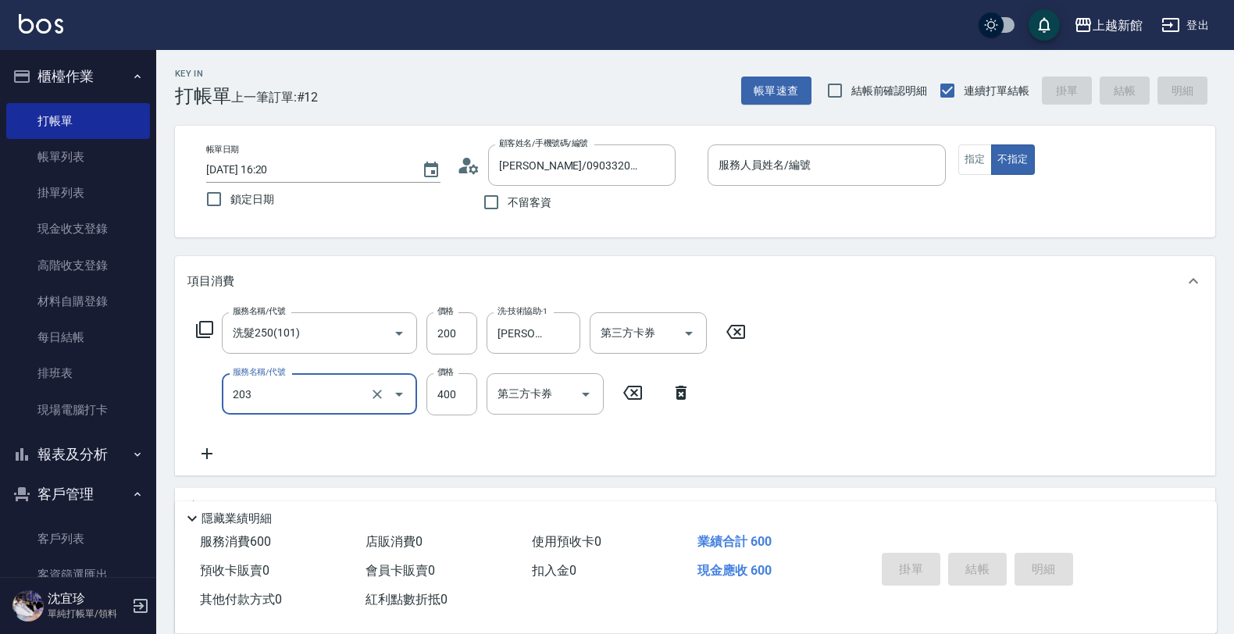
type input "指定單剪(203)"
type input "199"
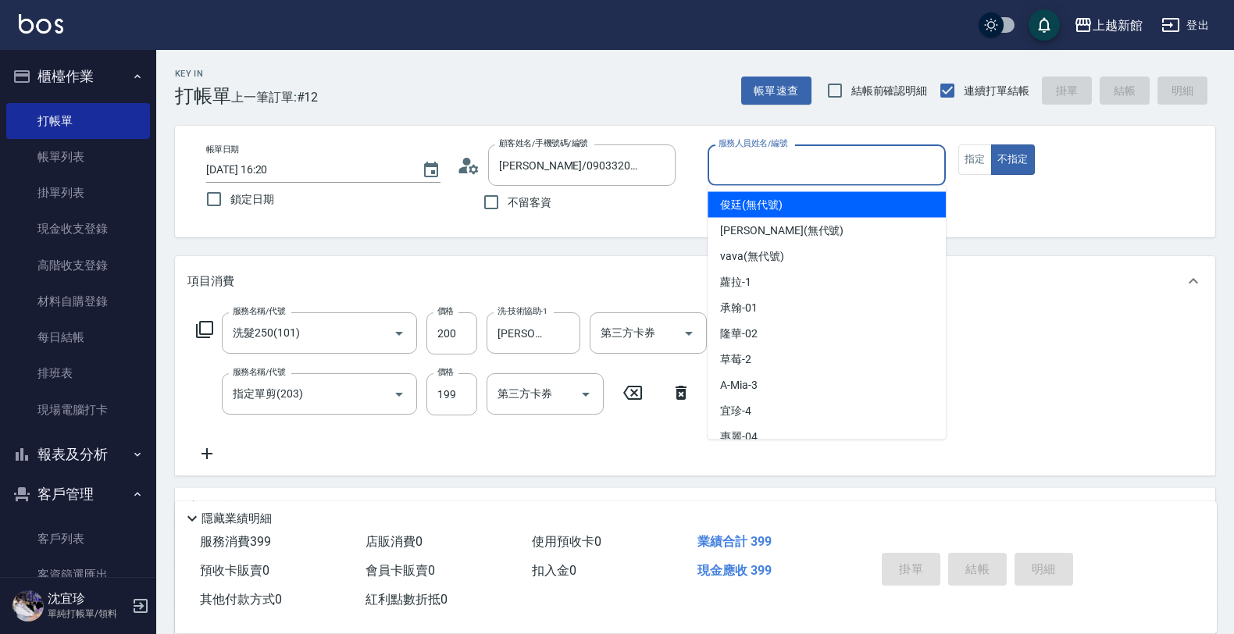
click at [863, 157] on input "服務人員姓名/編號" at bounding box center [826, 164] width 224 height 27
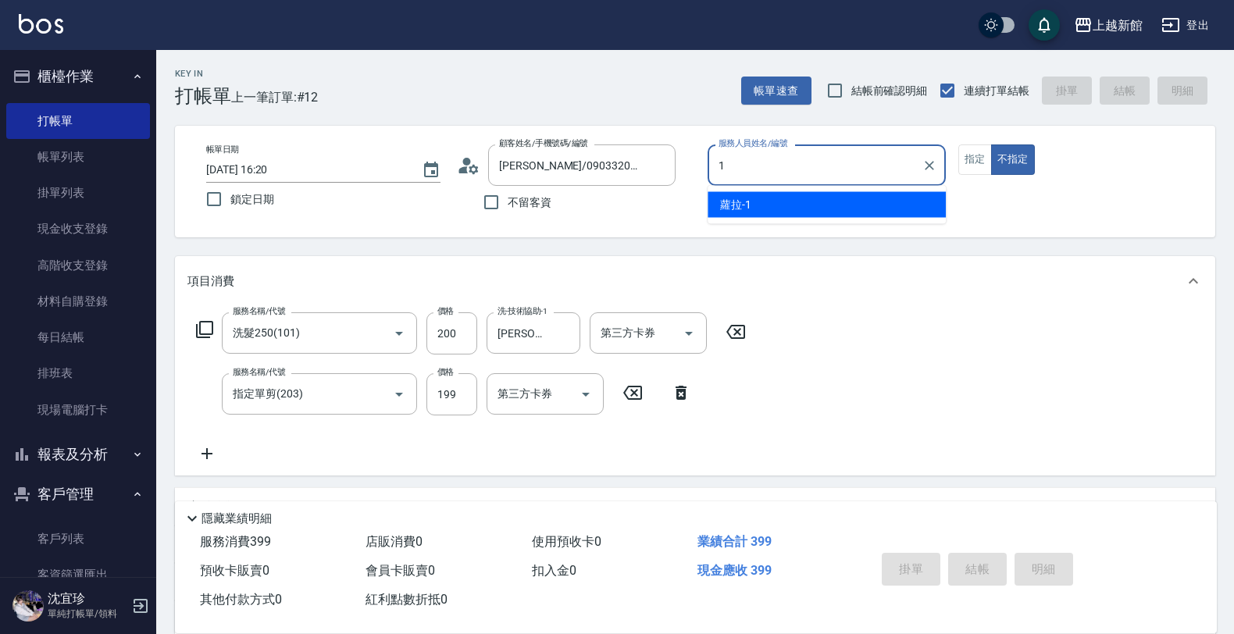
type input "蘿拉-1"
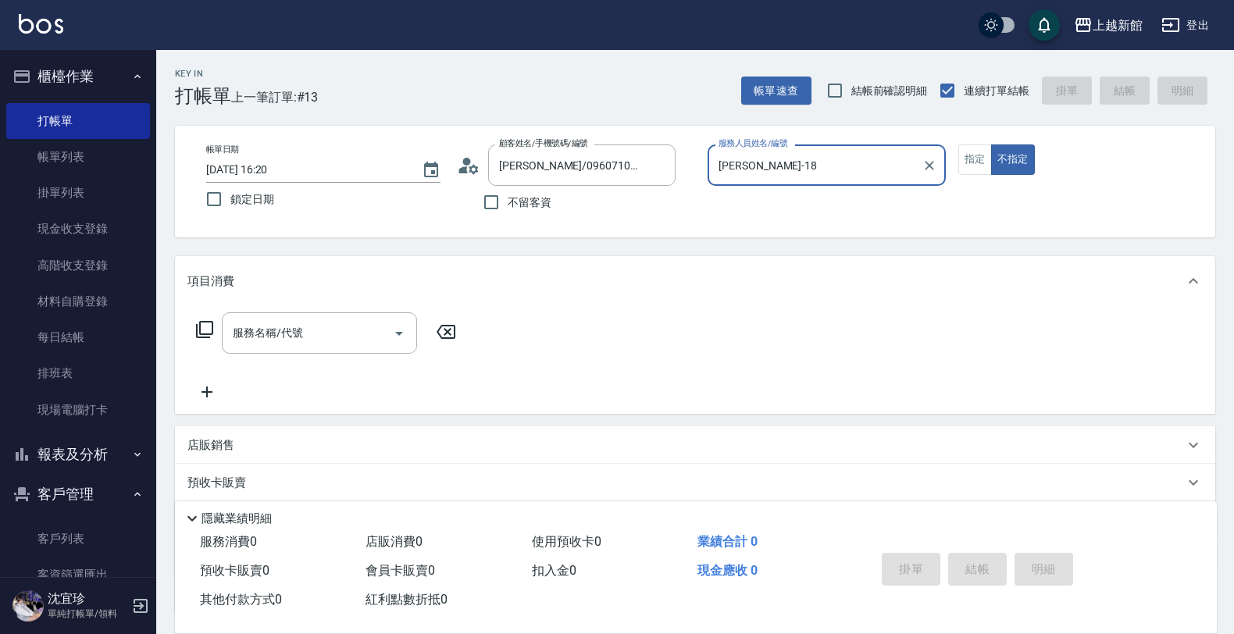
click at [991, 144] on button "不指定" at bounding box center [1013, 159] width 44 height 30
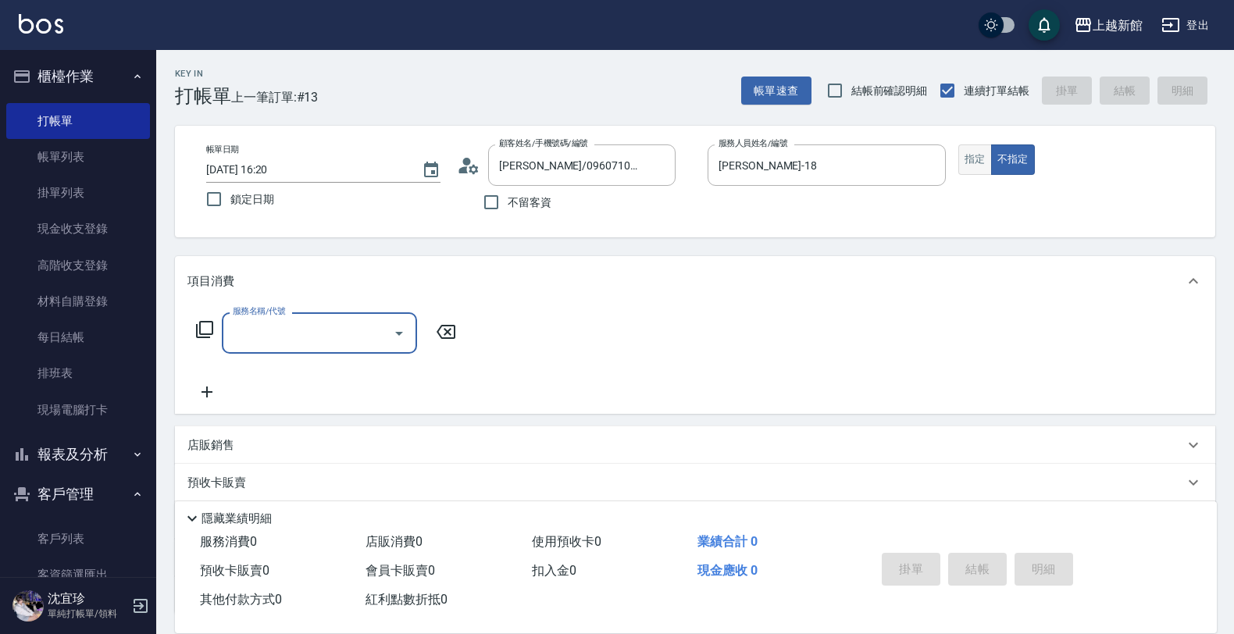
click at [968, 161] on button "指定" at bounding box center [975, 159] width 34 height 30
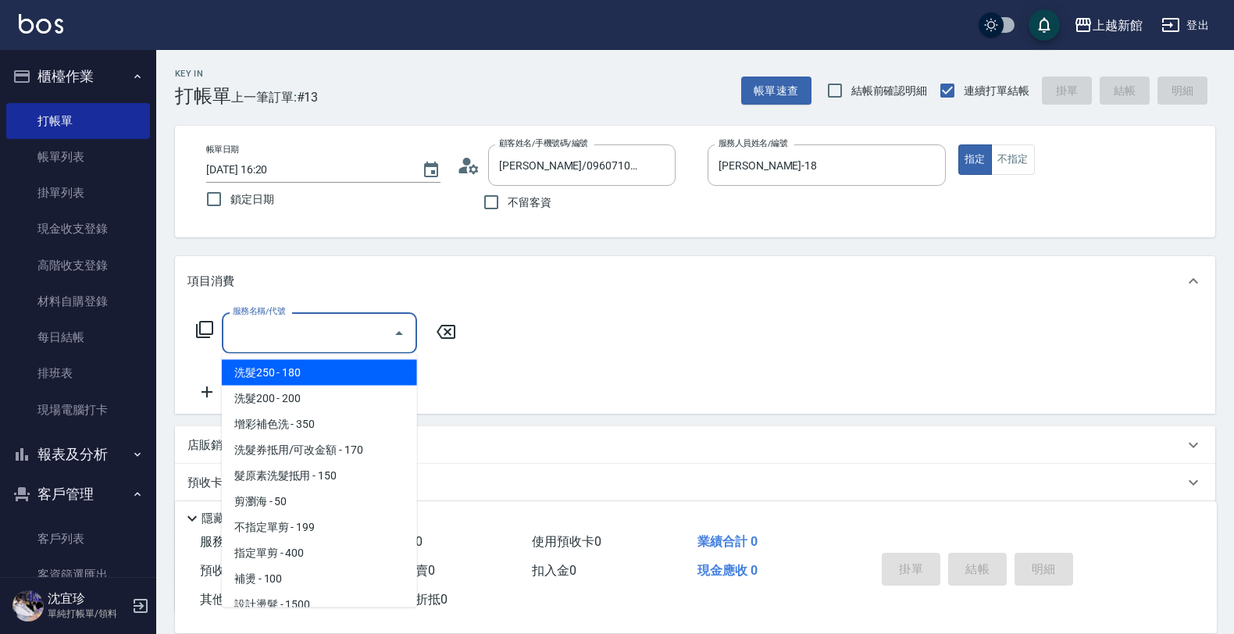
click at [290, 338] on input "服務名稱/代號" at bounding box center [308, 332] width 158 height 27
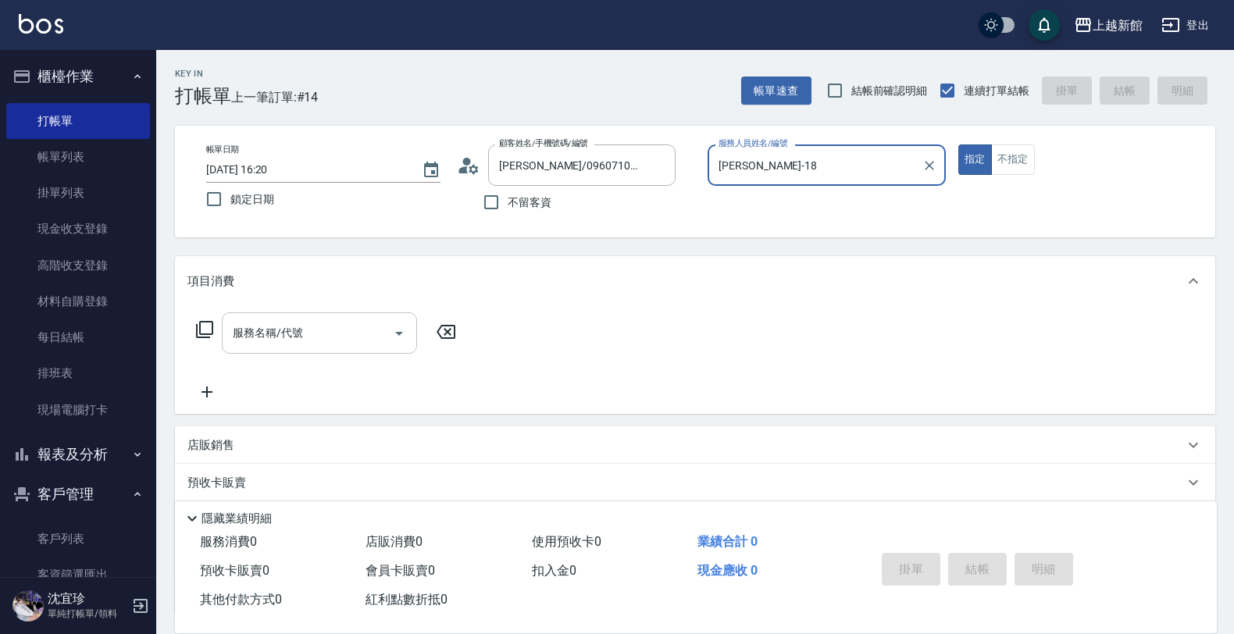
click at [958, 144] on button "指定" at bounding box center [975, 159] width 34 height 30
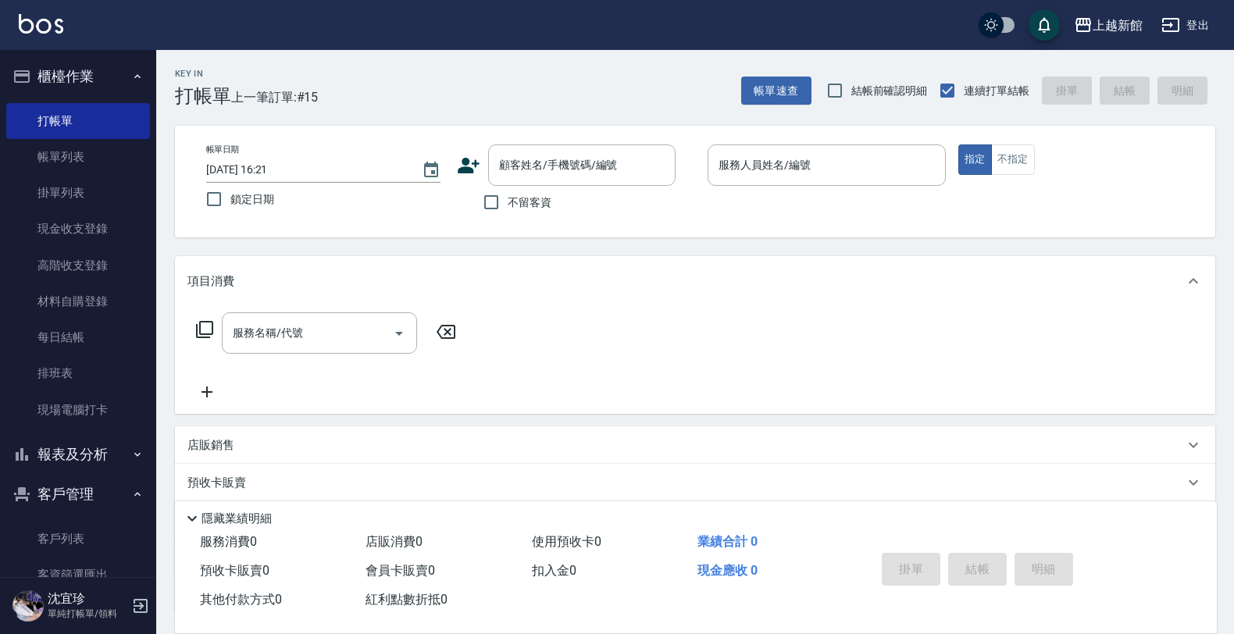
click at [467, 166] on icon at bounding box center [468, 165] width 23 height 23
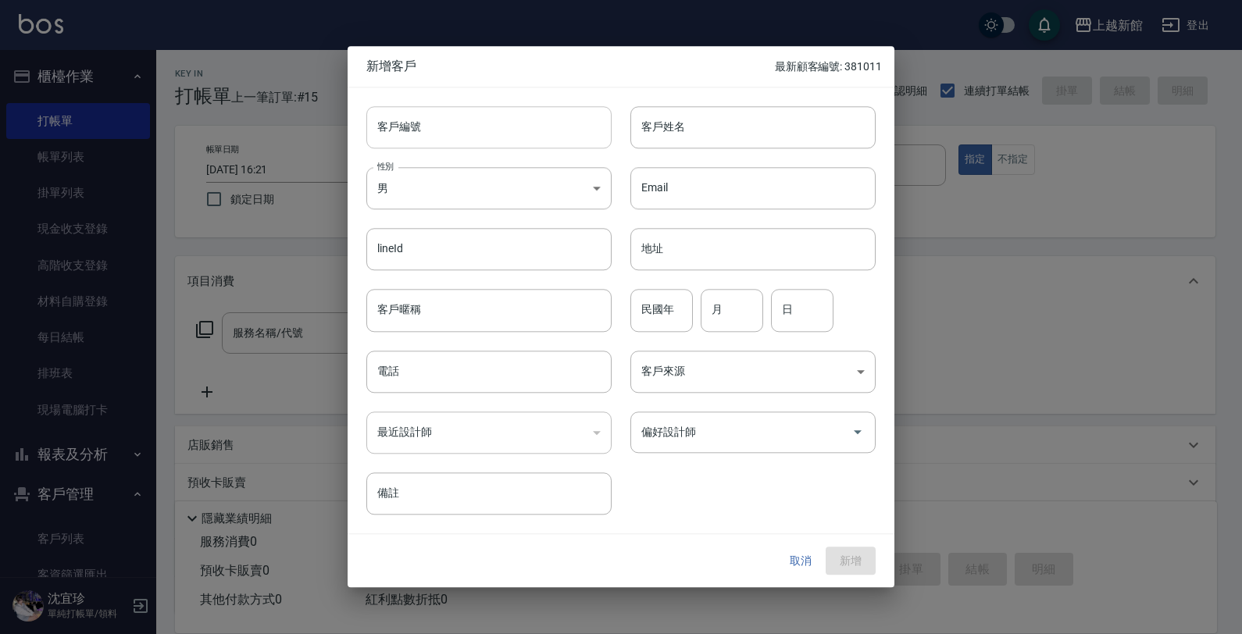
click at [486, 141] on input "客戶編號" at bounding box center [488, 127] width 245 height 42
click at [825, 547] on button "新增" at bounding box center [850, 561] width 50 height 29
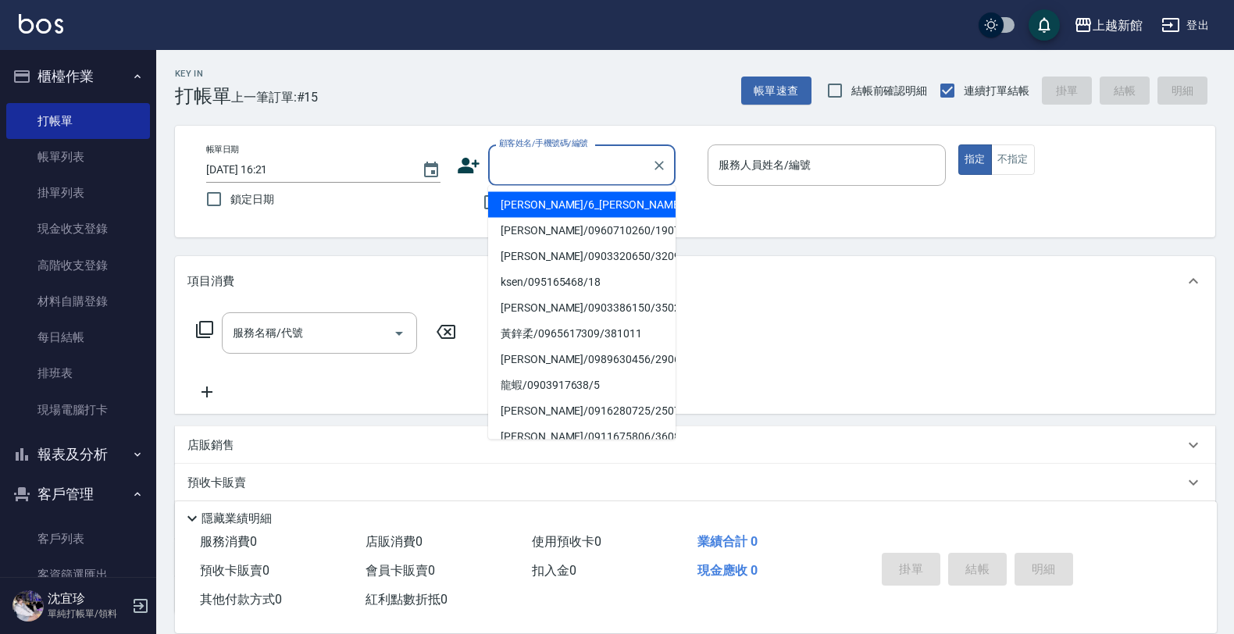
click at [544, 166] on input "顧客姓名/手機號碼/編號" at bounding box center [570, 164] width 150 height 27
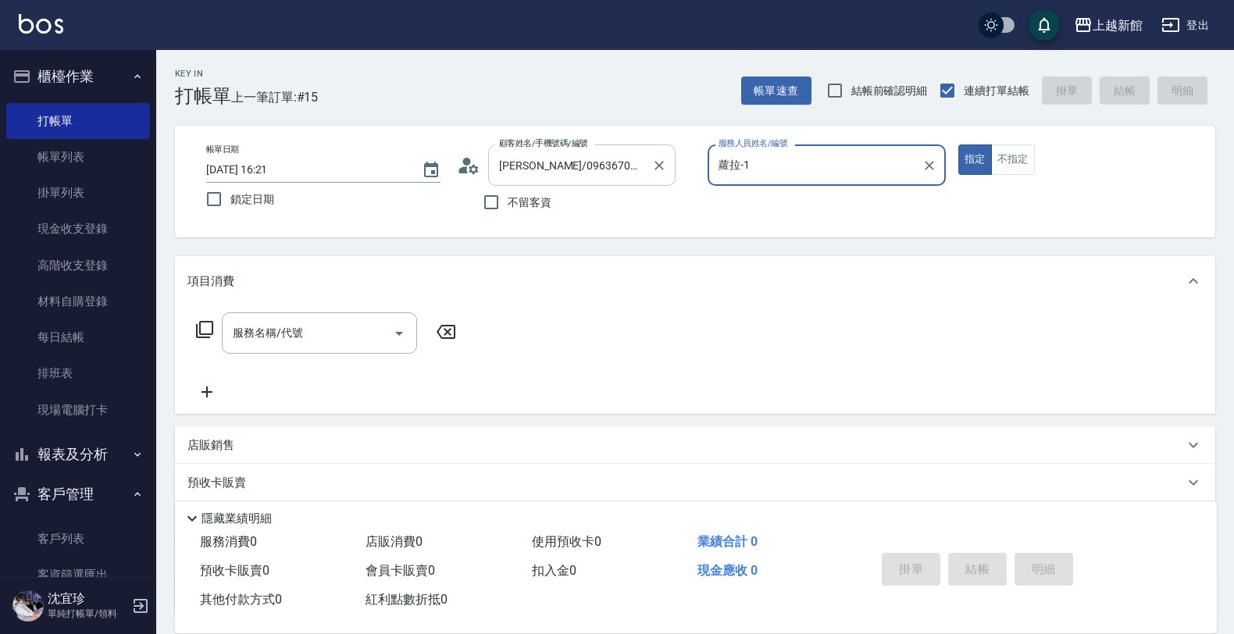
click at [958, 144] on button "指定" at bounding box center [975, 159] width 34 height 30
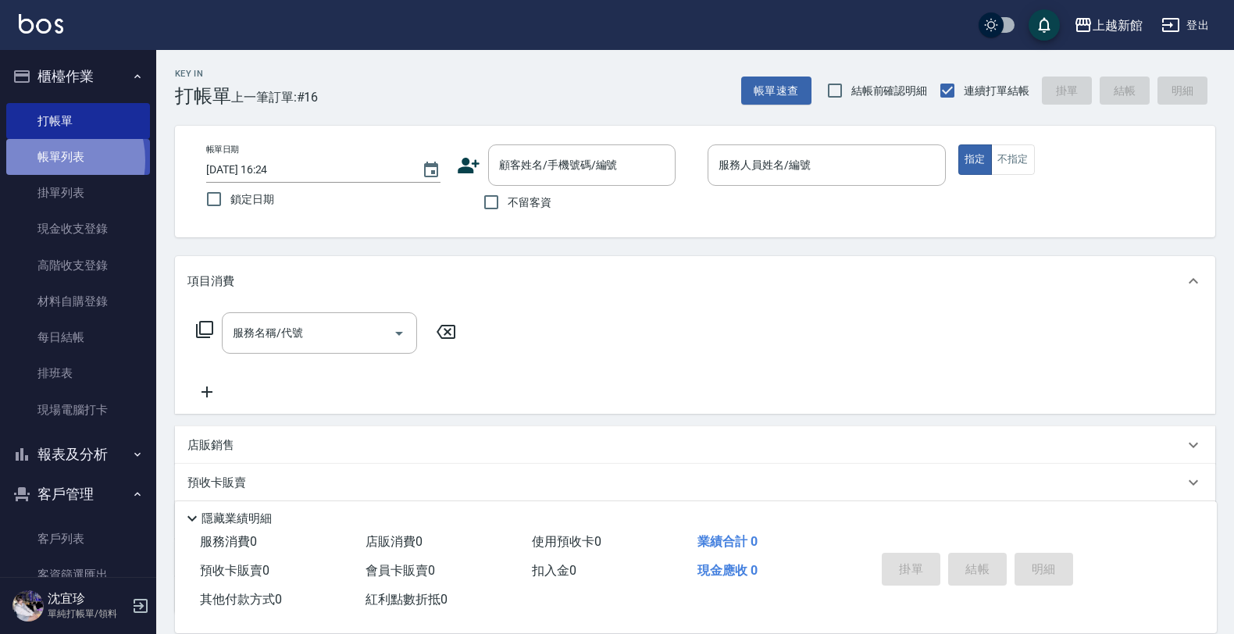
click at [48, 161] on link "帳單列表" at bounding box center [78, 157] width 144 height 36
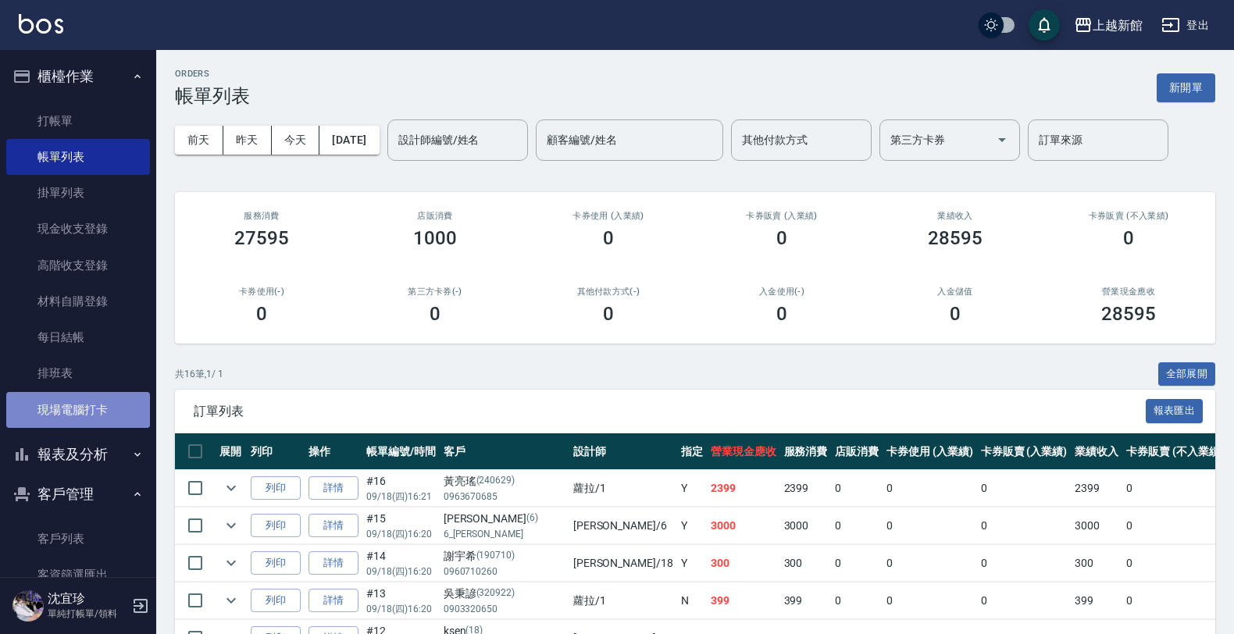
click at [105, 415] on link "現場電腦打卡" at bounding box center [78, 410] width 144 height 36
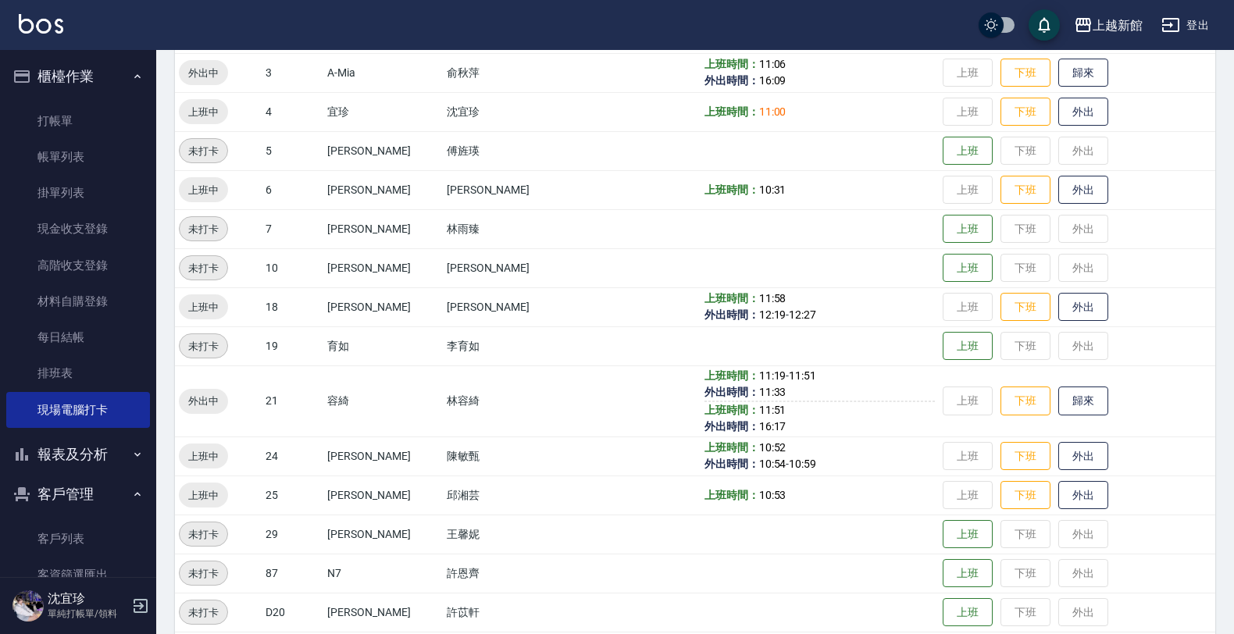
scroll to position [293, 0]
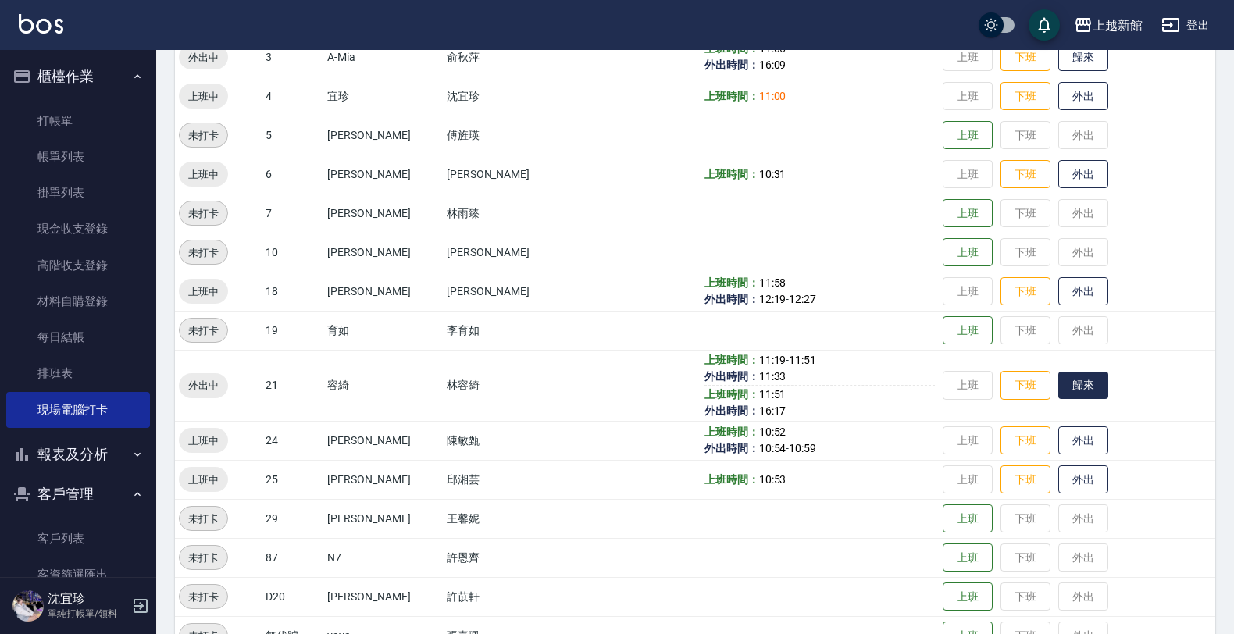
drag, startPoint x: 1087, startPoint y: 393, endPoint x: 1075, endPoint y: 389, distance: 12.3
click at [1081, 391] on td "上班 下班 歸來" at bounding box center [1077, 385] width 276 height 71
click at [1075, 389] on button "歸來" at bounding box center [1083, 385] width 50 height 27
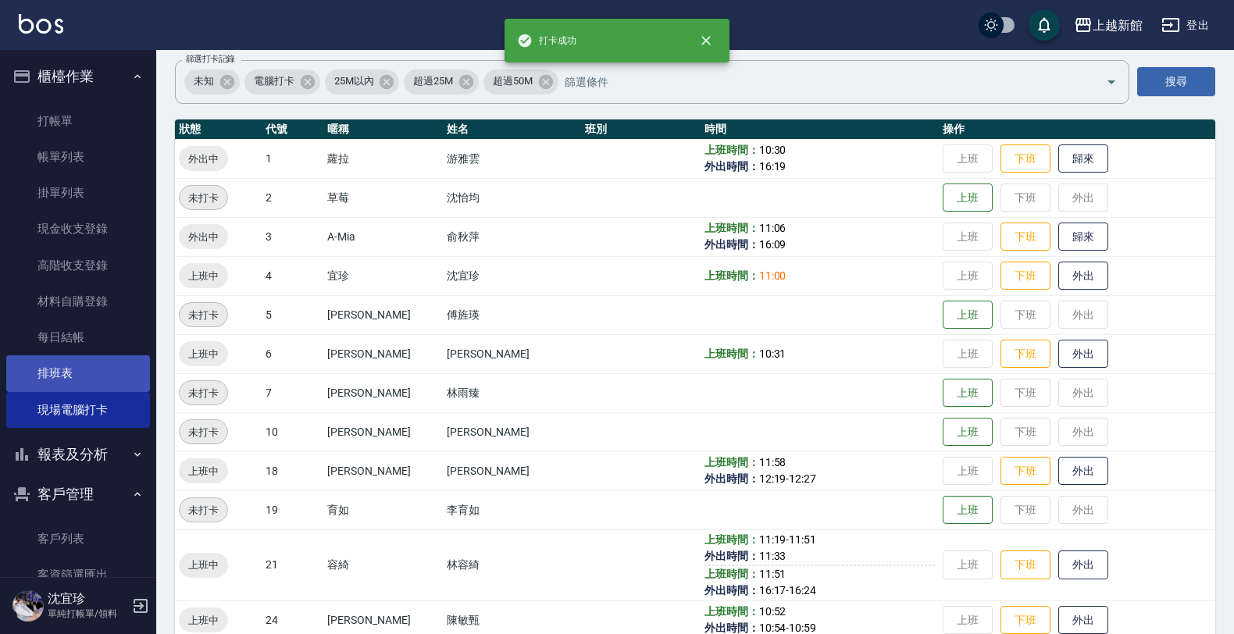
scroll to position [0, 0]
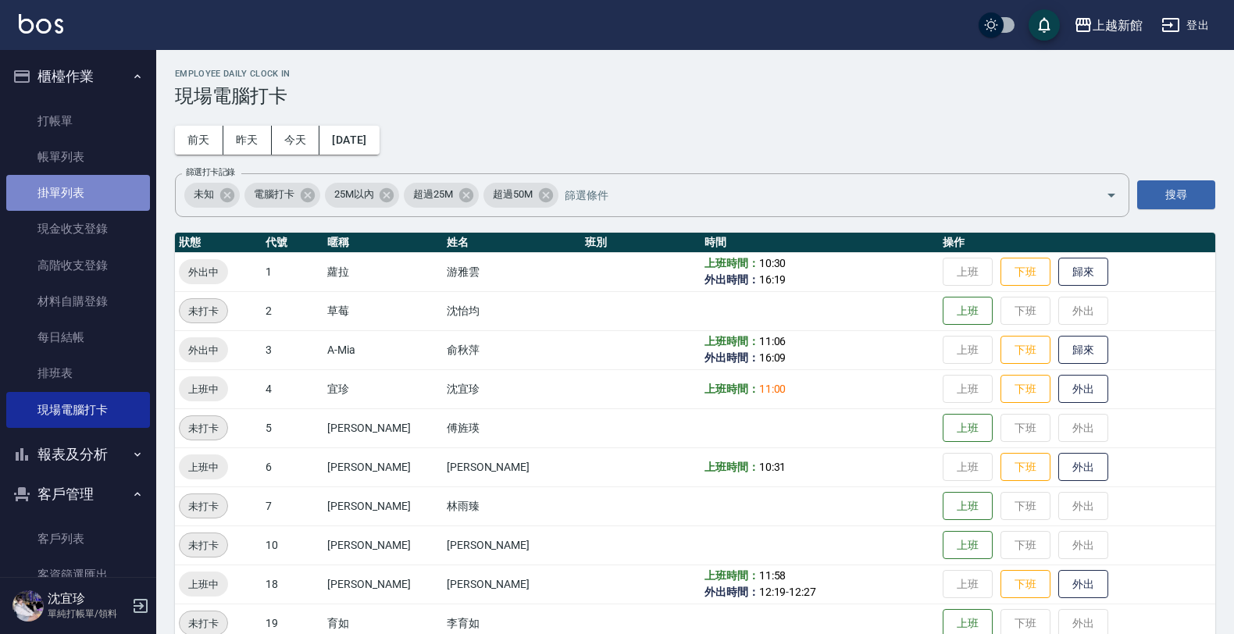
click at [94, 180] on link "掛單列表" at bounding box center [78, 193] width 144 height 36
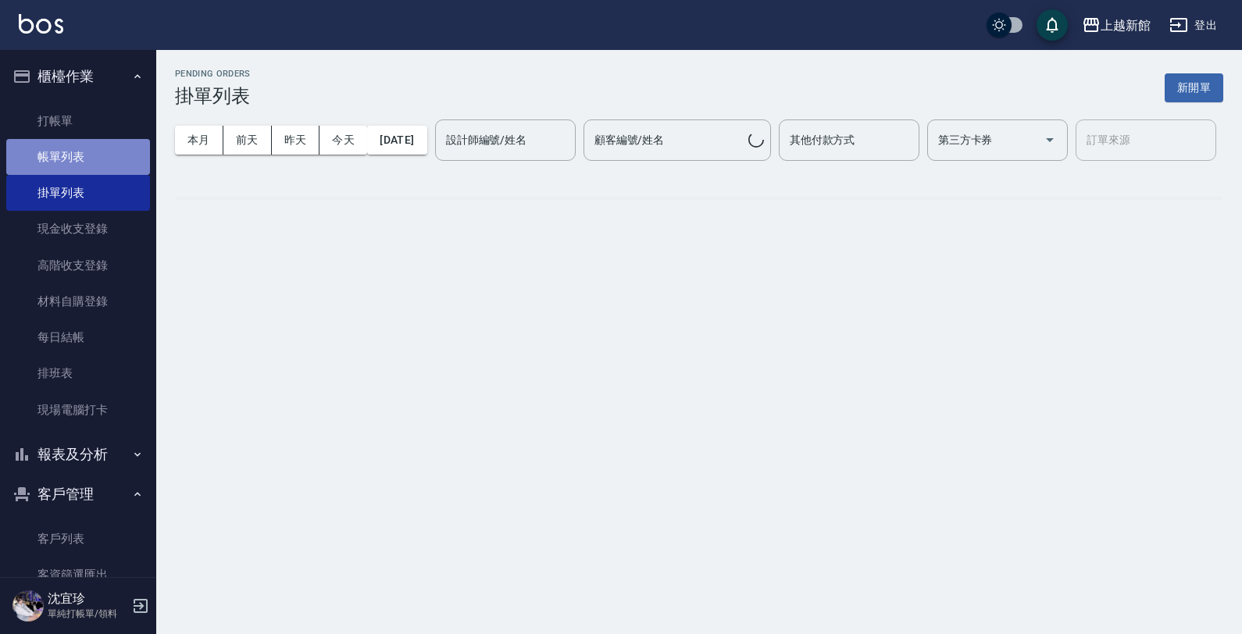
click at [98, 162] on link "帳單列表" at bounding box center [78, 157] width 144 height 36
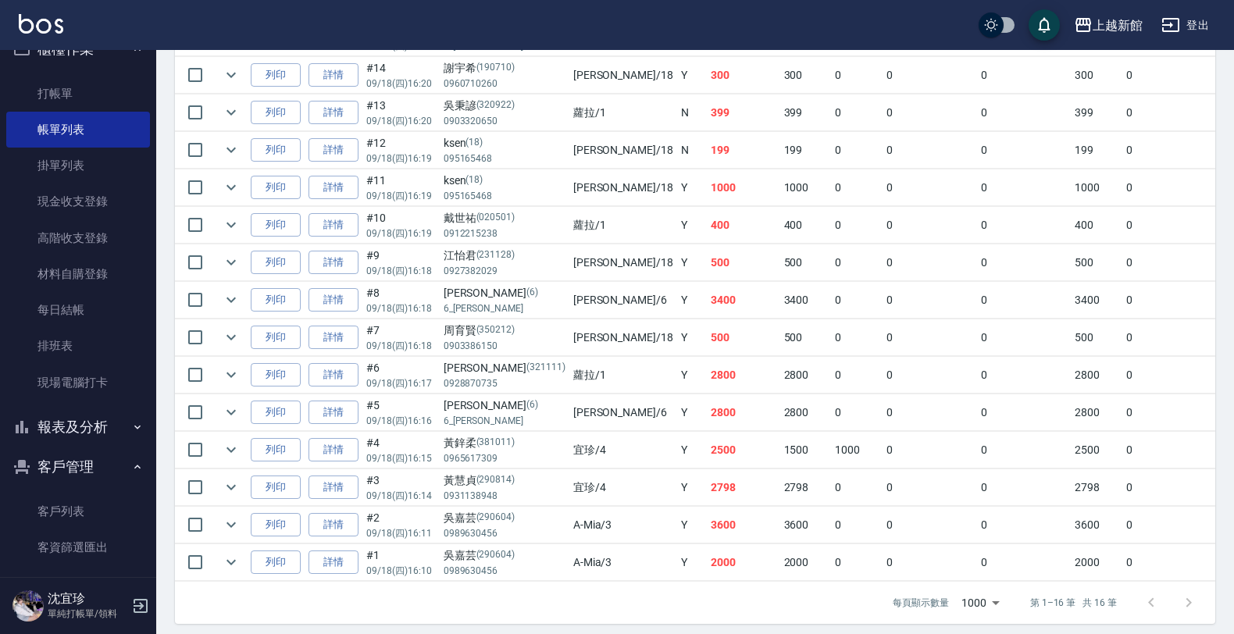
scroll to position [41, 0]
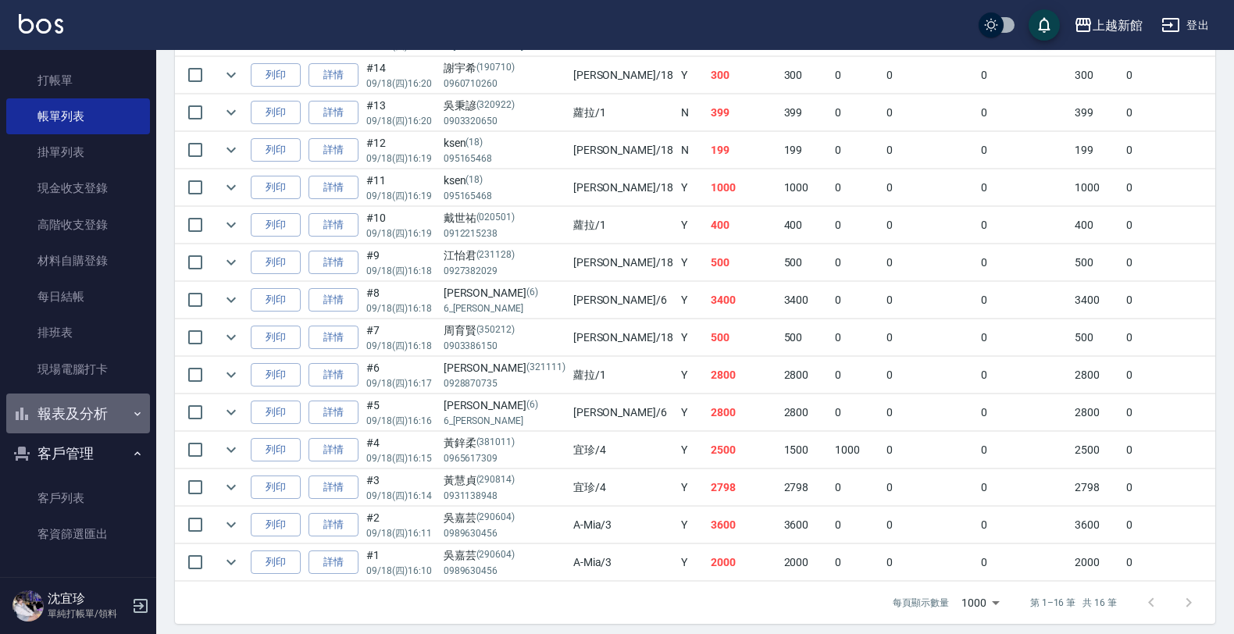
drag, startPoint x: 91, startPoint y: 423, endPoint x: 103, endPoint y: 478, distance: 55.9
click at [91, 424] on button "報表及分析" at bounding box center [78, 414] width 144 height 41
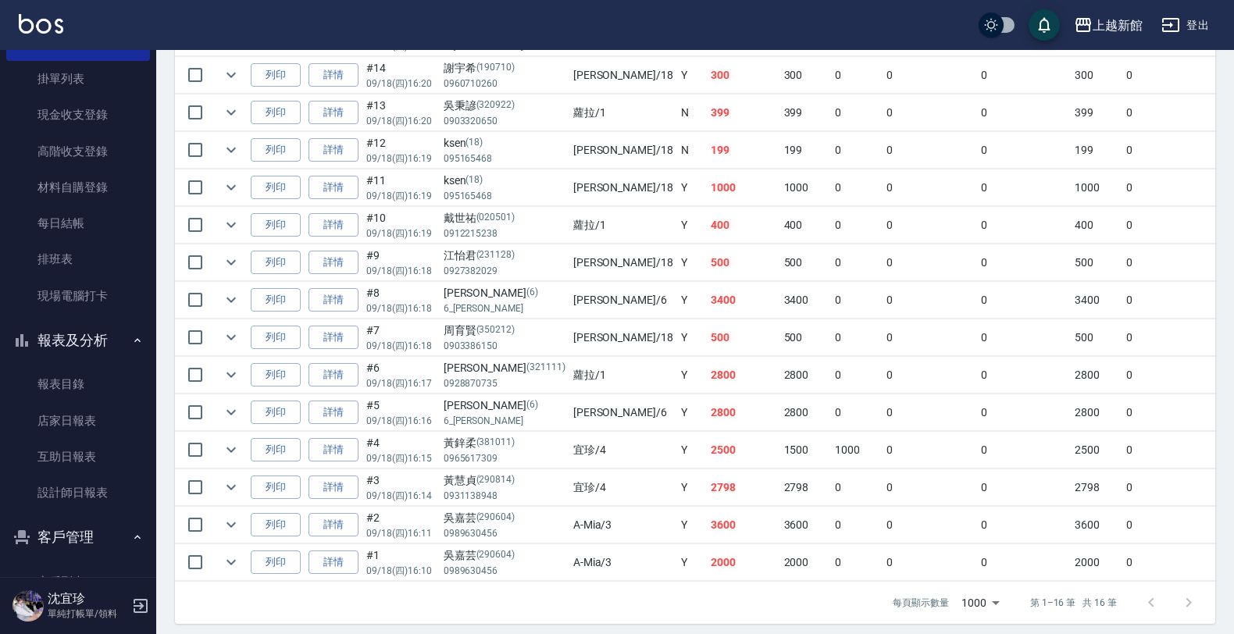
scroll to position [198, 0]
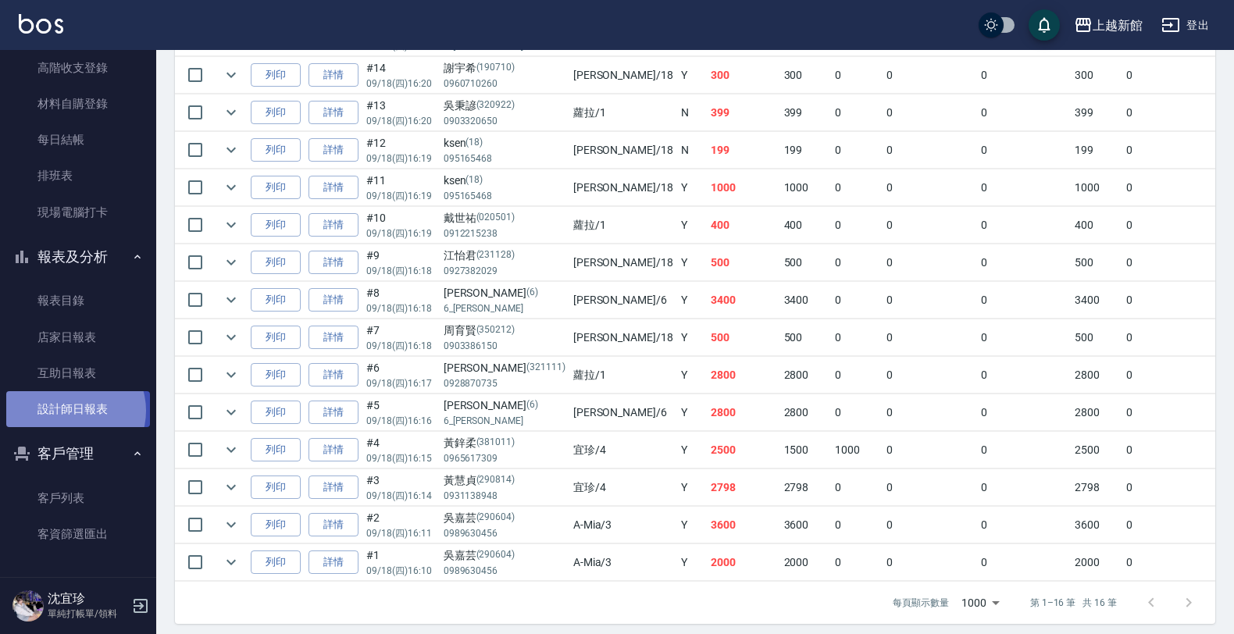
click at [73, 410] on link "設計師日報表" at bounding box center [78, 409] width 144 height 36
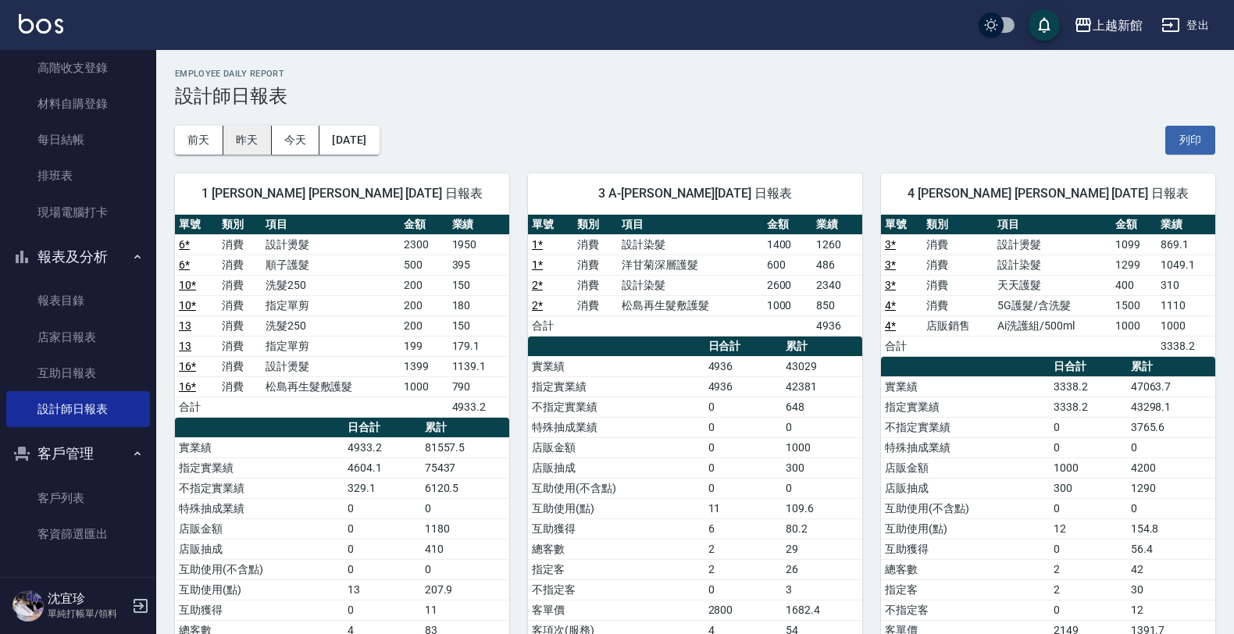
click at [251, 143] on button "昨天" at bounding box center [247, 140] width 48 height 29
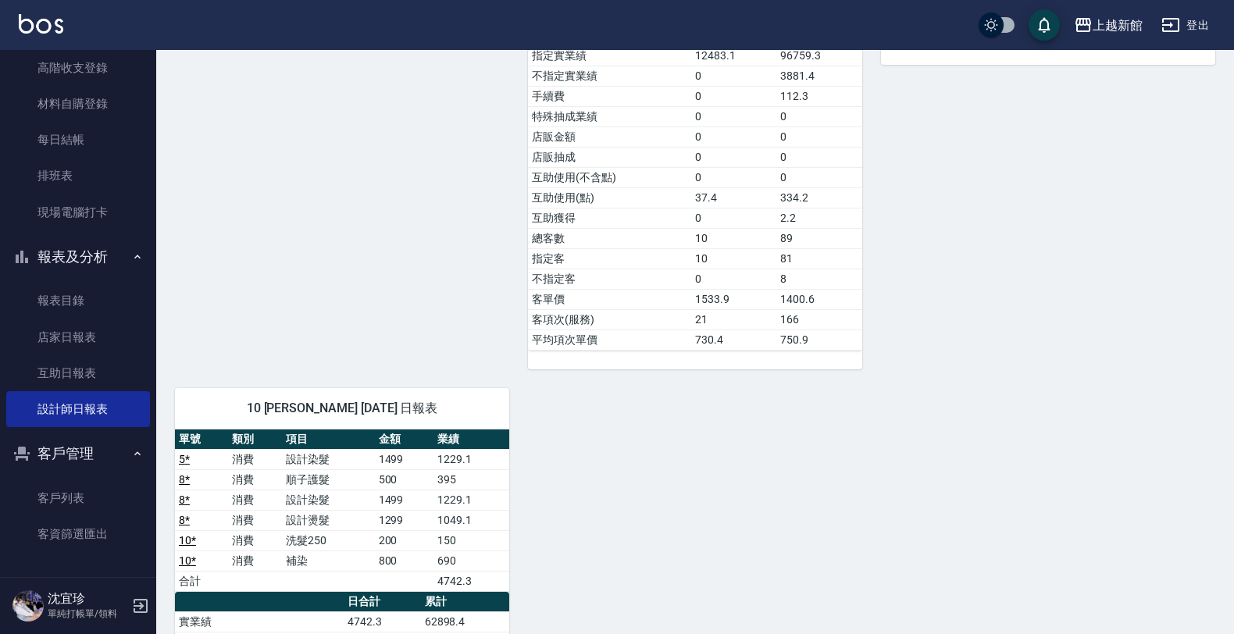
scroll to position [683, 0]
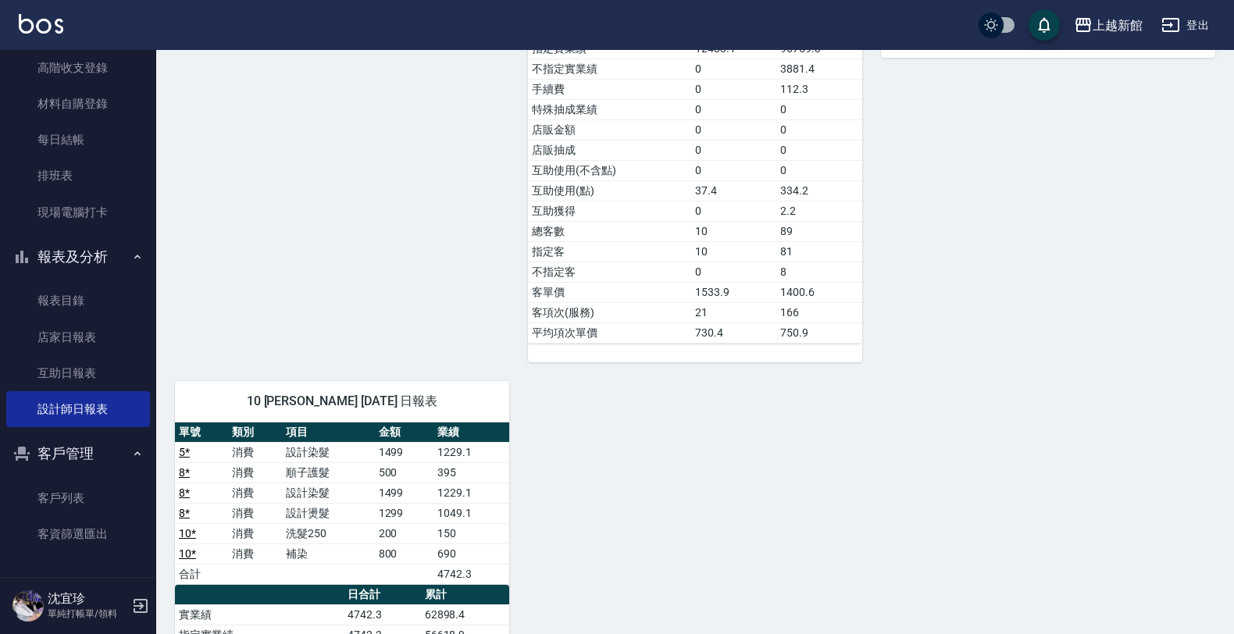
click at [137, 607] on icon "button" at bounding box center [140, 606] width 19 height 19
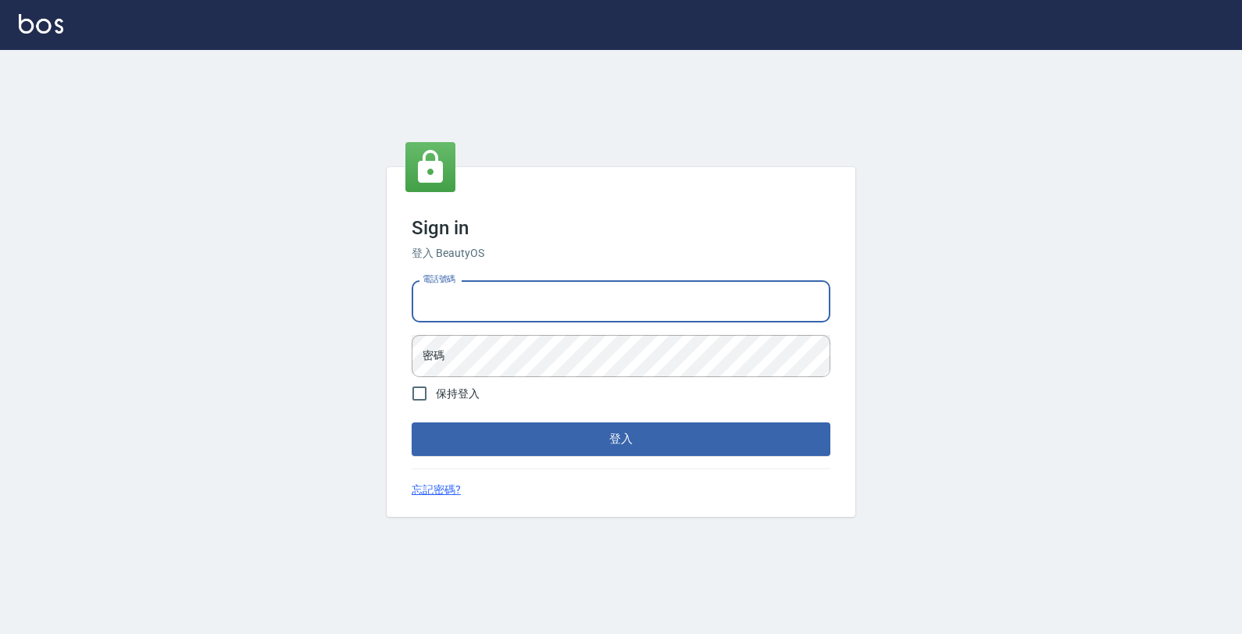
click at [646, 283] on input "電話號碼" at bounding box center [620, 301] width 419 height 42
type input "4265909"
click at [411, 422] on button "登入" at bounding box center [620, 438] width 419 height 33
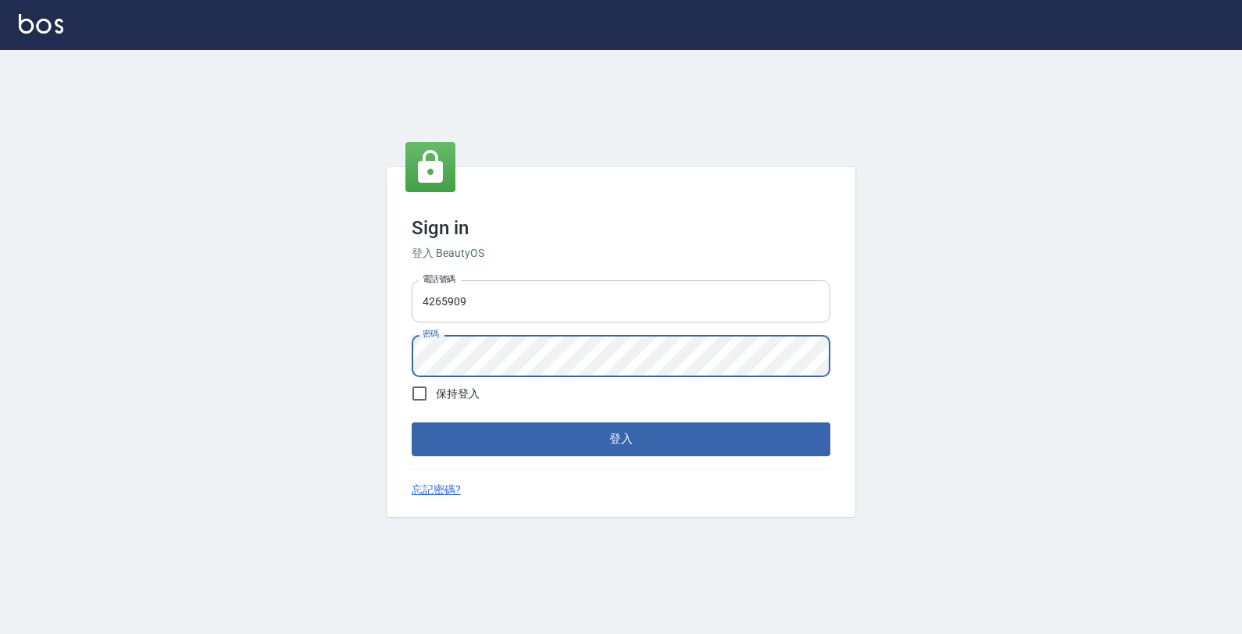
click at [411, 422] on button "登入" at bounding box center [620, 438] width 419 height 33
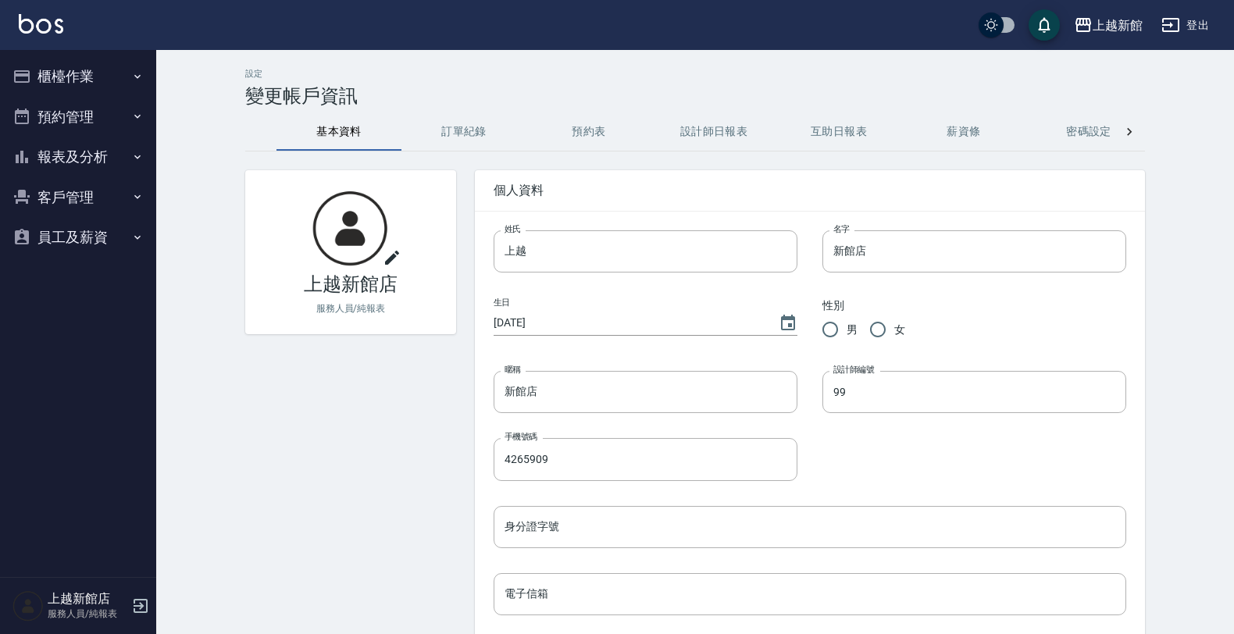
click at [80, 148] on button "報表及分析" at bounding box center [78, 157] width 144 height 41
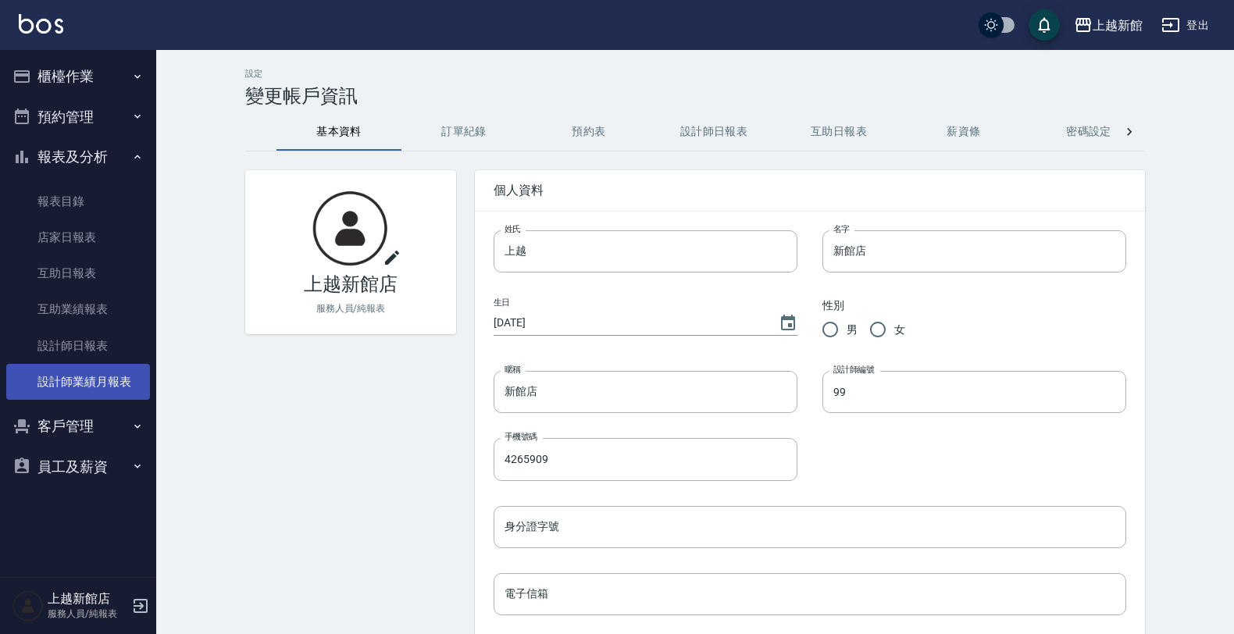
click at [111, 388] on link "設計師業績月報表" at bounding box center [78, 382] width 144 height 36
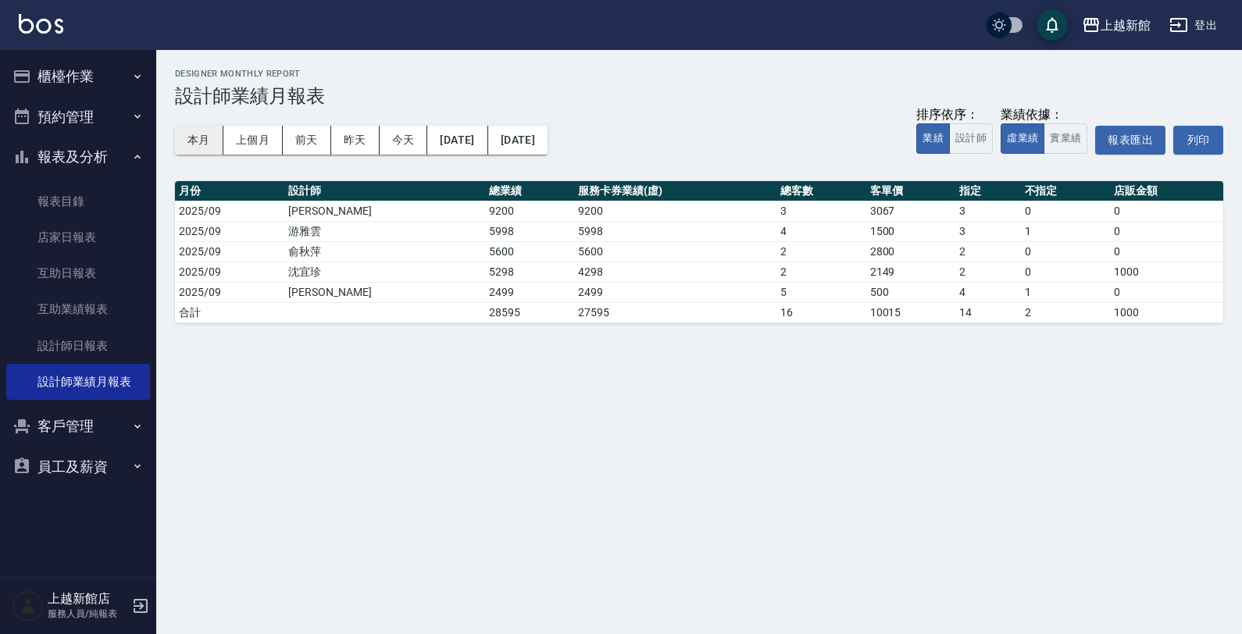
click at [195, 141] on button "本月" at bounding box center [199, 140] width 48 height 29
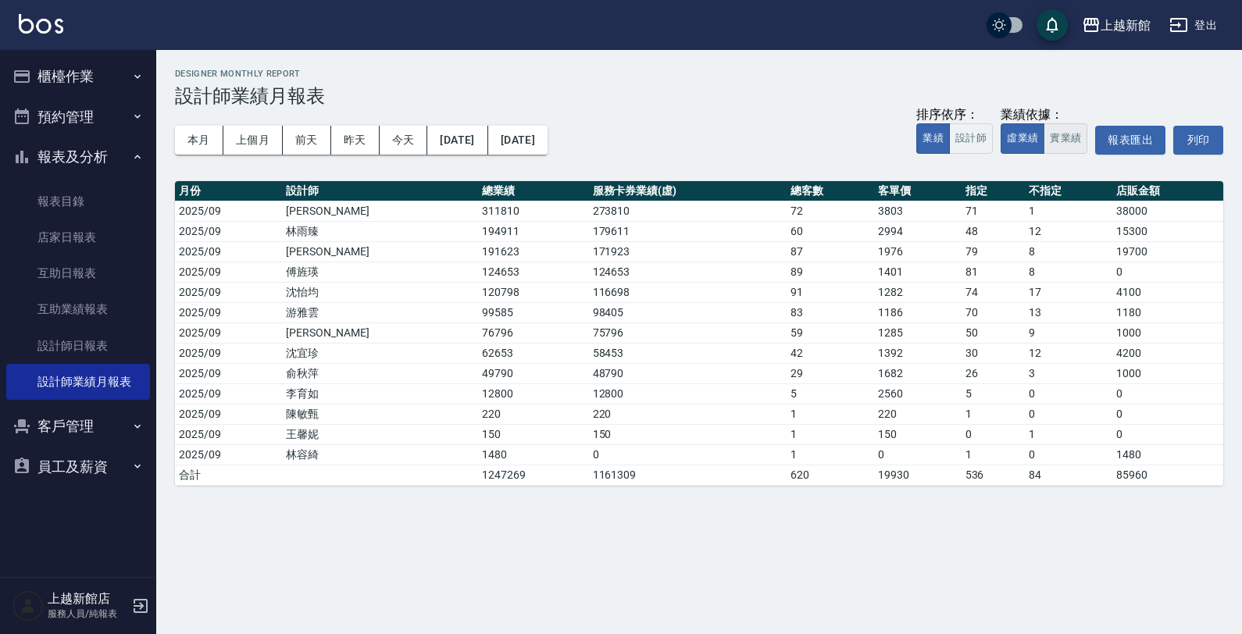
click at [1070, 139] on button "實業績" at bounding box center [1065, 138] width 44 height 30
click at [1021, 142] on button "虛業績" at bounding box center [1022, 138] width 44 height 30
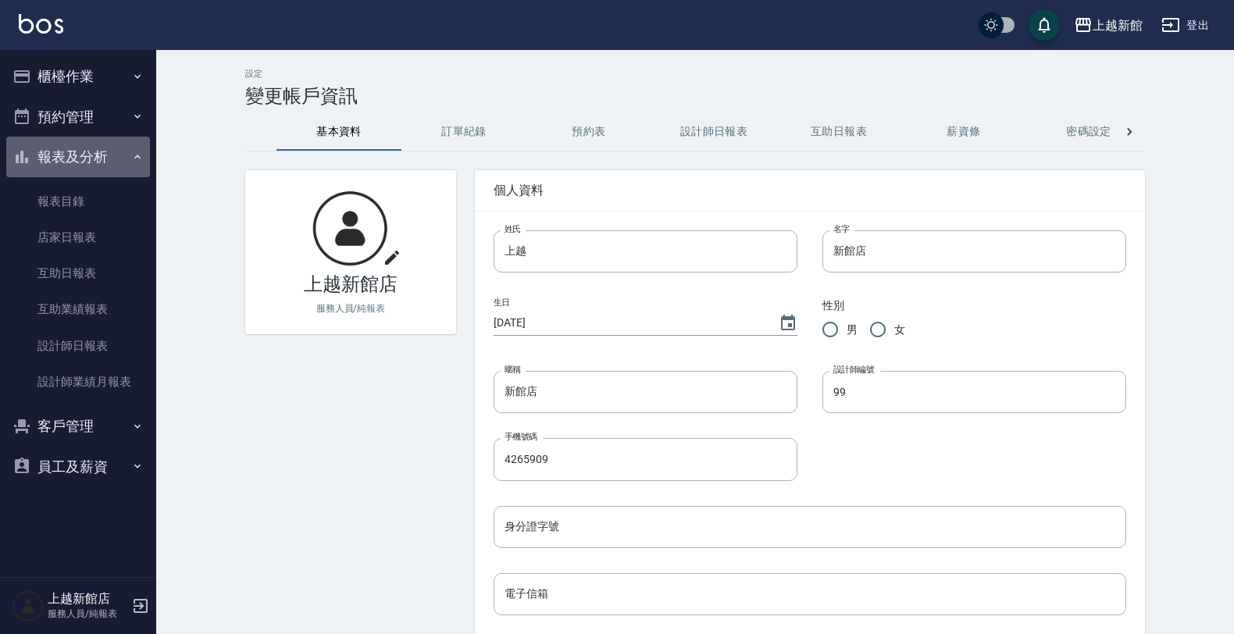
click at [65, 147] on button "報表及分析" at bounding box center [78, 157] width 144 height 41
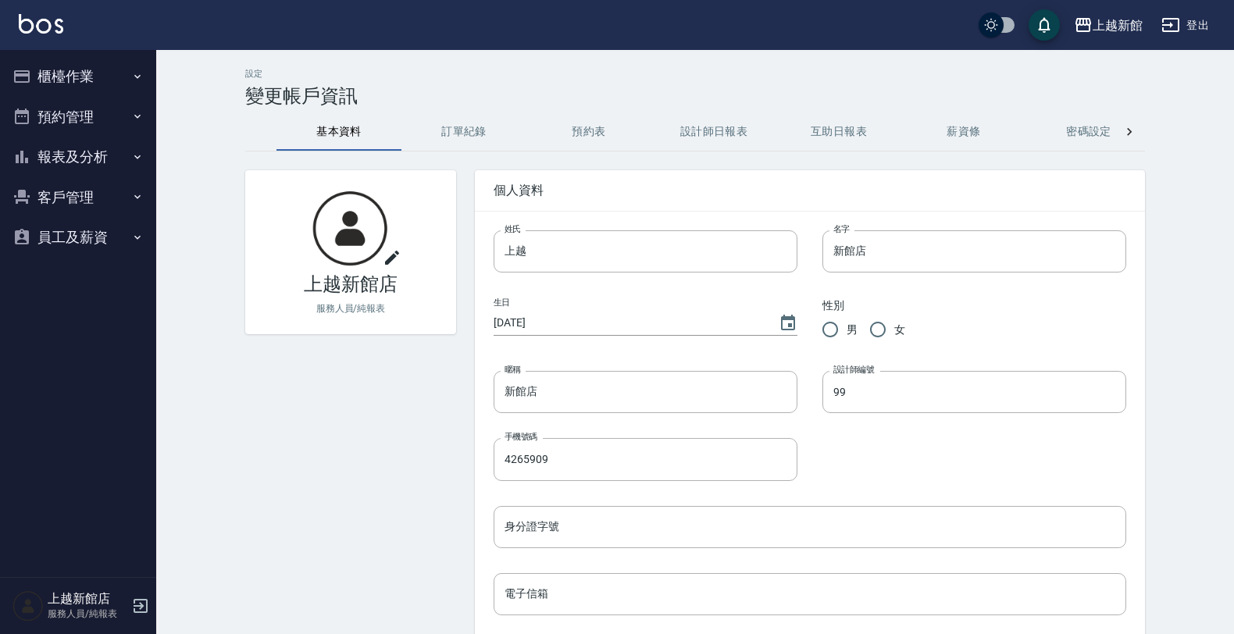
click at [80, 141] on button "報表及分析" at bounding box center [78, 157] width 144 height 41
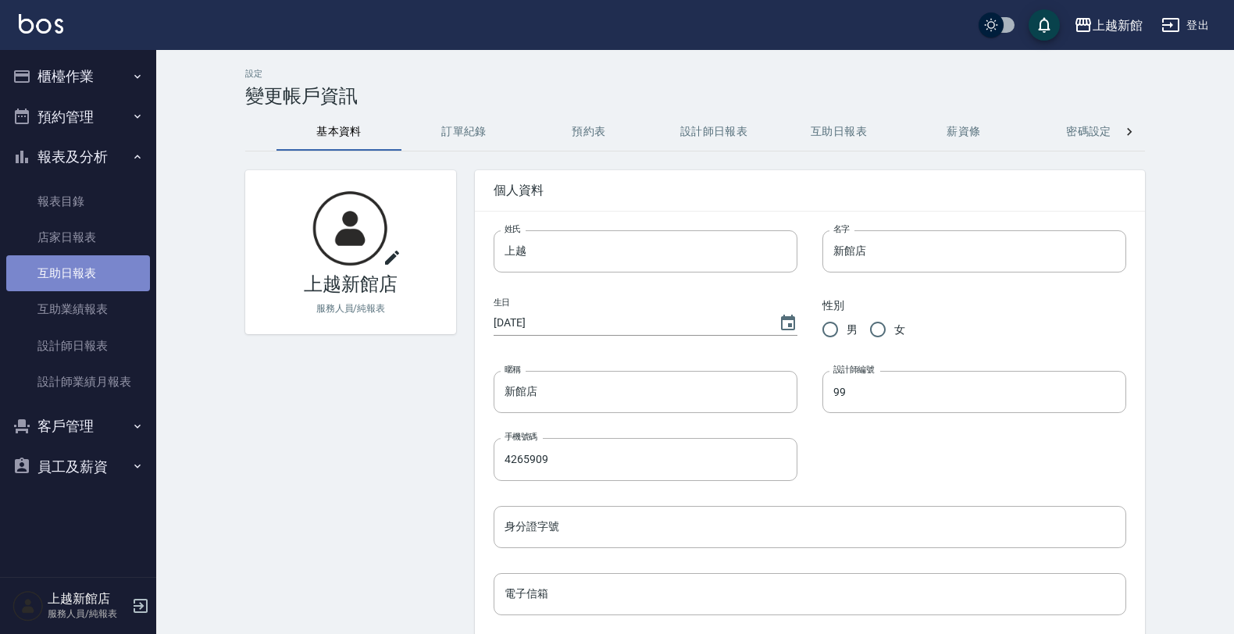
click at [91, 277] on link "互助日報表" at bounding box center [78, 273] width 144 height 36
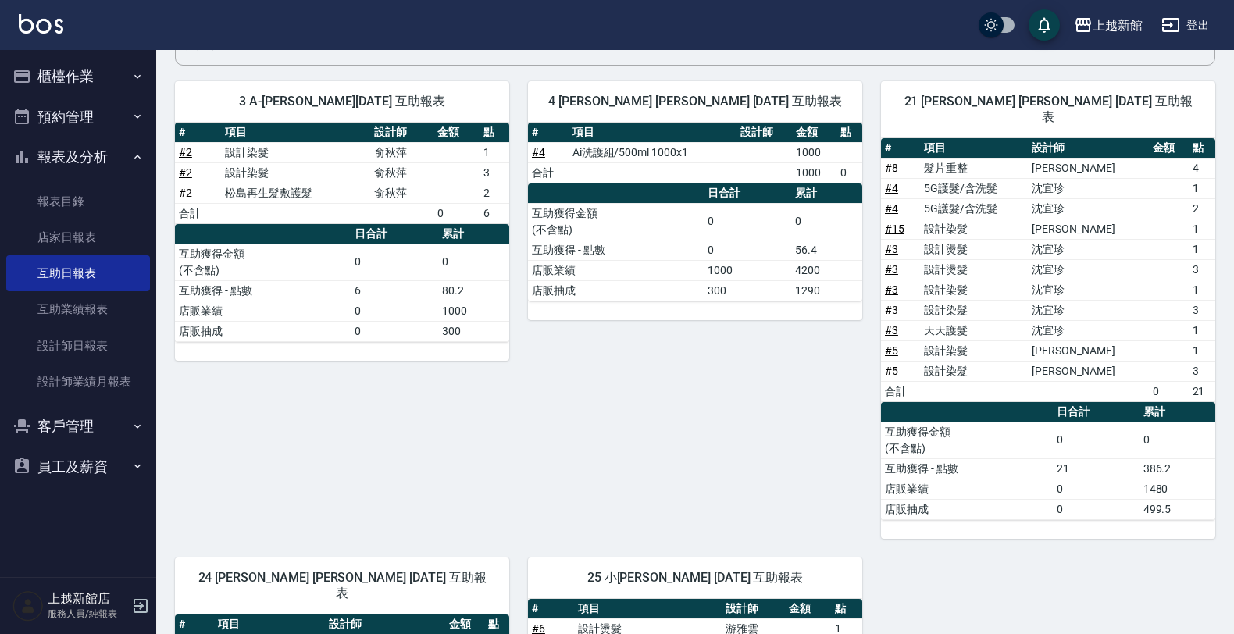
scroll to position [98, 0]
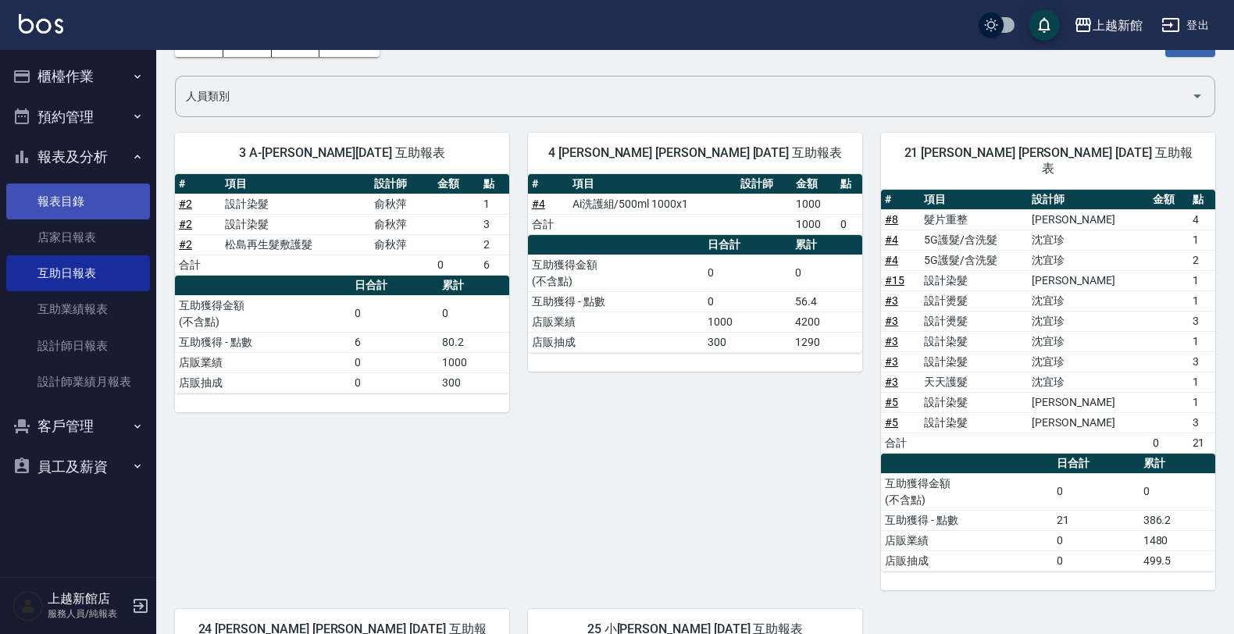
click at [94, 199] on link "報表目錄" at bounding box center [78, 201] width 144 height 36
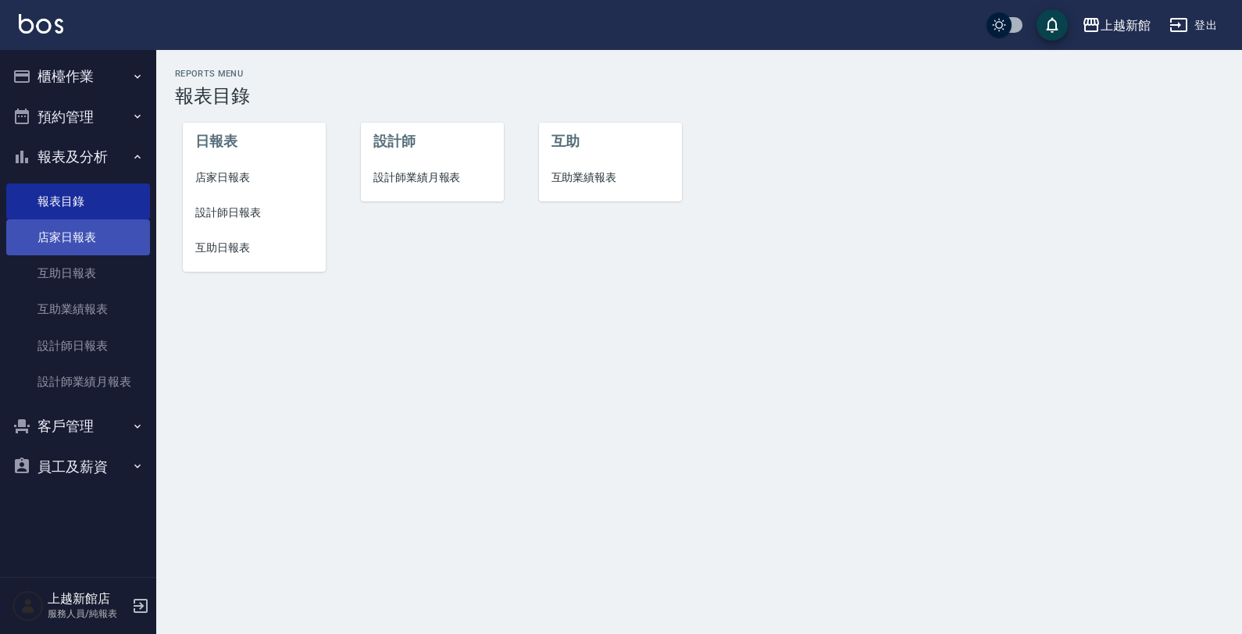
click at [87, 231] on link "店家日報表" at bounding box center [78, 237] width 144 height 36
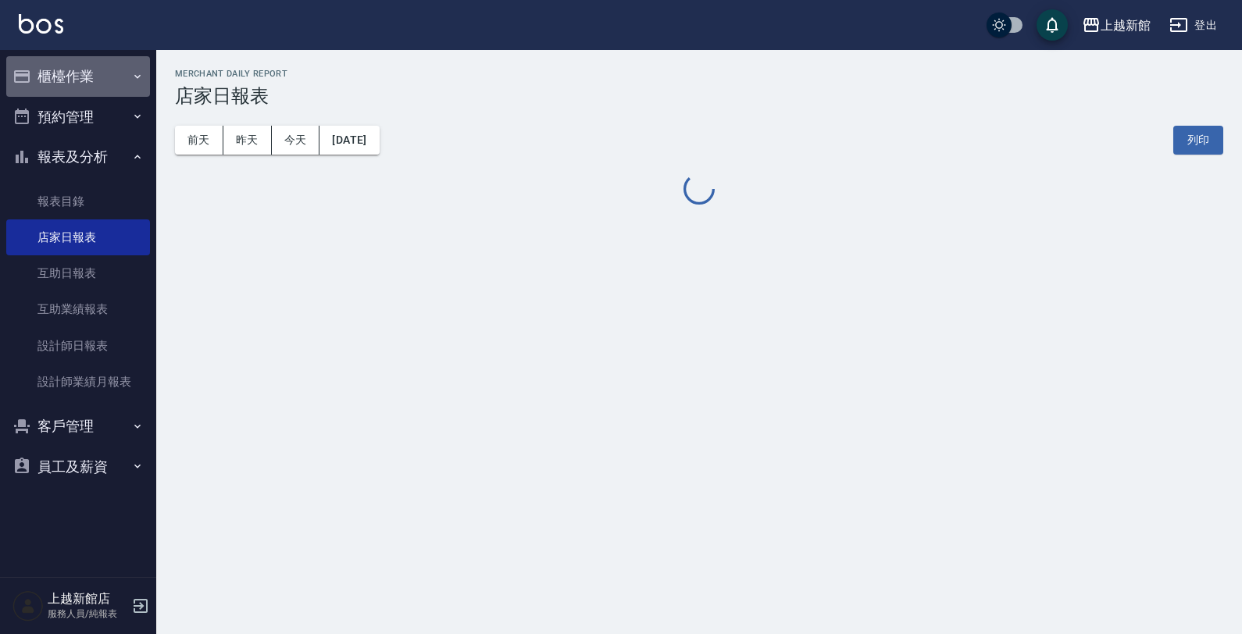
click at [115, 84] on button "櫃檯作業" at bounding box center [78, 76] width 144 height 41
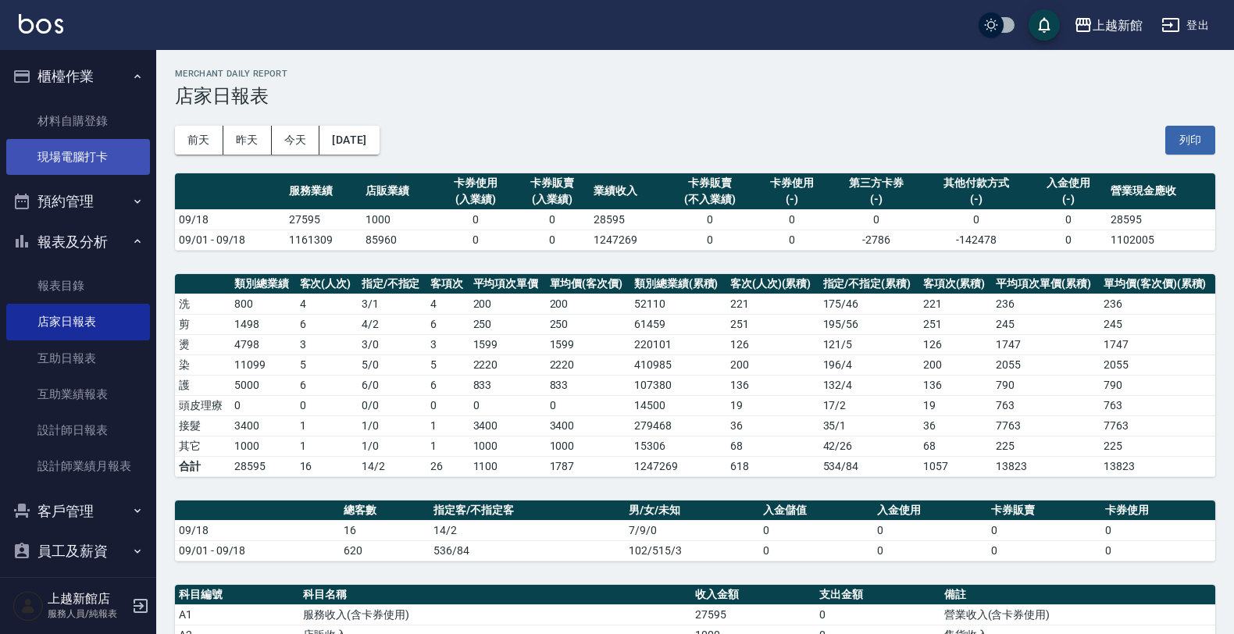
click at [45, 149] on link "現場電腦打卡" at bounding box center [78, 157] width 144 height 36
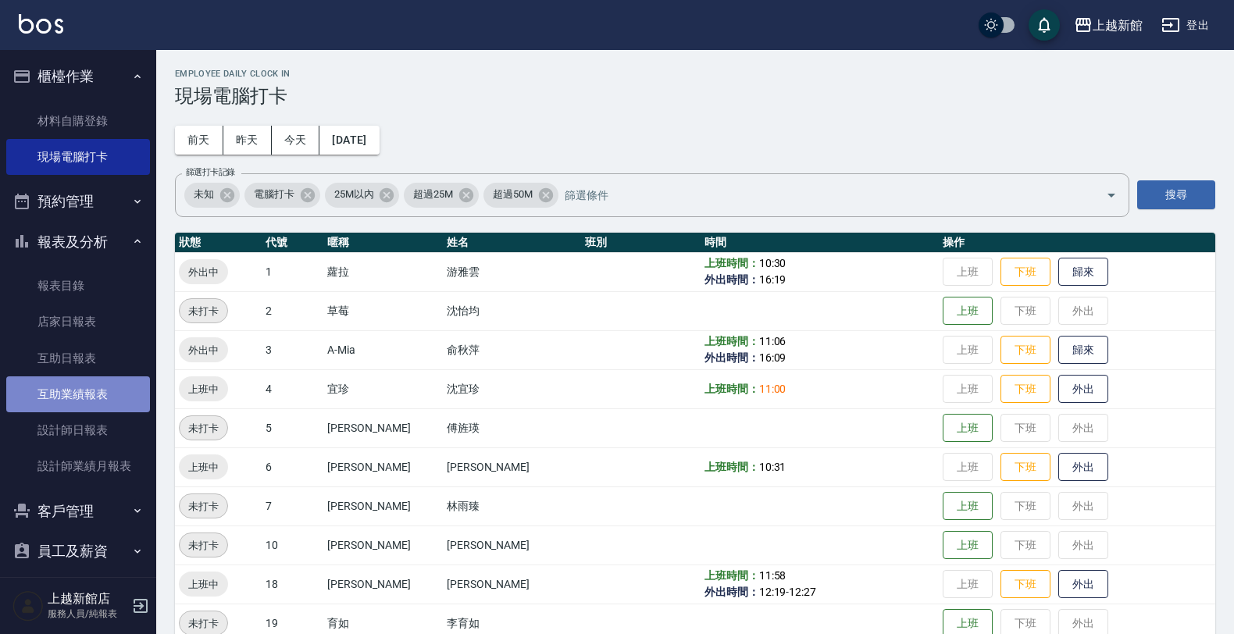
click at [92, 384] on link "互助業績報表" at bounding box center [78, 394] width 144 height 36
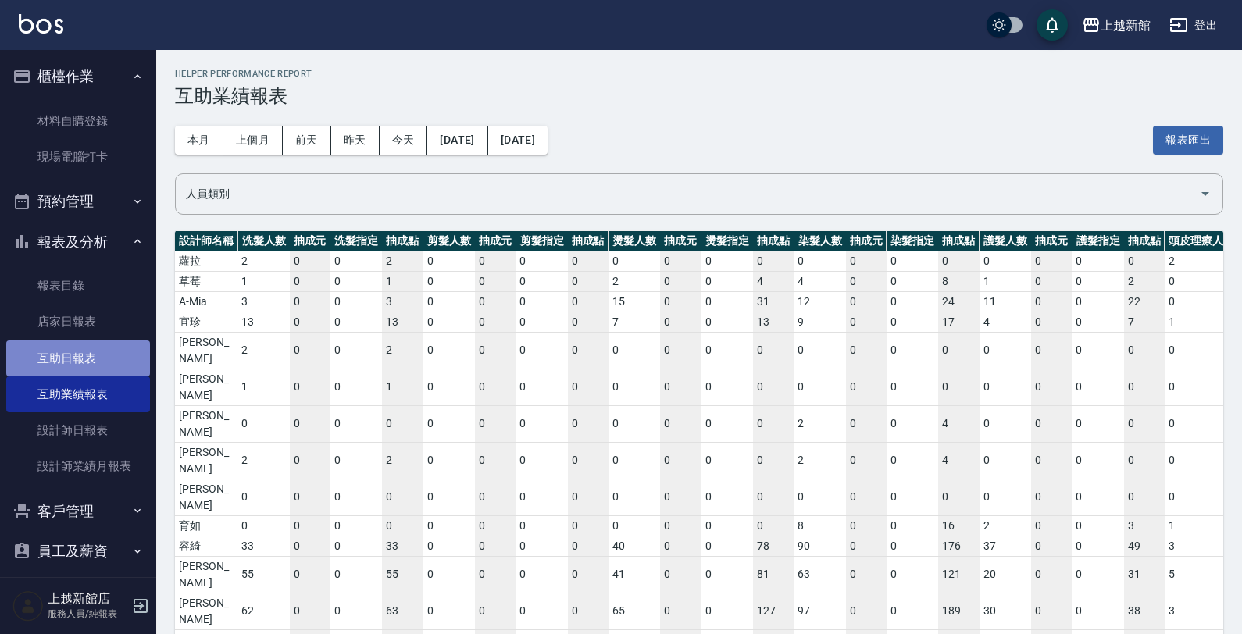
click at [114, 352] on link "互助日報表" at bounding box center [78, 358] width 144 height 36
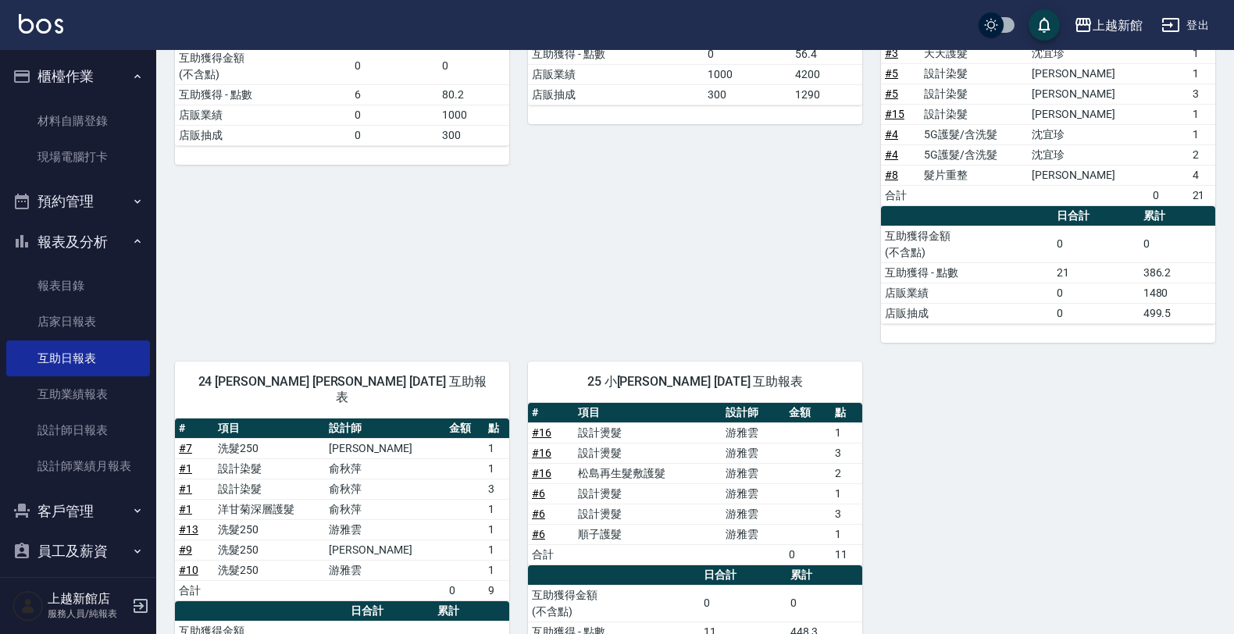
scroll to position [390, 0]
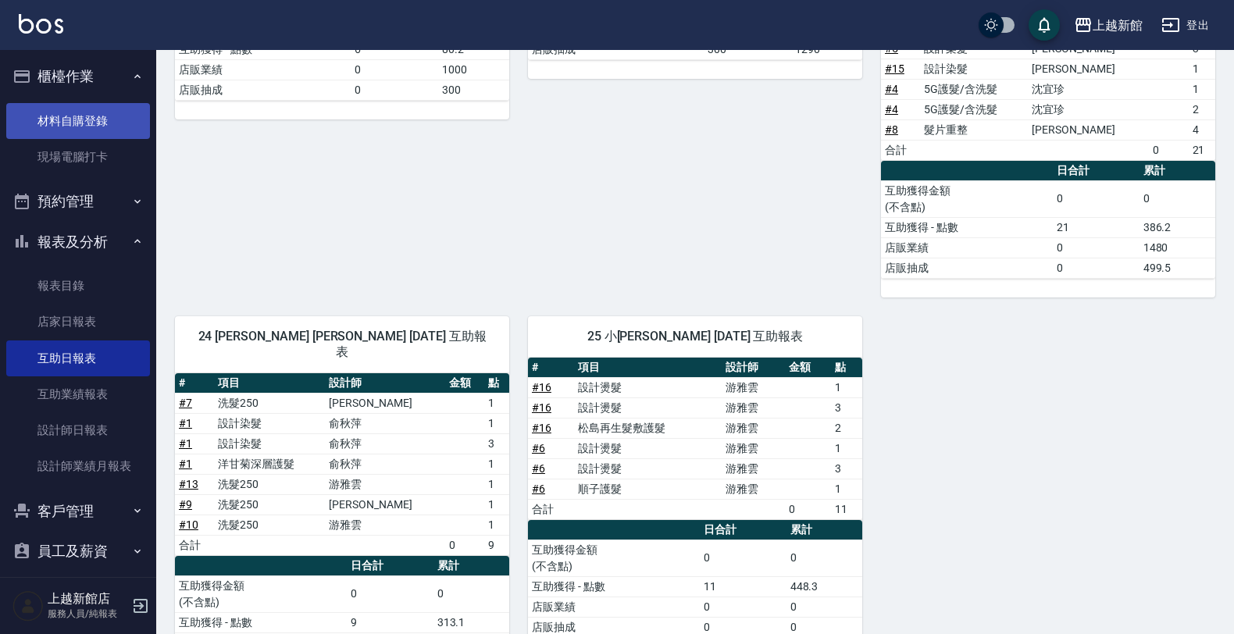
click at [87, 137] on link "材料自購登錄" at bounding box center [78, 121] width 144 height 36
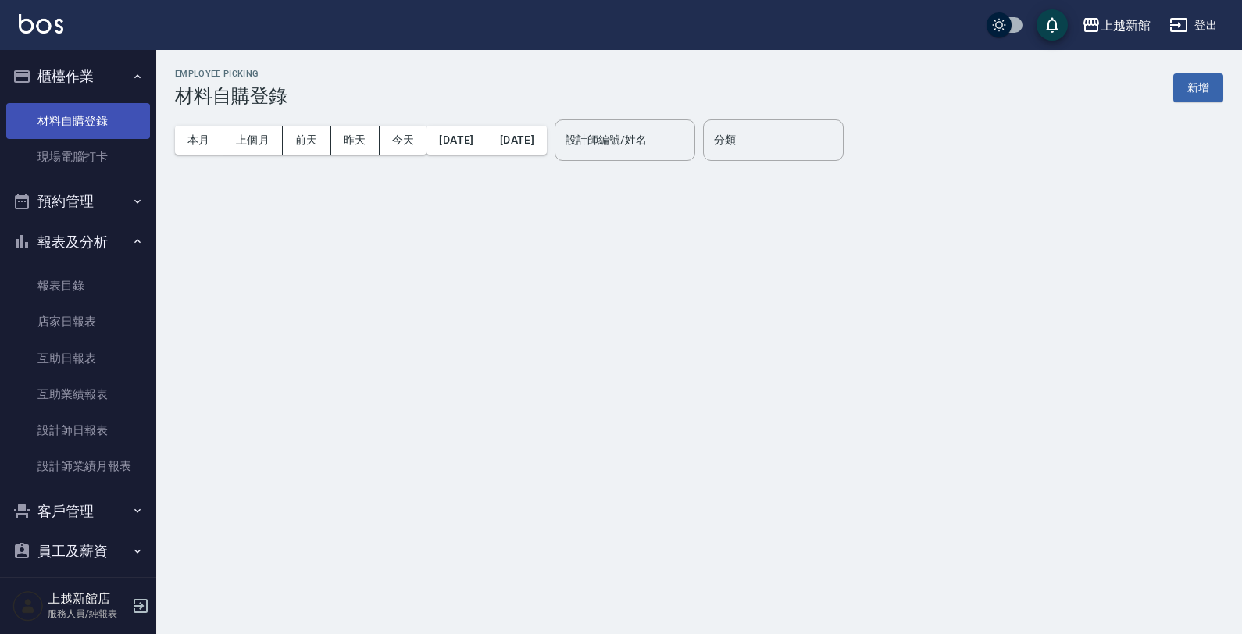
click at [96, 111] on link "材料自購登錄" at bounding box center [78, 121] width 144 height 36
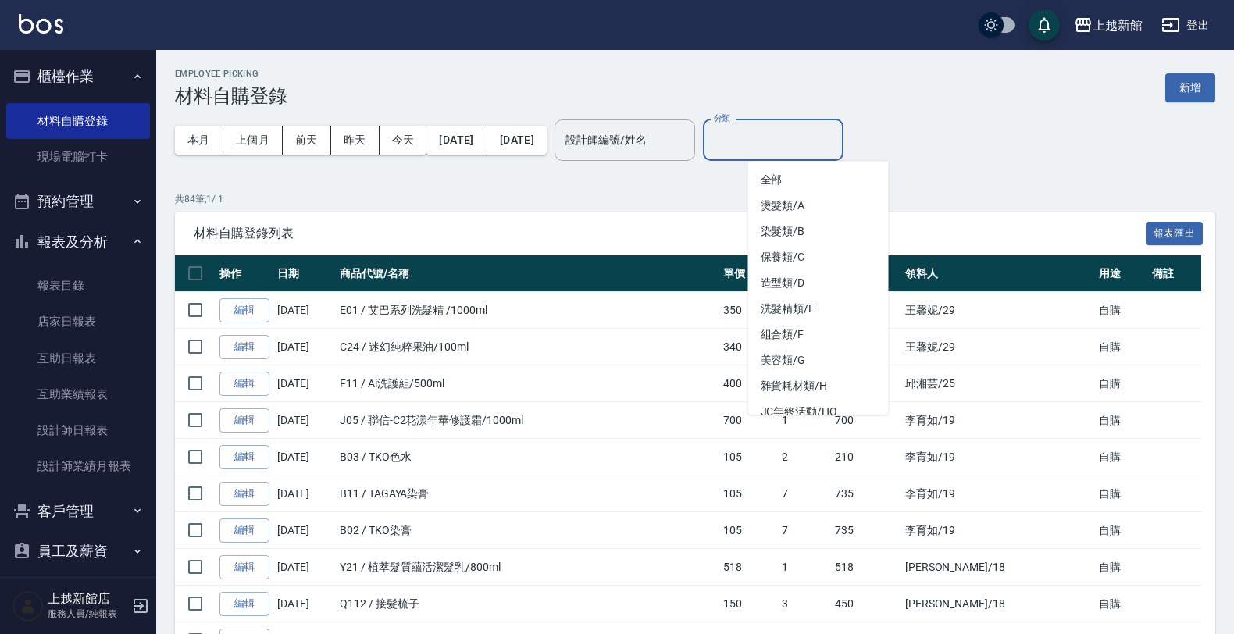
drag, startPoint x: 821, startPoint y: 141, endPoint x: 829, endPoint y: 156, distance: 17.5
click at [826, 141] on input "分類" at bounding box center [773, 139] width 126 height 27
click at [832, 205] on li "燙髮類/A" at bounding box center [818, 206] width 141 height 26
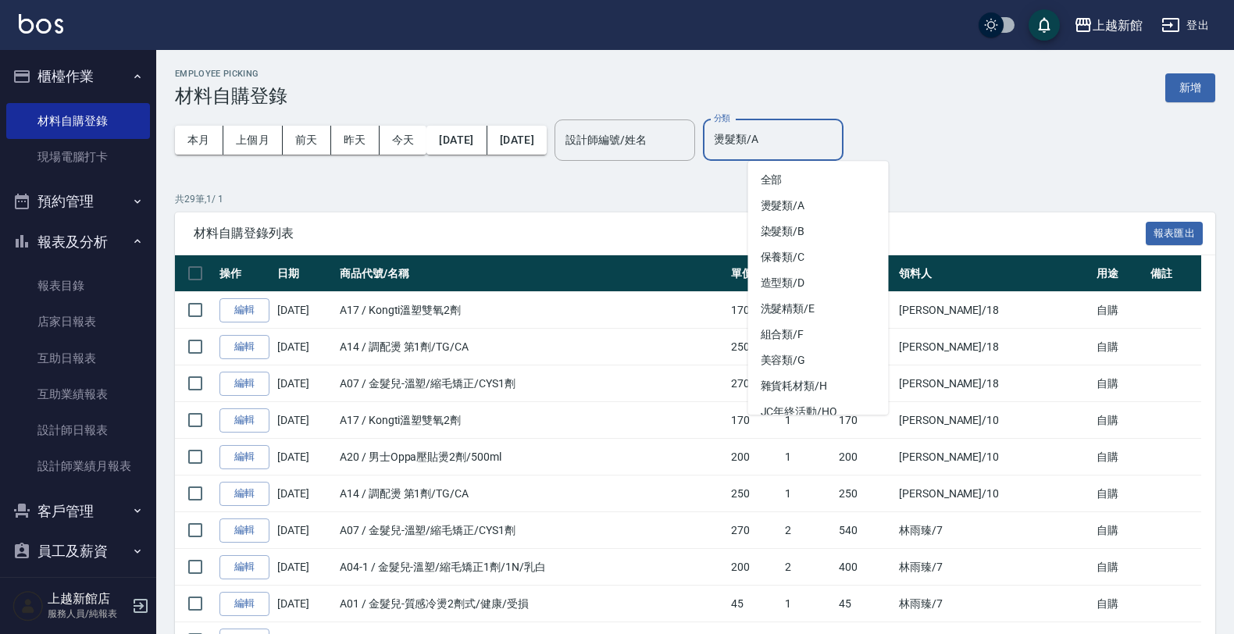
click at [813, 134] on input "燙髮類/A" at bounding box center [773, 139] width 126 height 27
click at [818, 255] on li "保養類/C" at bounding box center [818, 257] width 141 height 26
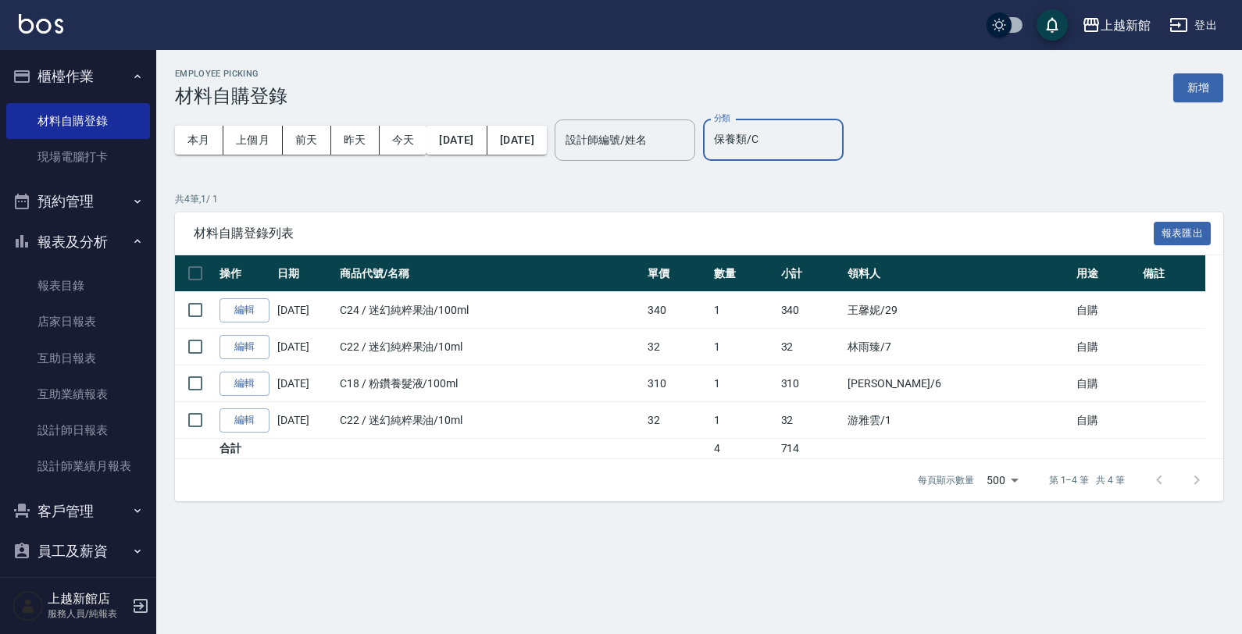
click at [828, 133] on input "保養類/C" at bounding box center [773, 139] width 126 height 27
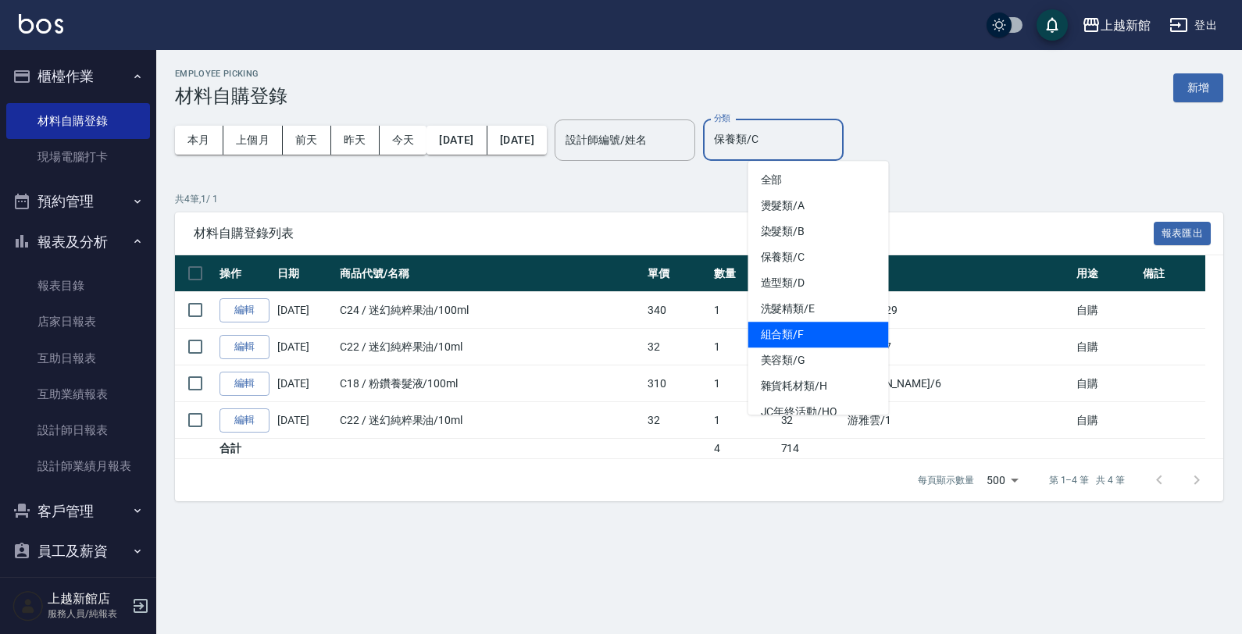
click at [810, 332] on li "組合類/F" at bounding box center [818, 335] width 141 height 26
type input "組合類/F"
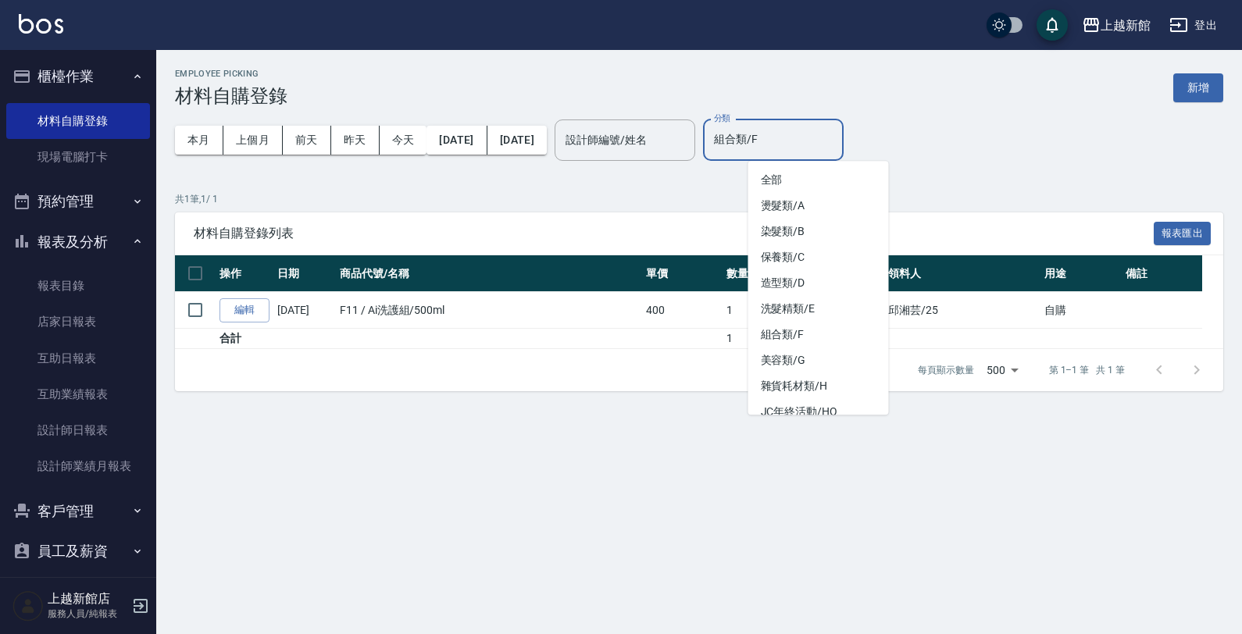
click at [801, 142] on input "組合類/F" at bounding box center [773, 139] width 126 height 27
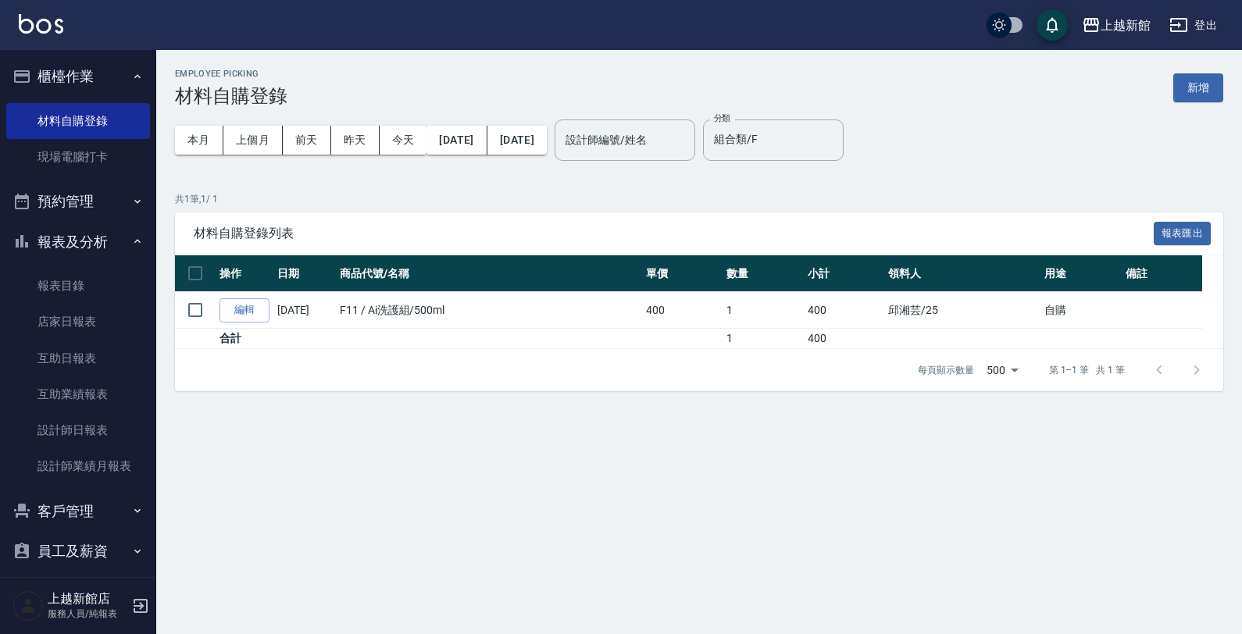
drag, startPoint x: 677, startPoint y: 188, endPoint x: 615, endPoint y: 188, distance: 61.7
click at [675, 187] on div "Employee Picking 材料自購登錄 新增 本月 上個月 前天 昨天 今天 2025/09/01 2025/09/18 設計師編號/姓名 設計師編號…" at bounding box center [698, 230] width 1085 height 360
click at [75, 182] on button "預約管理" at bounding box center [78, 201] width 144 height 41
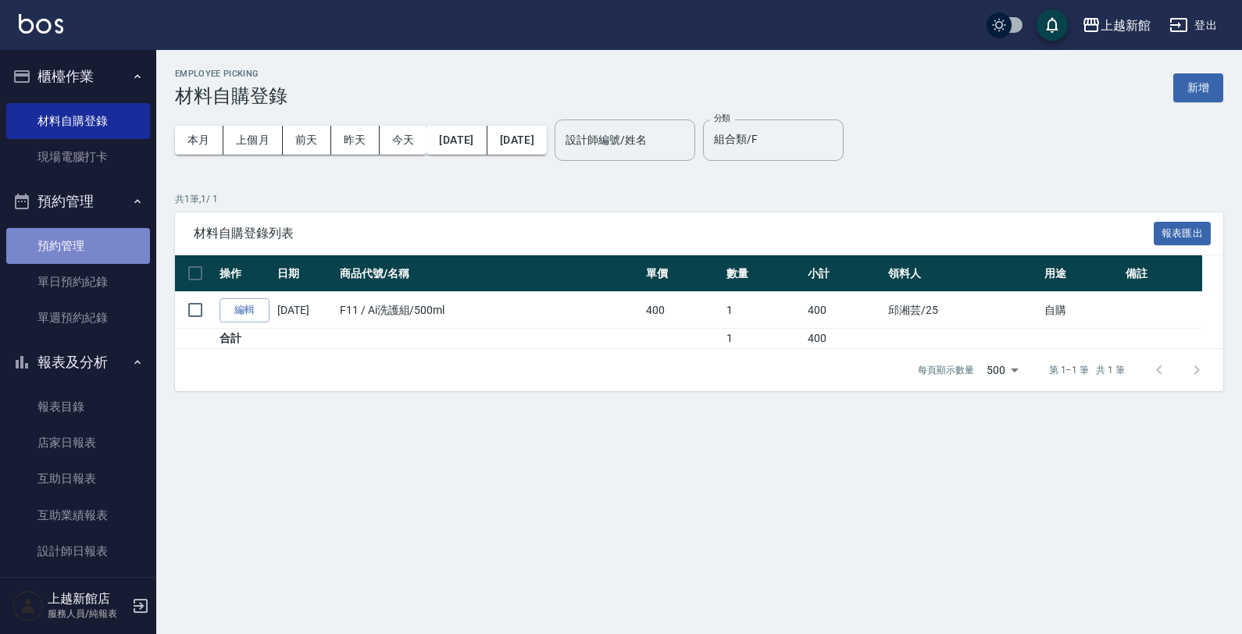
click at [102, 230] on link "預約管理" at bounding box center [78, 246] width 144 height 36
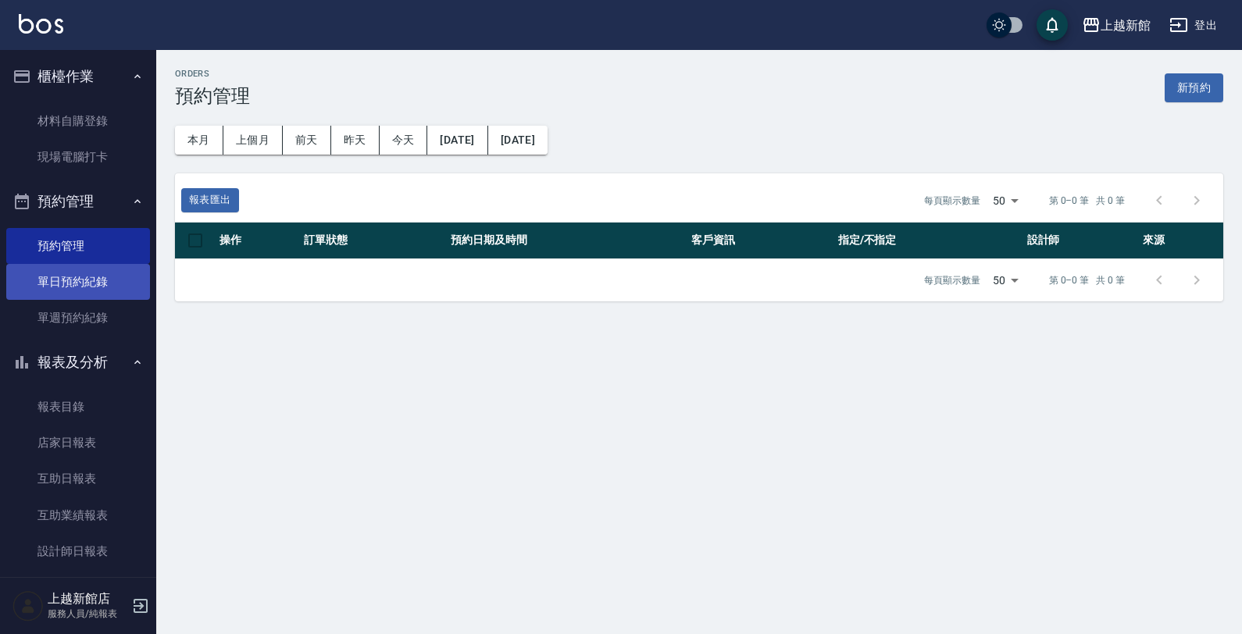
click at [103, 266] on link "單日預約紀錄" at bounding box center [78, 282] width 144 height 36
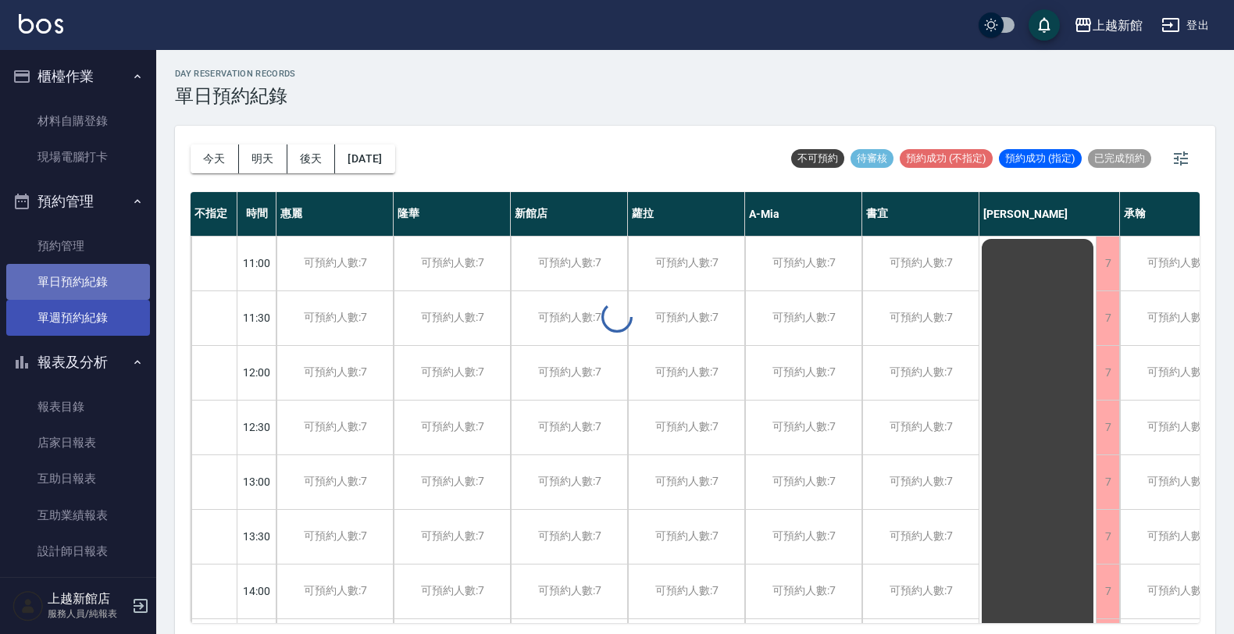
drag, startPoint x: 98, startPoint y: 297, endPoint x: 94, endPoint y: 321, distance: 24.5
click at [98, 297] on link "單日預約紀錄" at bounding box center [78, 282] width 144 height 36
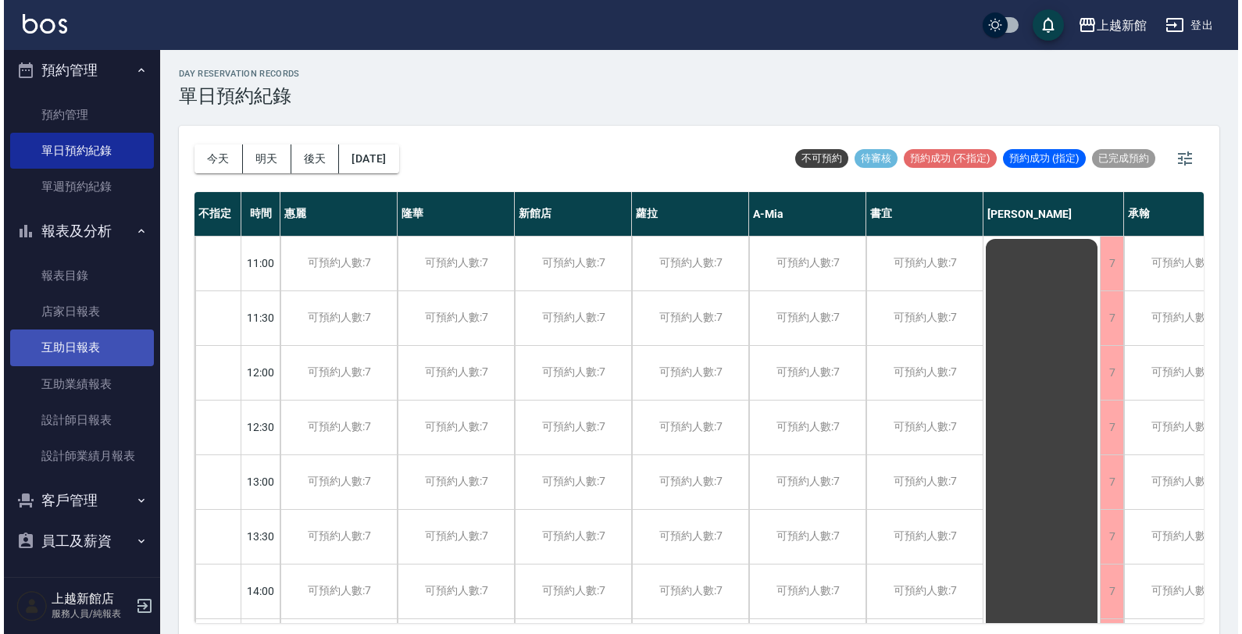
scroll to position [134, 0]
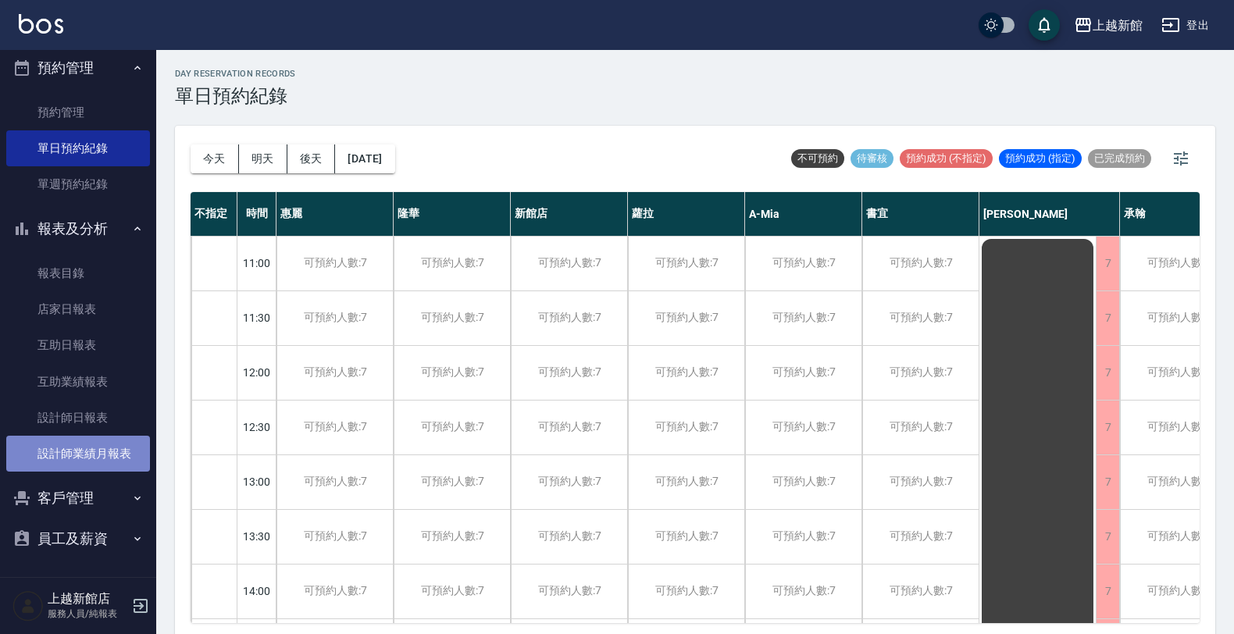
click at [87, 444] on link "設計師業績月報表" at bounding box center [78, 454] width 144 height 36
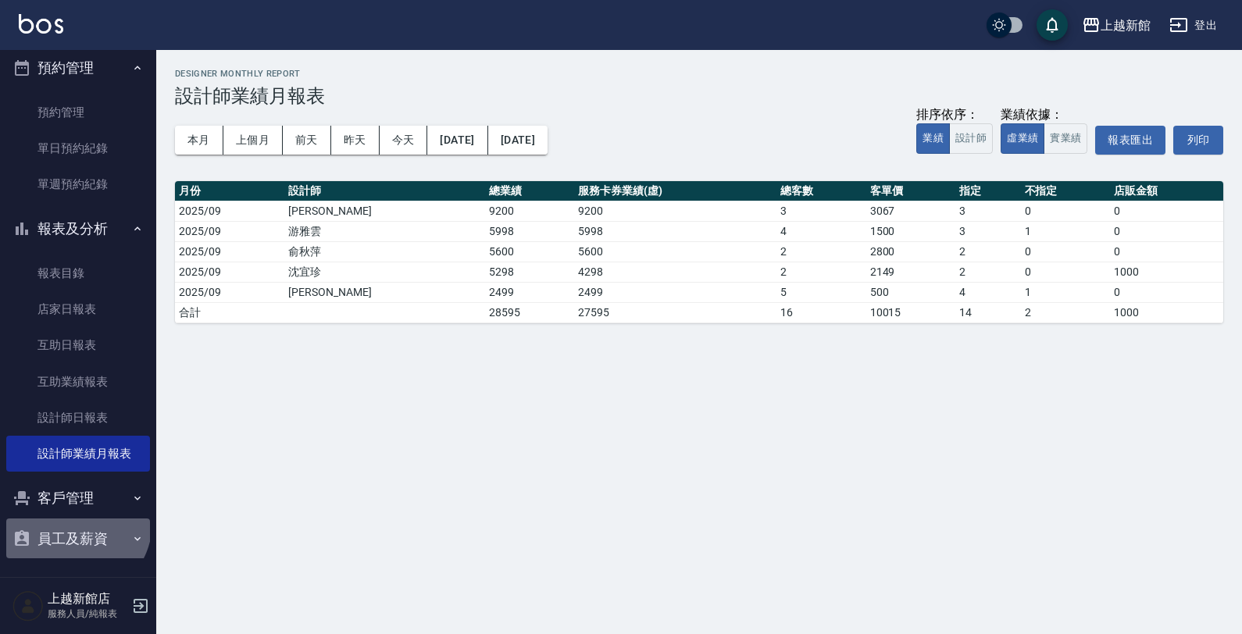
click at [73, 522] on button "員工及薪資" at bounding box center [78, 538] width 144 height 41
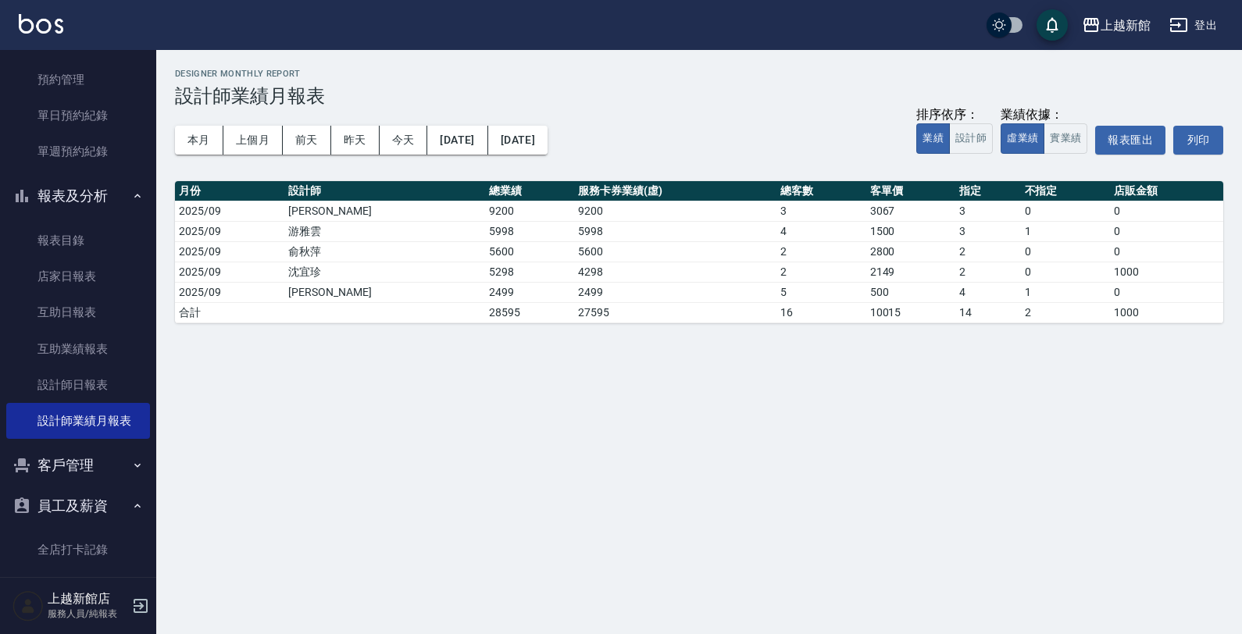
scroll to position [182, 0]
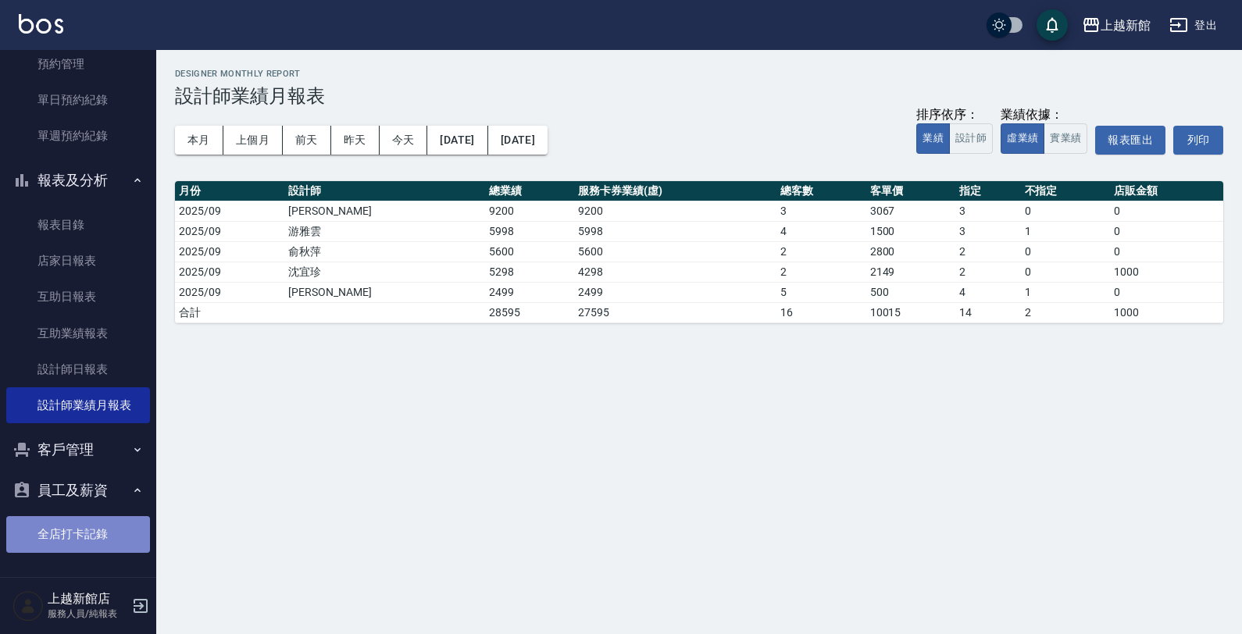
click at [94, 525] on link "全店打卡記錄" at bounding box center [78, 534] width 144 height 36
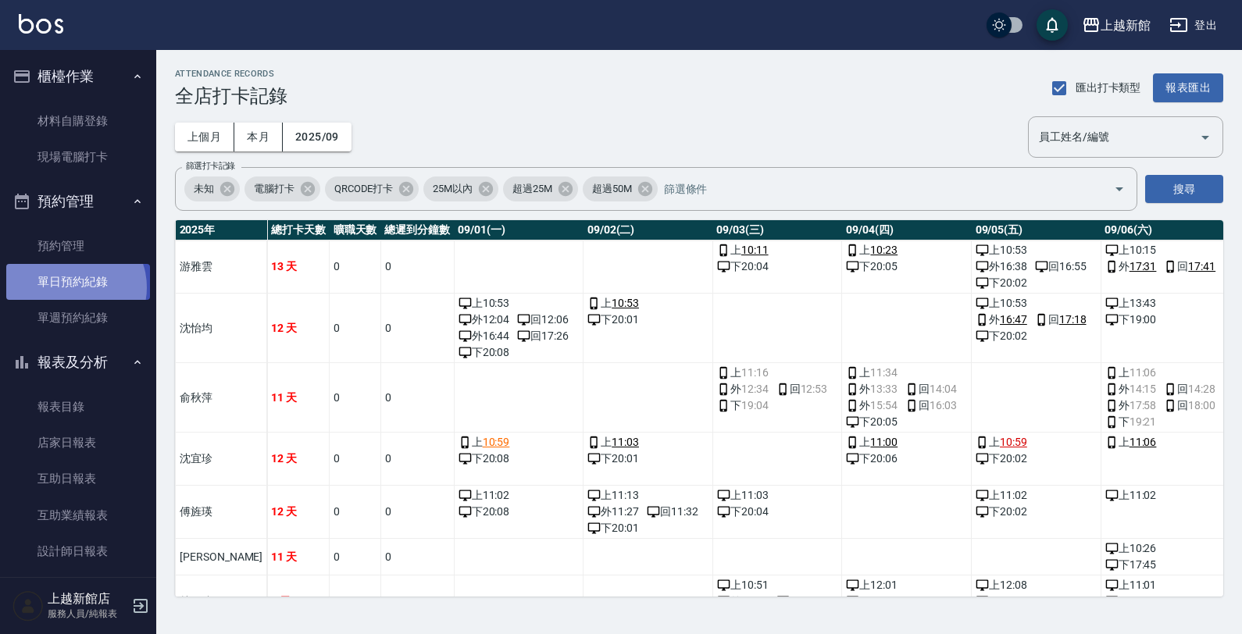
click at [72, 287] on link "單日預約紀錄" at bounding box center [78, 282] width 144 height 36
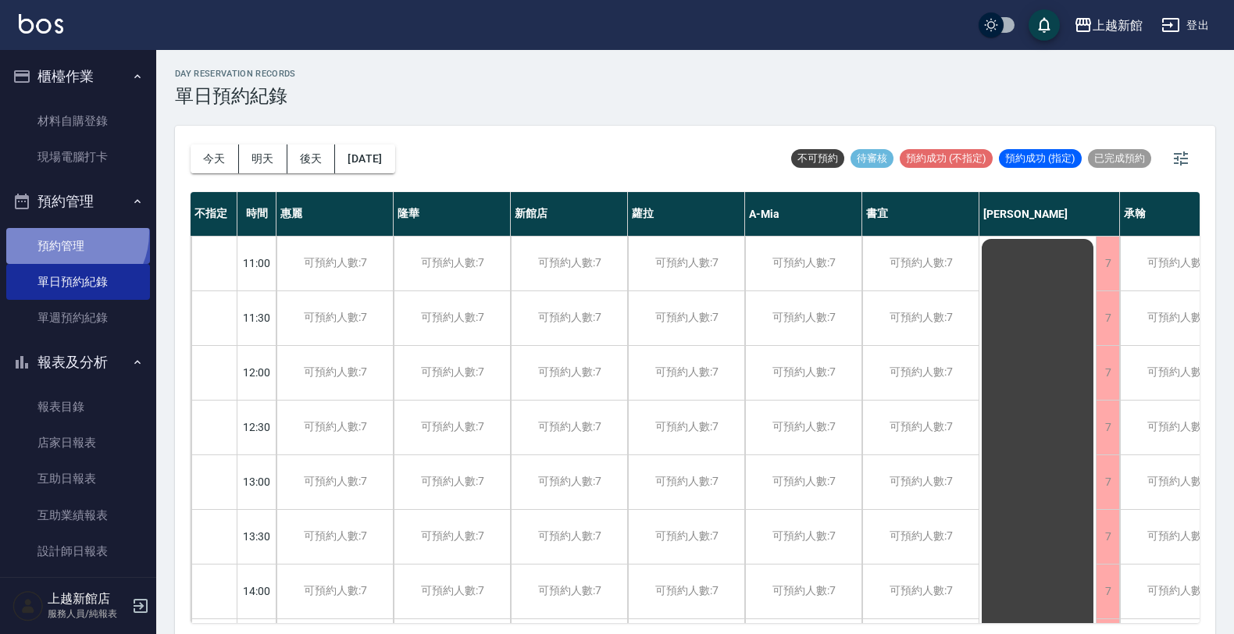
click at [67, 233] on link "預約管理" at bounding box center [78, 246] width 144 height 36
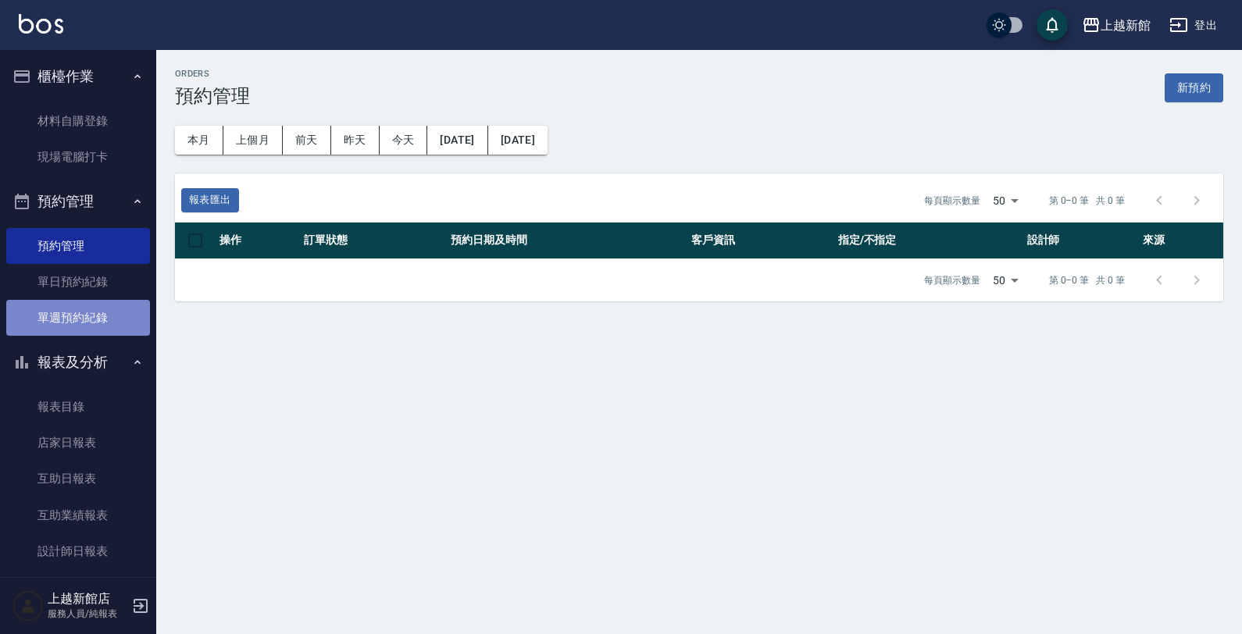
click at [94, 320] on link "單週預約紀錄" at bounding box center [78, 318] width 144 height 36
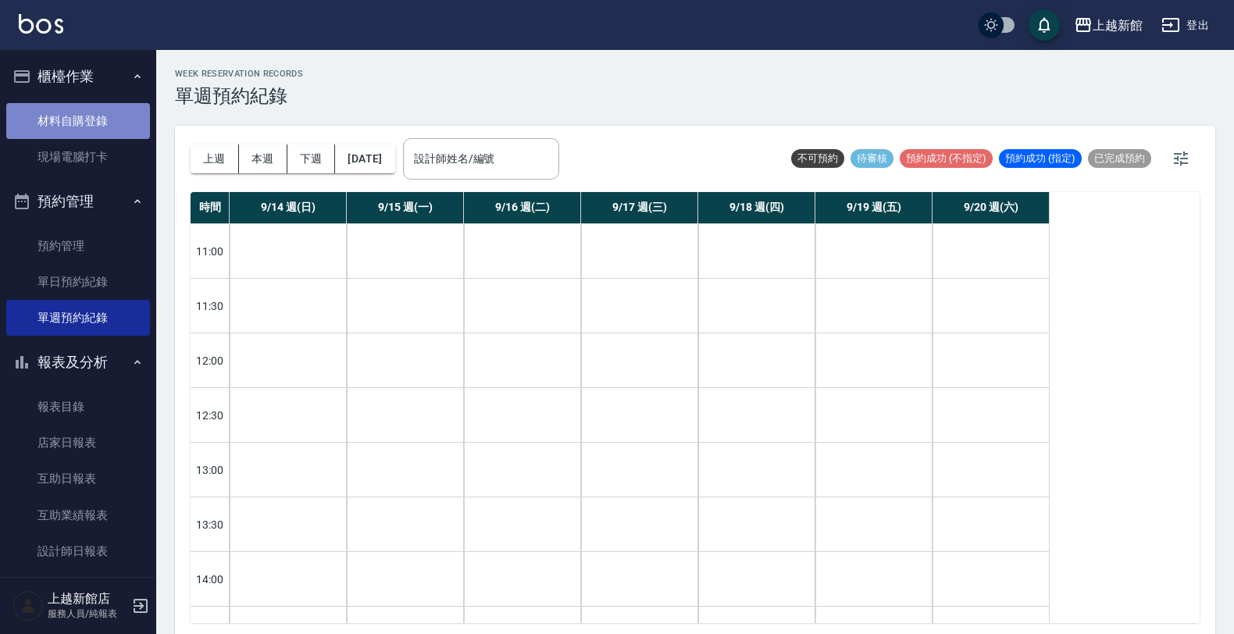
click at [84, 121] on link "材料自購登錄" at bounding box center [78, 121] width 144 height 36
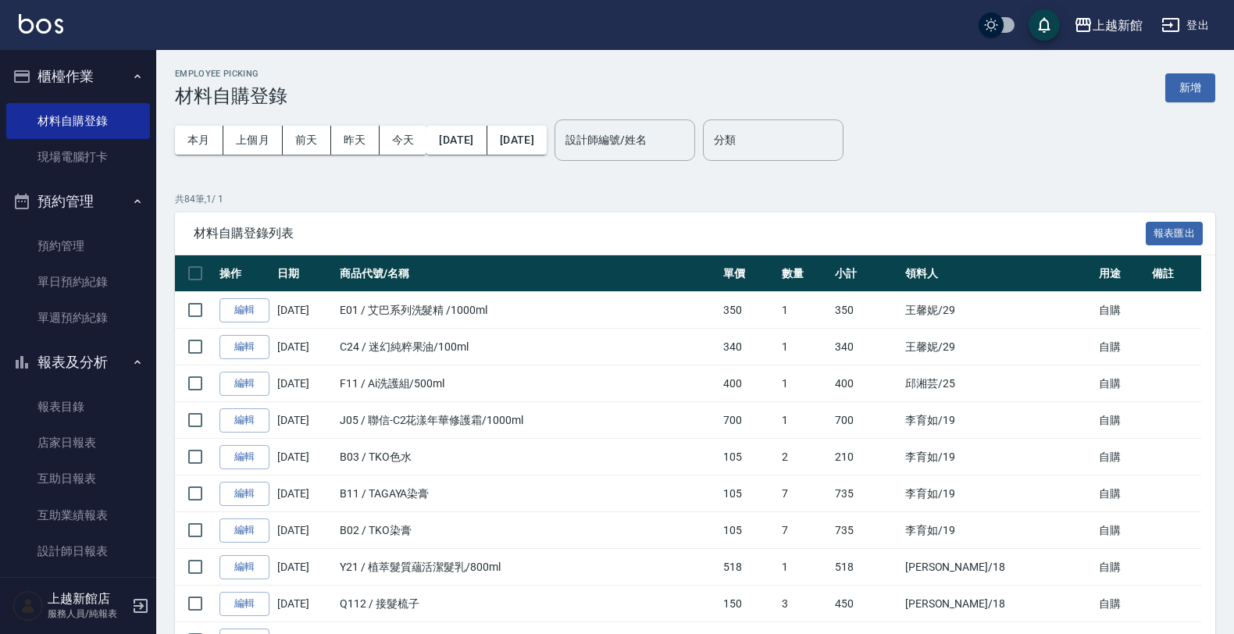
click at [431, 372] on td "F11 / Ai洗護組/500ml" at bounding box center [527, 383] width 383 height 37
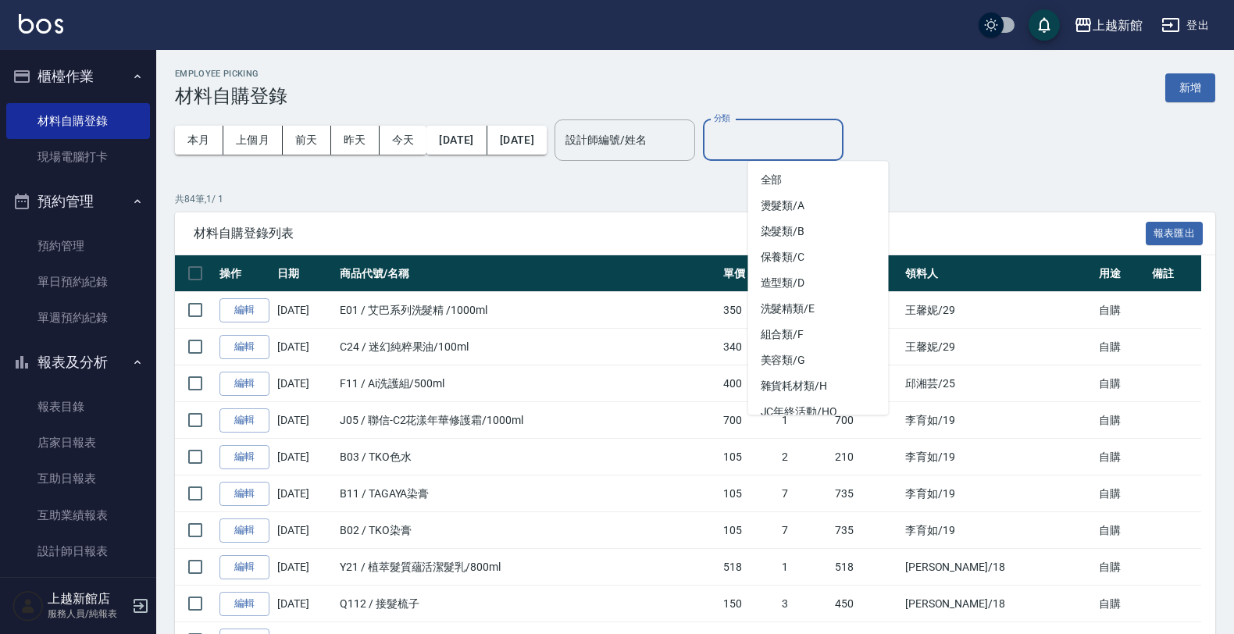
click at [789, 134] on input "分類" at bounding box center [773, 139] width 126 height 27
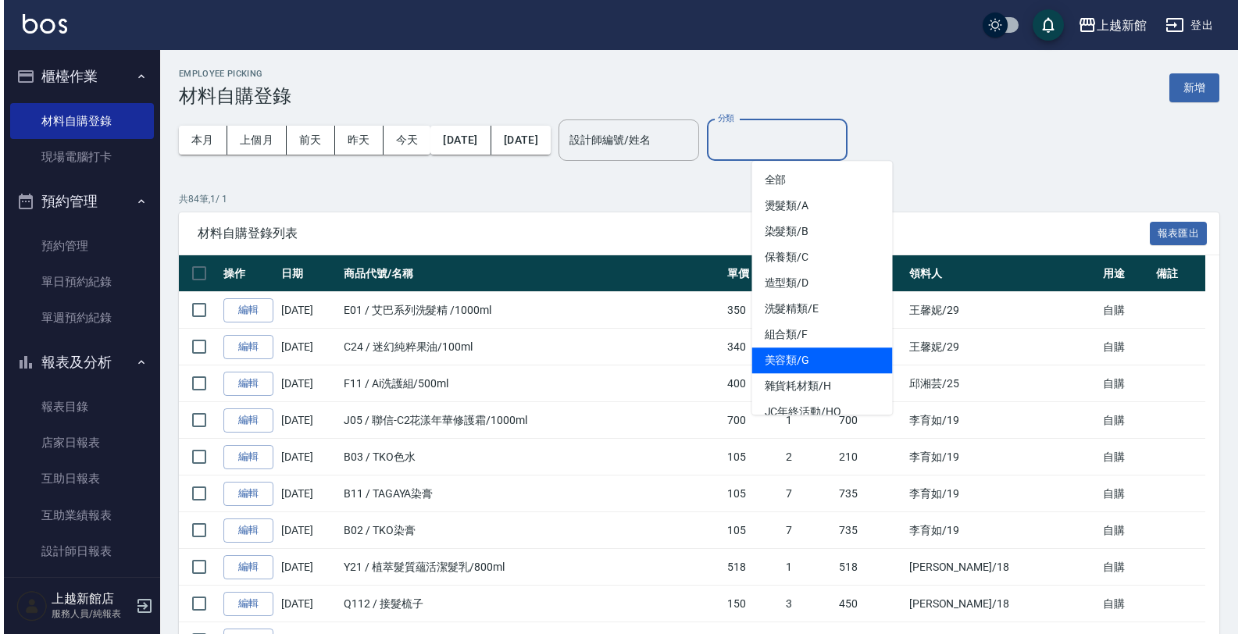
scroll to position [98, 0]
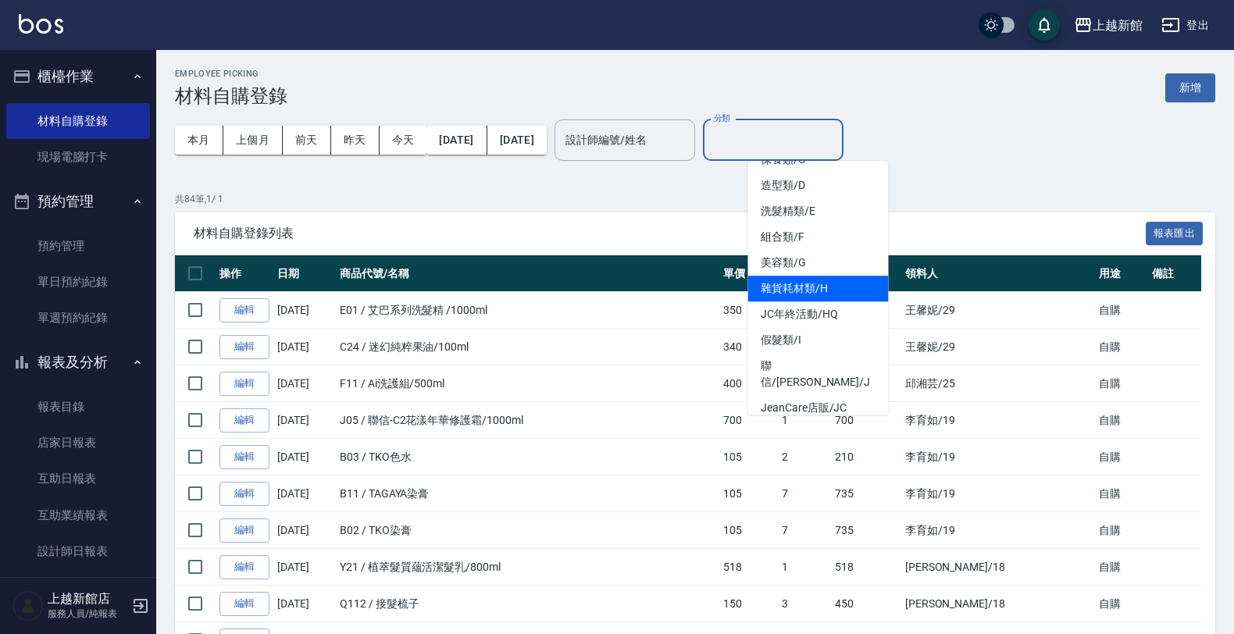
click at [798, 282] on li "雜貨耗材類/H" at bounding box center [818, 289] width 141 height 26
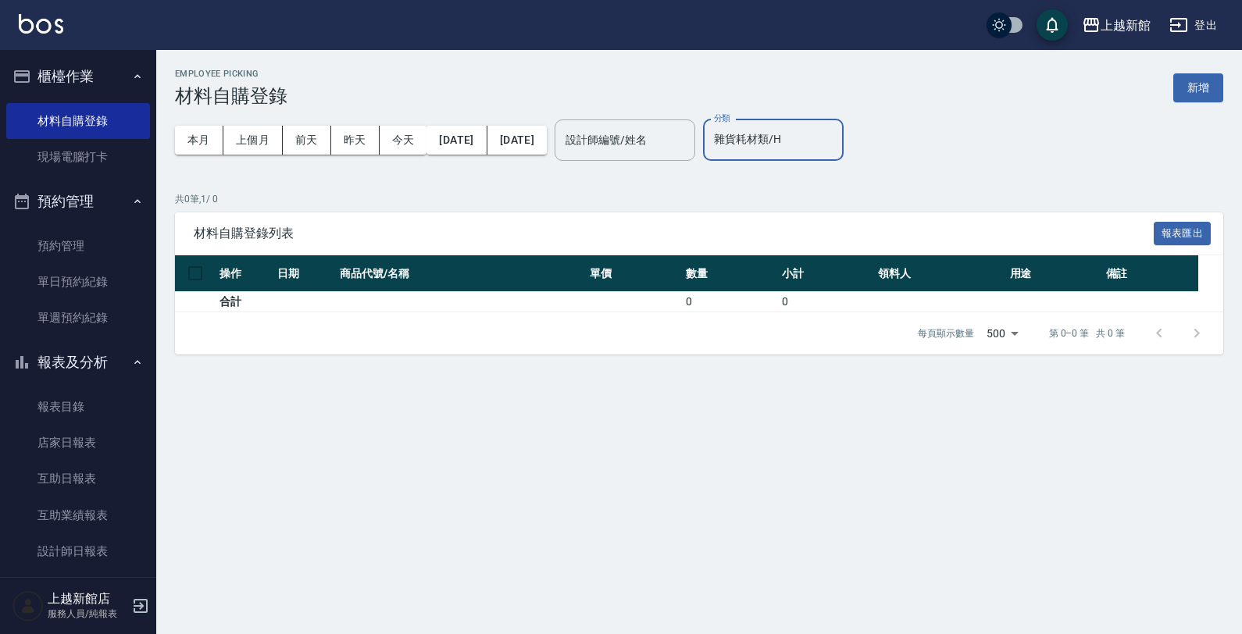
click at [797, 155] on div "雜貨耗材類/H 分類" at bounding box center [773, 139] width 141 height 41
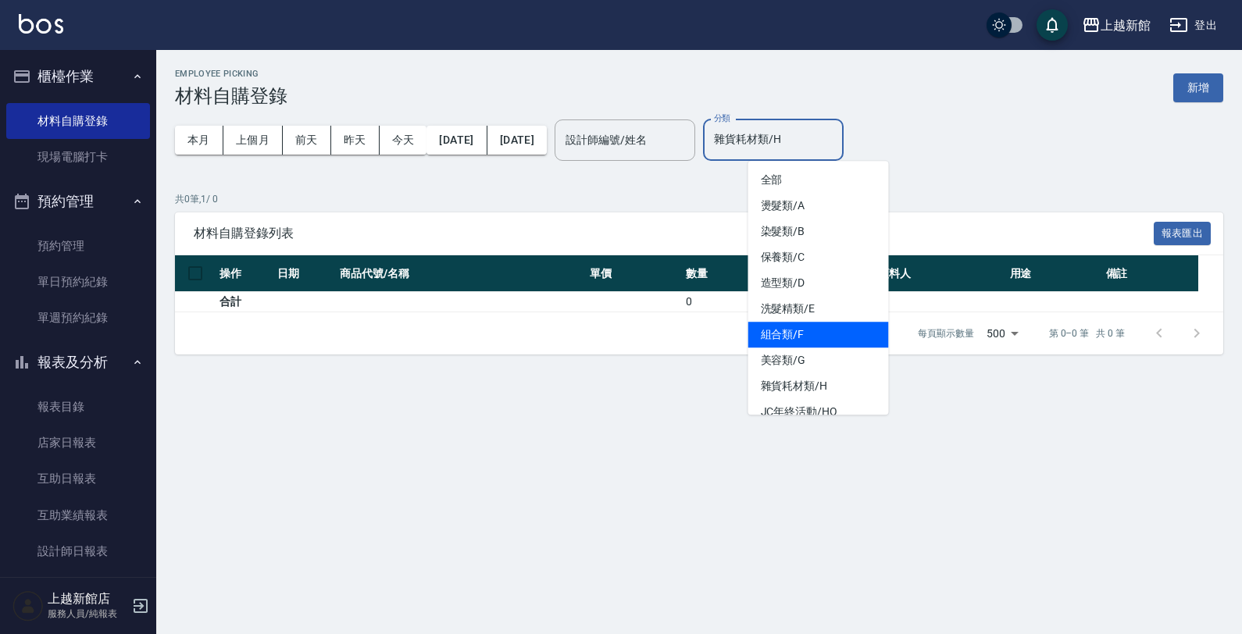
click at [794, 337] on li "組合類/F" at bounding box center [818, 335] width 141 height 26
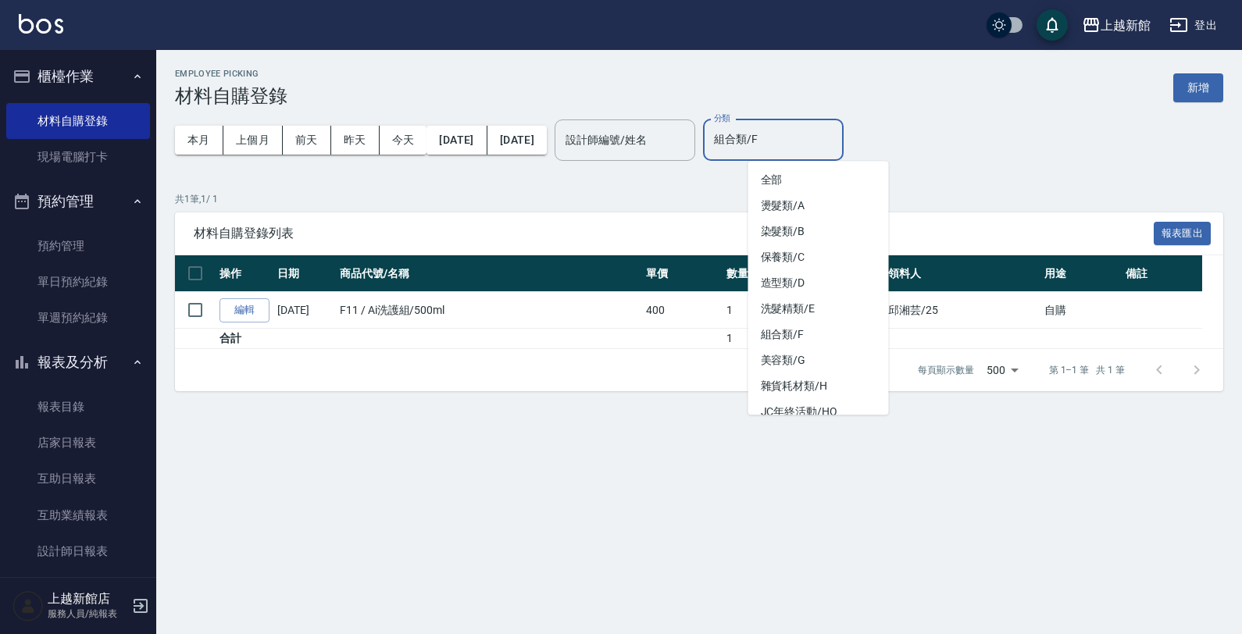
click at [785, 137] on input "組合類/F" at bounding box center [773, 139] width 126 height 27
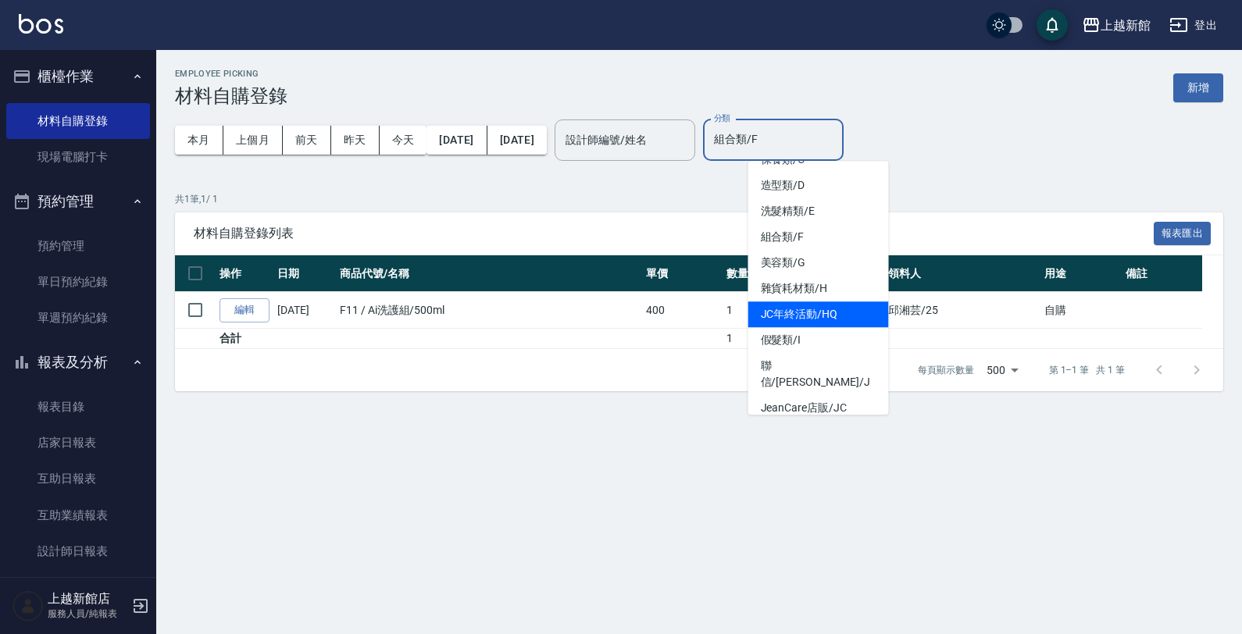
click at [825, 316] on li "JC年終活動/HQ" at bounding box center [818, 314] width 141 height 26
type input "JC年終活動/HQ"
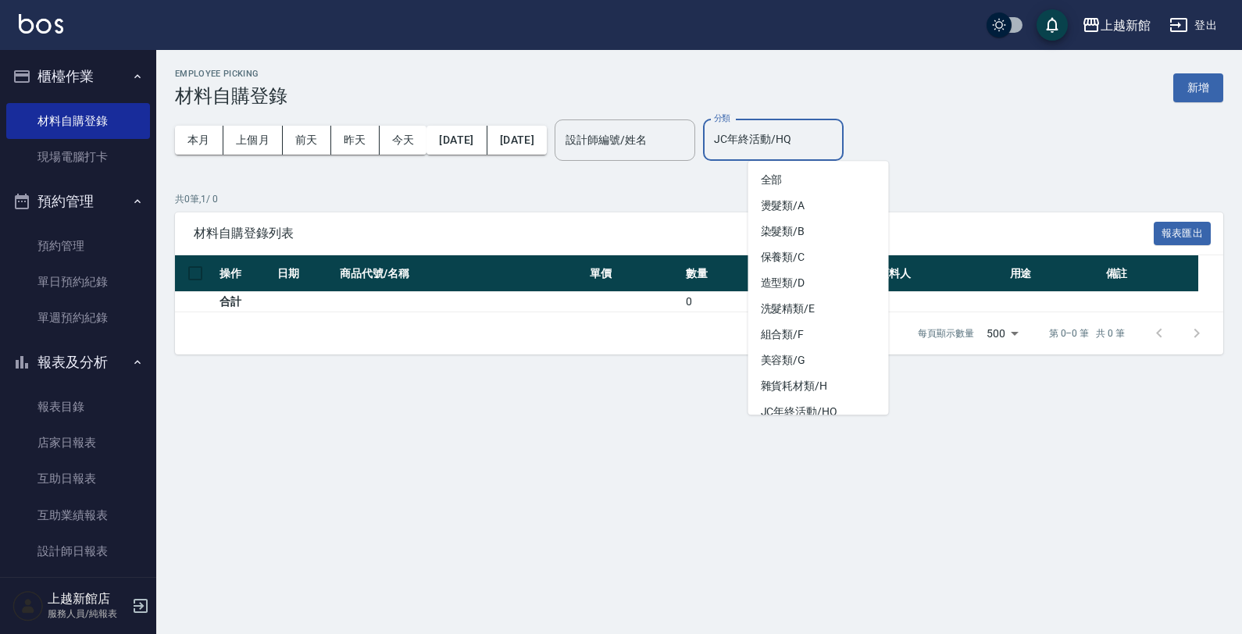
click at [832, 149] on input "JC年終活動/HQ" at bounding box center [773, 139] width 126 height 27
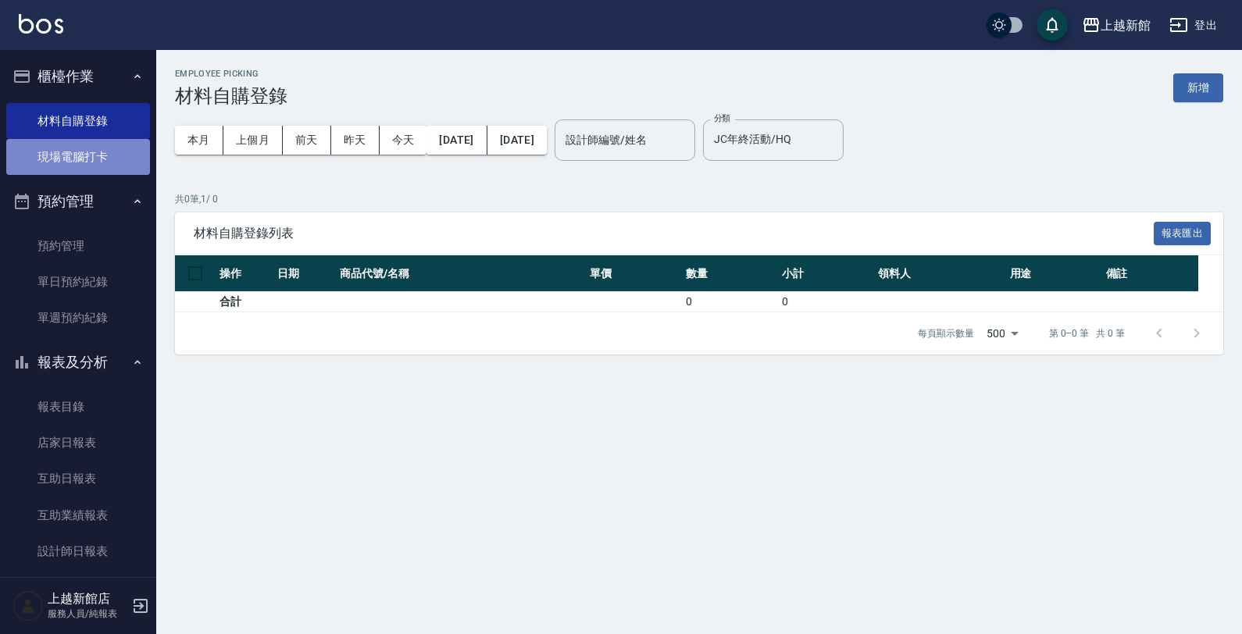
click at [91, 144] on link "現場電腦打卡" at bounding box center [78, 157] width 144 height 36
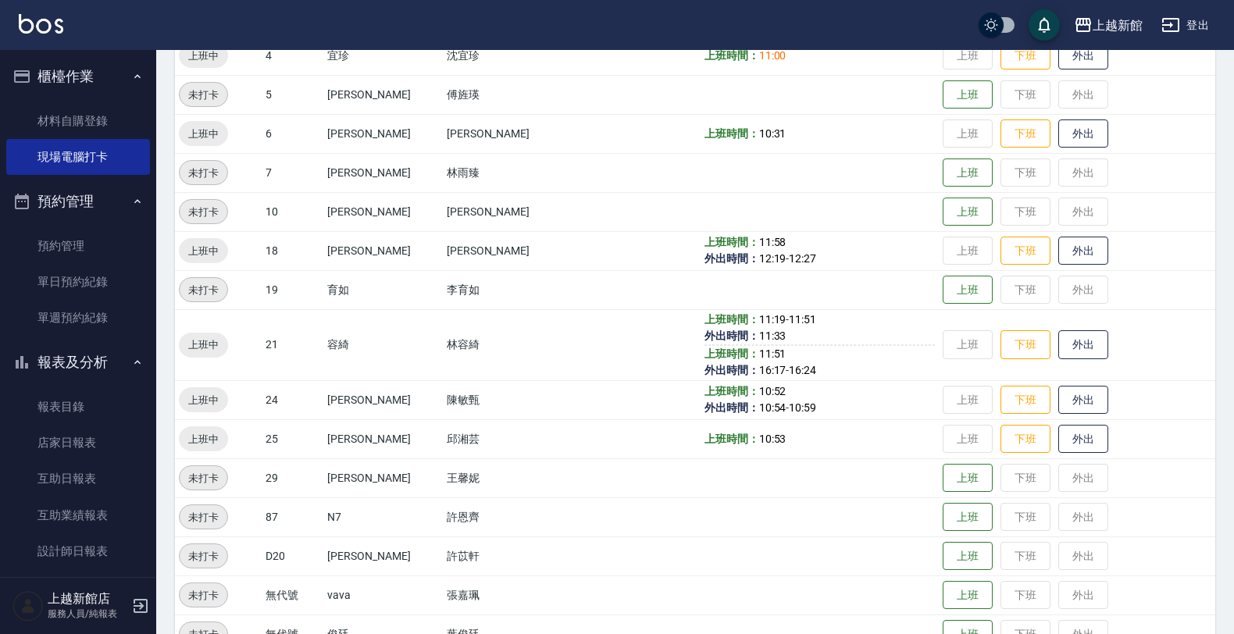
scroll to position [372, 0]
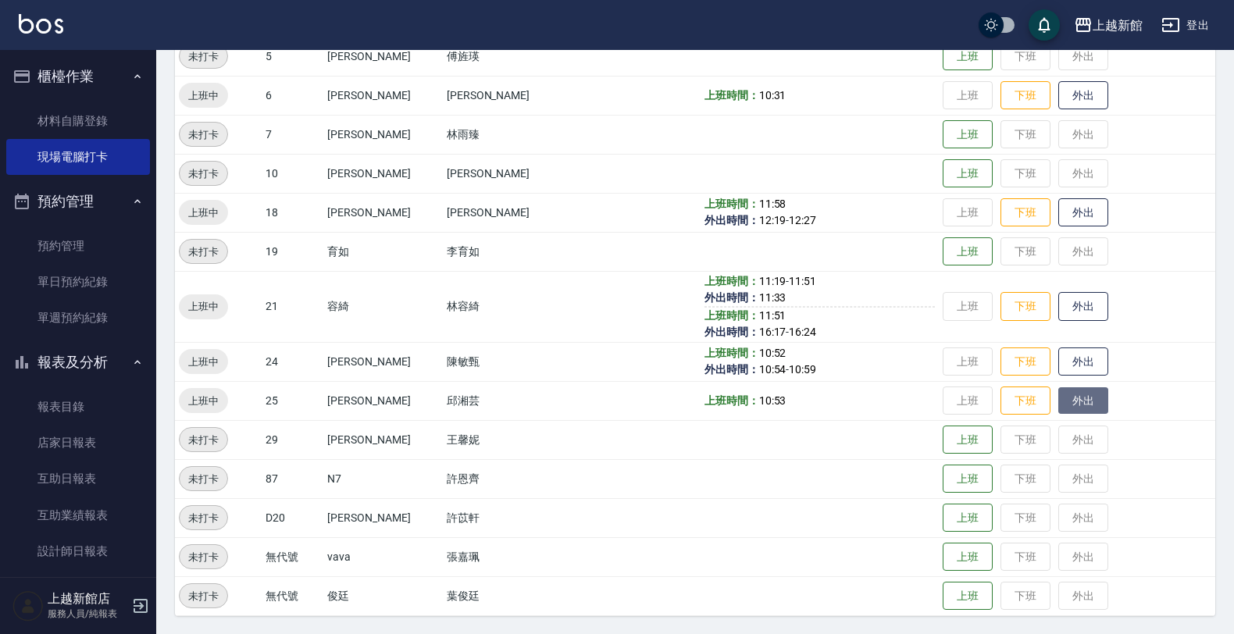
click at [1058, 390] on button "外出" at bounding box center [1083, 400] width 50 height 27
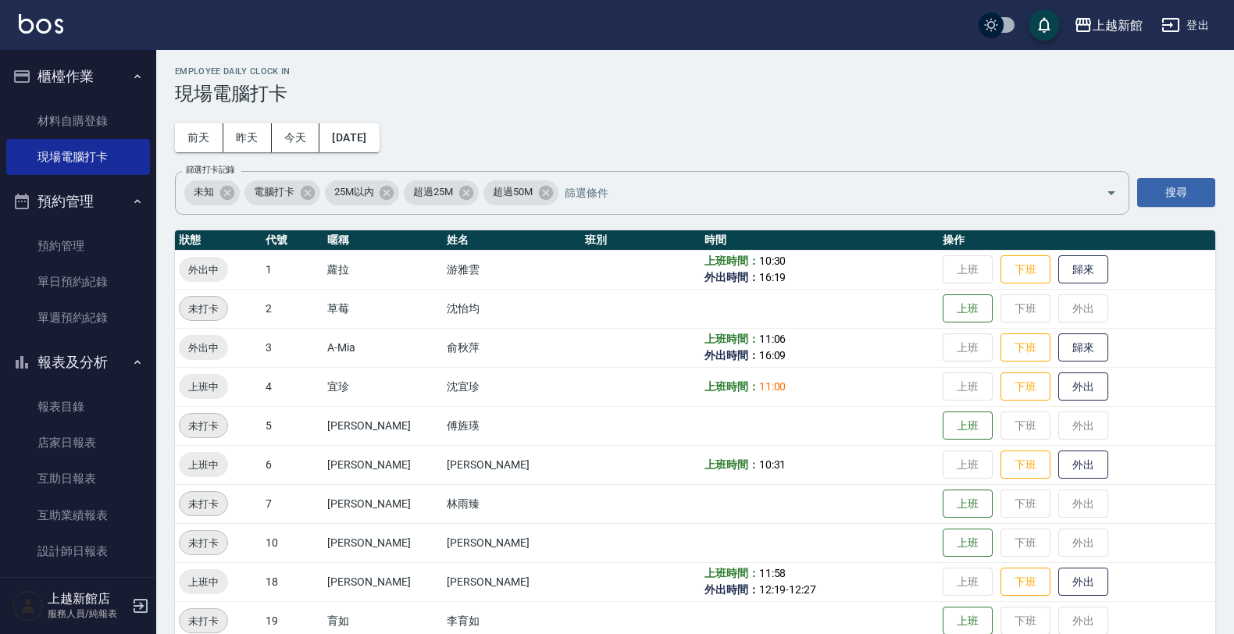
scroll to position [0, 0]
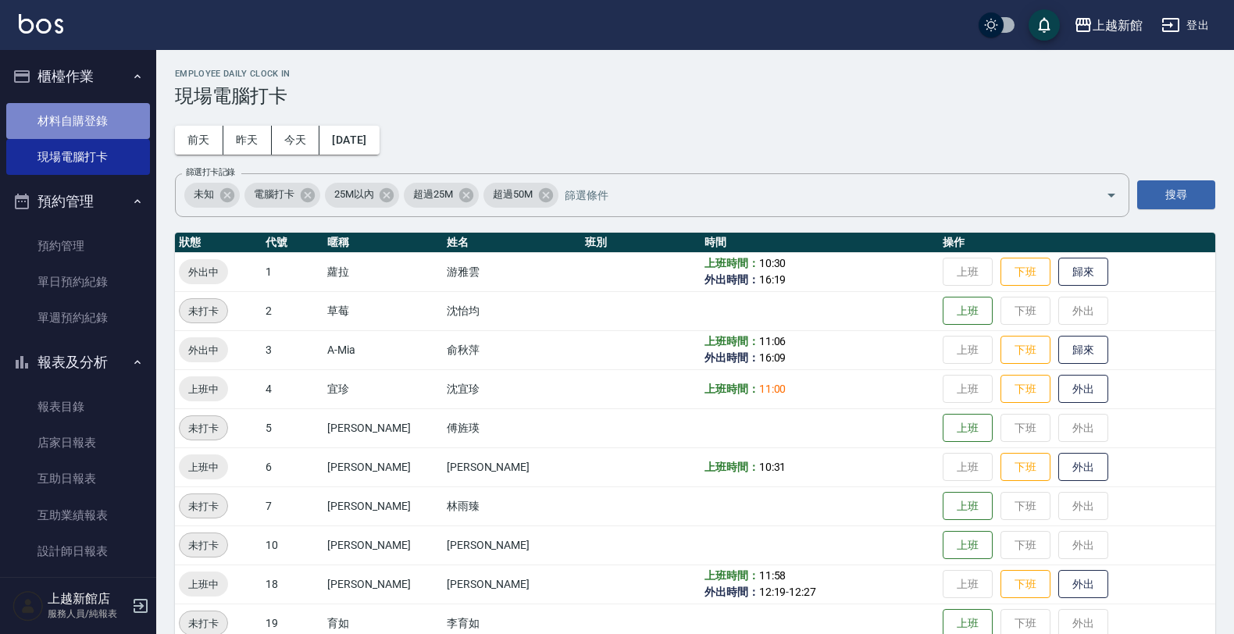
click at [110, 126] on link "材料自購登錄" at bounding box center [78, 121] width 144 height 36
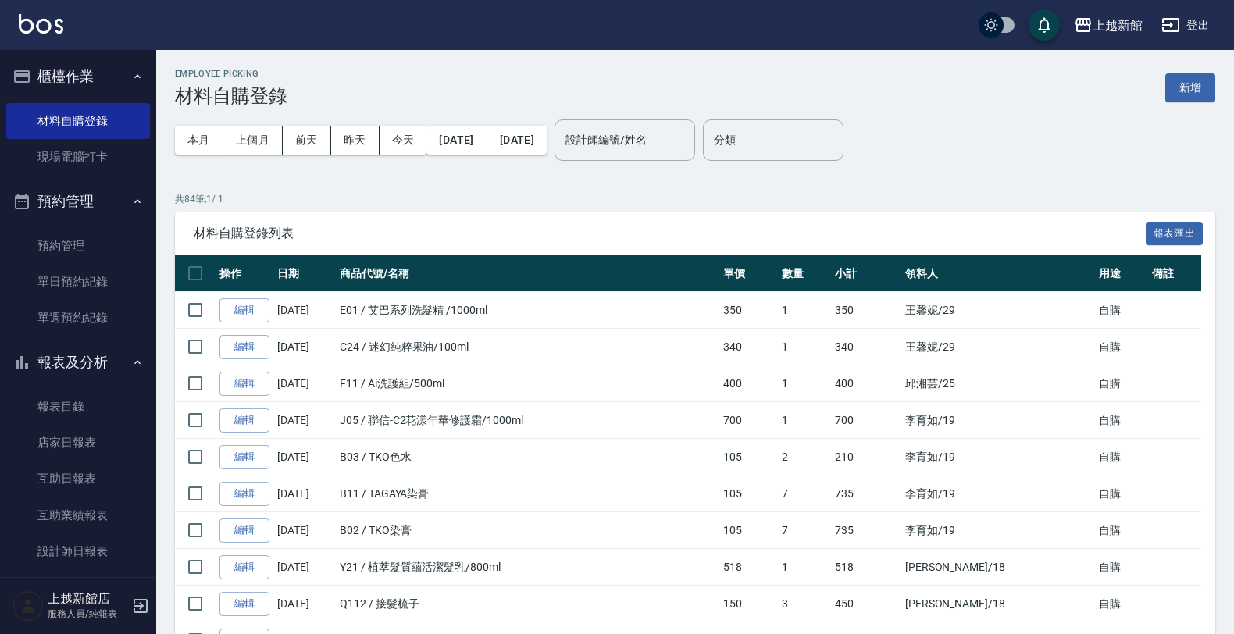
click at [116, 73] on button "櫃檯作業" at bounding box center [78, 76] width 144 height 41
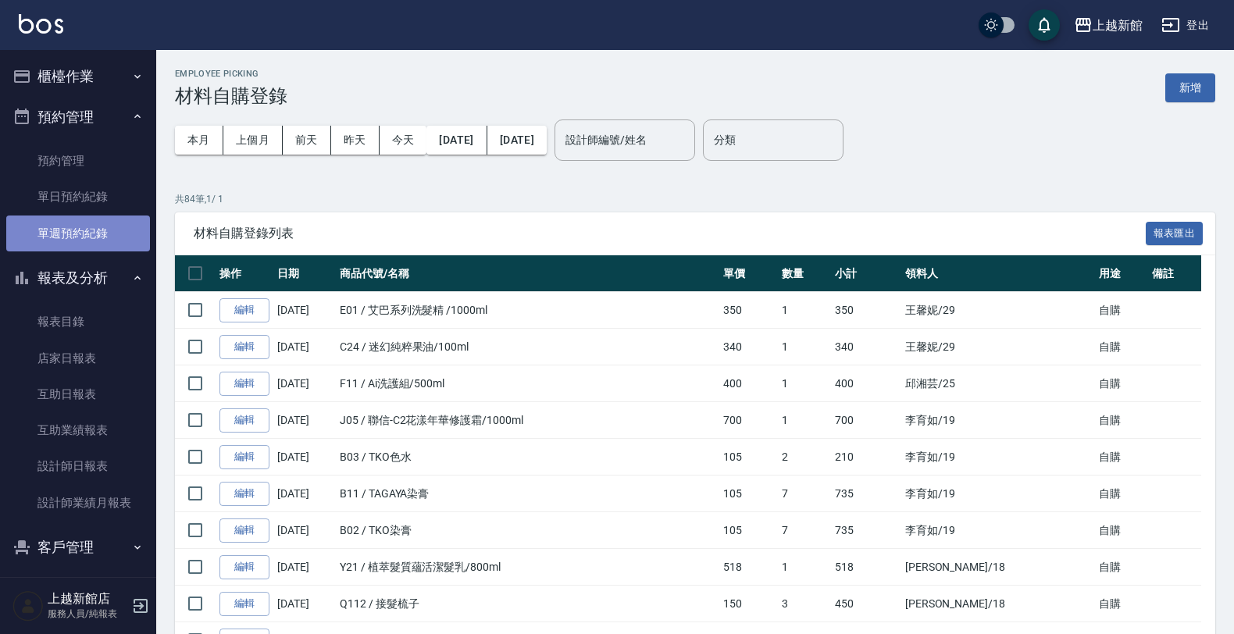
click at [102, 228] on link "單週預約紀錄" at bounding box center [78, 234] width 144 height 36
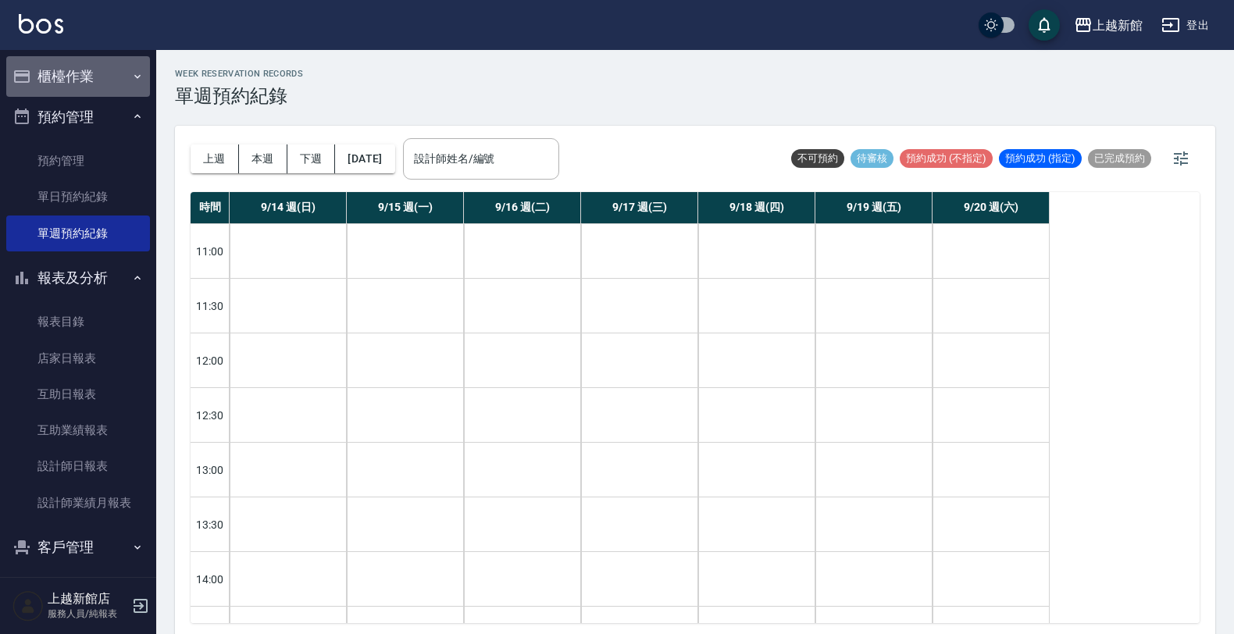
click at [108, 67] on button "櫃檯作業" at bounding box center [78, 76] width 144 height 41
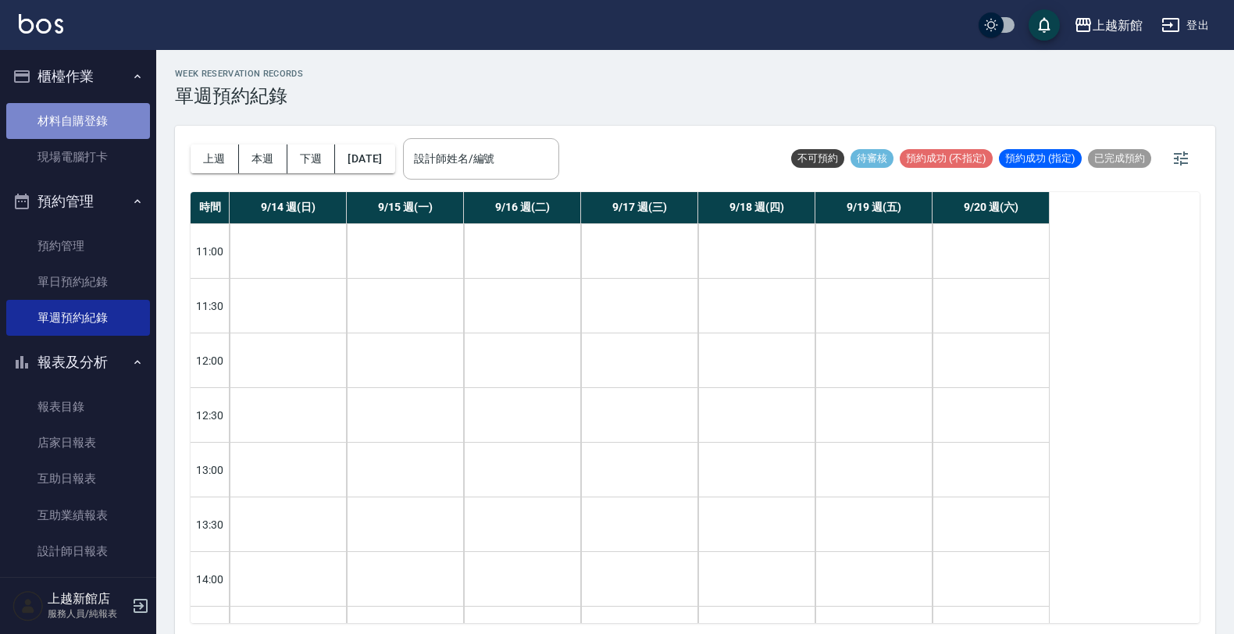
click at [107, 119] on link "材料自購登錄" at bounding box center [78, 121] width 144 height 36
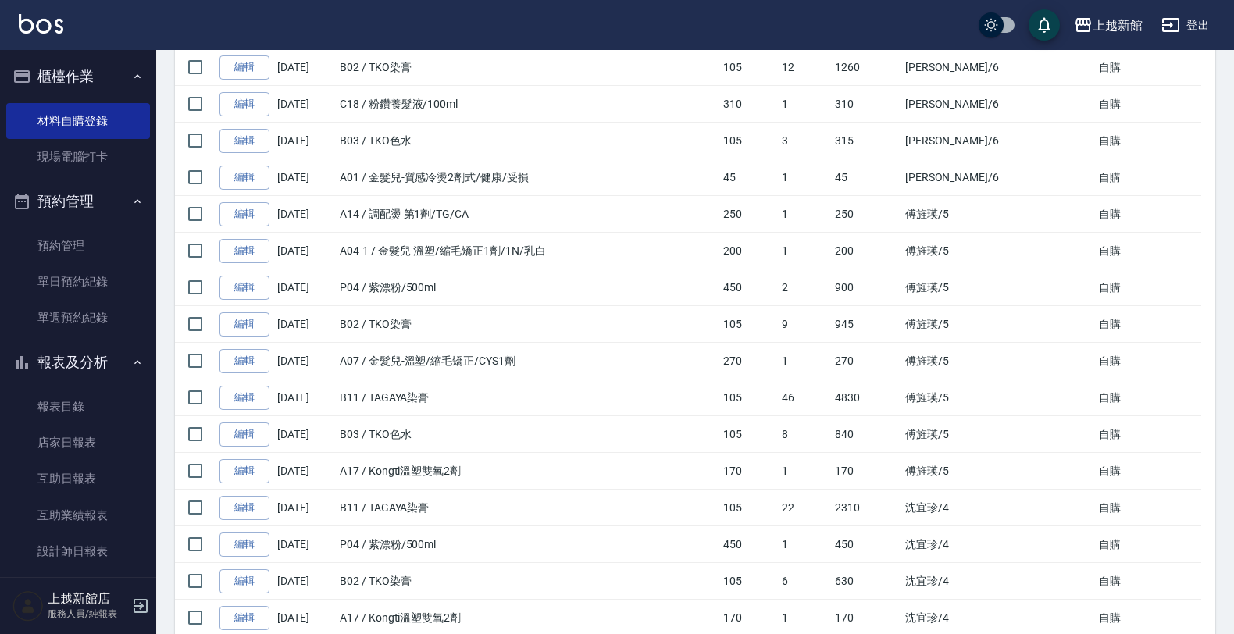
scroll to position [1757, 0]
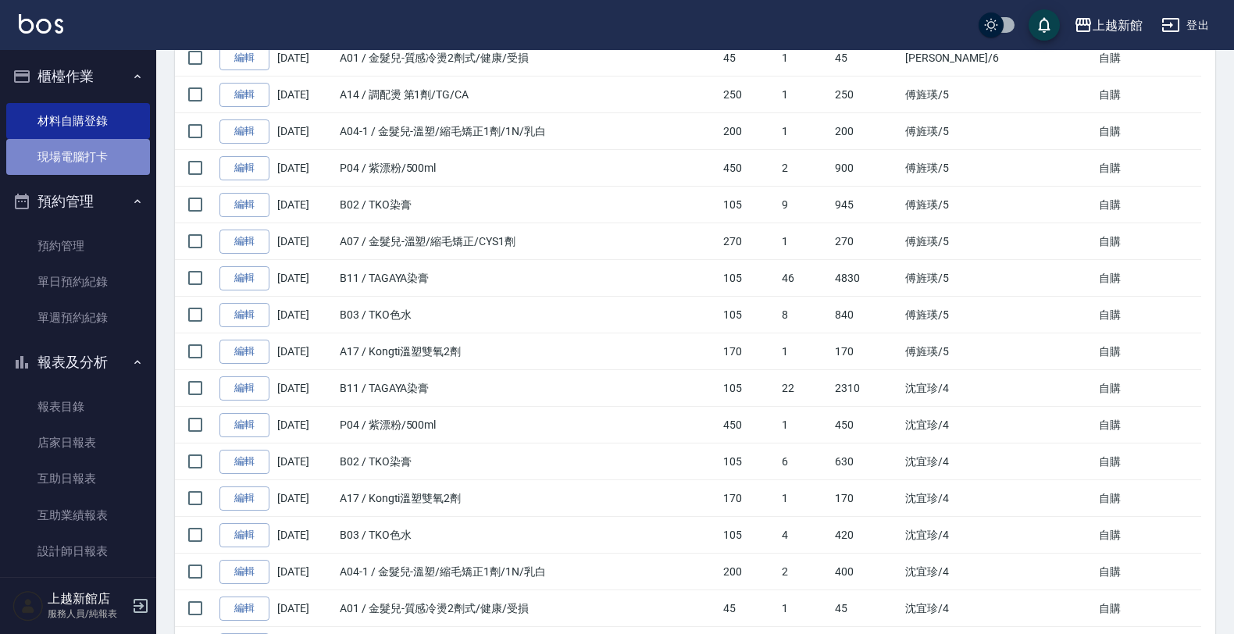
click at [95, 160] on link "現場電腦打卡" at bounding box center [78, 157] width 144 height 36
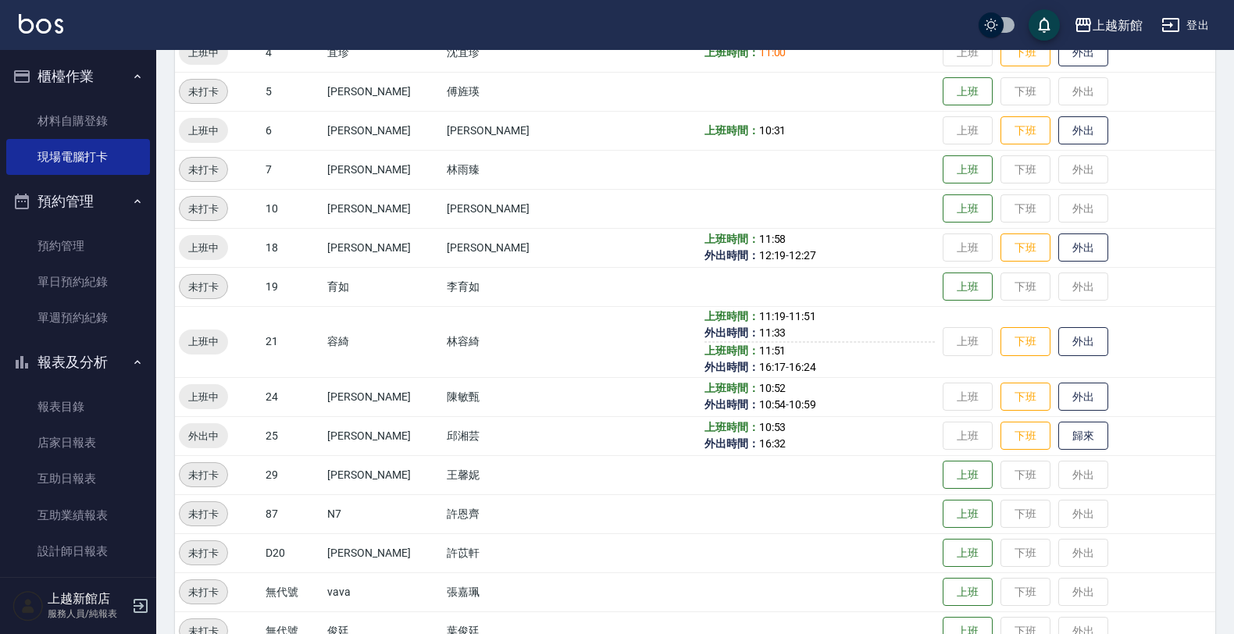
scroll to position [372, 0]
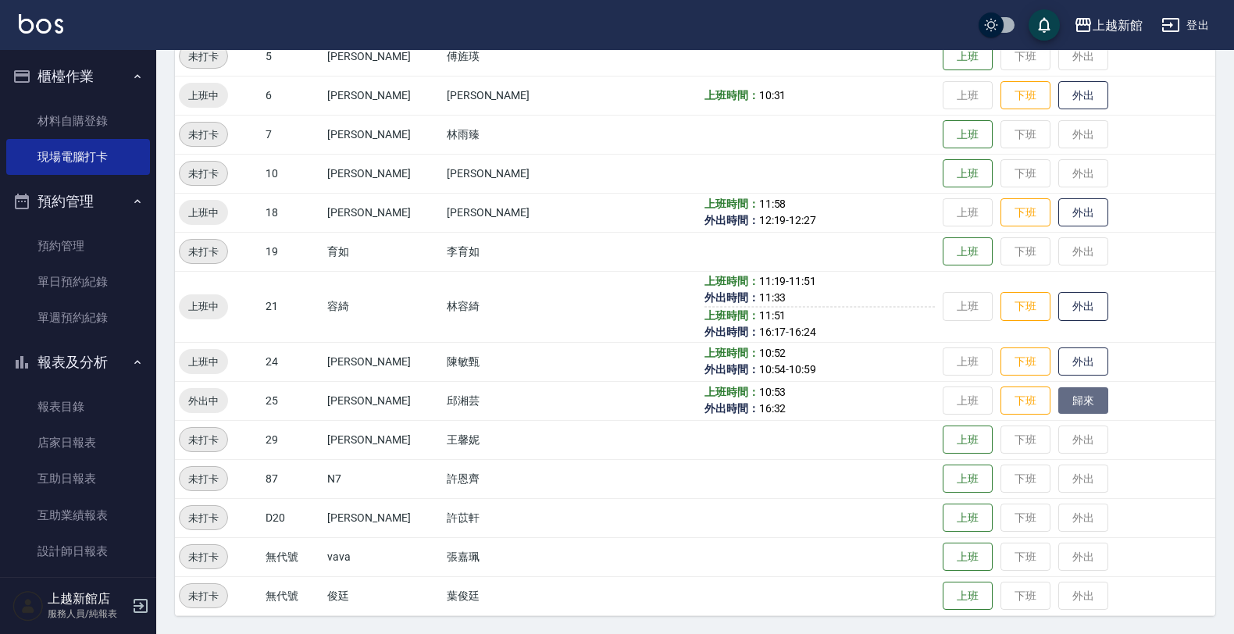
click at [1058, 401] on button "歸來" at bounding box center [1083, 400] width 50 height 27
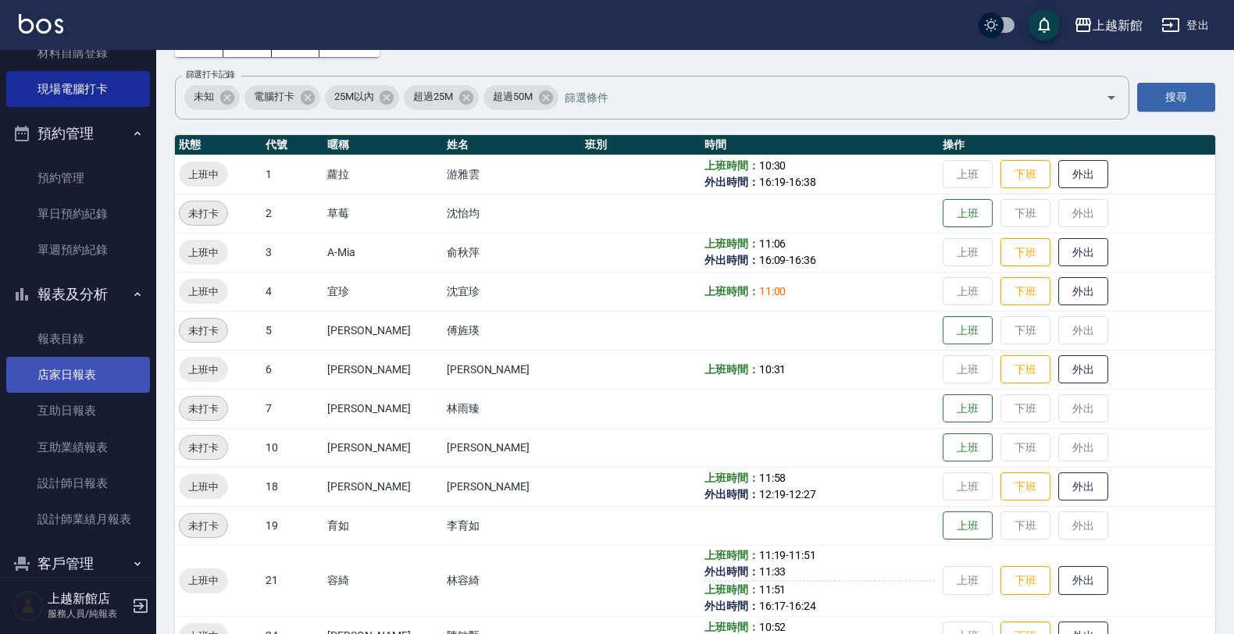
scroll to position [98, 0]
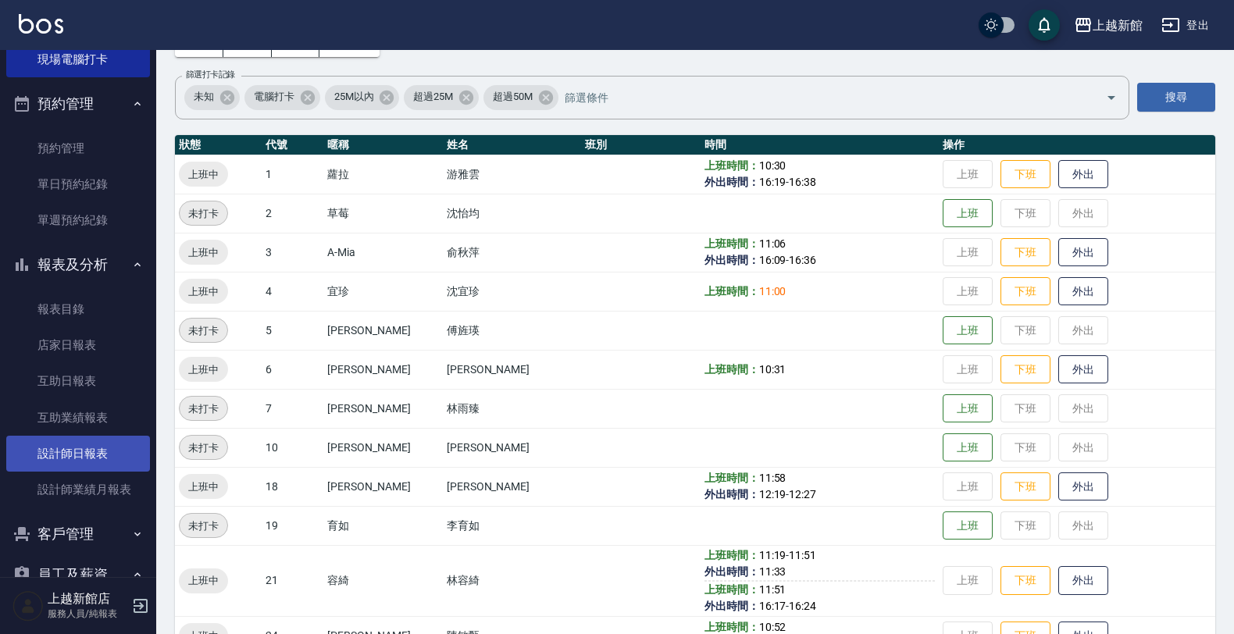
click at [94, 451] on link "設計師日報表" at bounding box center [78, 454] width 144 height 36
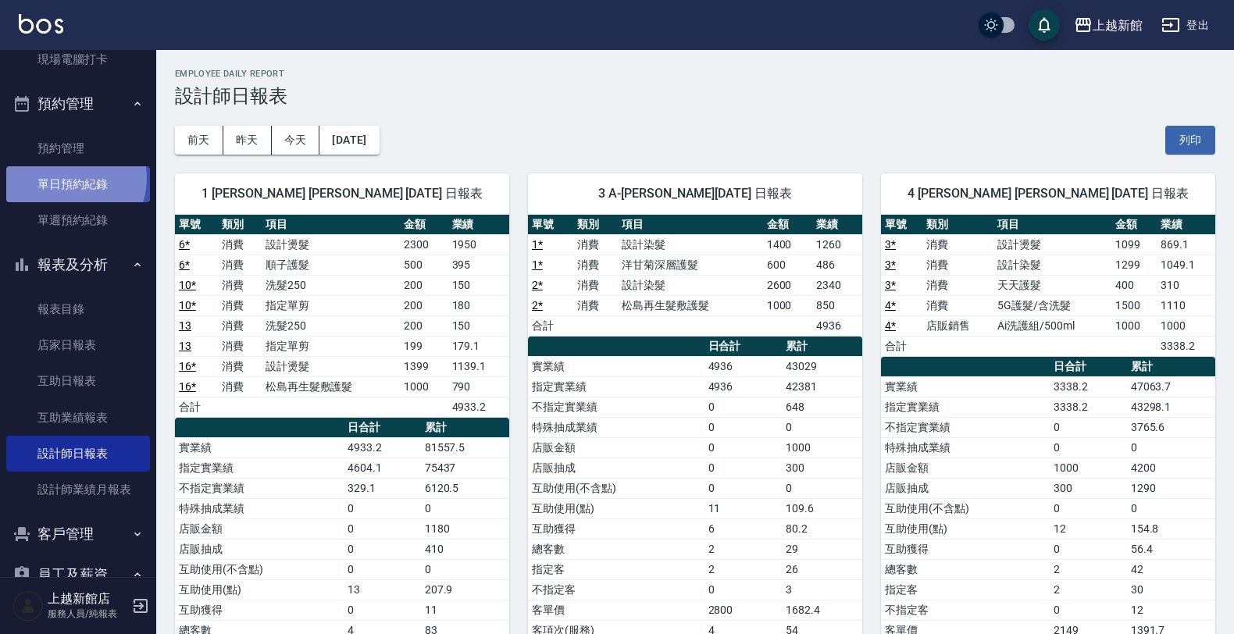
click at [68, 178] on link "單日預約紀錄" at bounding box center [78, 184] width 144 height 36
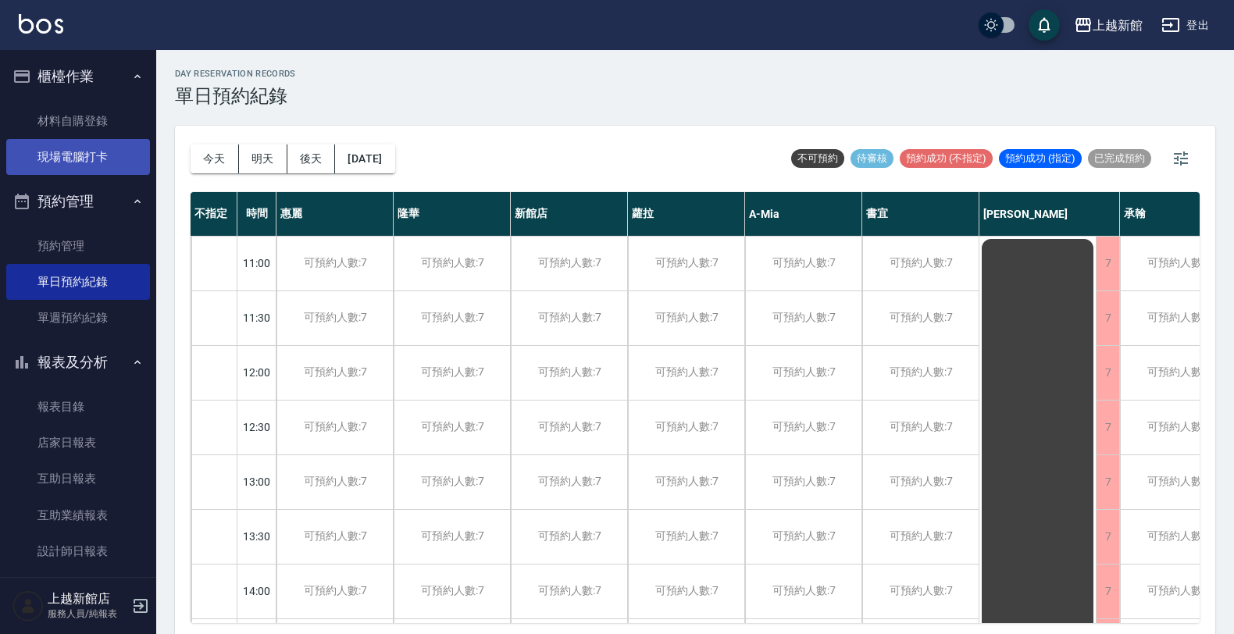
click at [80, 152] on link "現場電腦打卡" at bounding box center [78, 157] width 144 height 36
